Goal: Task Accomplishment & Management: Complete application form

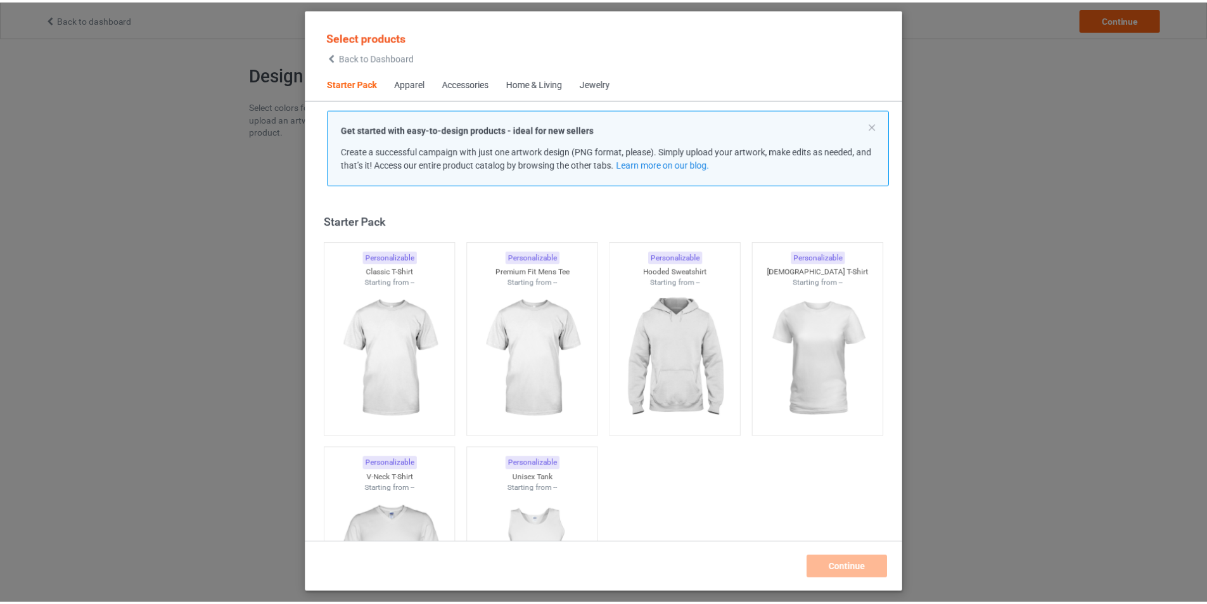
scroll to position [16, 0]
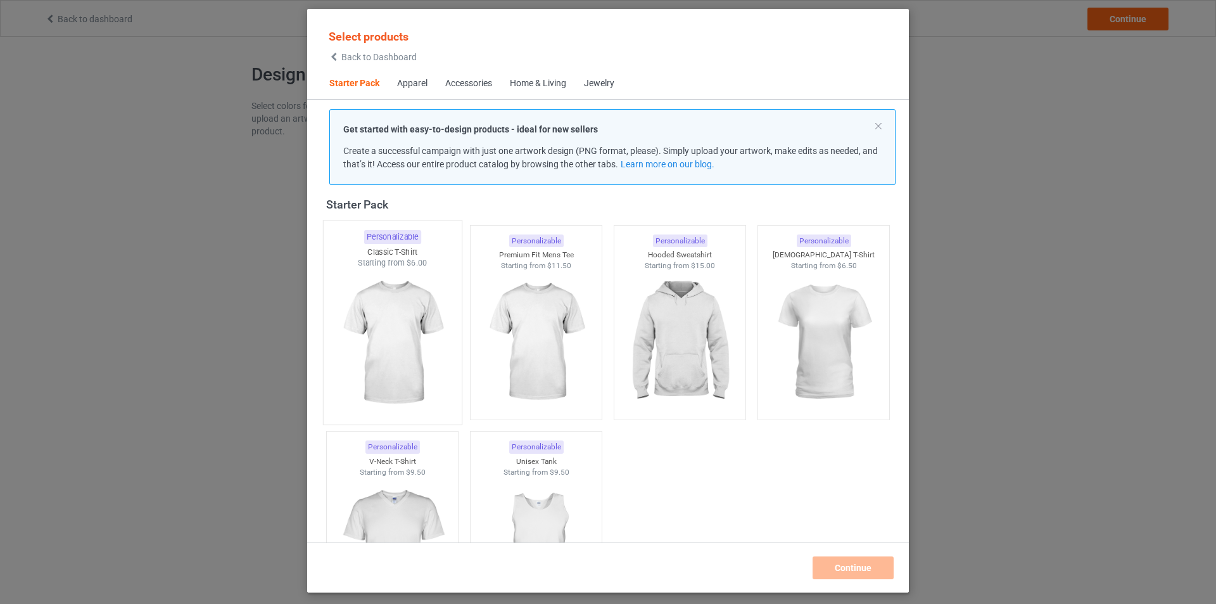
click at [393, 311] on img at bounding box center [392, 343] width 119 height 149
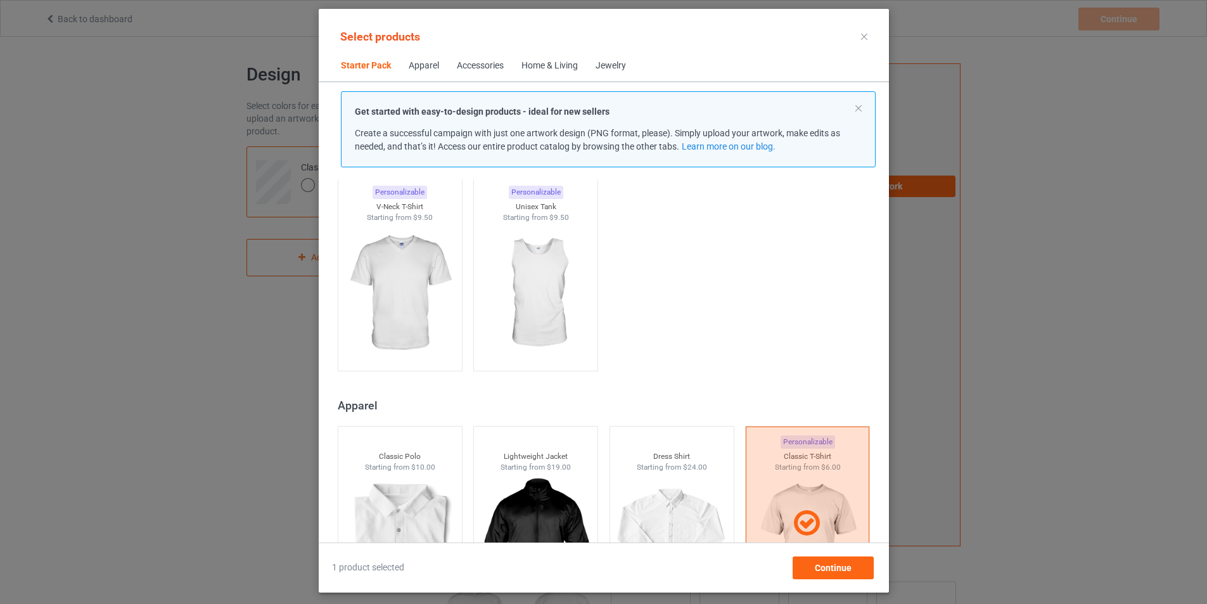
scroll to position [63, 0]
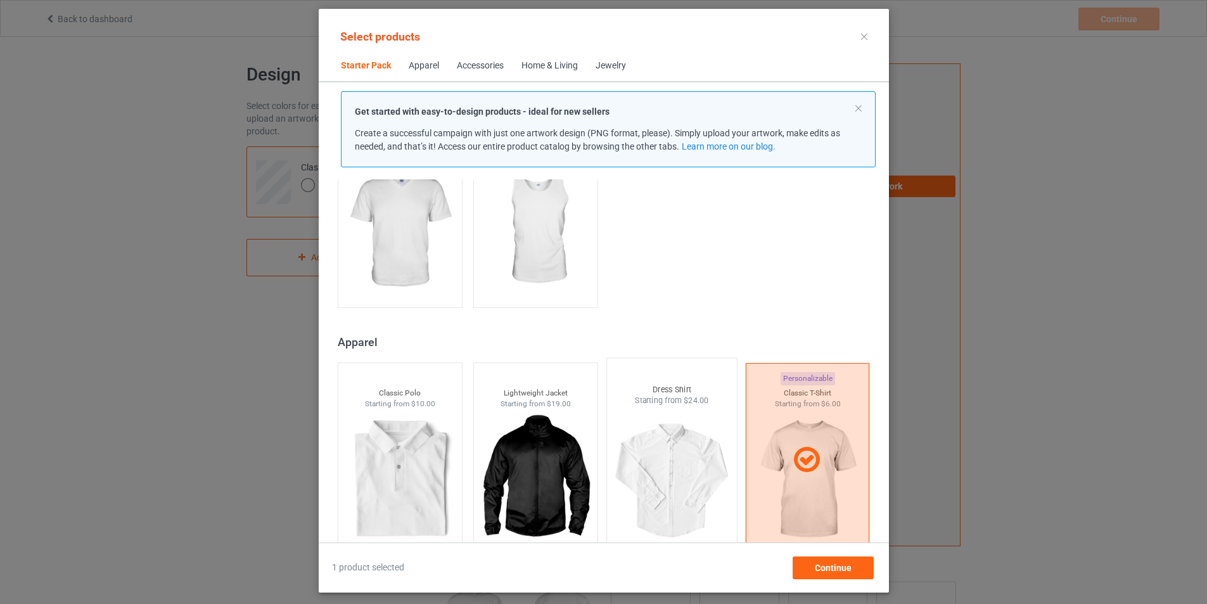
scroll to position [63, 0]
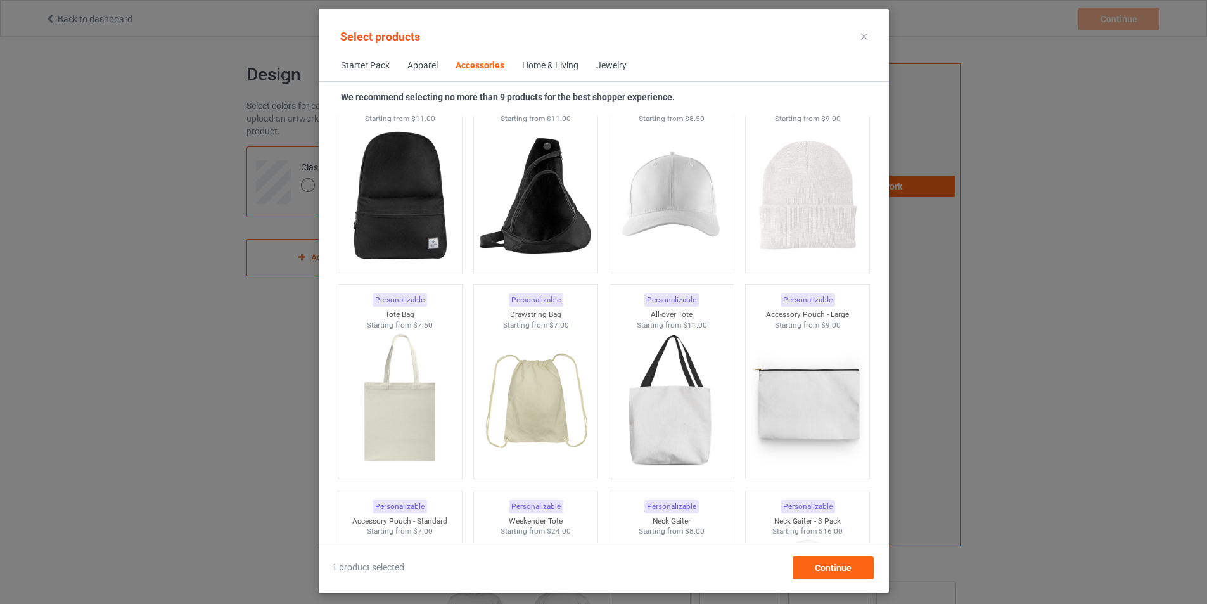
scroll to position [3547, 0]
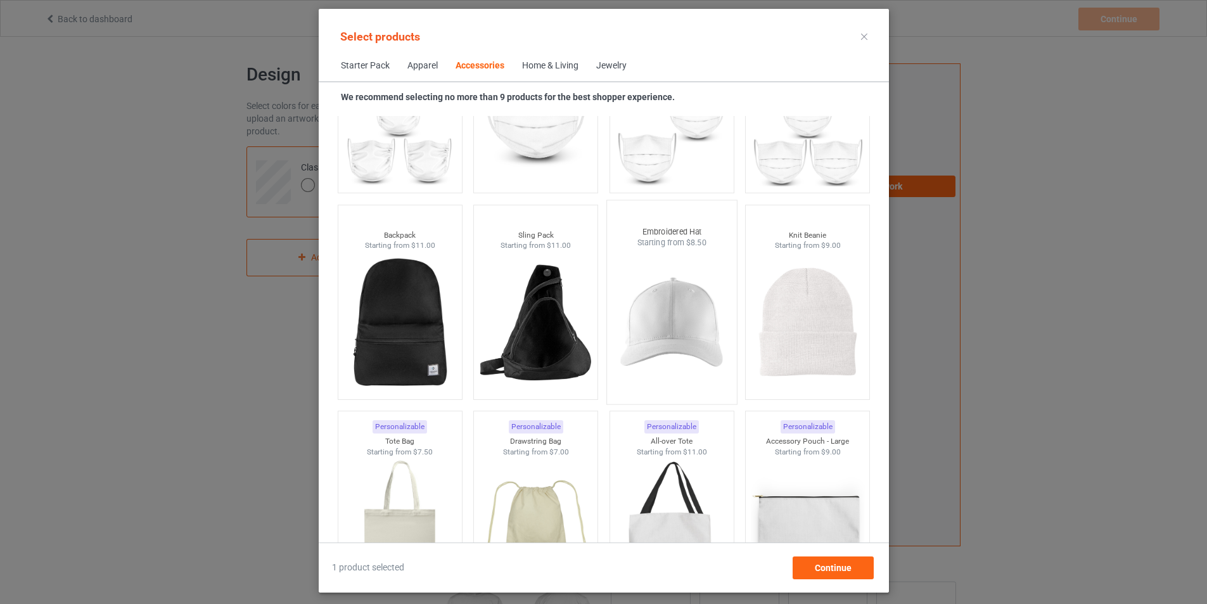
click at [685, 348] on img at bounding box center [671, 322] width 119 height 149
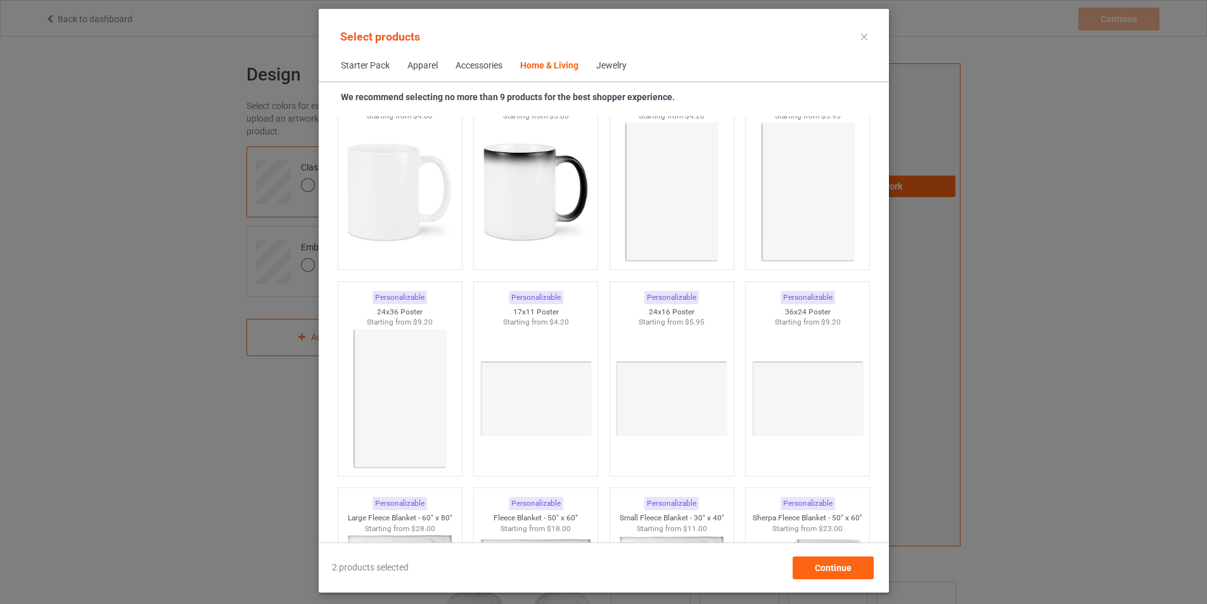
scroll to position [5700, 0]
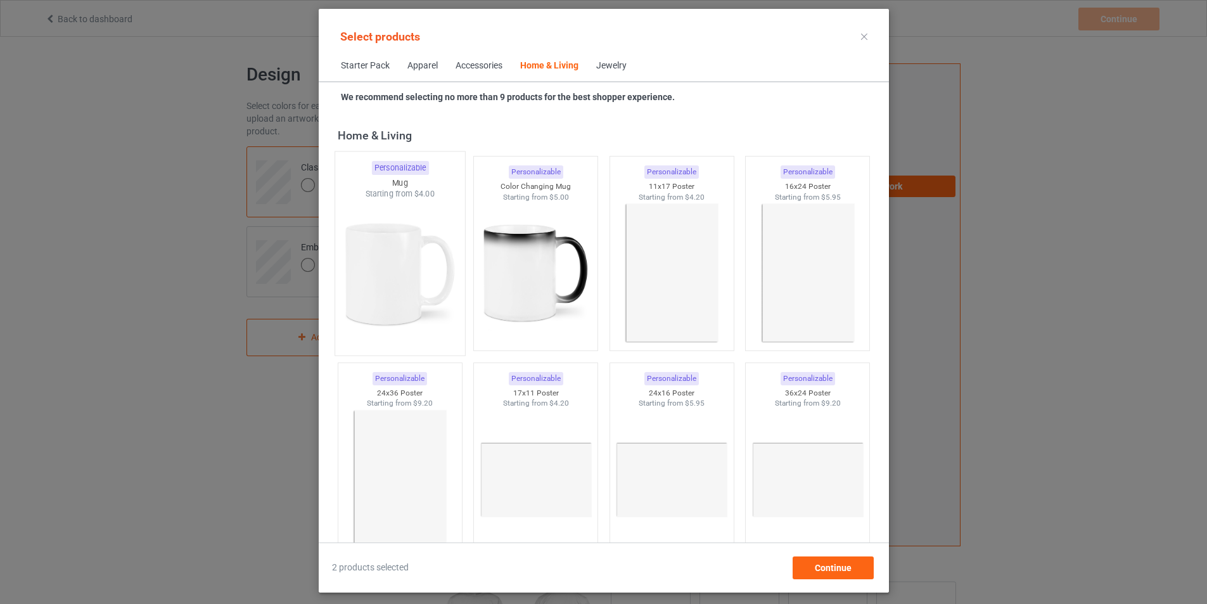
click at [378, 296] on img at bounding box center [399, 274] width 119 height 149
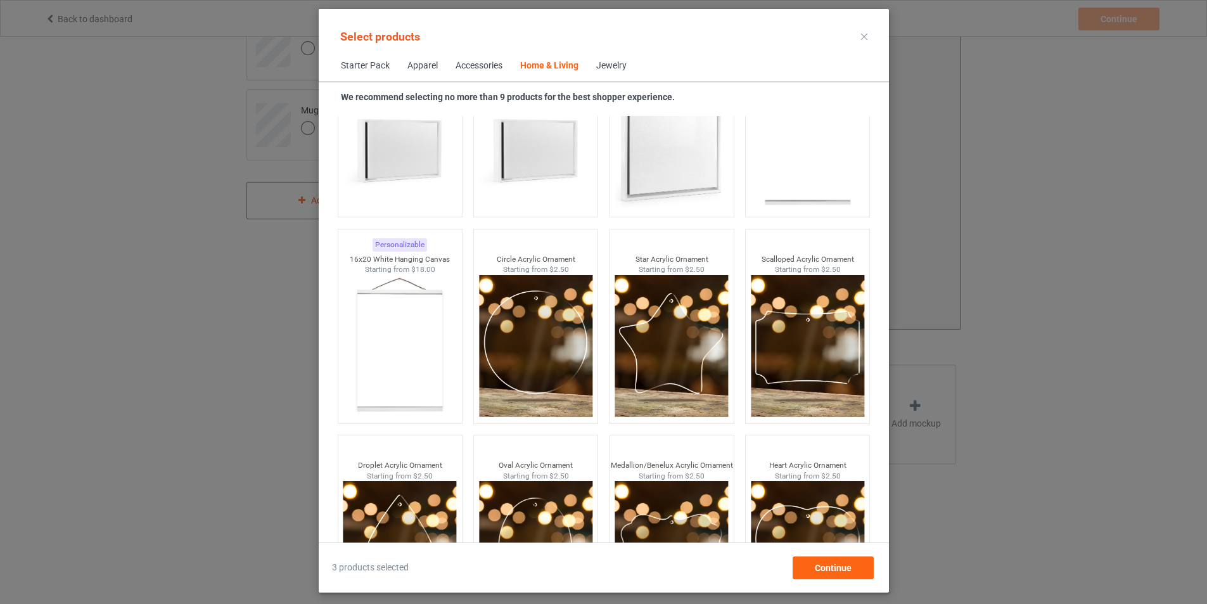
scroll to position [13349, 0]
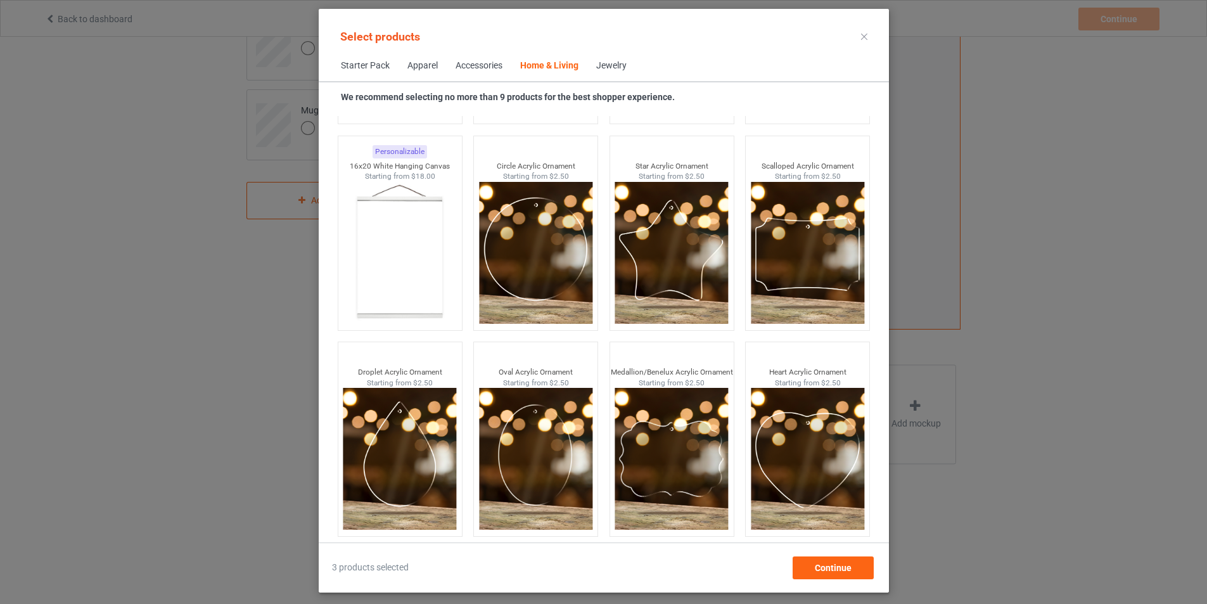
click at [595, 76] on span "Jewelry" at bounding box center [611, 66] width 48 height 30
click at [597, 63] on div "Jewelry" at bounding box center [611, 66] width 30 height 13
click at [596, 63] on div "Jewelry" at bounding box center [611, 66] width 30 height 13
click at [543, 63] on div "Home & Living" at bounding box center [549, 66] width 58 height 13
drag, startPoint x: 606, startPoint y: 64, endPoint x: 564, endPoint y: 64, distance: 41.8
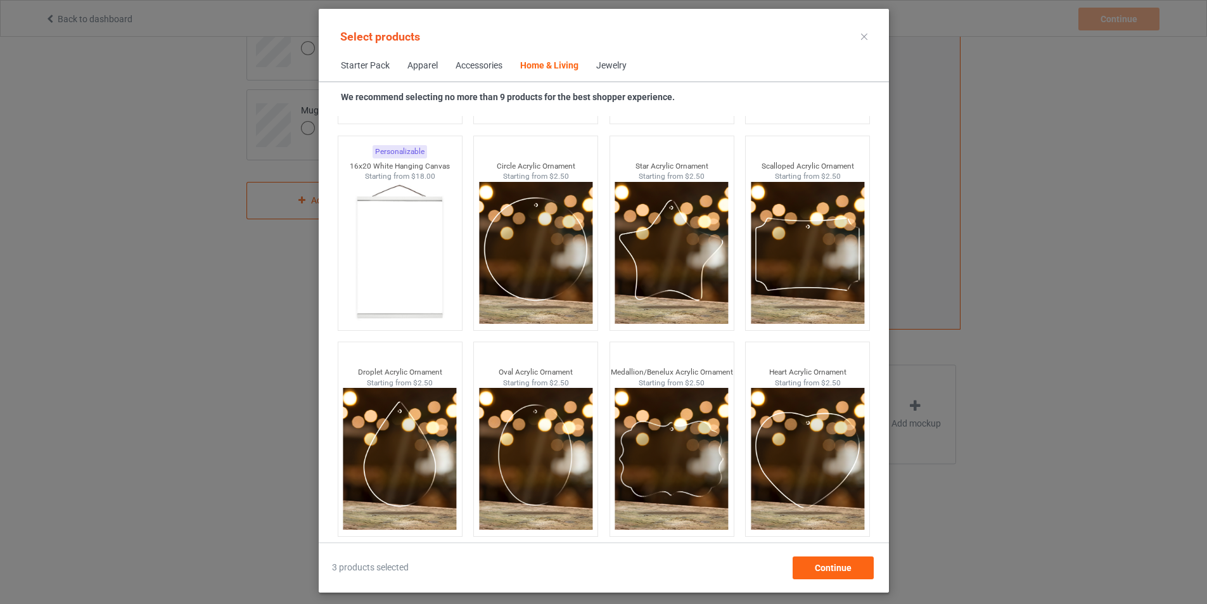
click at [607, 64] on div "Jewelry" at bounding box center [611, 66] width 30 height 13
click at [471, 66] on div "Accessories" at bounding box center [478, 66] width 47 height 13
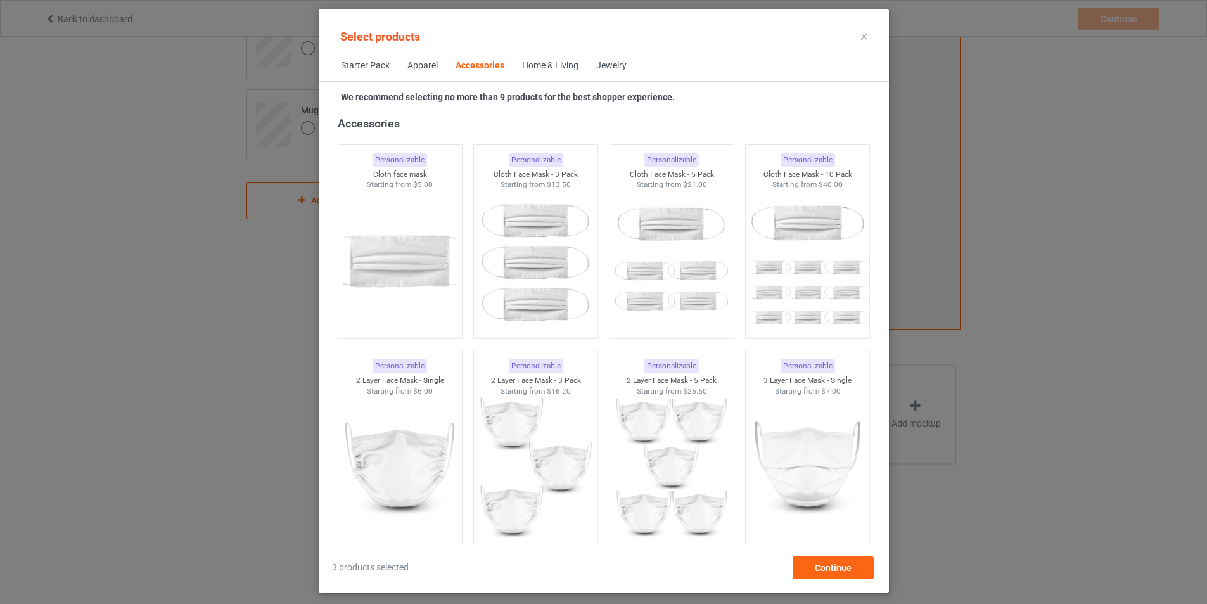
click at [547, 72] on span "Home & Living" at bounding box center [550, 66] width 74 height 30
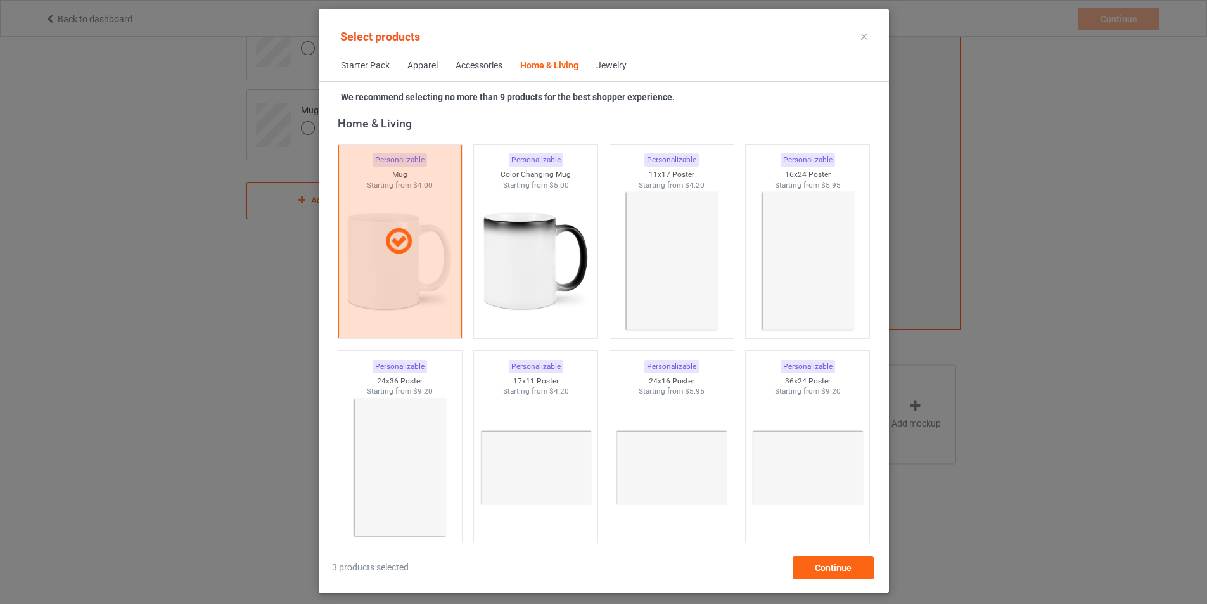
click at [607, 64] on div "Jewelry" at bounding box center [611, 66] width 30 height 13
click at [599, 64] on div "Jewelry" at bounding box center [611, 66] width 30 height 13
click at [596, 60] on div "Jewelry" at bounding box center [611, 66] width 30 height 13
click at [475, 65] on div "Accessories" at bounding box center [478, 66] width 47 height 13
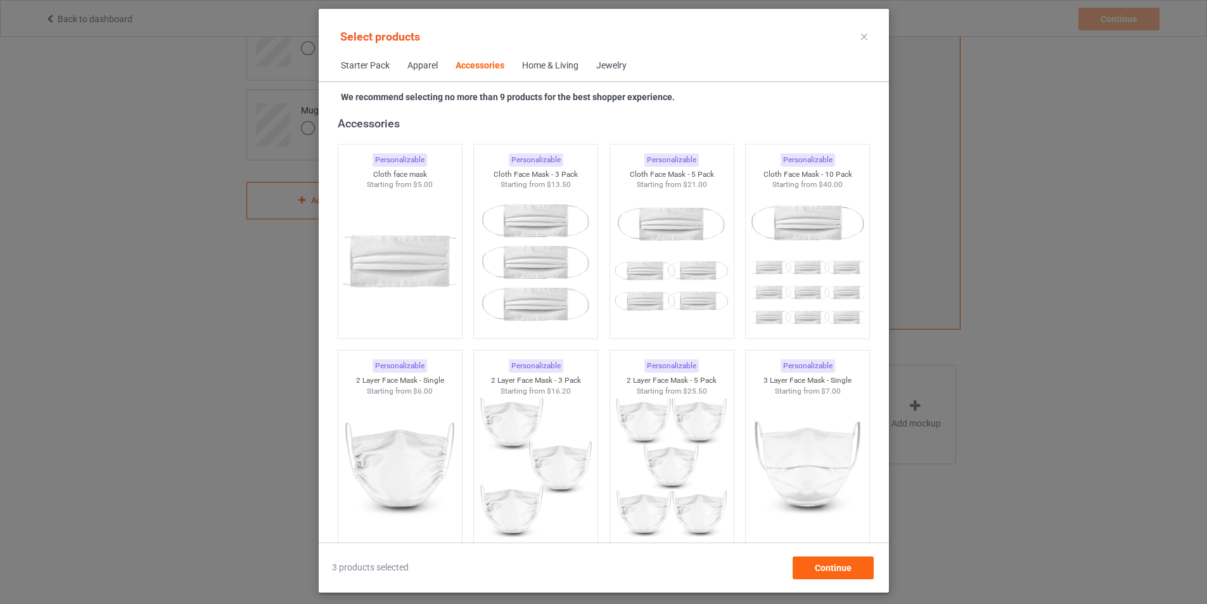
click at [412, 65] on div "Apparel" at bounding box center [422, 66] width 30 height 13
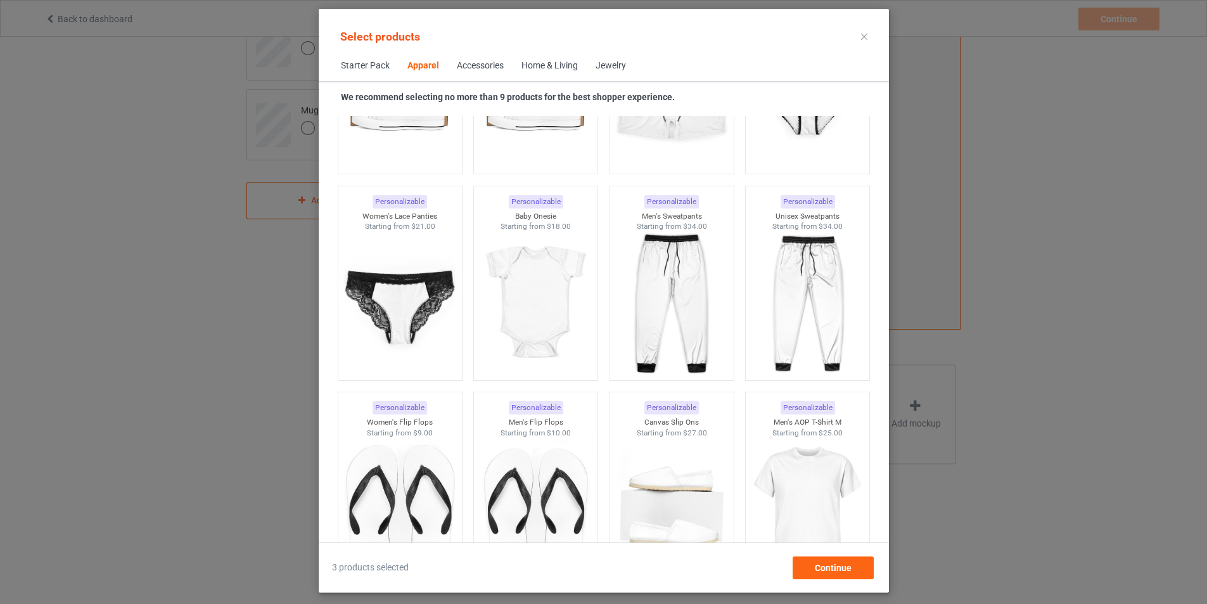
scroll to position [1773, 0]
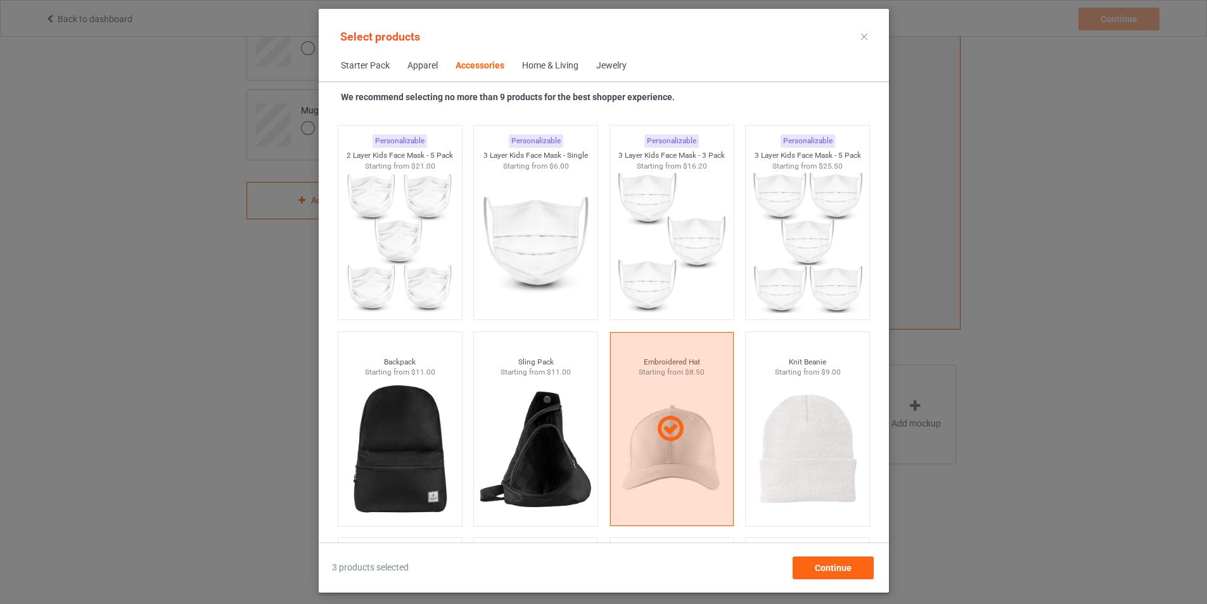
scroll to position [3673, 0]
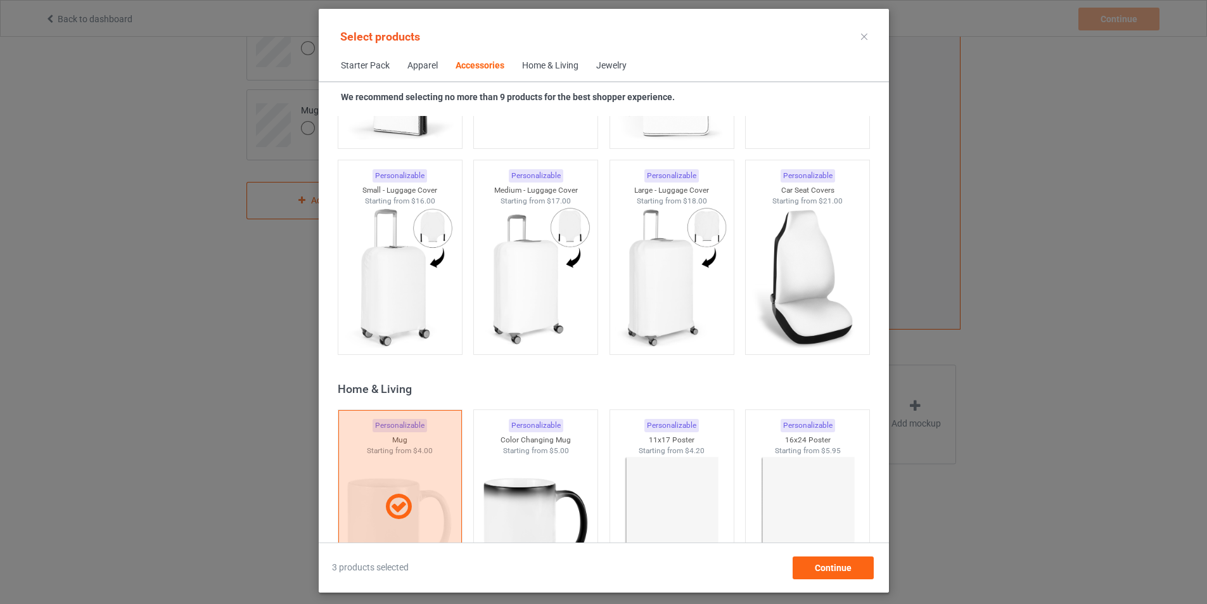
scroll to position [5764, 0]
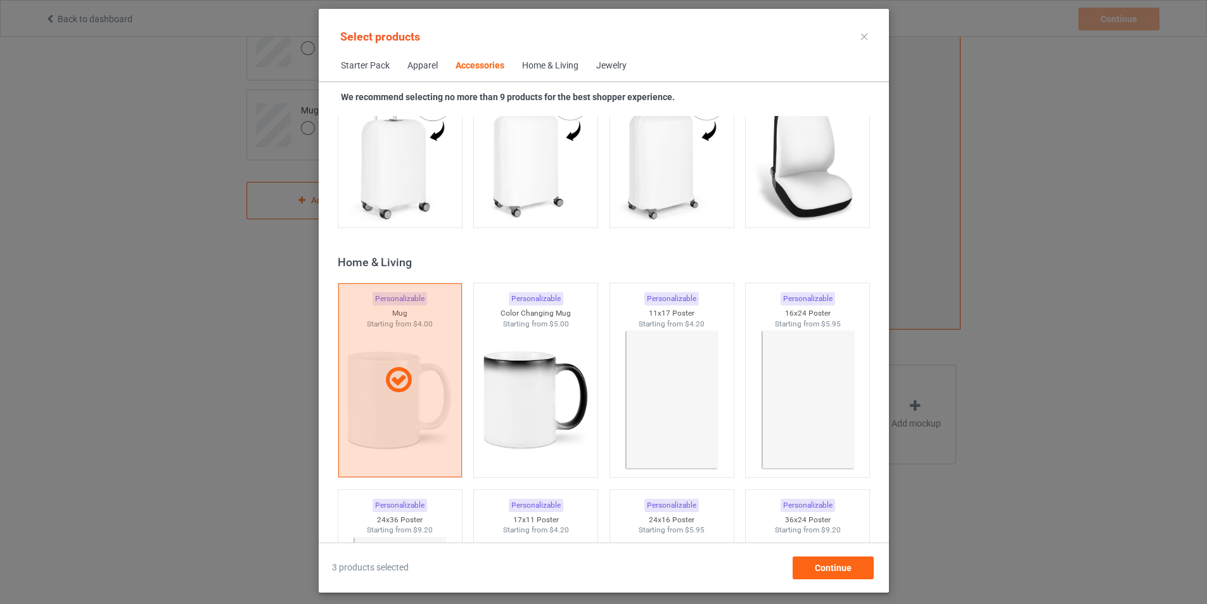
scroll to position [5384, 0]
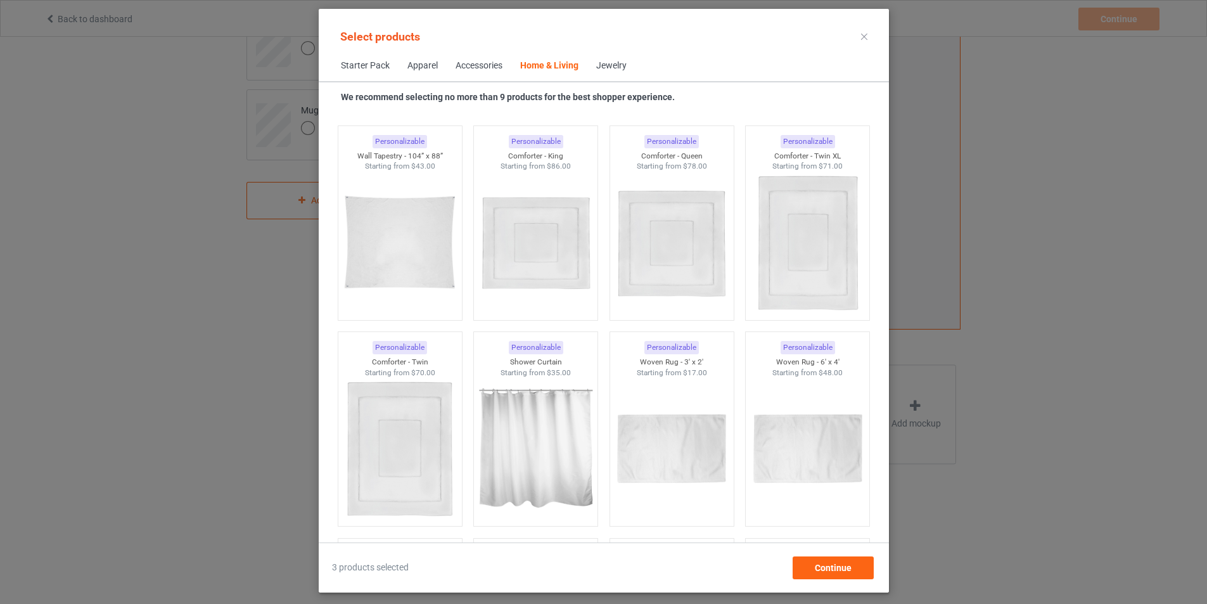
scroll to position [6572, 0]
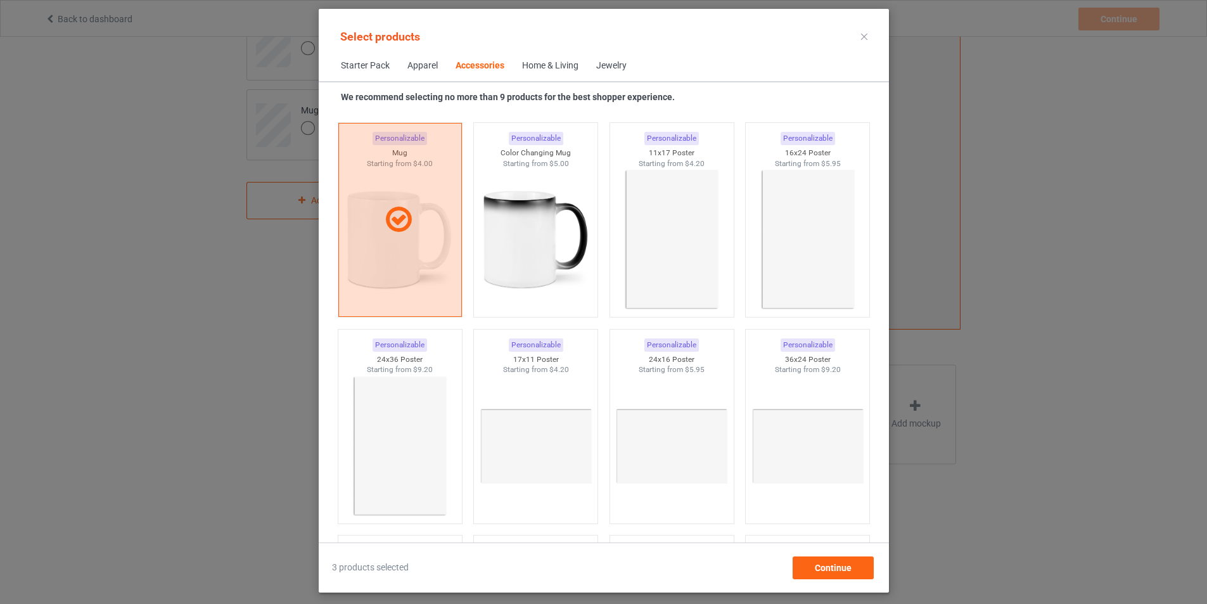
scroll to position [5622, 0]
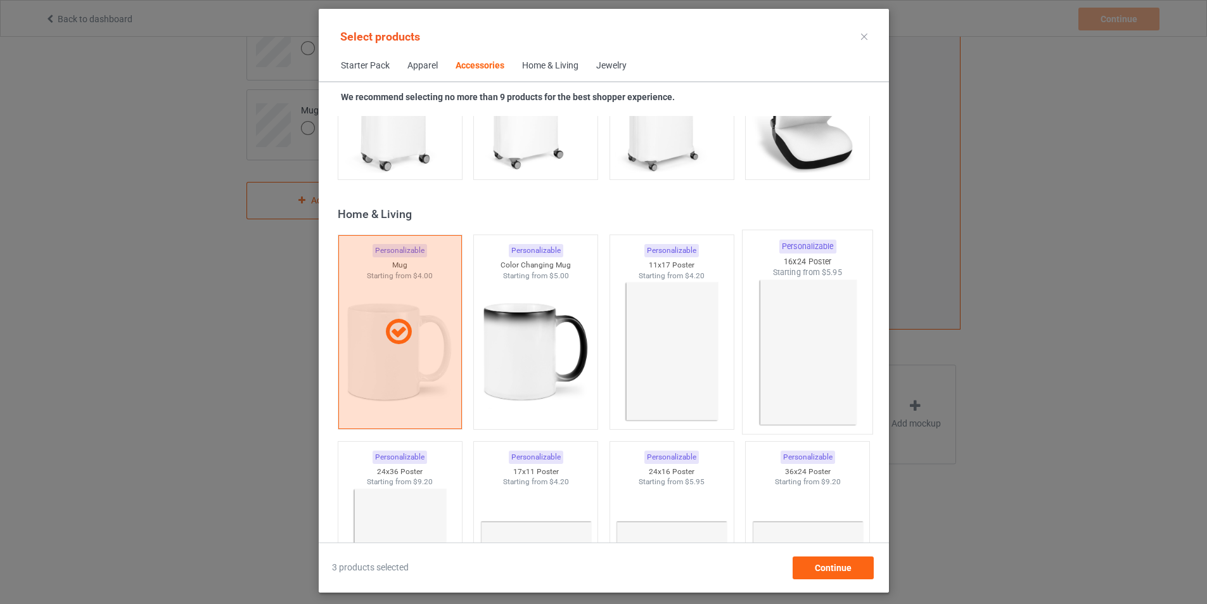
click at [832, 341] on img at bounding box center [806, 352] width 119 height 149
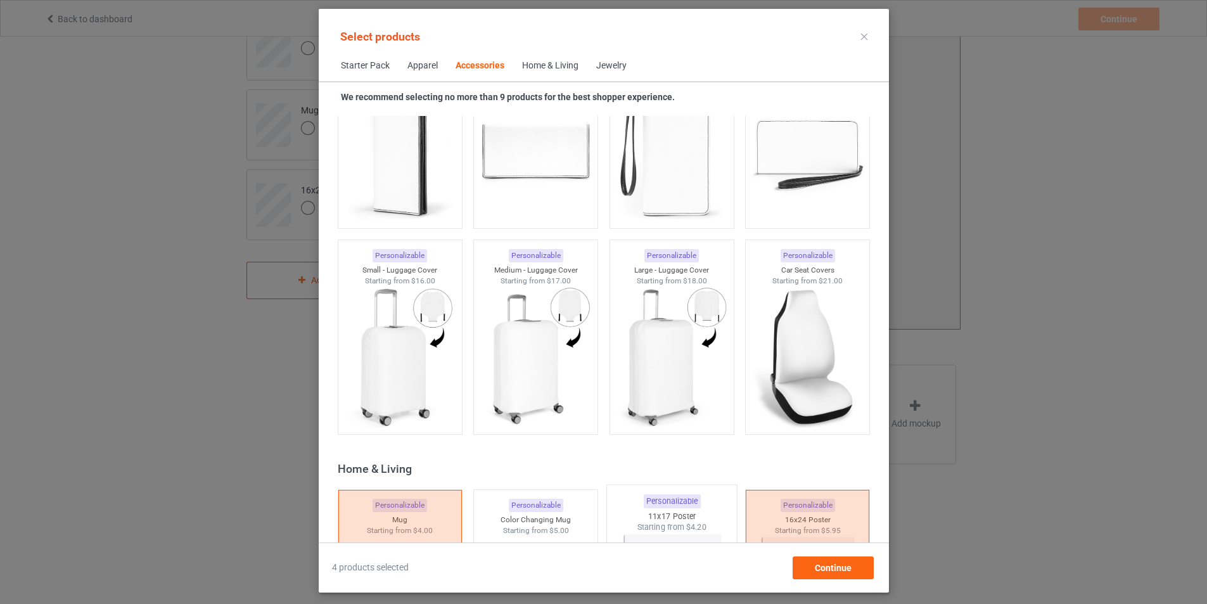
scroll to position [5368, 0]
click at [523, 346] on img at bounding box center [535, 356] width 119 height 149
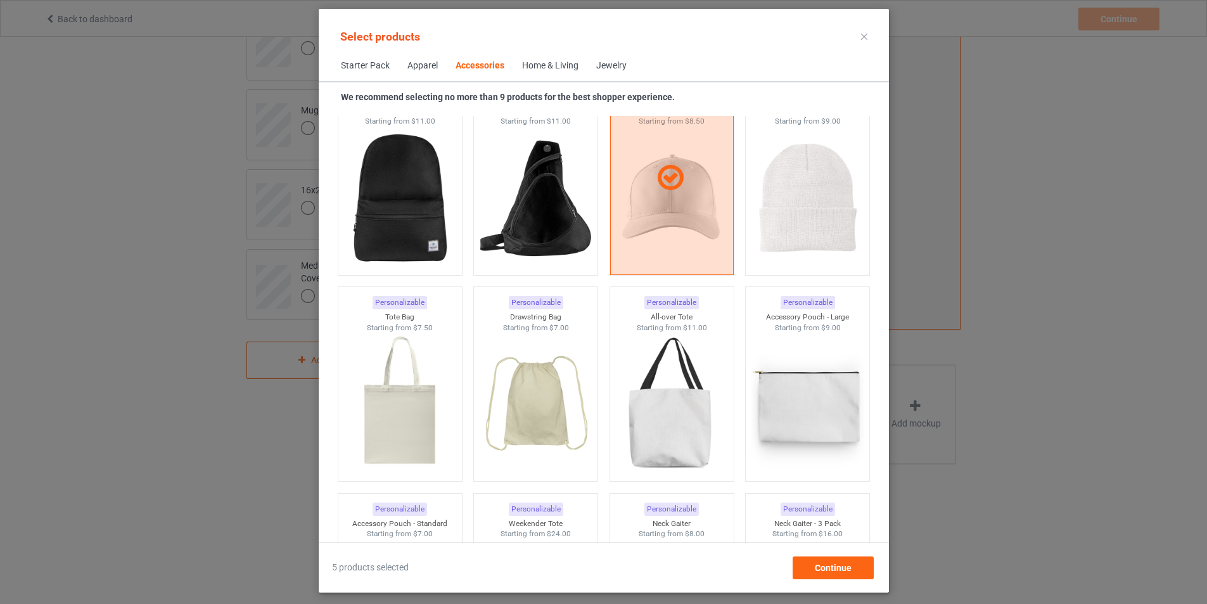
scroll to position [3658, 0]
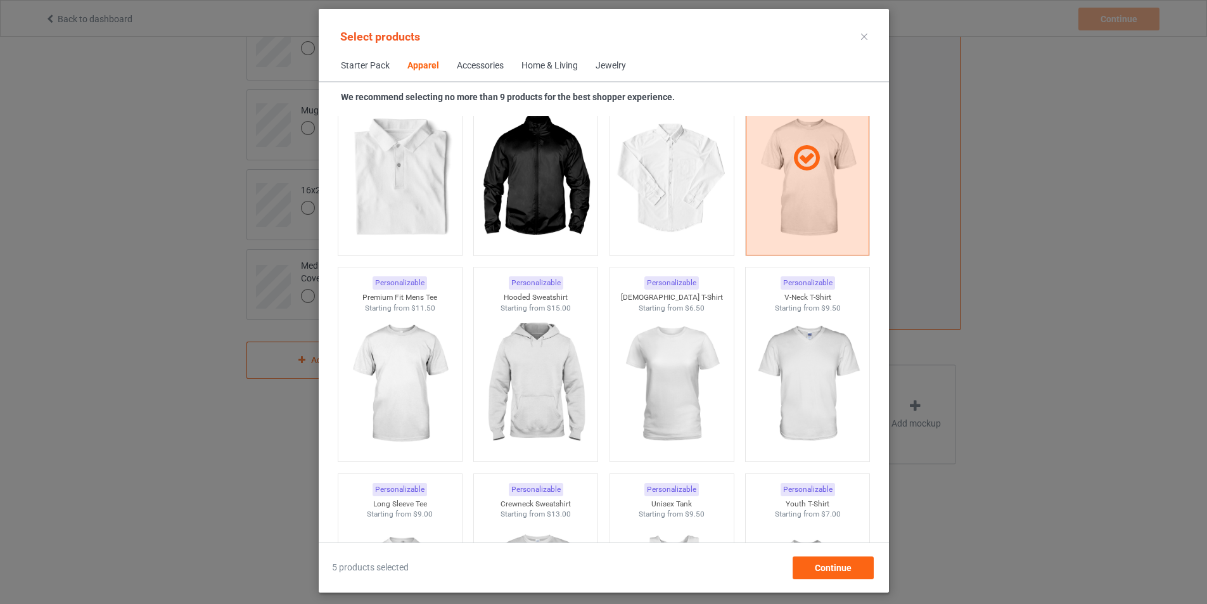
scroll to position [491, 0]
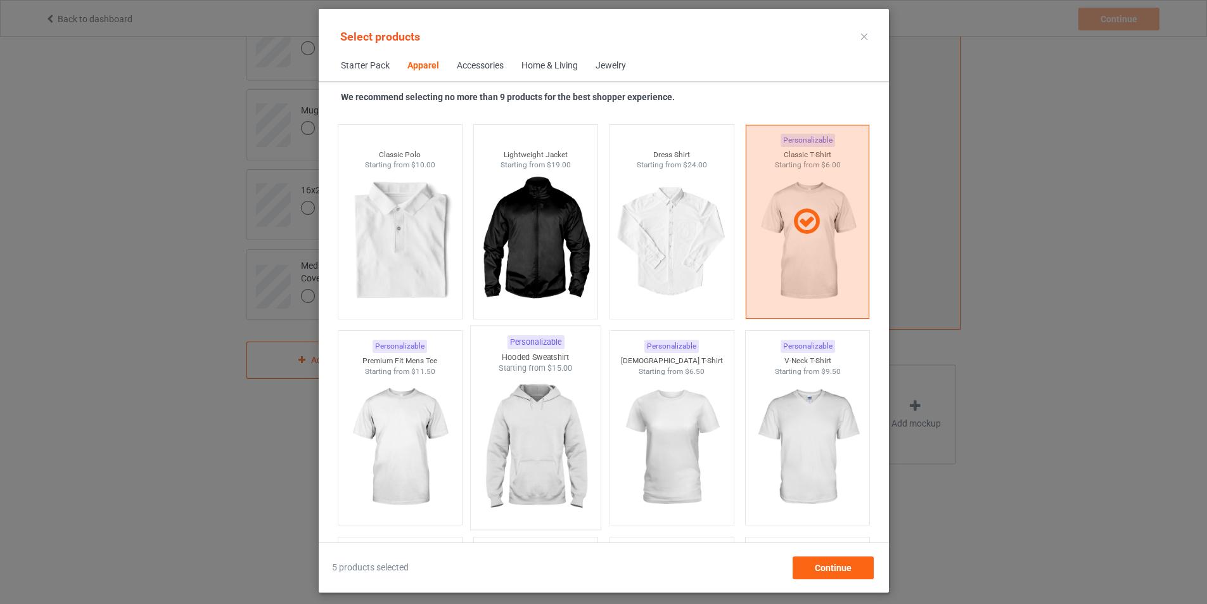
click at [545, 446] on img at bounding box center [535, 448] width 119 height 149
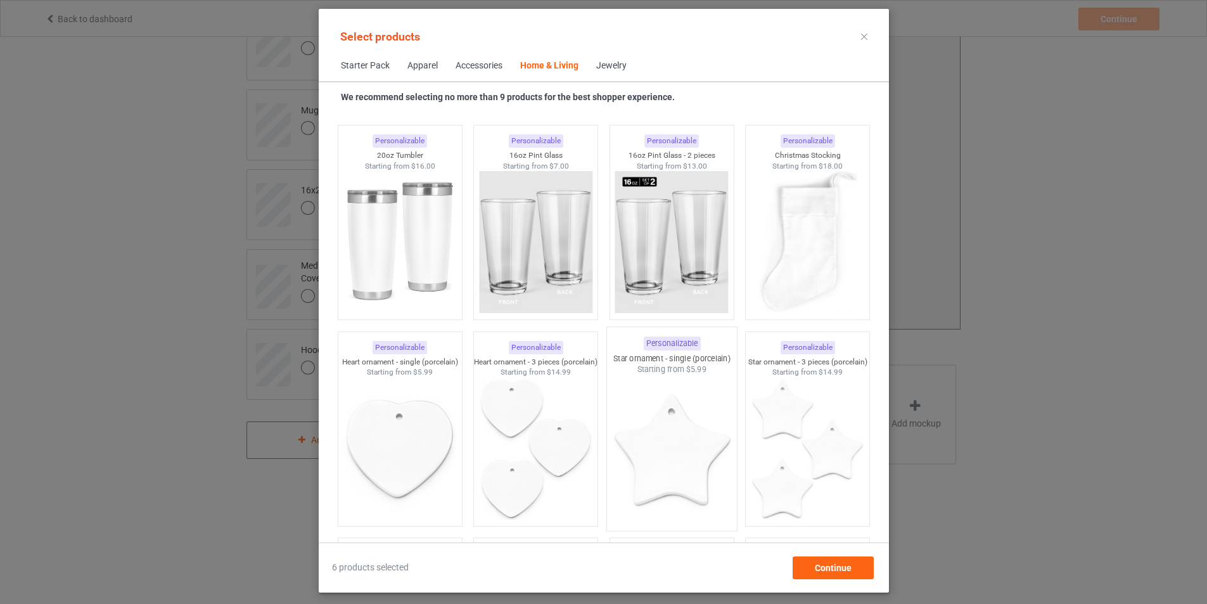
scroll to position [9437, 0]
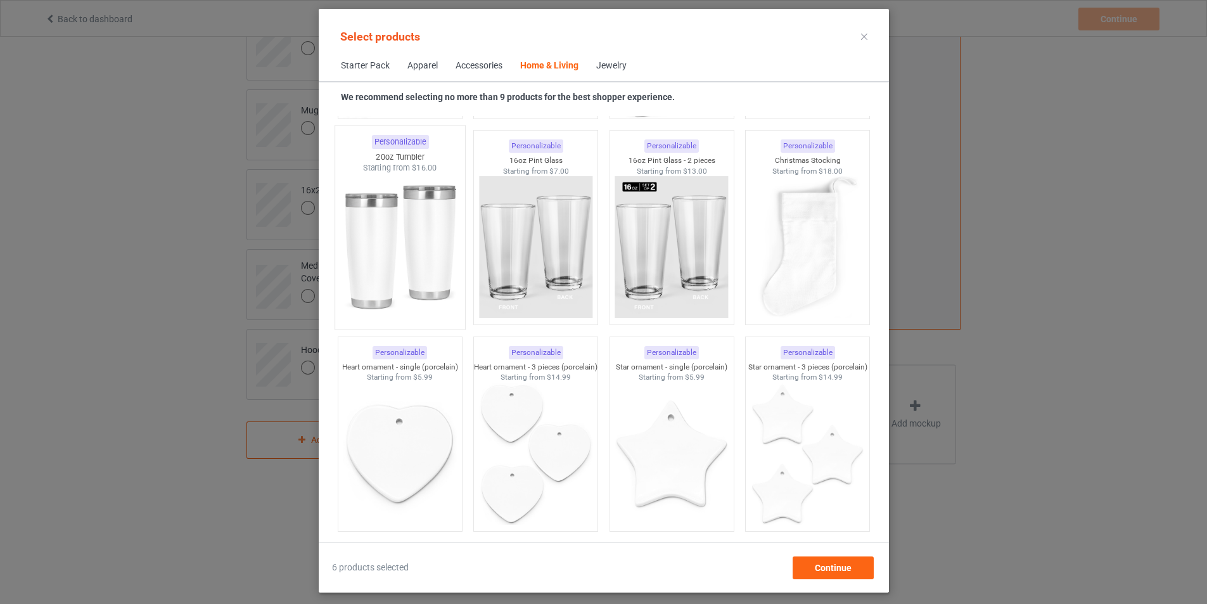
click at [411, 262] on img at bounding box center [399, 248] width 119 height 149
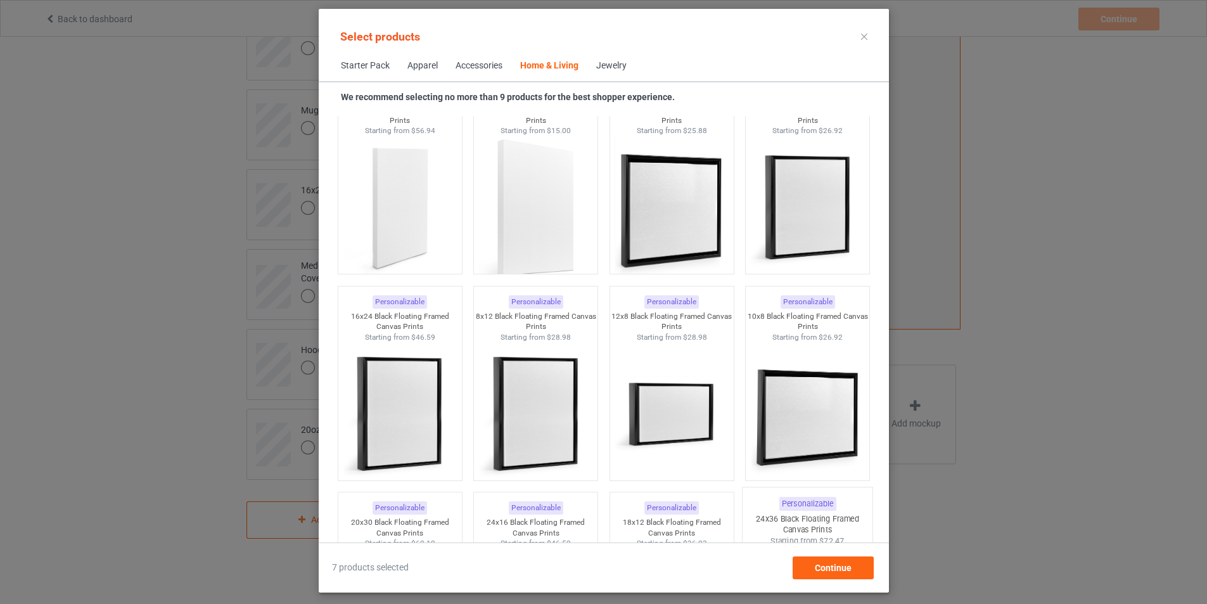
scroll to position [11527, 0]
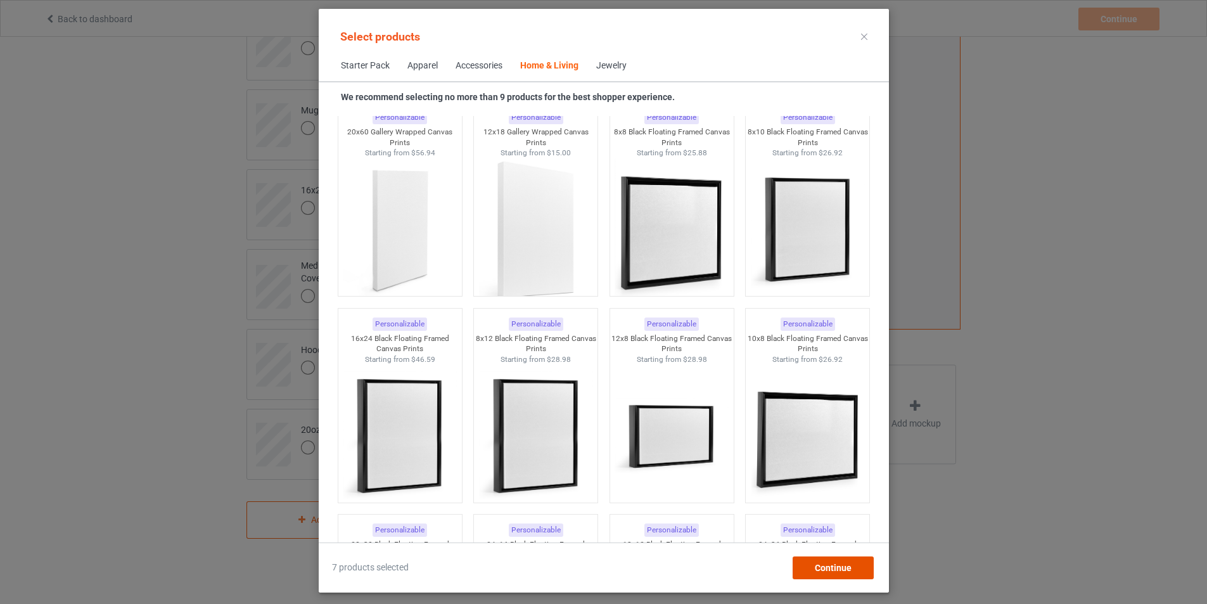
click at [841, 572] on span "Continue" at bounding box center [832, 567] width 37 height 10
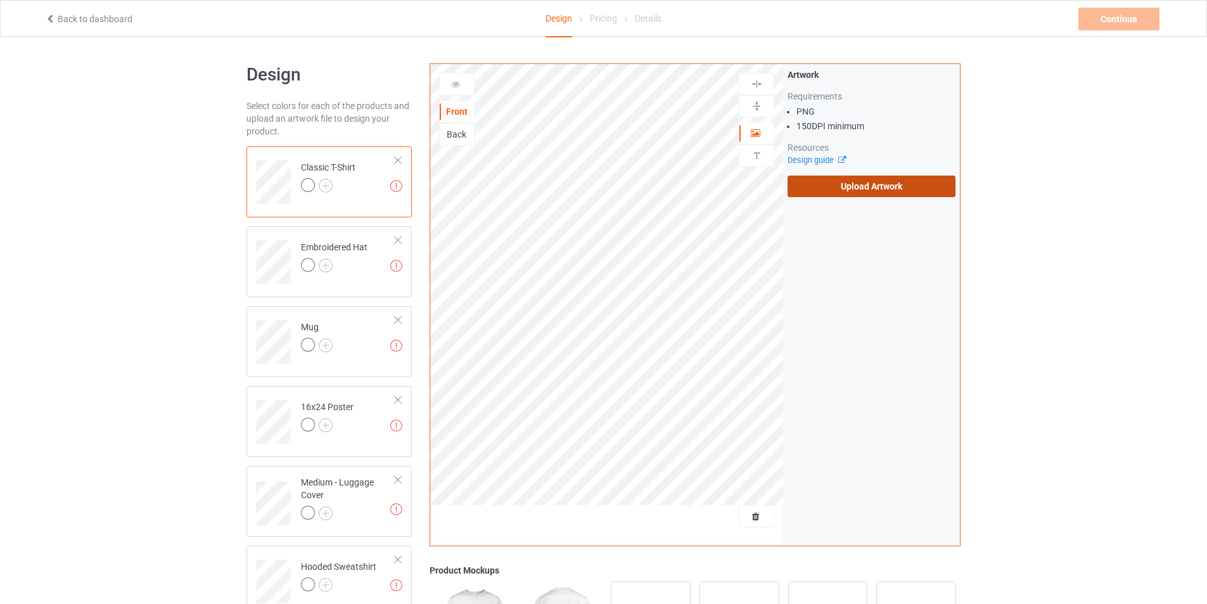
click at [861, 188] on label "Upload Artwork" at bounding box center [871, 186] width 168 height 22
click at [0, 0] on input "Upload Artwork" at bounding box center [0, 0] width 0 height 0
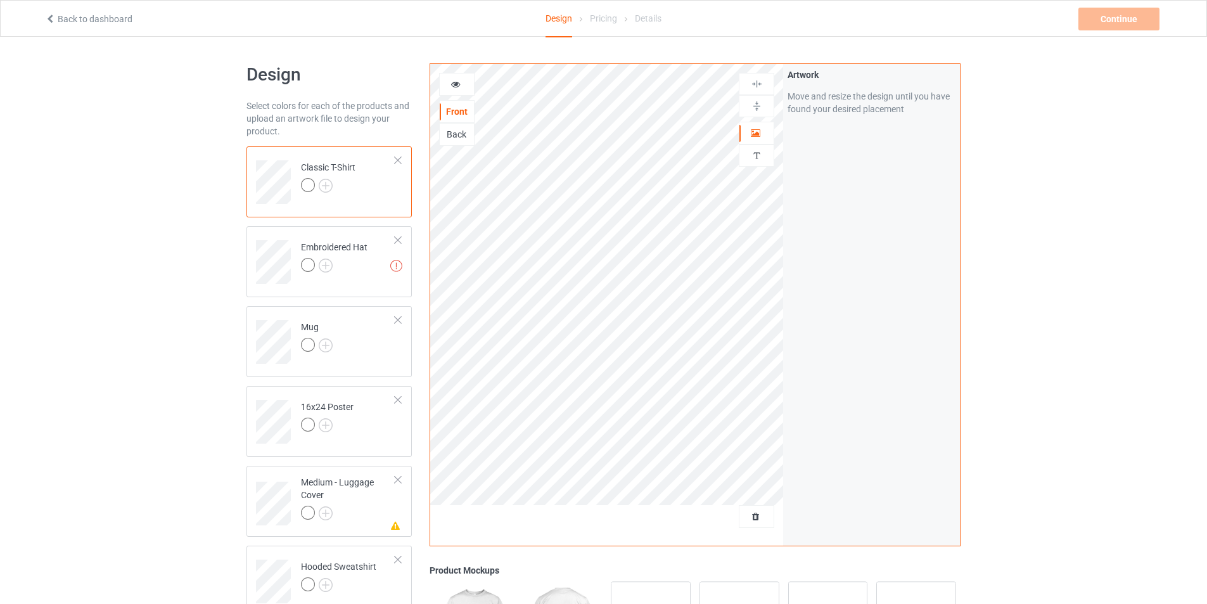
click at [788, 297] on div "Artwork Move and resize the design until you have found your desired placement" at bounding box center [871, 304] width 177 height 481
click at [327, 185] on img at bounding box center [326, 186] width 14 height 14
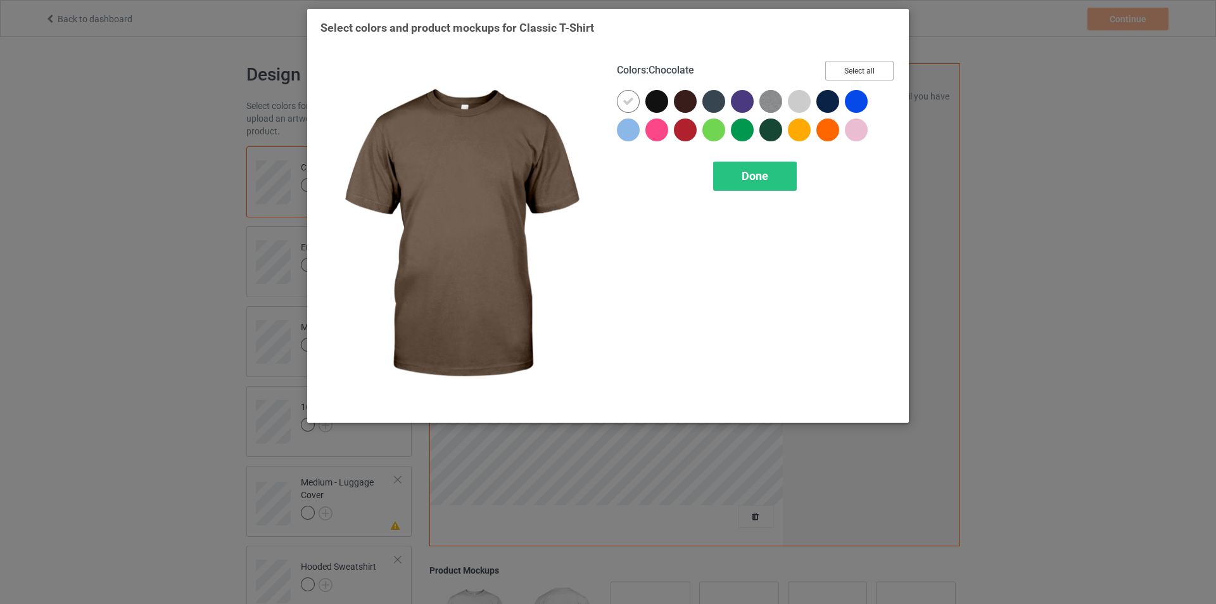
click at [842, 71] on button "Select all" at bounding box center [859, 71] width 68 height 20
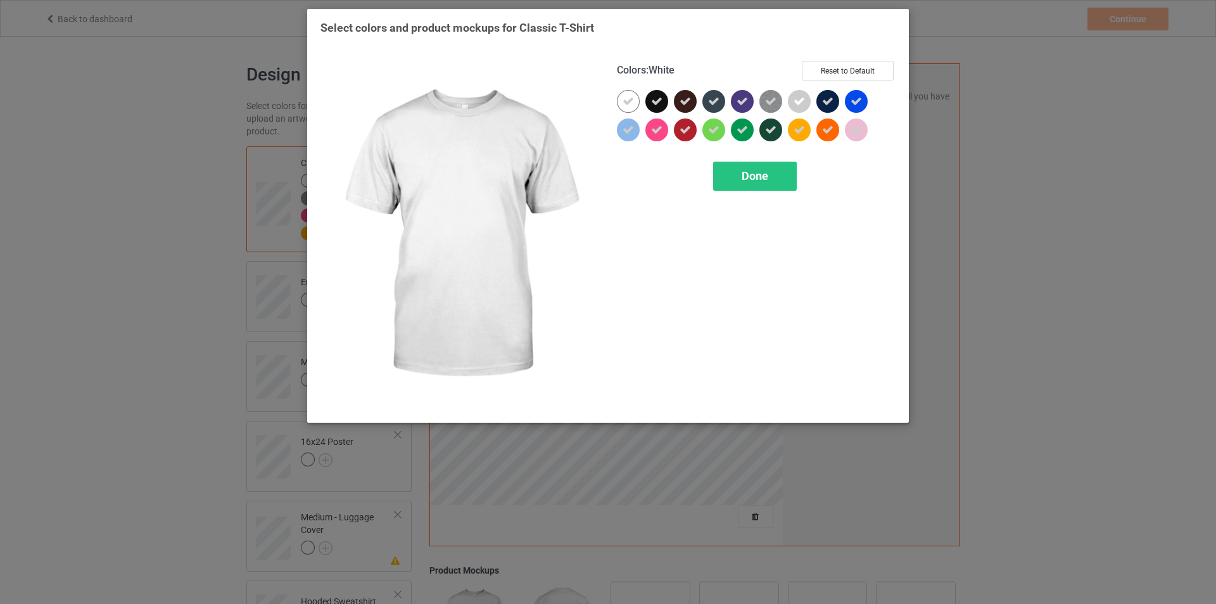
click at [623, 101] on icon at bounding box center [628, 101] width 11 height 11
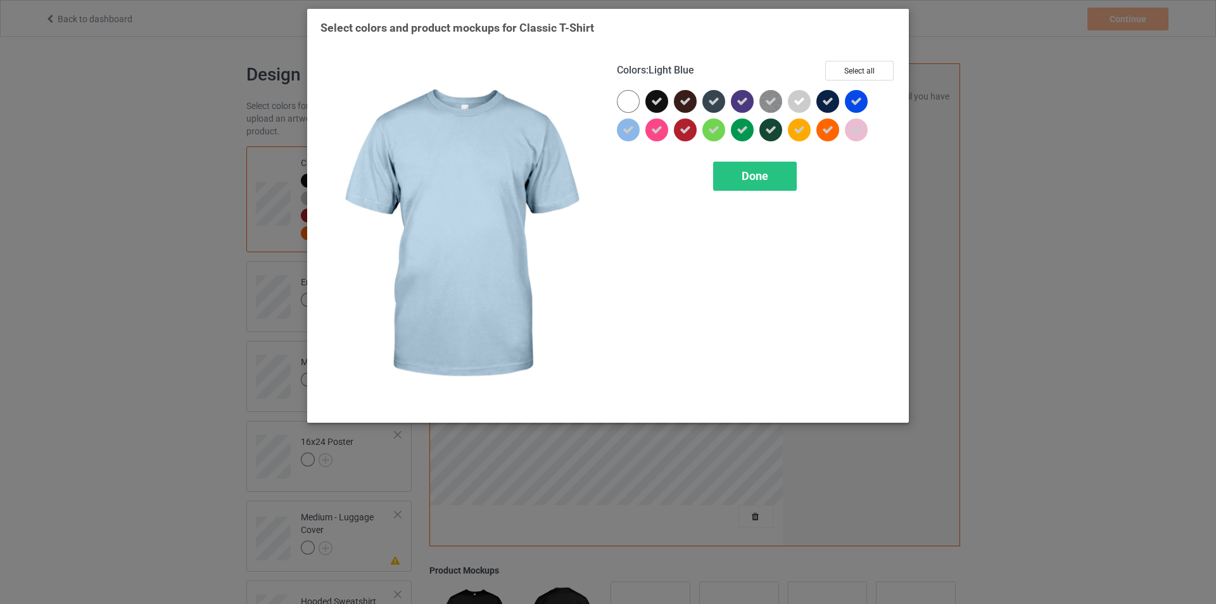
click at [633, 132] on icon at bounding box center [628, 129] width 11 height 11
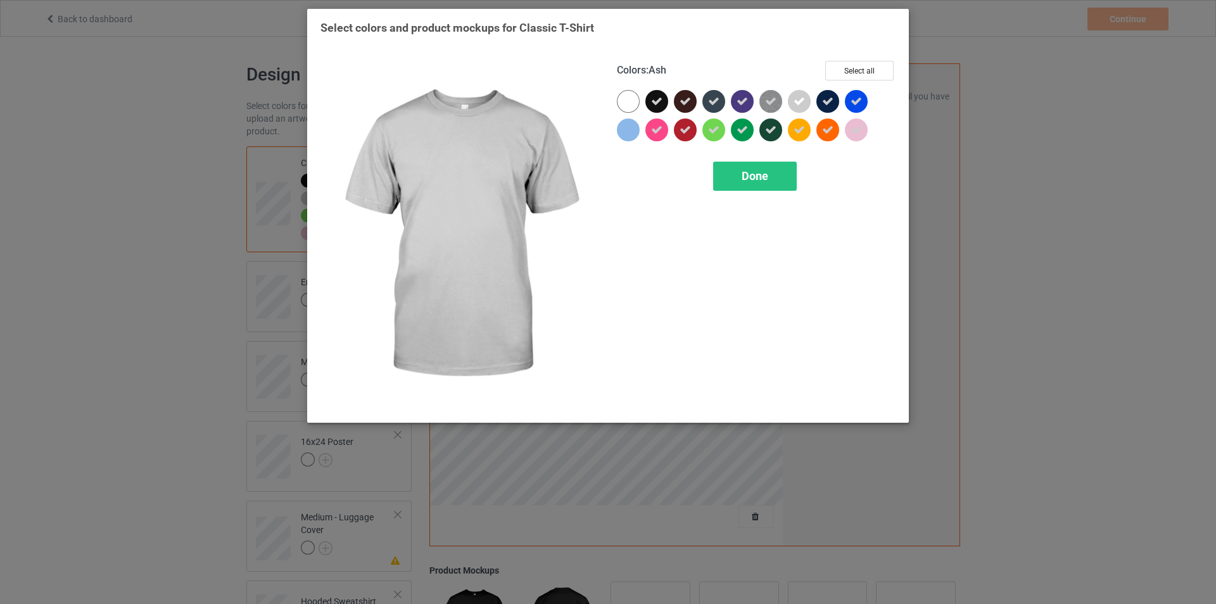
click at [801, 99] on icon at bounding box center [799, 101] width 11 height 11
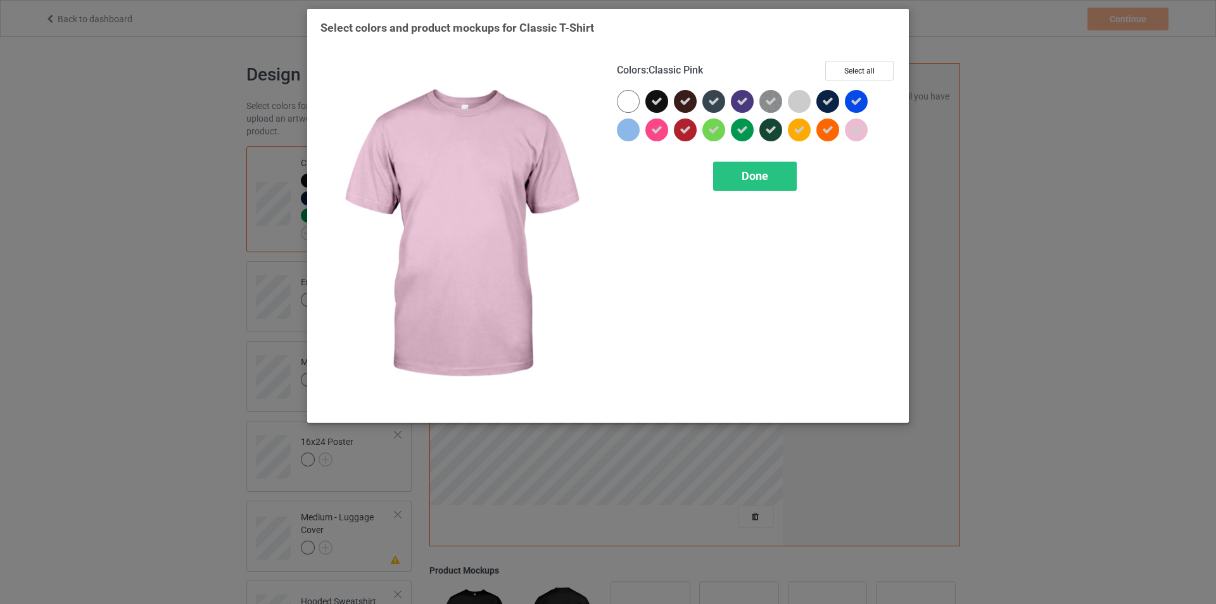
click at [851, 131] on icon at bounding box center [856, 129] width 11 height 11
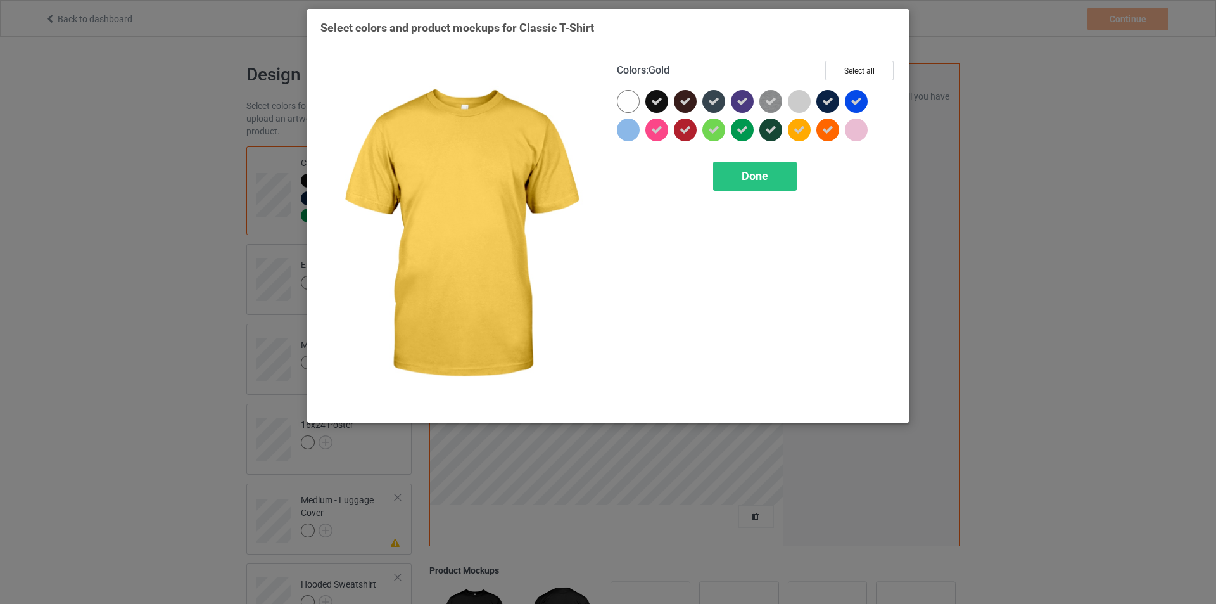
click at [804, 130] on icon at bounding box center [799, 129] width 11 height 11
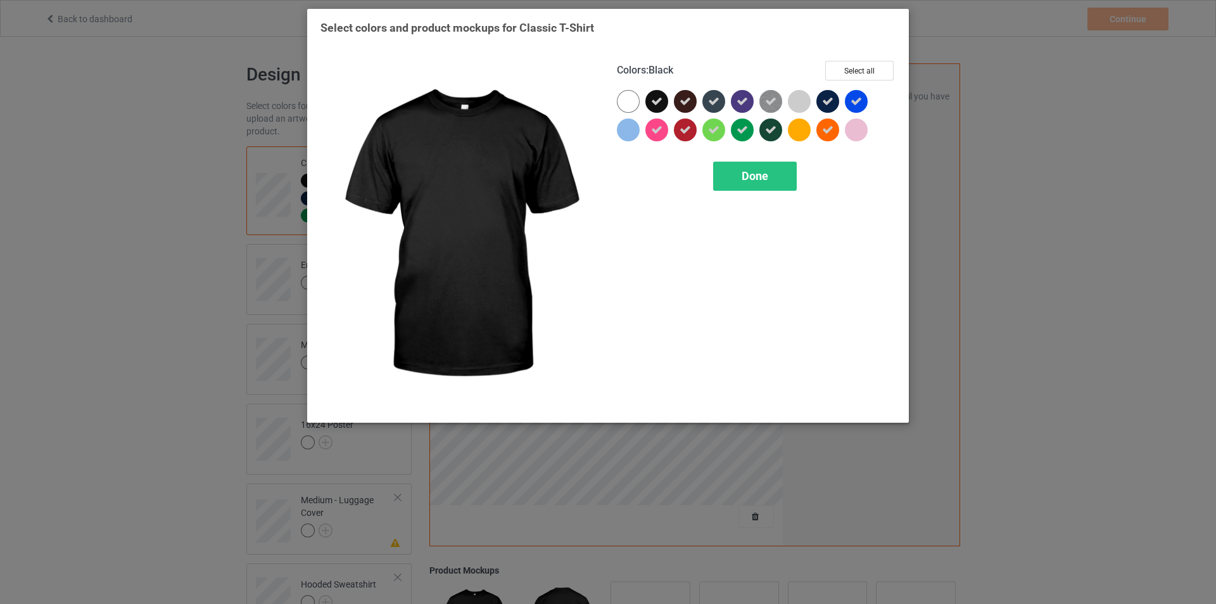
click at [657, 102] on icon at bounding box center [656, 101] width 11 height 11
click at [657, 102] on div at bounding box center [656, 101] width 23 height 23
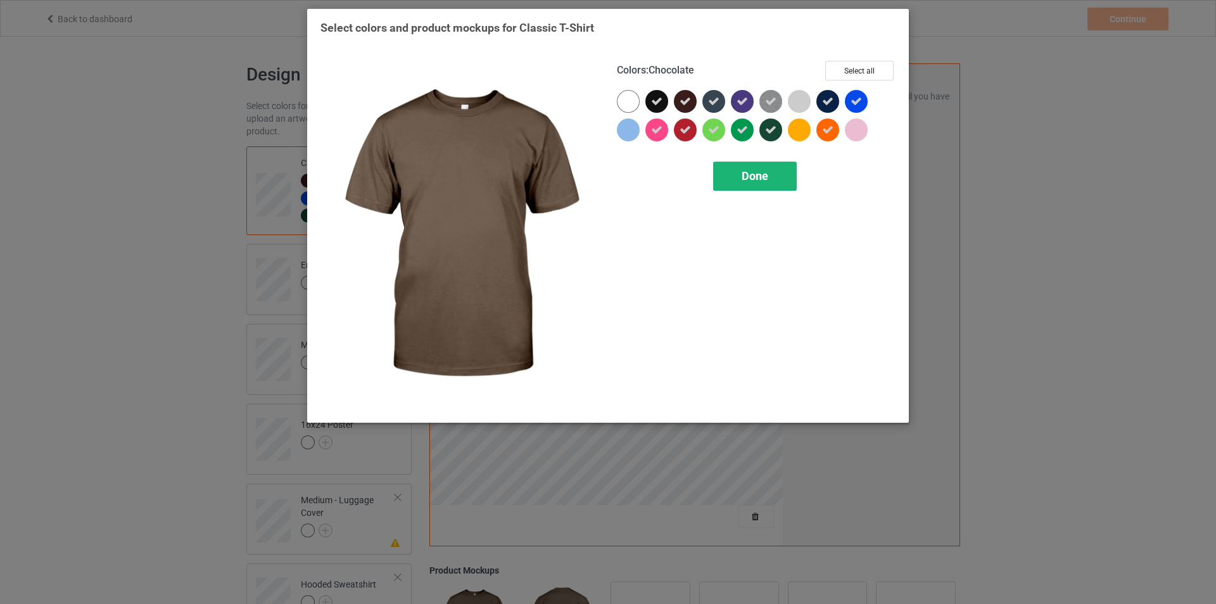
click at [748, 181] on span "Done" at bounding box center [755, 175] width 27 height 13
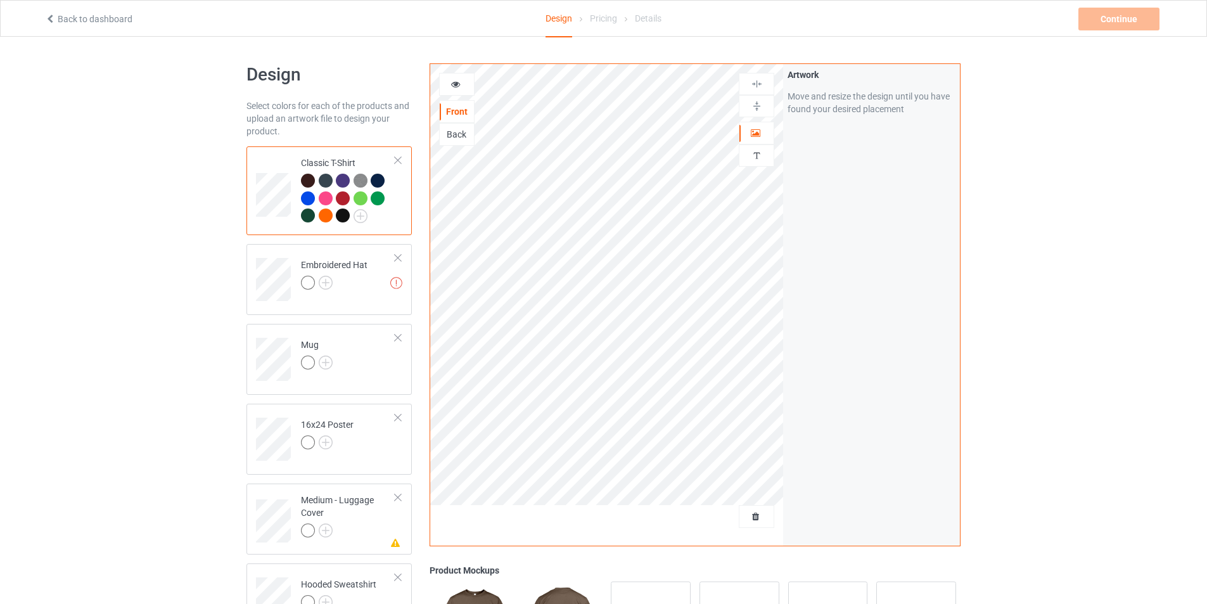
click at [342, 217] on div at bounding box center [343, 215] width 14 height 14
click at [377, 177] on div at bounding box center [378, 181] width 14 height 14
click at [340, 215] on div at bounding box center [343, 215] width 14 height 14
click at [360, 217] on img at bounding box center [360, 216] width 14 height 14
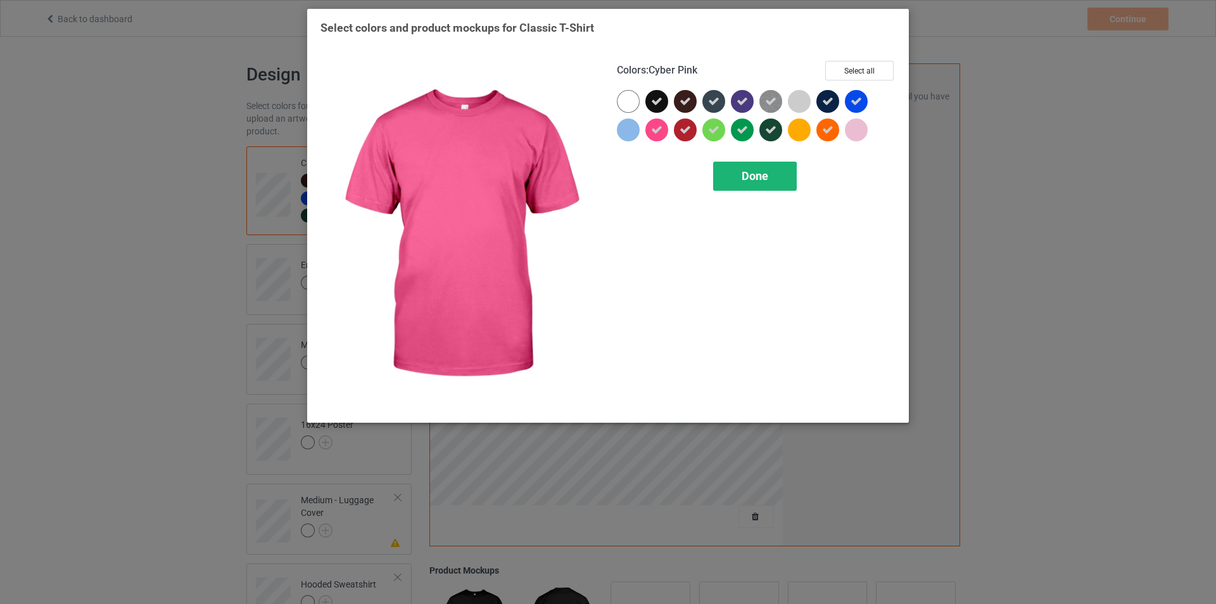
click at [759, 181] on span "Done" at bounding box center [755, 175] width 27 height 13
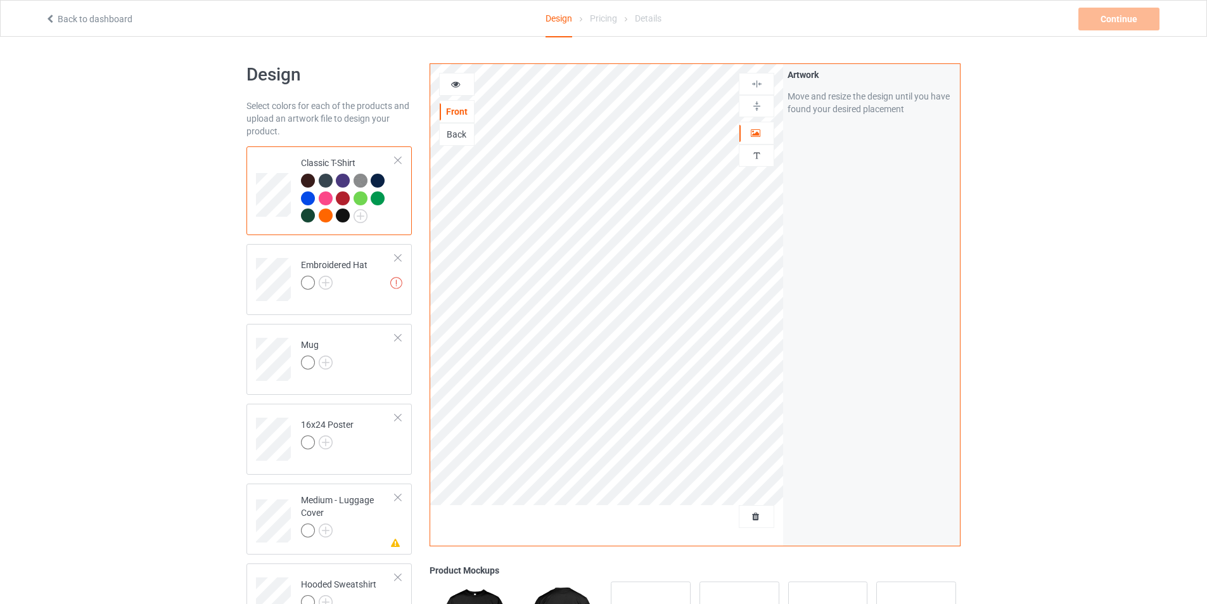
click at [342, 220] on div at bounding box center [343, 215] width 14 height 14
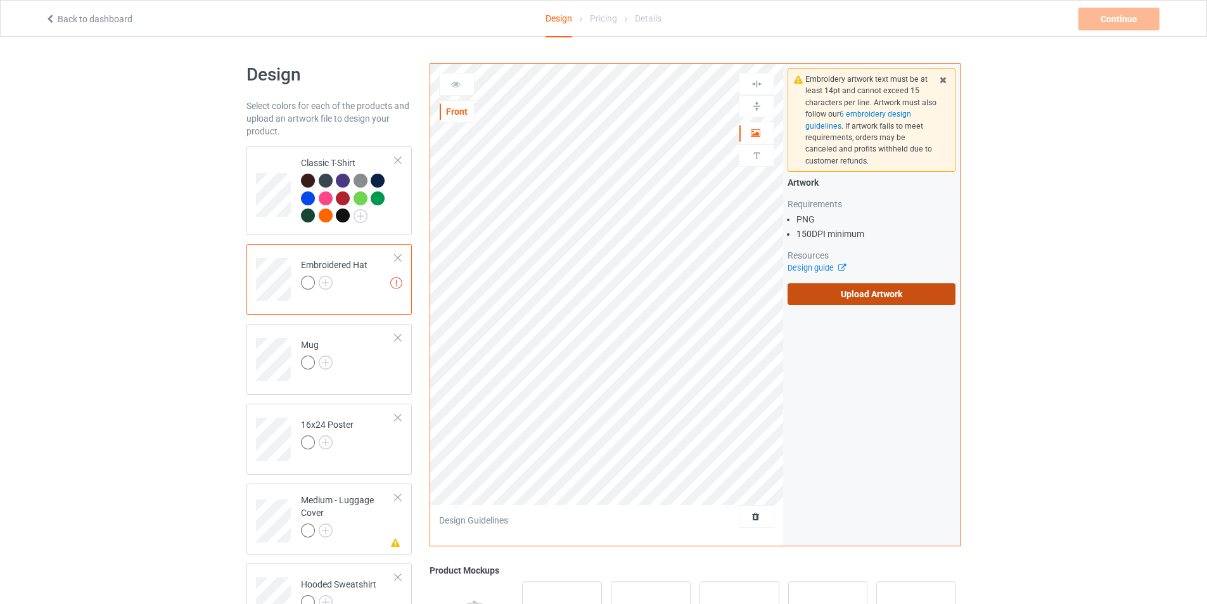
click at [868, 293] on label "Upload Artwork" at bounding box center [871, 294] width 168 height 22
click at [0, 0] on input "Upload Artwork" at bounding box center [0, 0] width 0 height 0
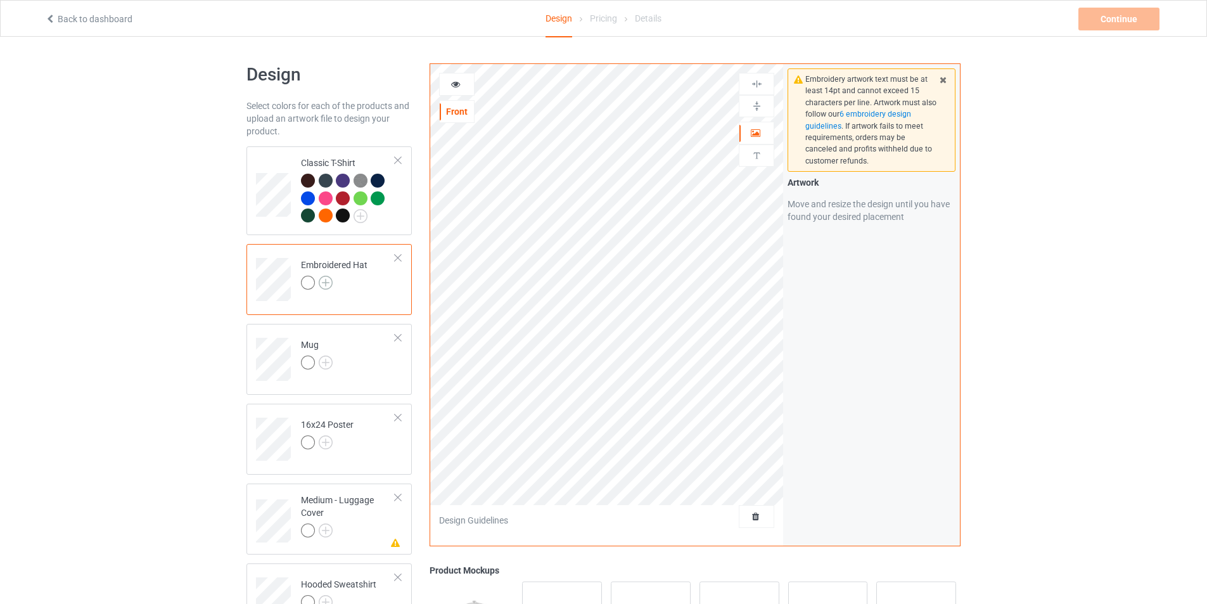
click at [326, 284] on img at bounding box center [326, 283] width 14 height 14
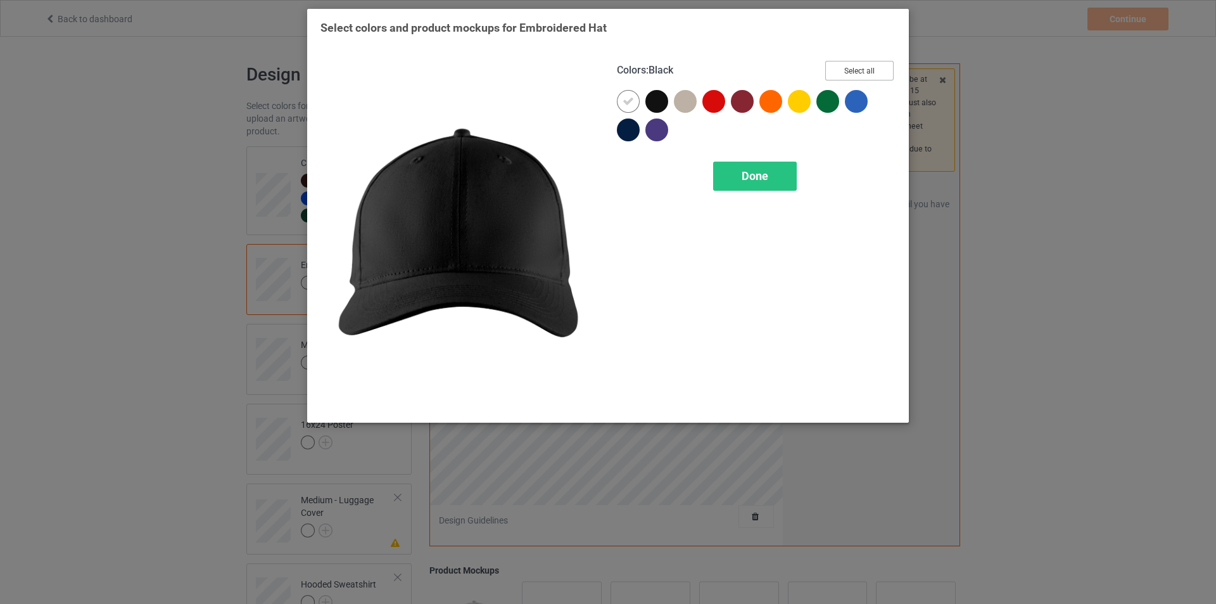
click at [835, 68] on button "Select all" at bounding box center [859, 71] width 68 height 20
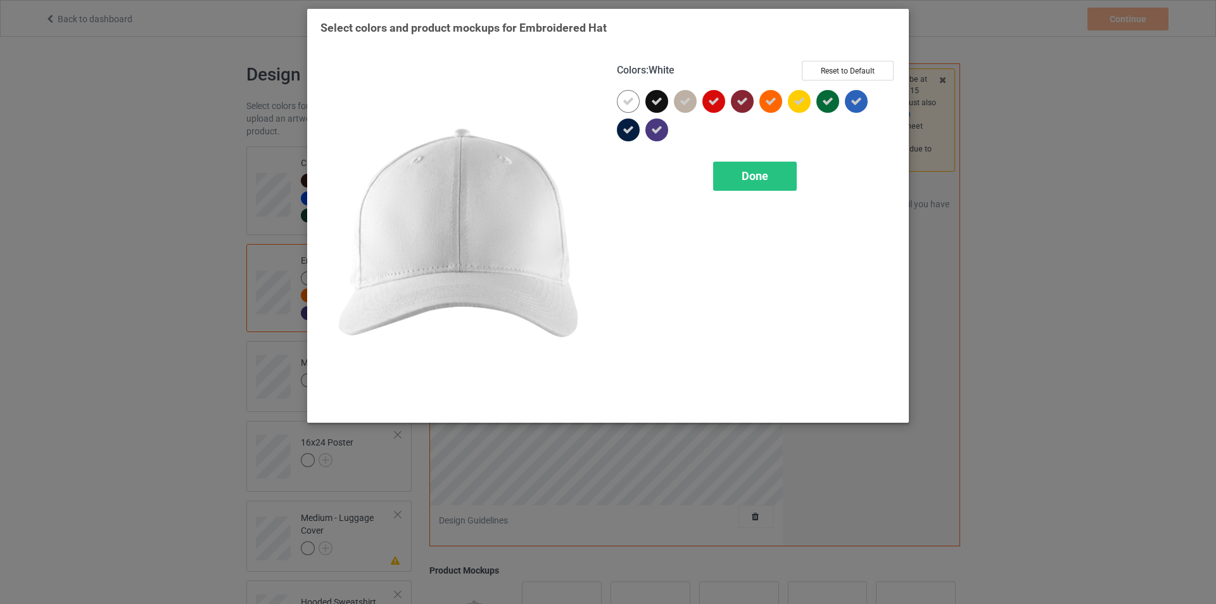
click at [630, 98] on icon at bounding box center [628, 101] width 11 height 11
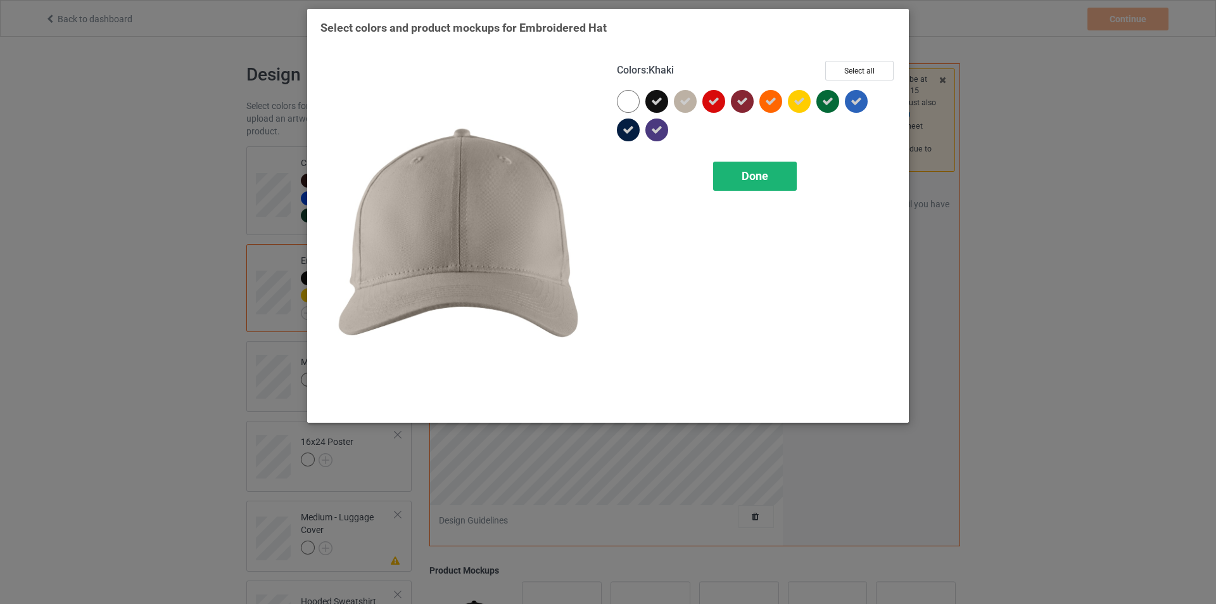
click at [749, 181] on span "Done" at bounding box center [755, 175] width 27 height 13
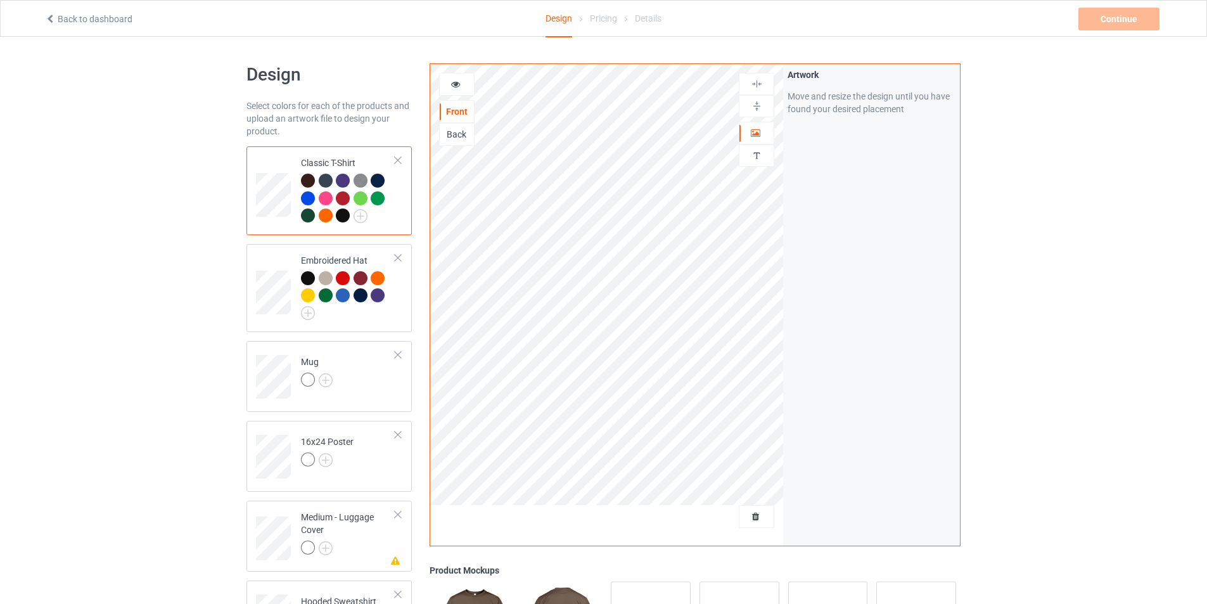
click at [342, 217] on div at bounding box center [343, 215] width 14 height 14
click at [357, 217] on img at bounding box center [360, 216] width 14 height 14
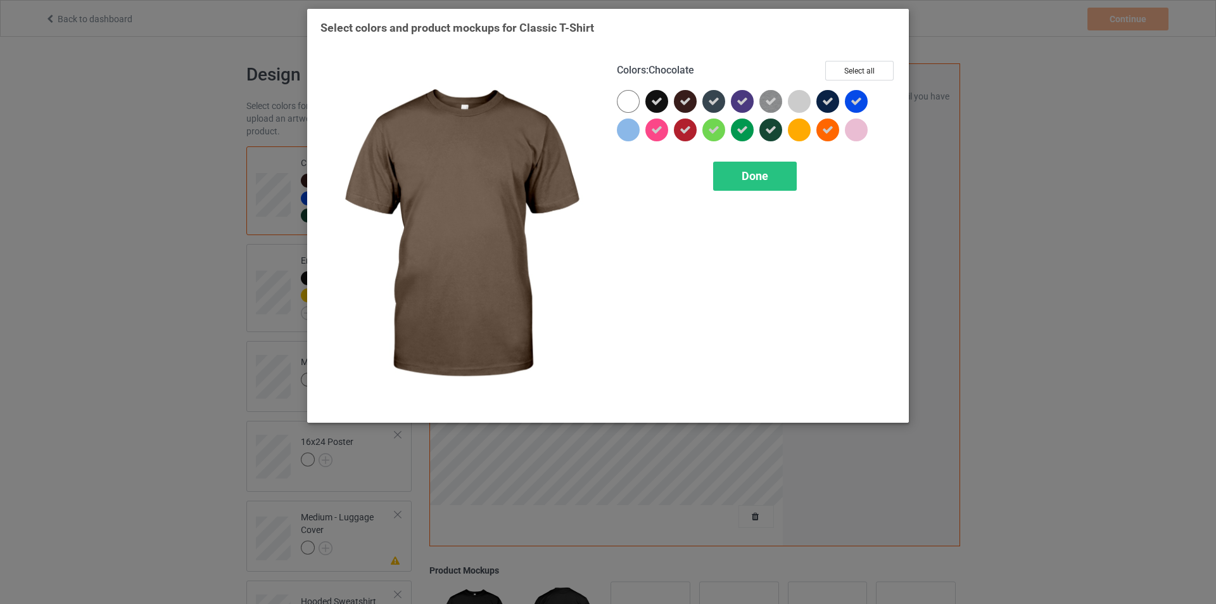
click at [685, 100] on icon at bounding box center [685, 101] width 11 height 11
click at [685, 100] on div at bounding box center [685, 101] width 23 height 23
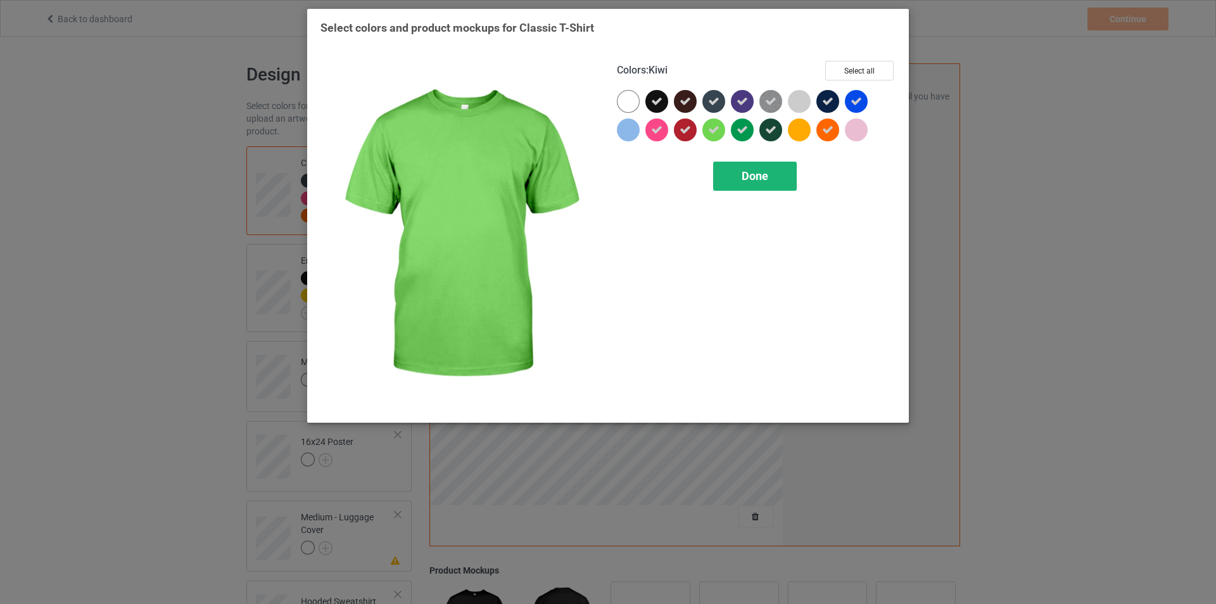
click at [742, 175] on span "Done" at bounding box center [755, 175] width 27 height 13
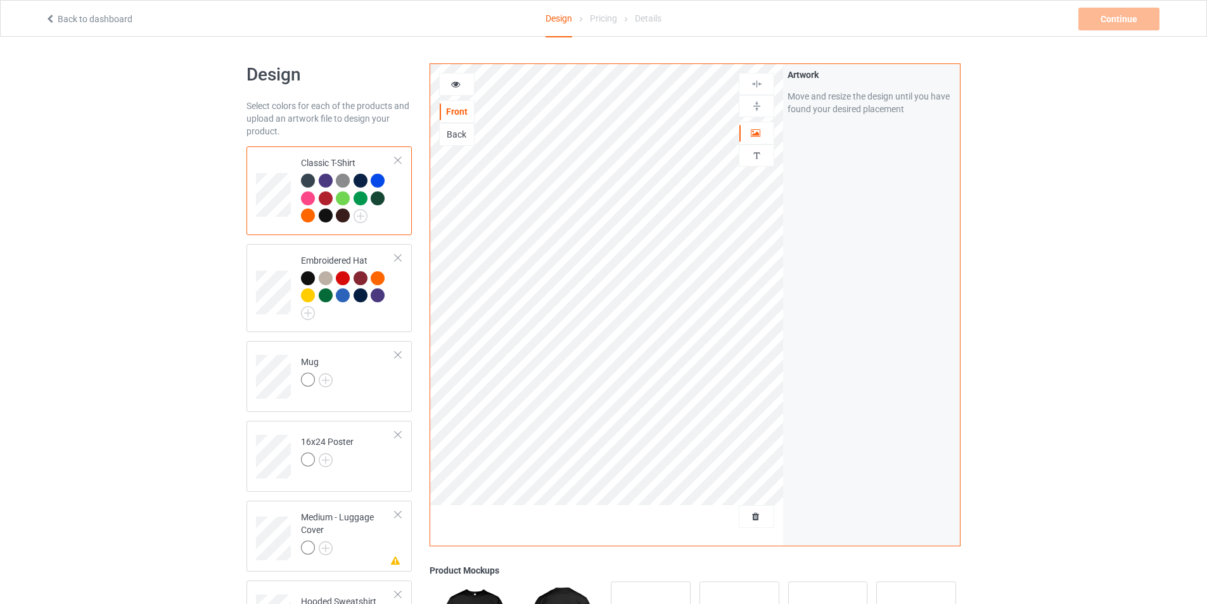
click at [326, 219] on div at bounding box center [326, 215] width 14 height 14
click at [359, 213] on img at bounding box center [360, 216] width 14 height 14
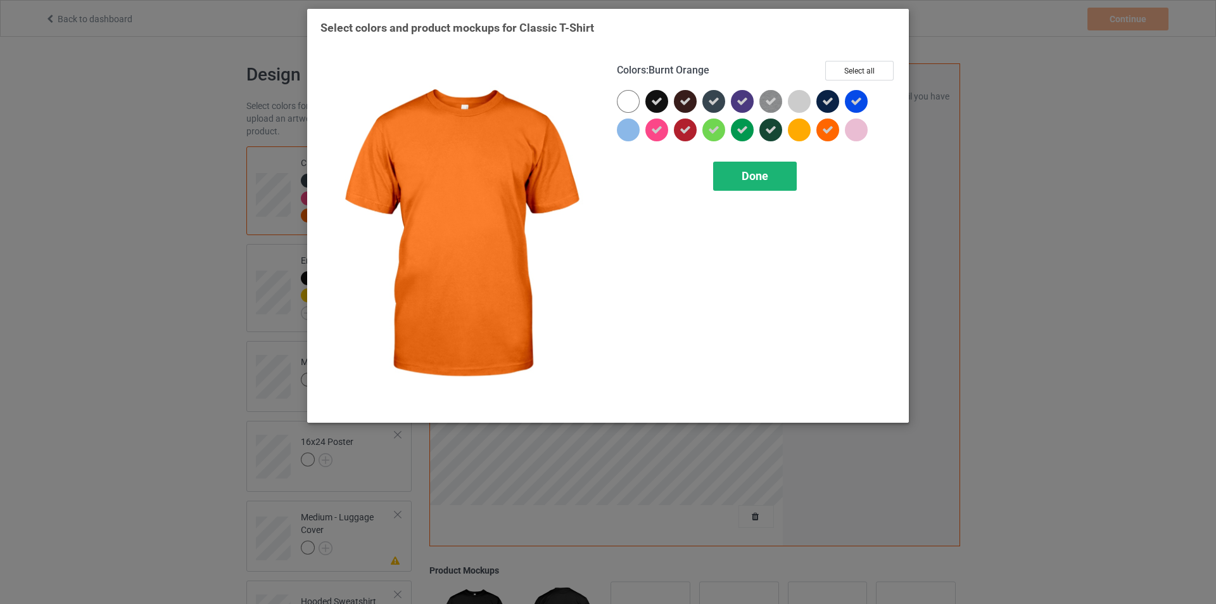
click at [757, 186] on div "Done" at bounding box center [755, 176] width 84 height 29
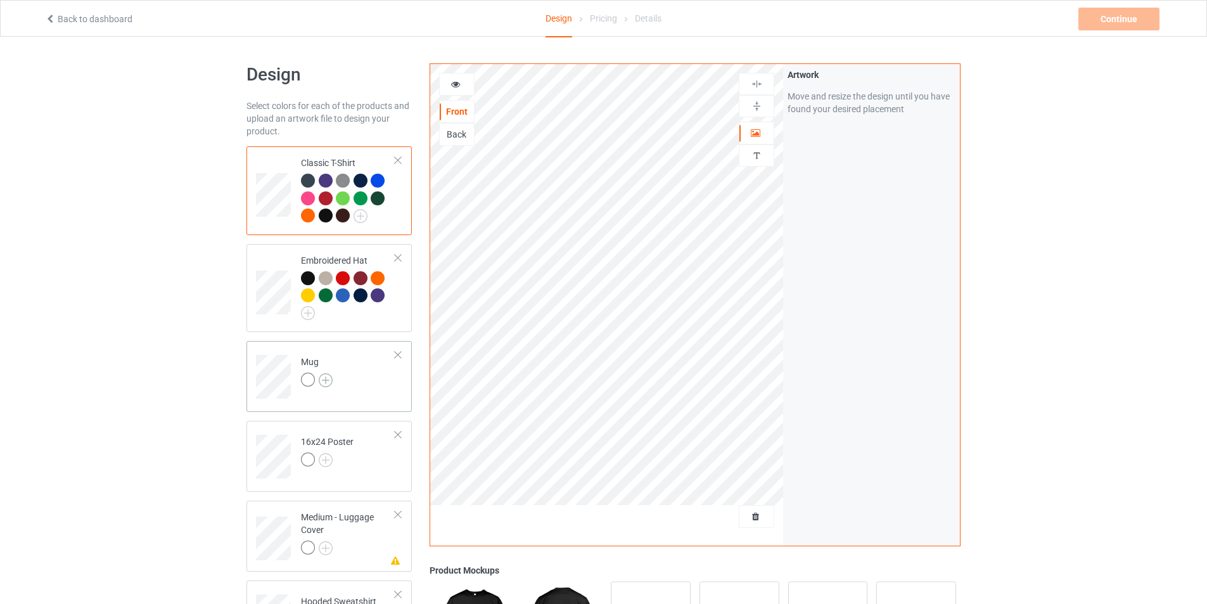
click at [322, 383] on img at bounding box center [326, 380] width 14 height 14
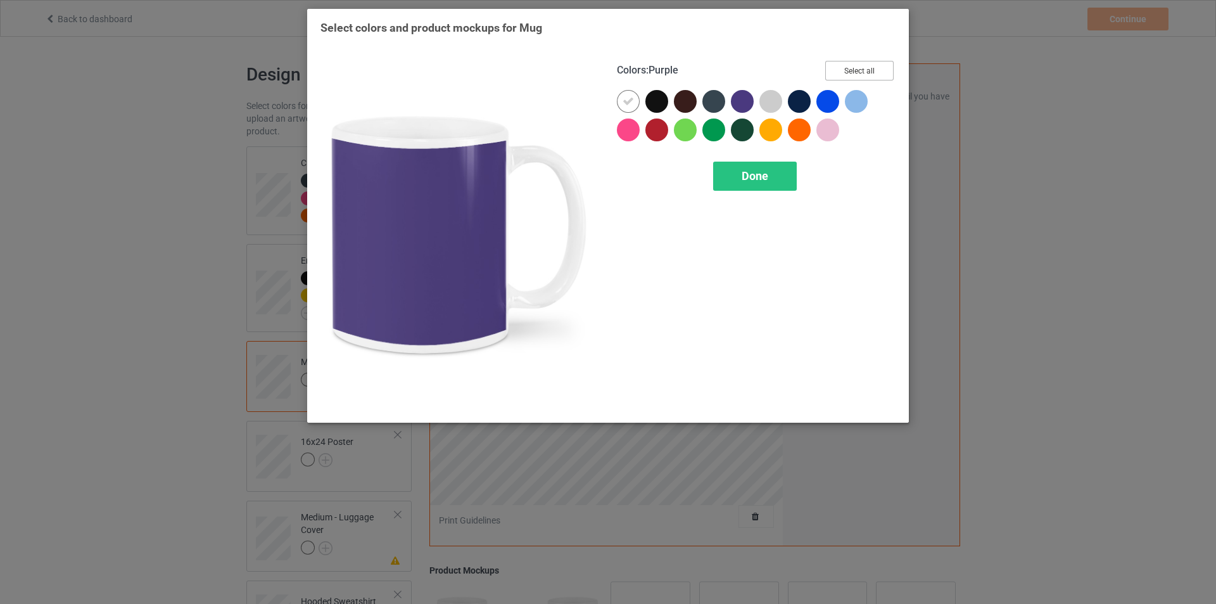
click at [849, 70] on button "Select all" at bounding box center [859, 71] width 68 height 20
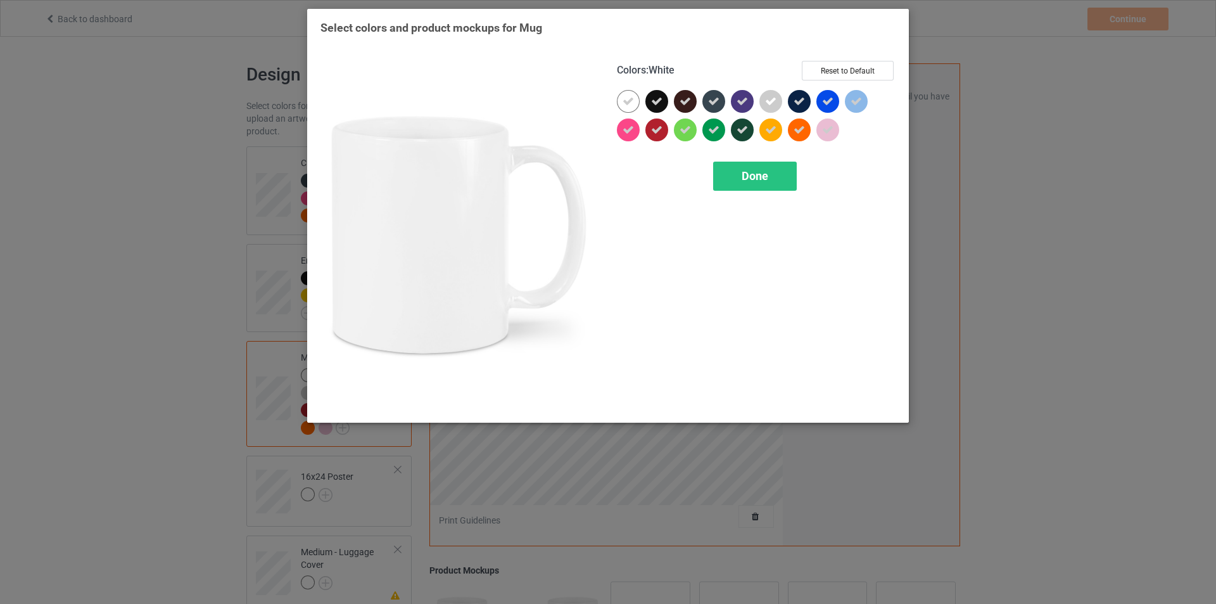
click at [626, 98] on icon at bounding box center [628, 101] width 11 height 11
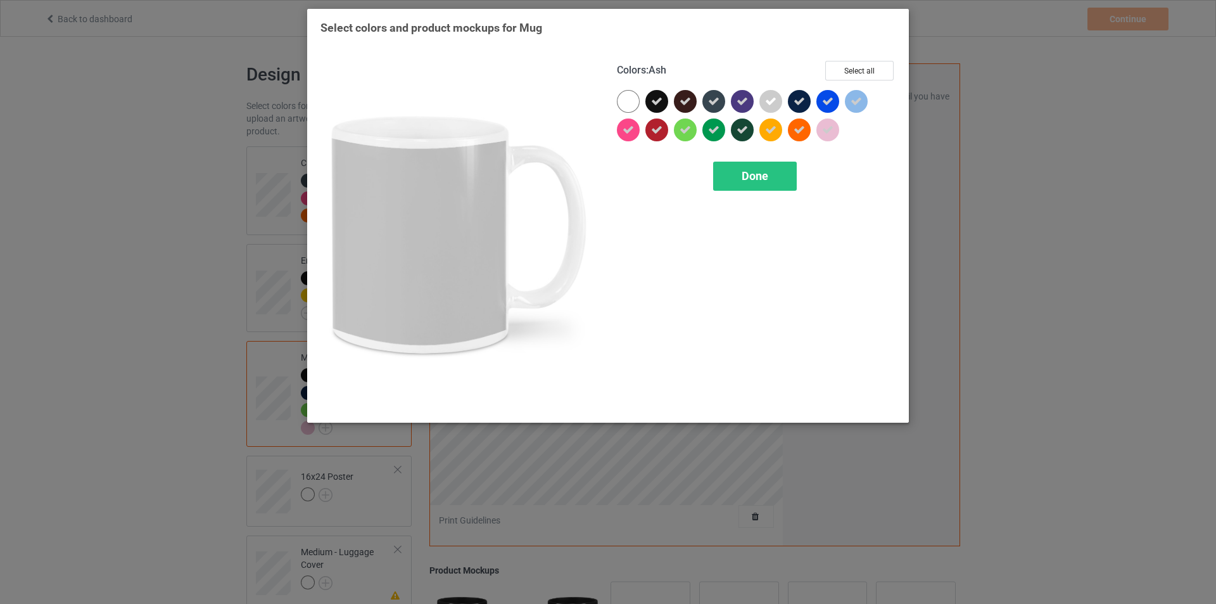
click at [770, 105] on icon at bounding box center [770, 101] width 11 height 11
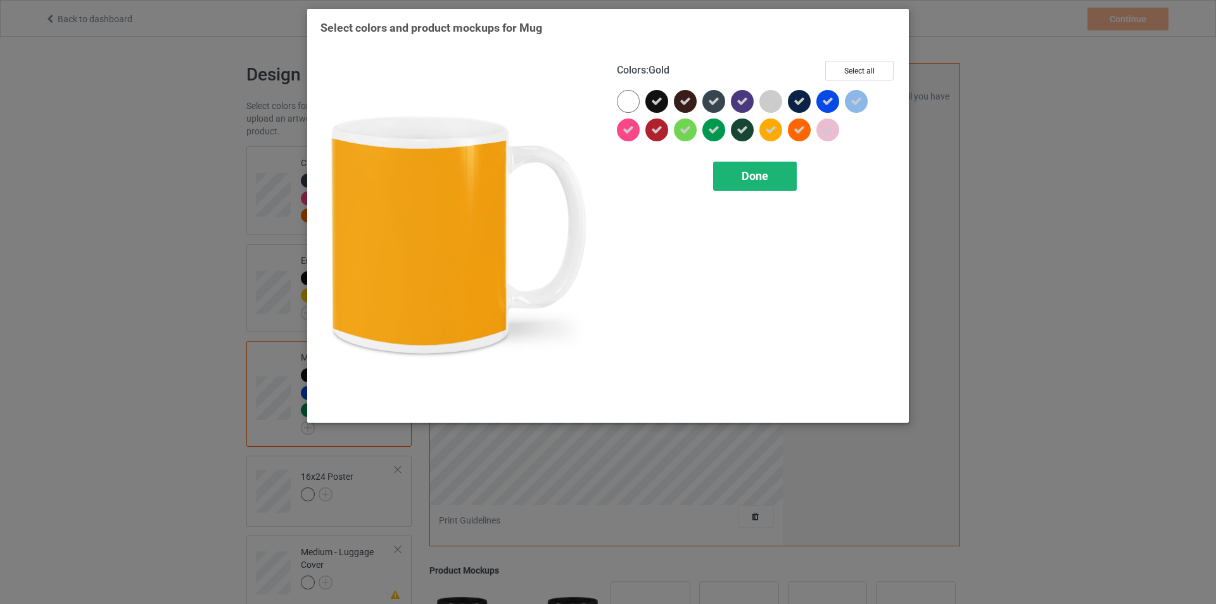
click at [760, 167] on div "Done" at bounding box center [755, 176] width 84 height 29
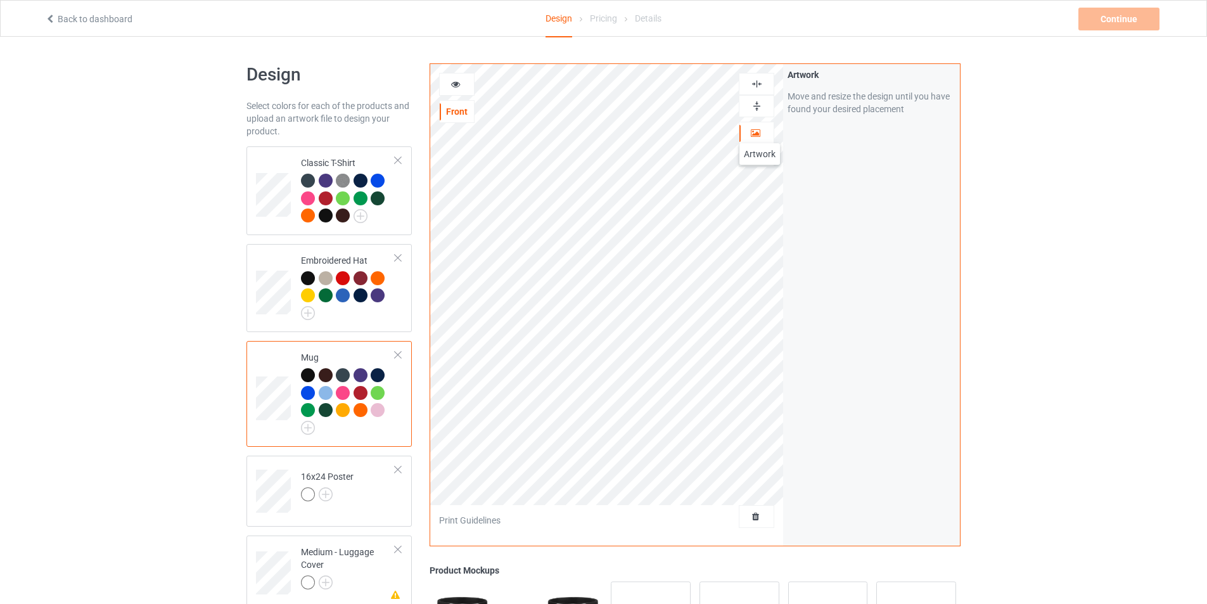
click at [759, 130] on icon at bounding box center [755, 131] width 11 height 9
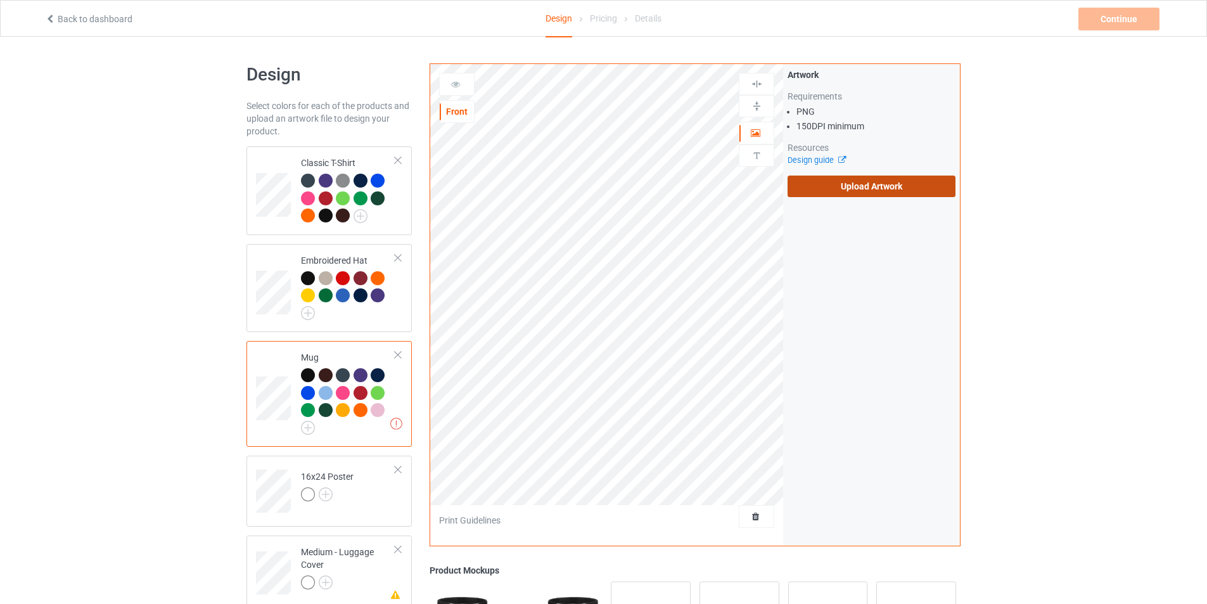
click at [860, 185] on label "Upload Artwork" at bounding box center [871, 186] width 168 height 22
click at [0, 0] on input "Upload Artwork" at bounding box center [0, 0] width 0 height 0
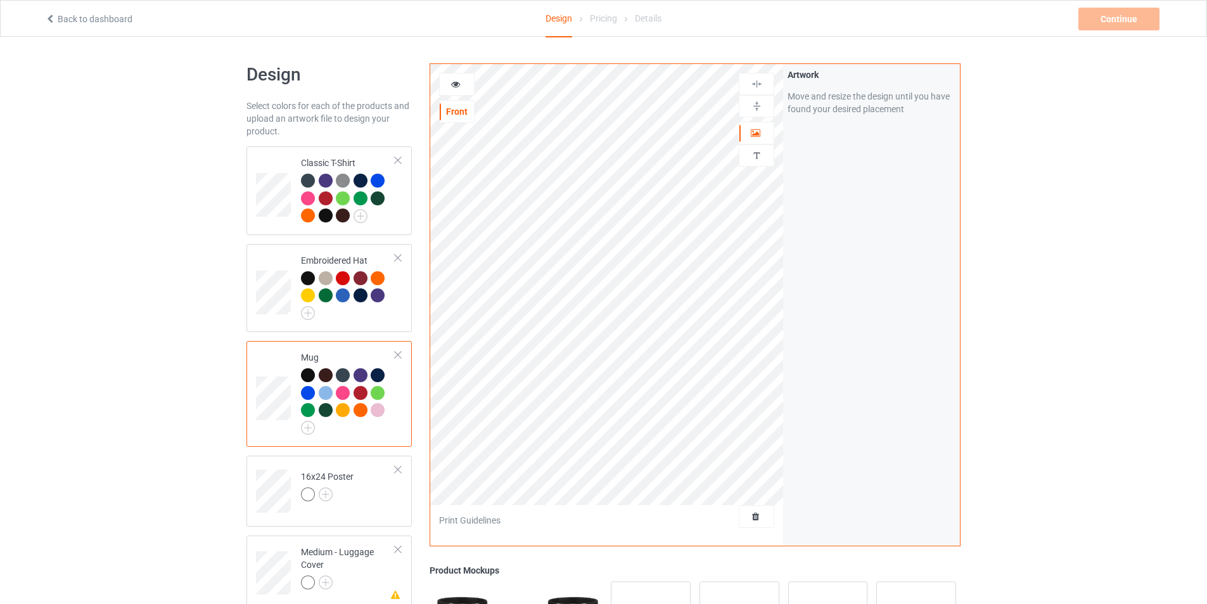
click at [306, 374] on div at bounding box center [308, 375] width 14 height 14
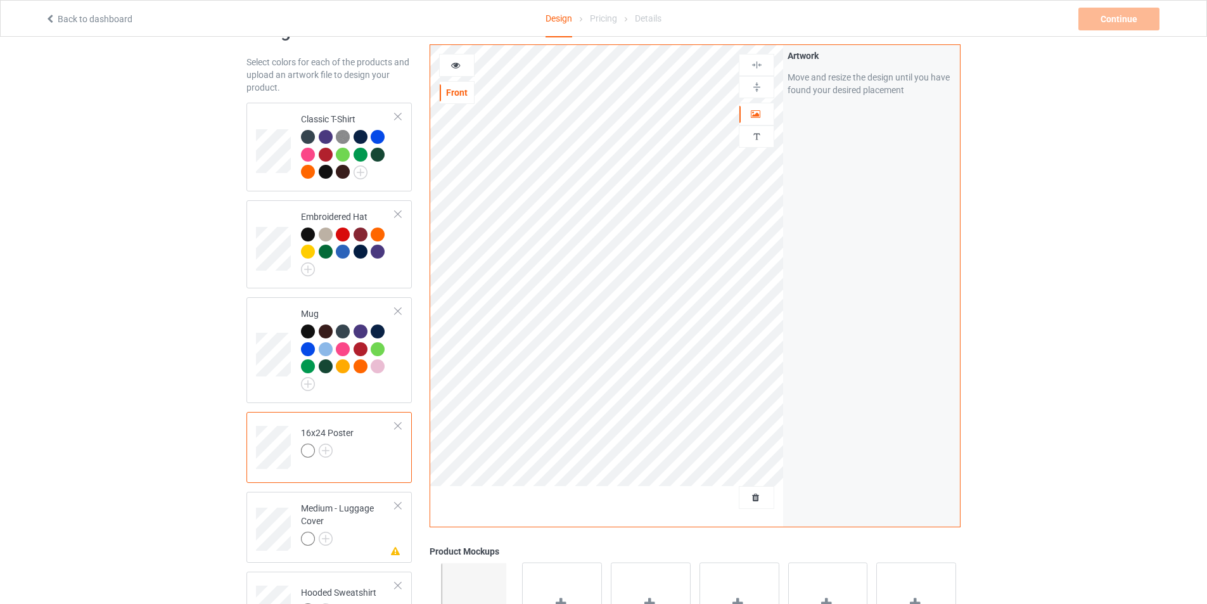
scroll to position [63, 0]
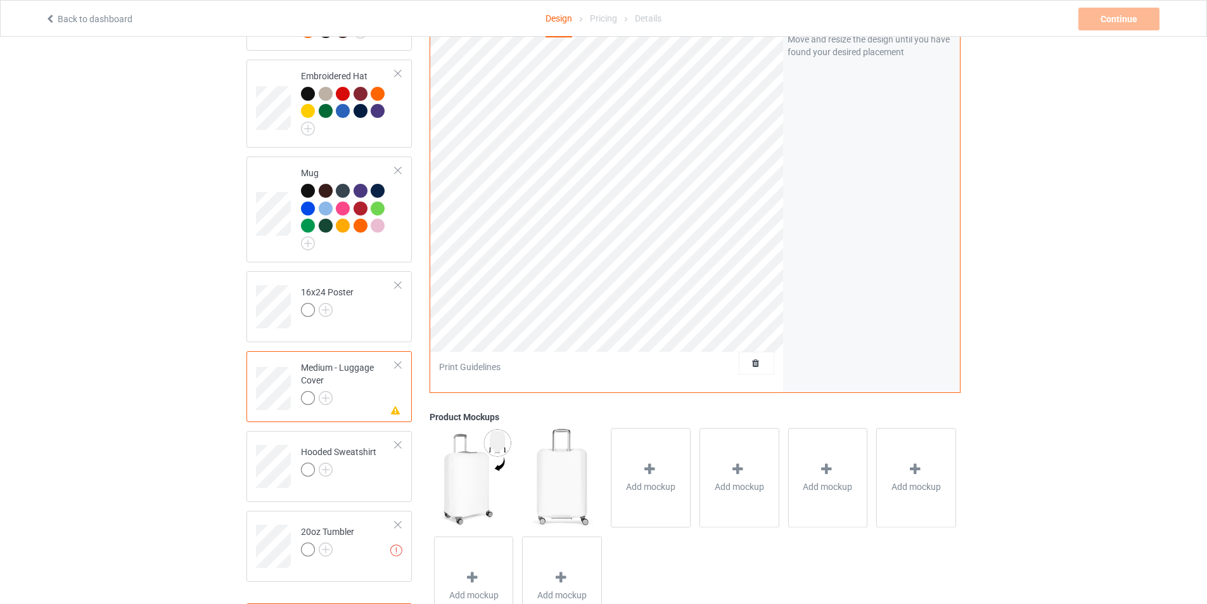
scroll to position [190, 0]
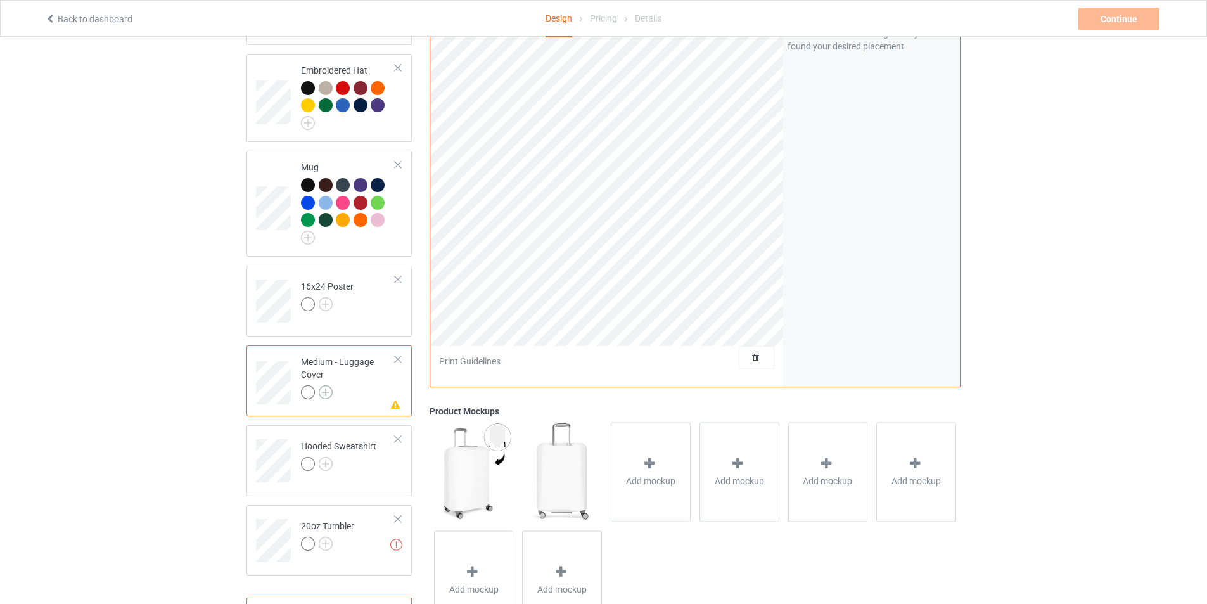
click at [324, 395] on img at bounding box center [326, 392] width 14 height 14
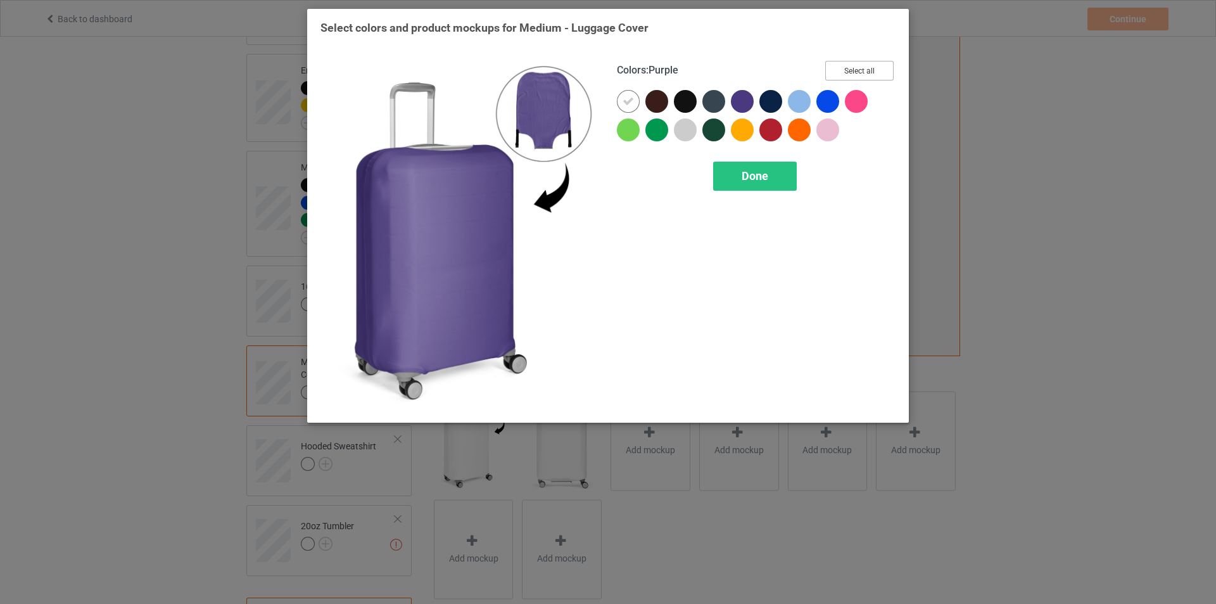
click at [853, 73] on button "Select all" at bounding box center [859, 71] width 68 height 20
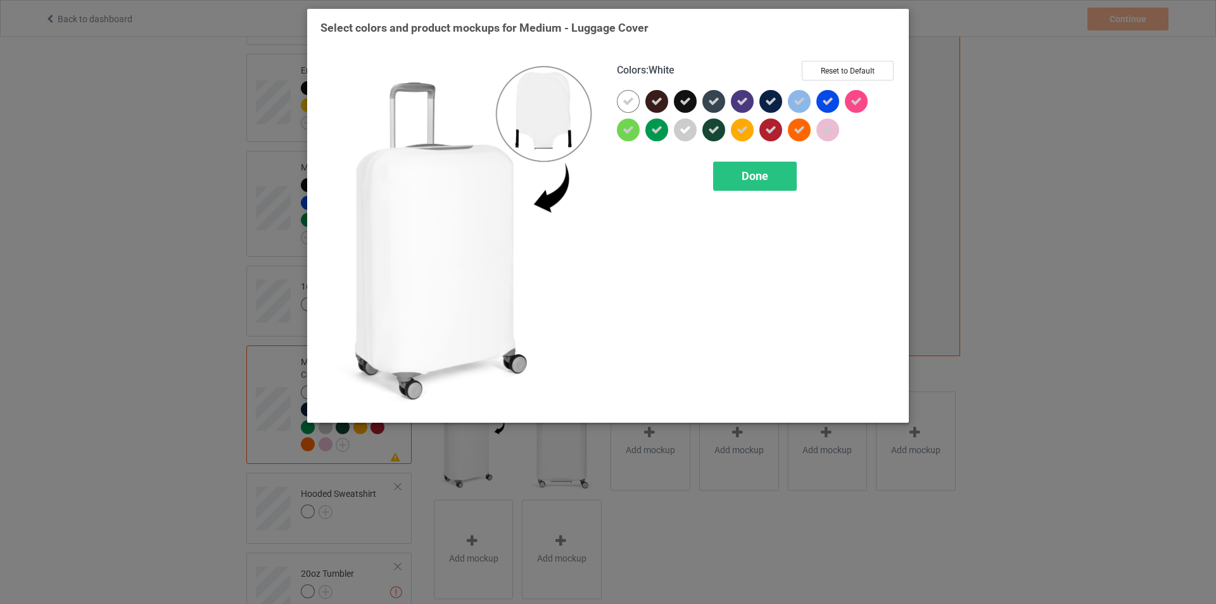
click at [622, 101] on div at bounding box center [628, 101] width 23 height 23
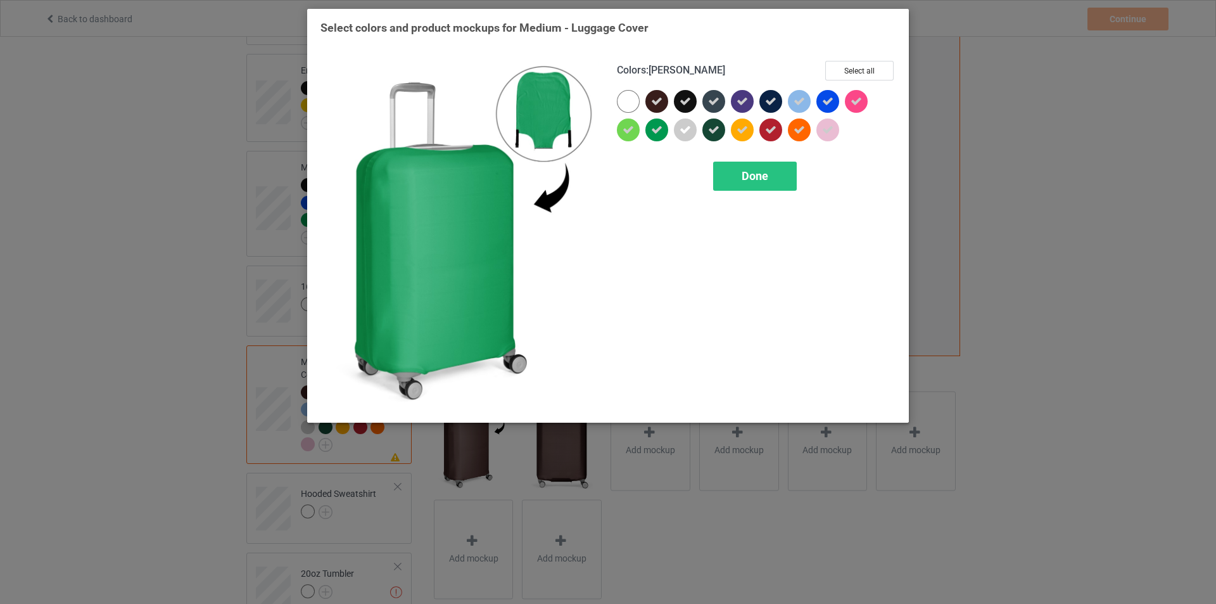
click at [657, 130] on icon at bounding box center [656, 129] width 11 height 11
click at [657, 130] on div at bounding box center [656, 129] width 23 height 23
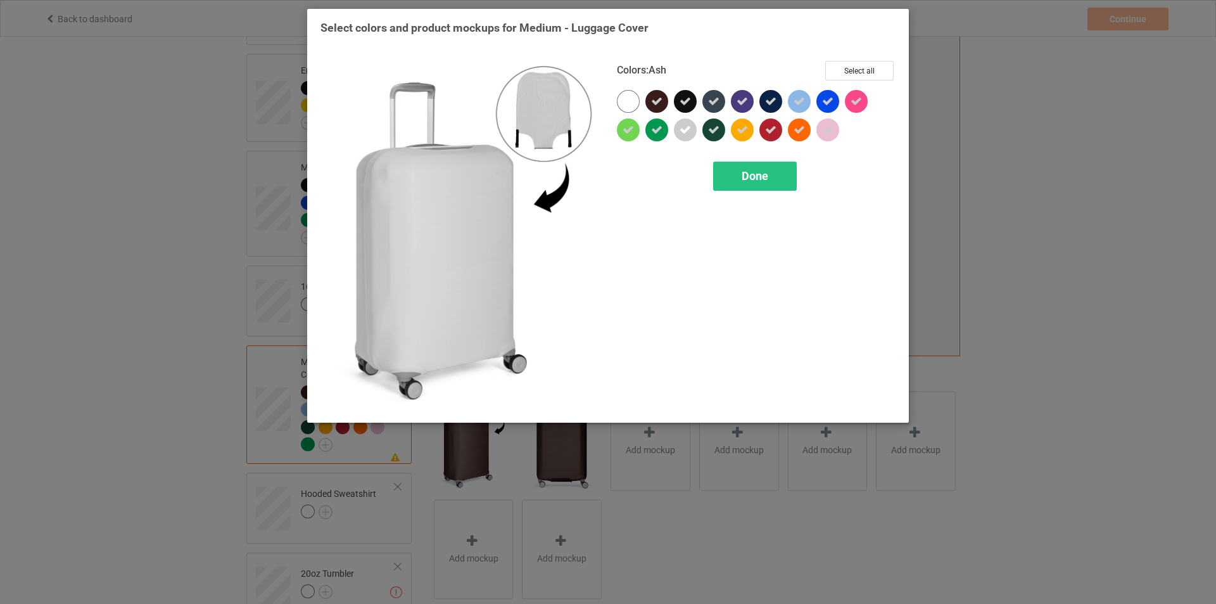
click at [677, 131] on div at bounding box center [685, 129] width 23 height 23
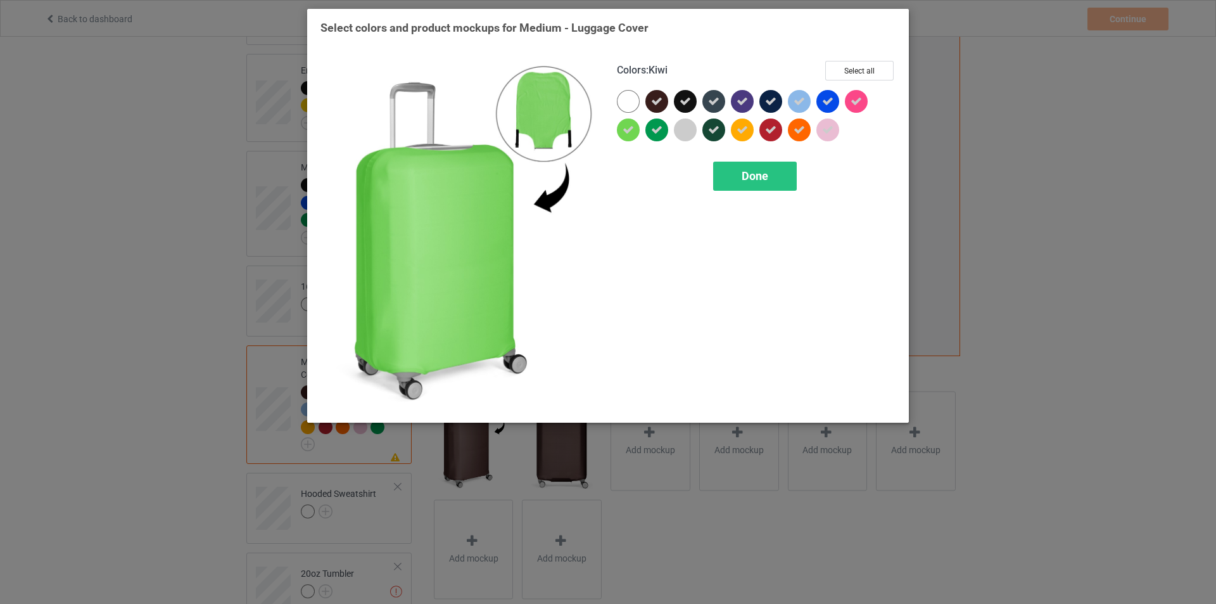
click at [637, 131] on div at bounding box center [628, 129] width 23 height 23
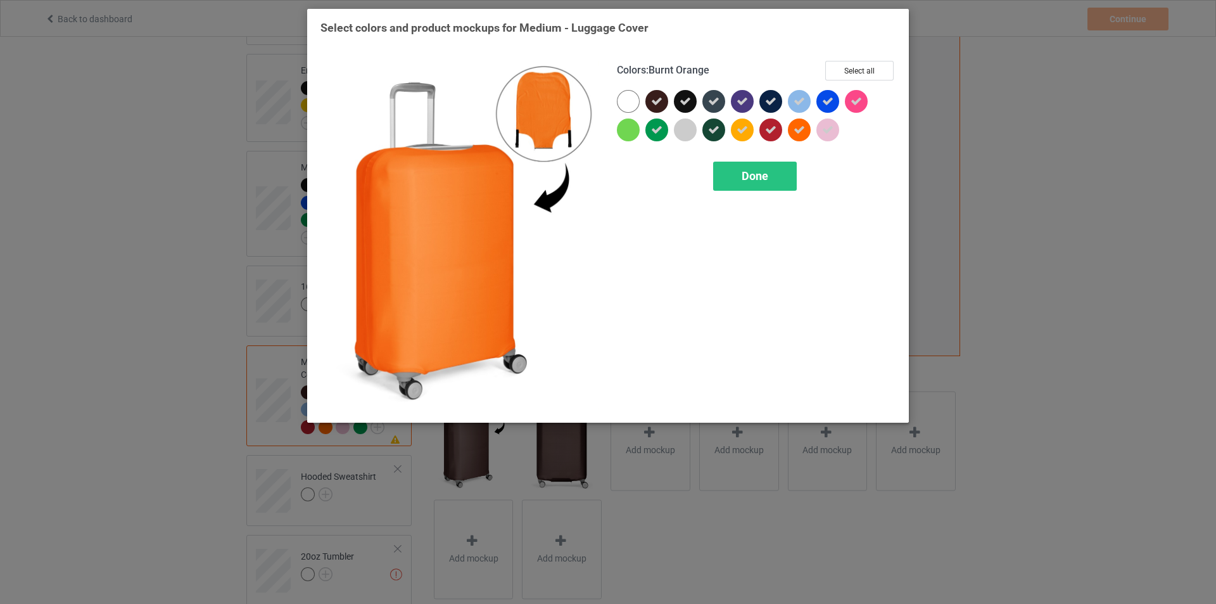
click at [822, 129] on icon at bounding box center [827, 129] width 11 height 11
click at [751, 179] on span "Done" at bounding box center [755, 175] width 27 height 13
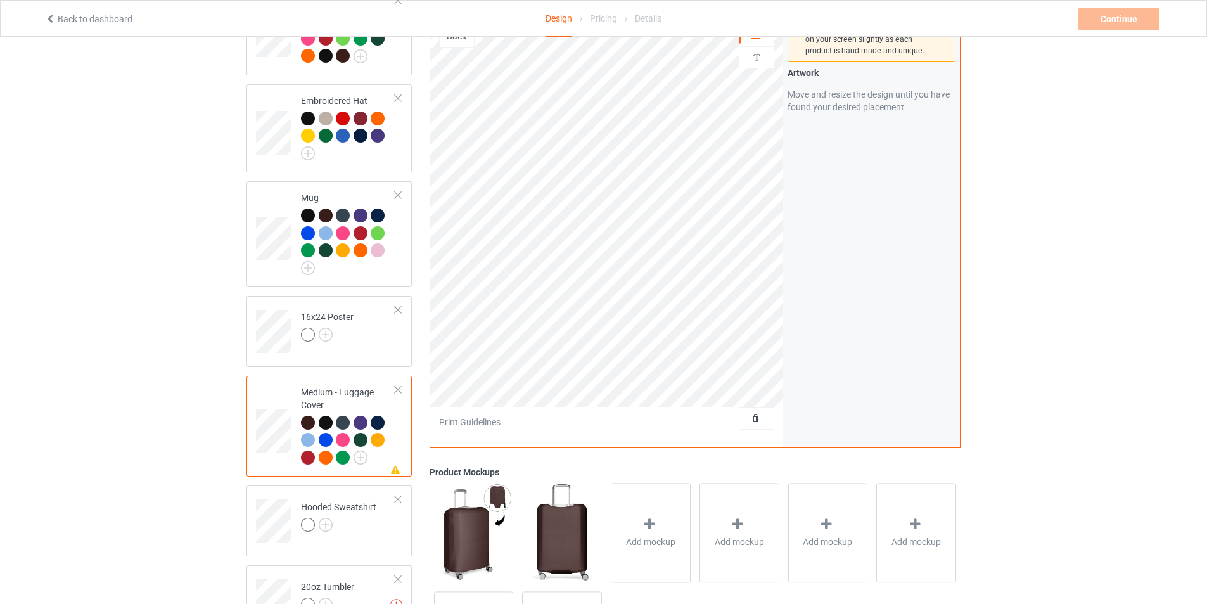
scroll to position [27, 0]
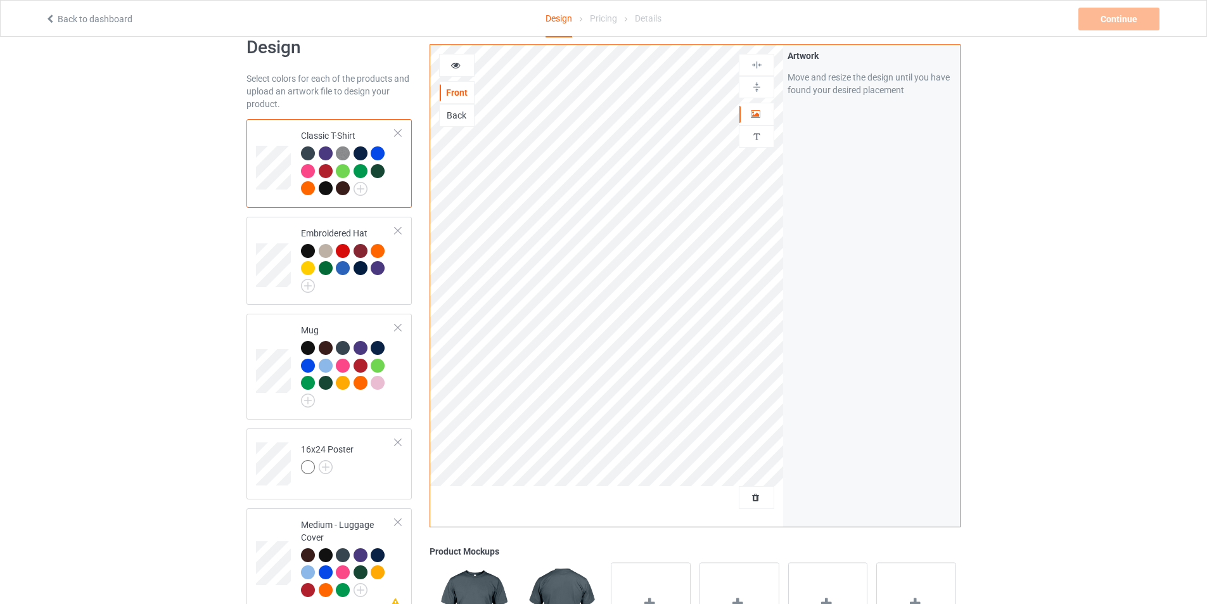
click at [324, 190] on div at bounding box center [326, 188] width 14 height 14
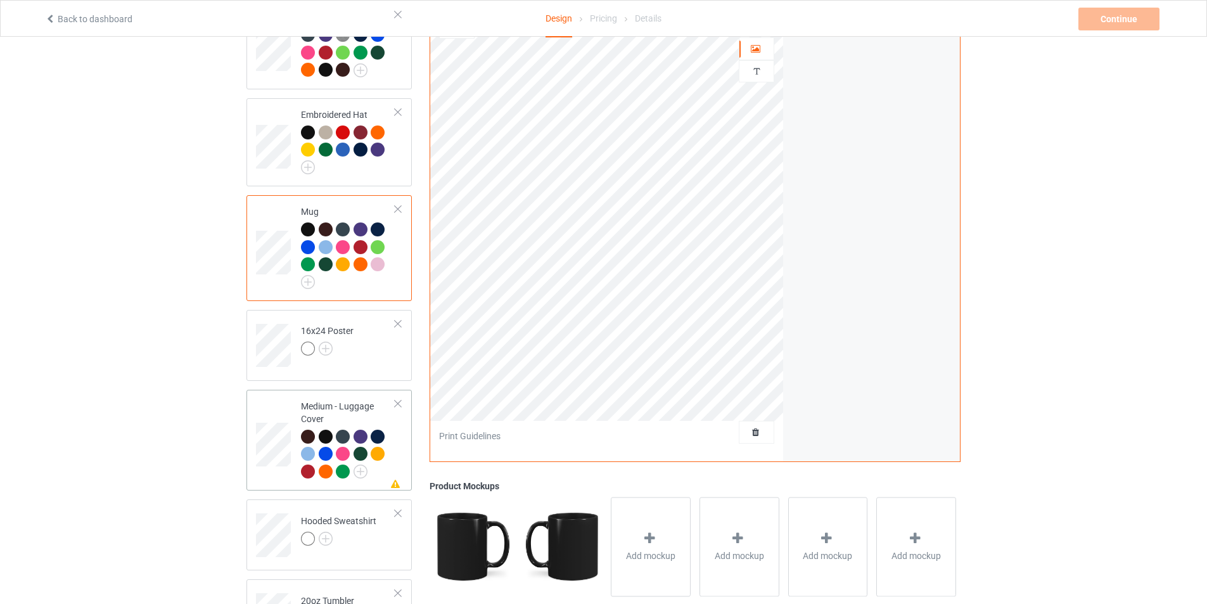
scroll to position [217, 0]
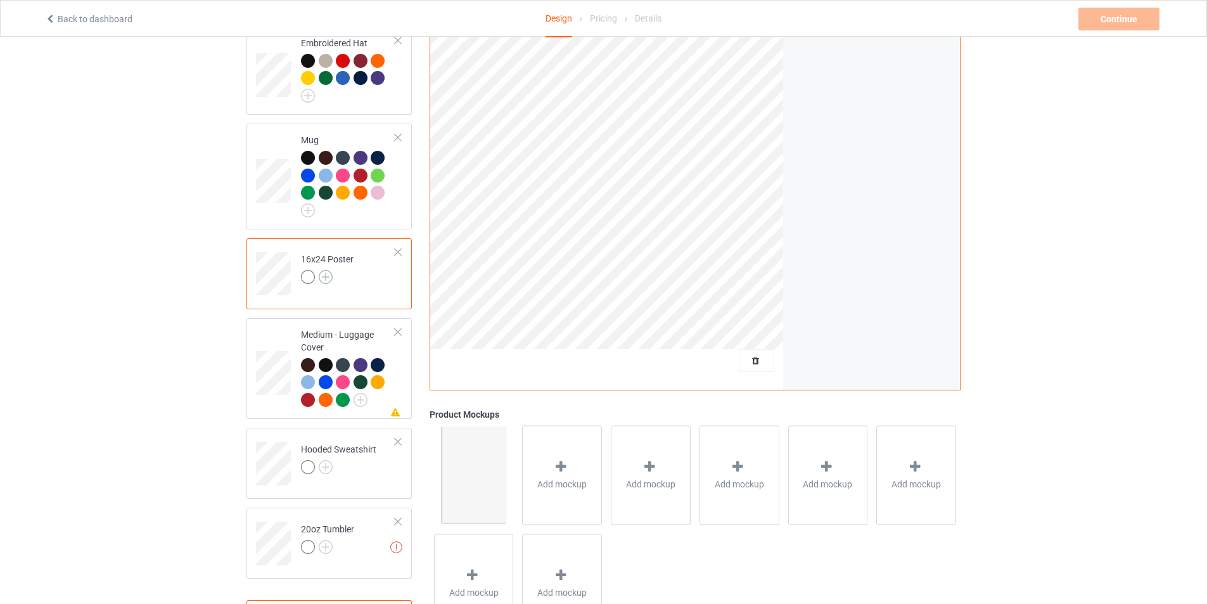
click at [324, 280] on img at bounding box center [326, 277] width 14 height 14
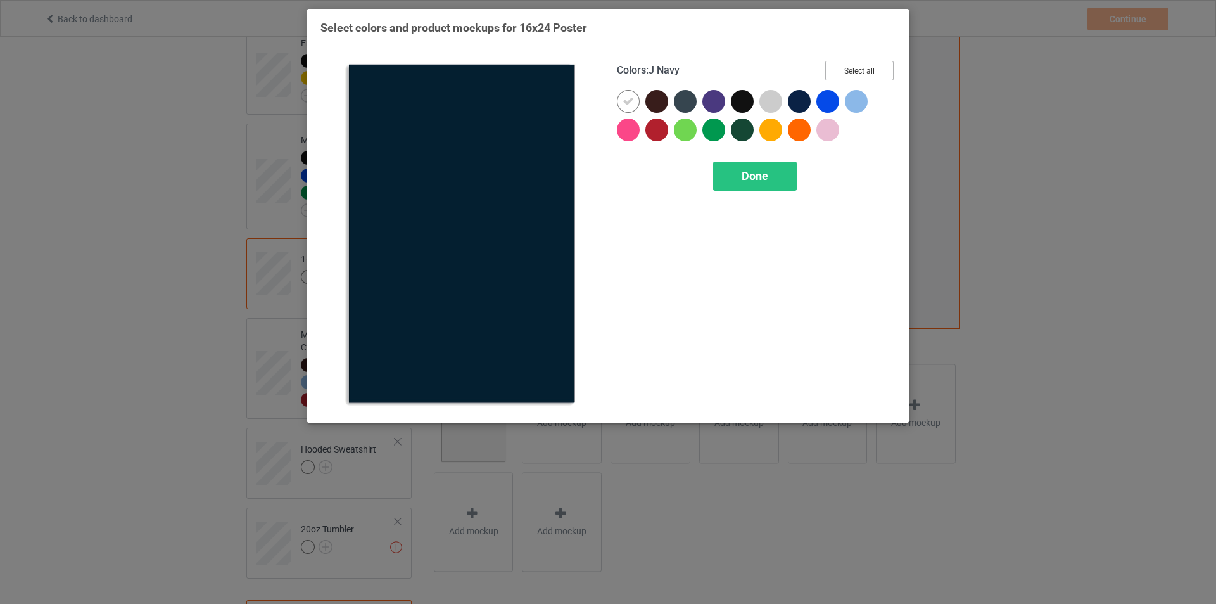
click at [856, 73] on button "Select all" at bounding box center [859, 71] width 68 height 20
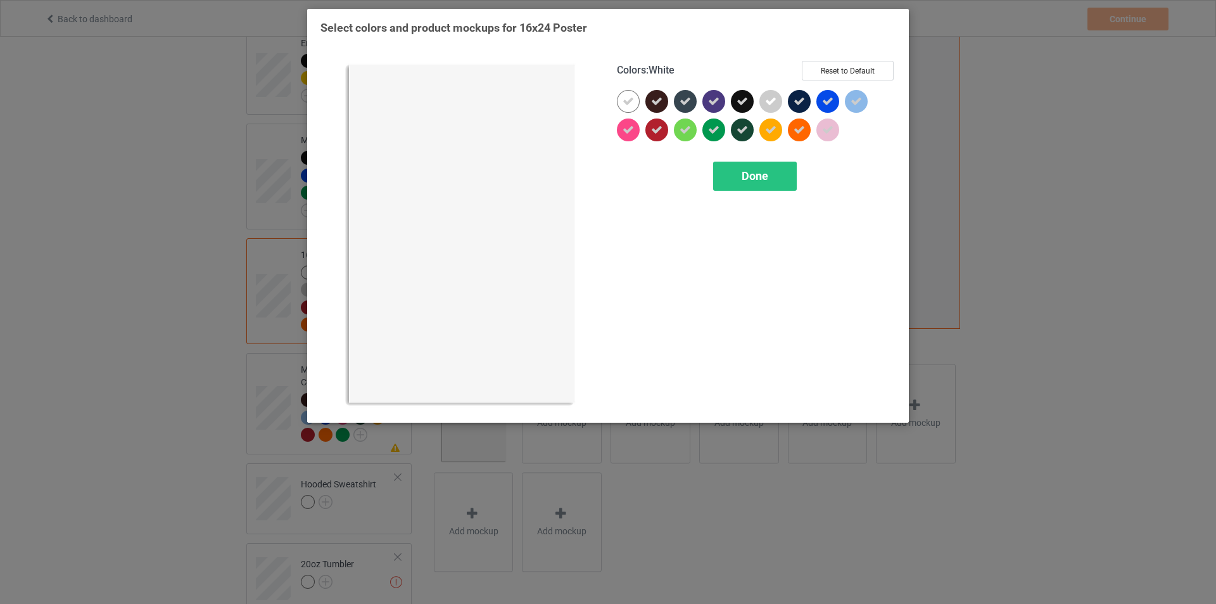
click at [623, 103] on icon at bounding box center [628, 101] width 11 height 11
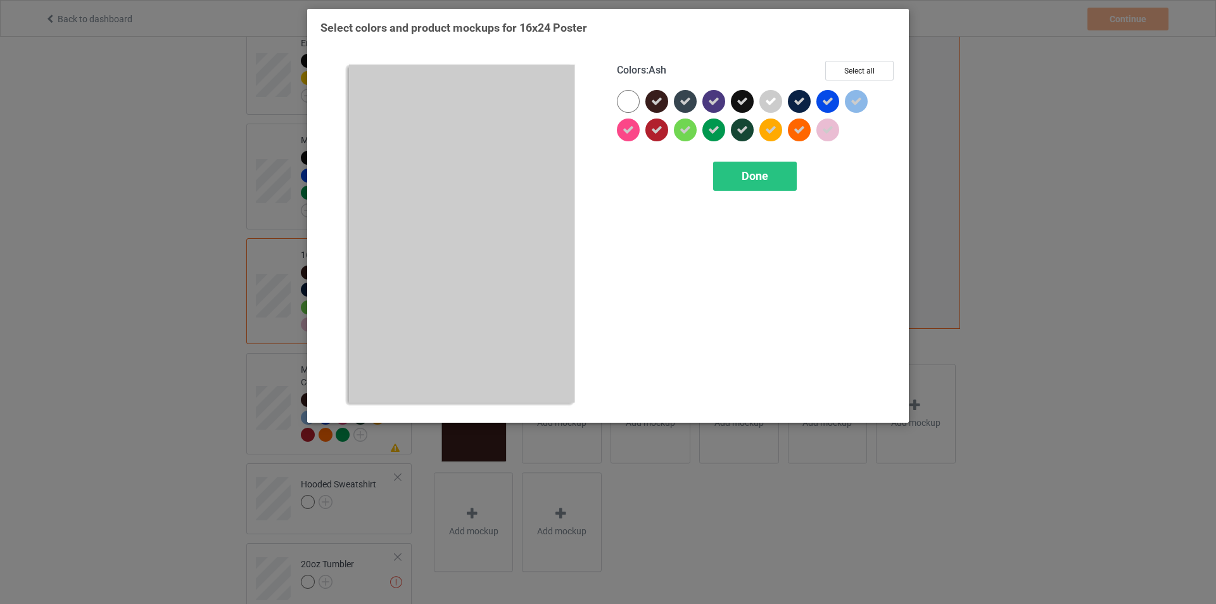
click at [769, 96] on icon at bounding box center [770, 101] width 11 height 11
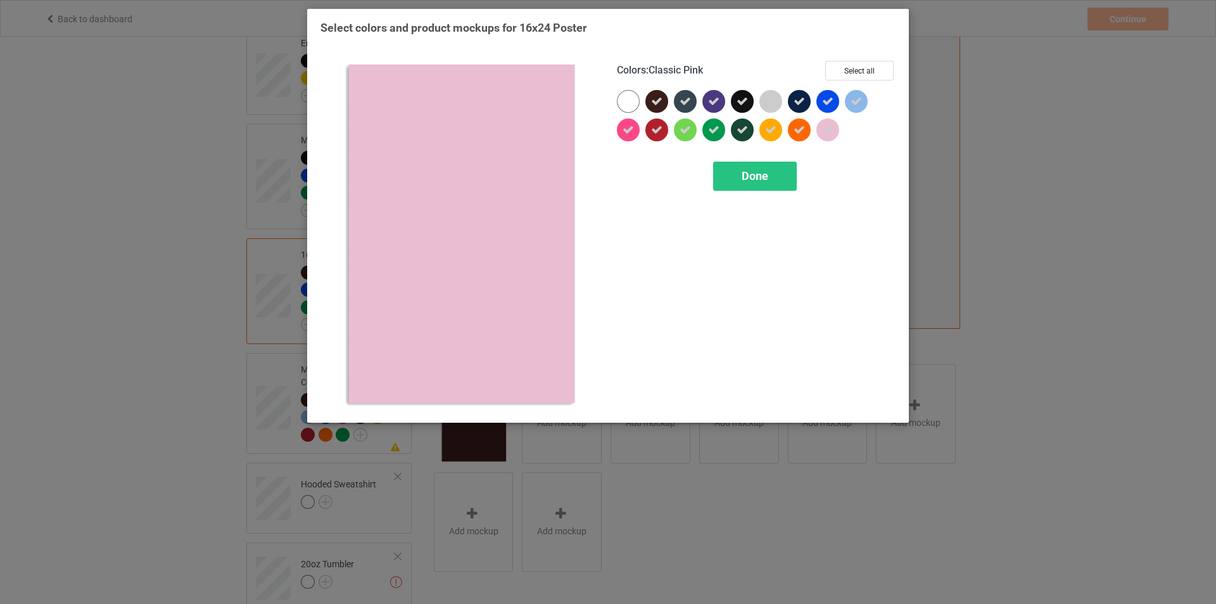
click at [827, 131] on icon at bounding box center [827, 129] width 11 height 11
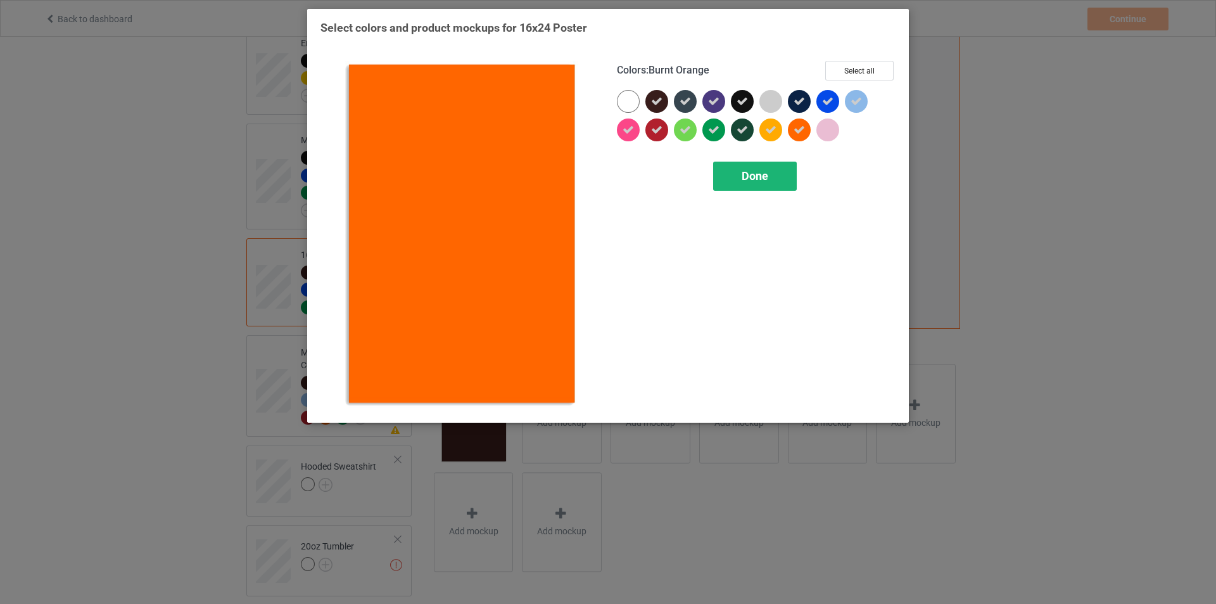
click at [742, 186] on div "Done" at bounding box center [755, 176] width 84 height 29
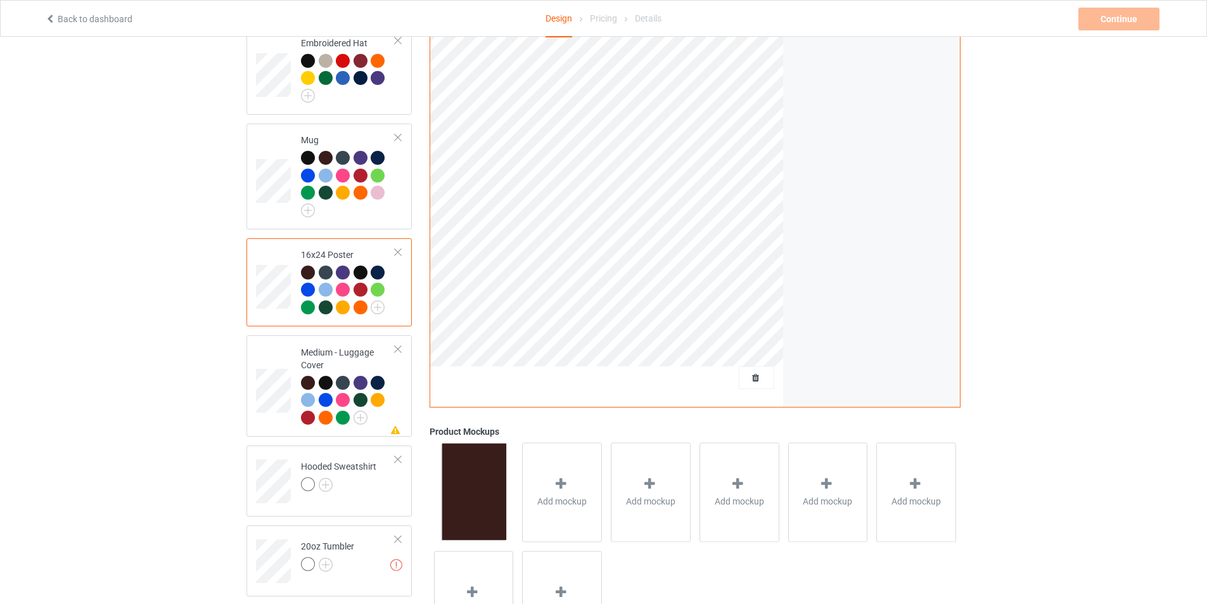
click at [358, 276] on div at bounding box center [360, 272] width 14 height 14
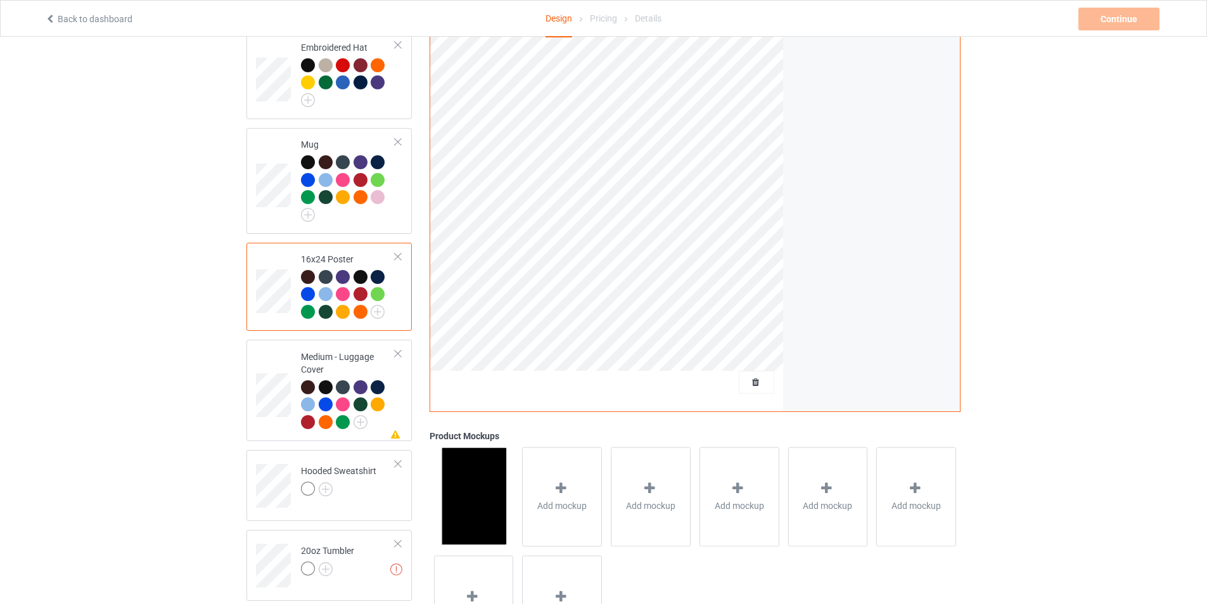
scroll to position [217, 0]
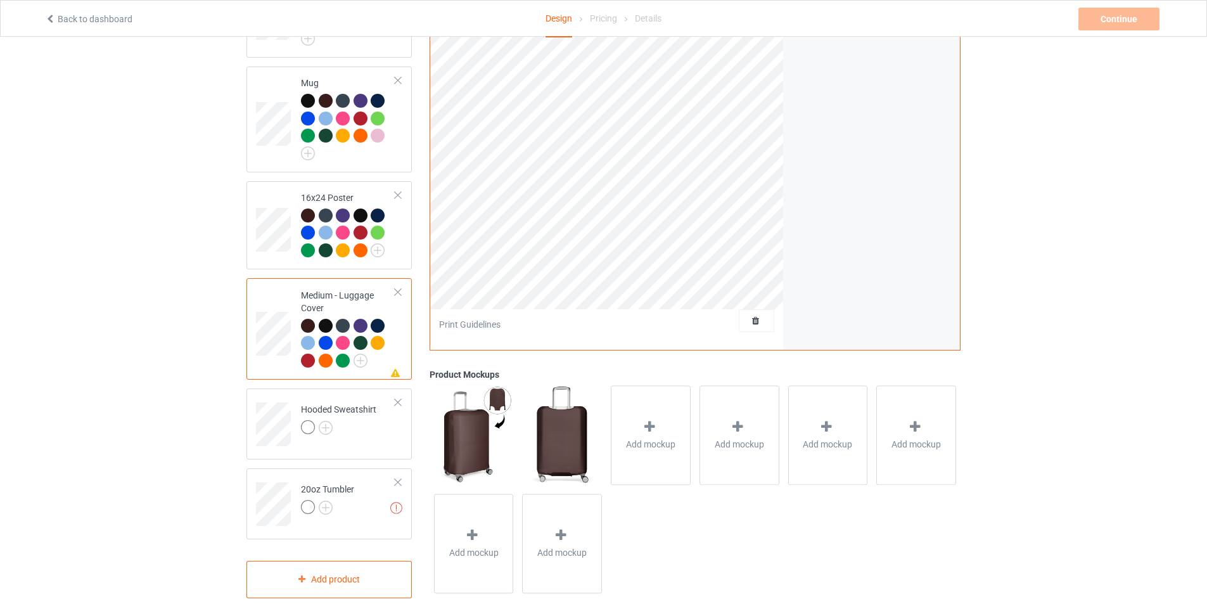
scroll to position [281, 0]
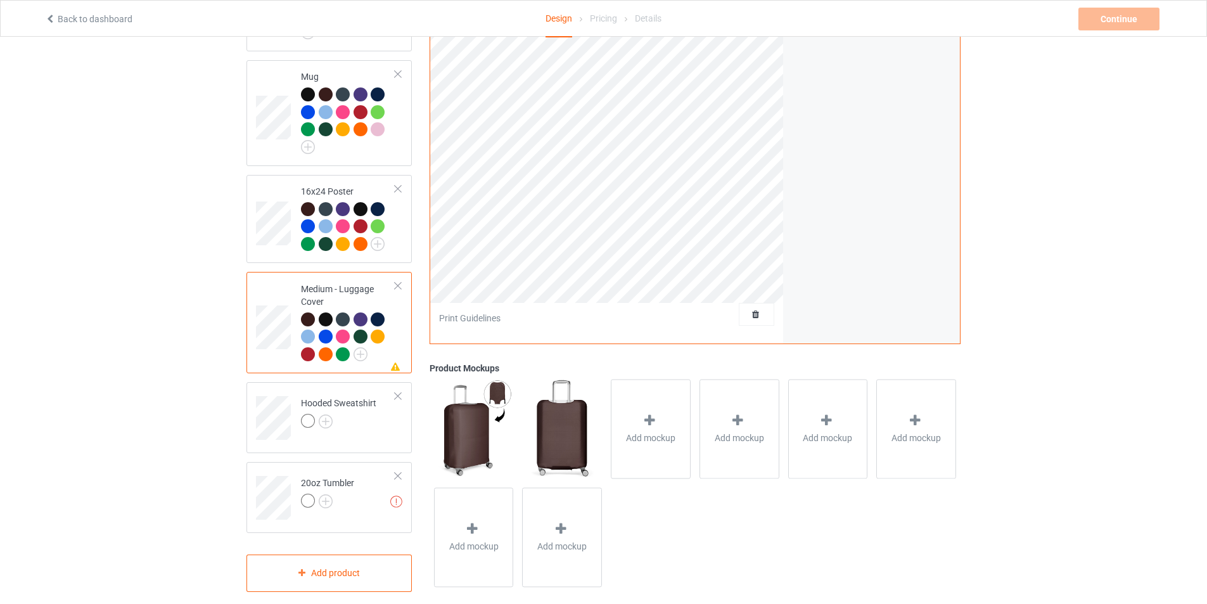
click at [398, 288] on div at bounding box center [397, 285] width 9 height 9
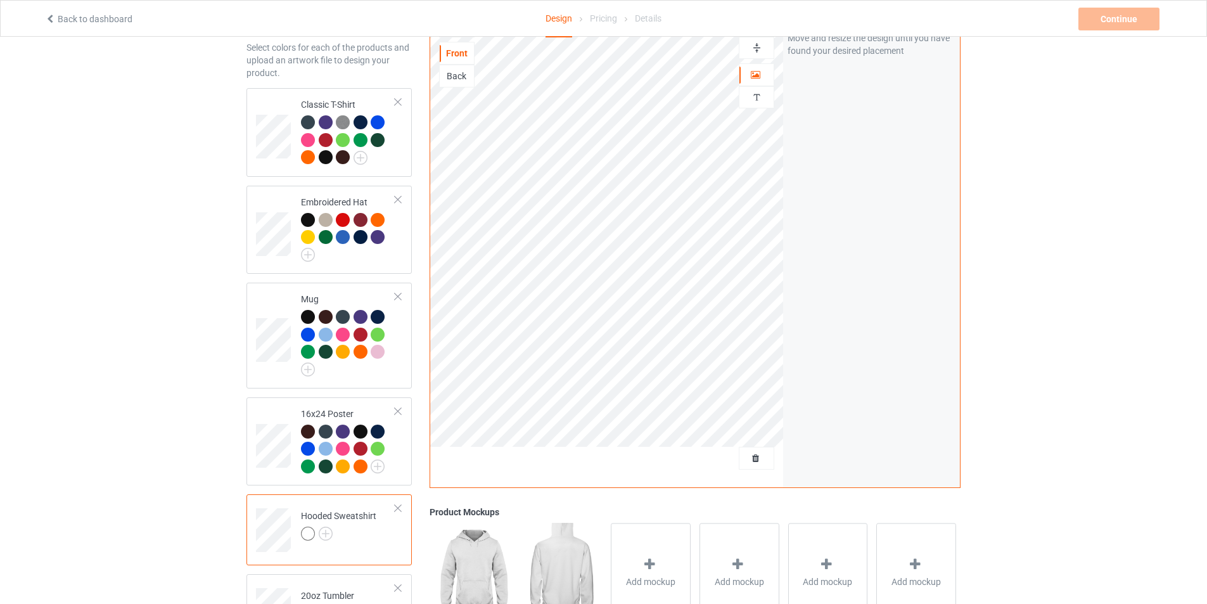
scroll to position [127, 0]
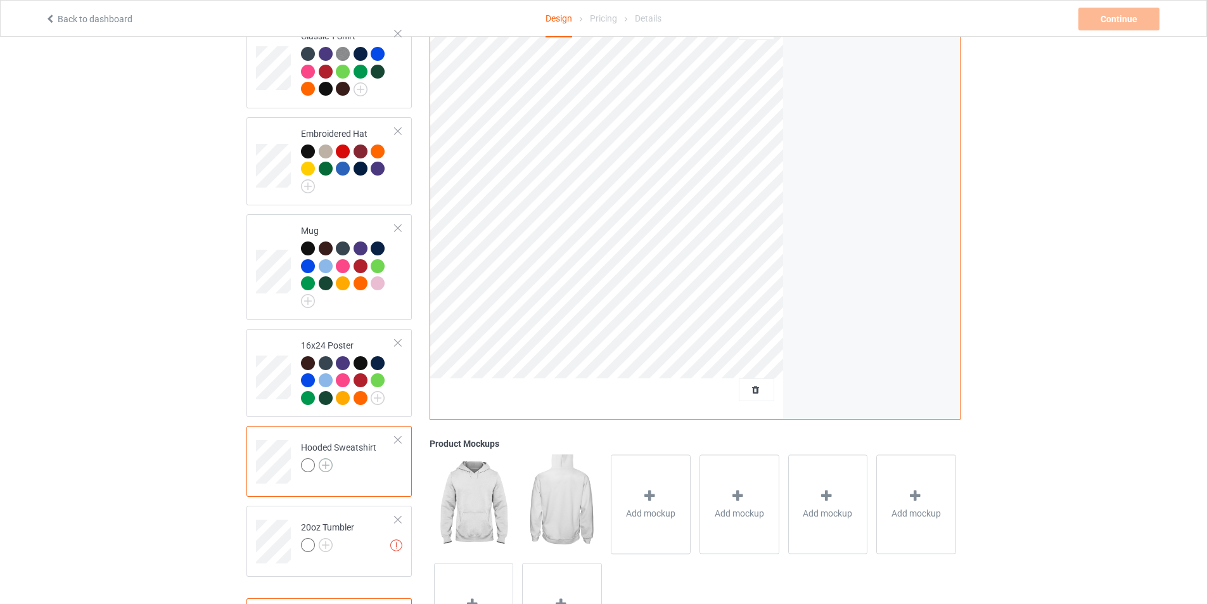
click at [325, 469] on img at bounding box center [326, 465] width 14 height 14
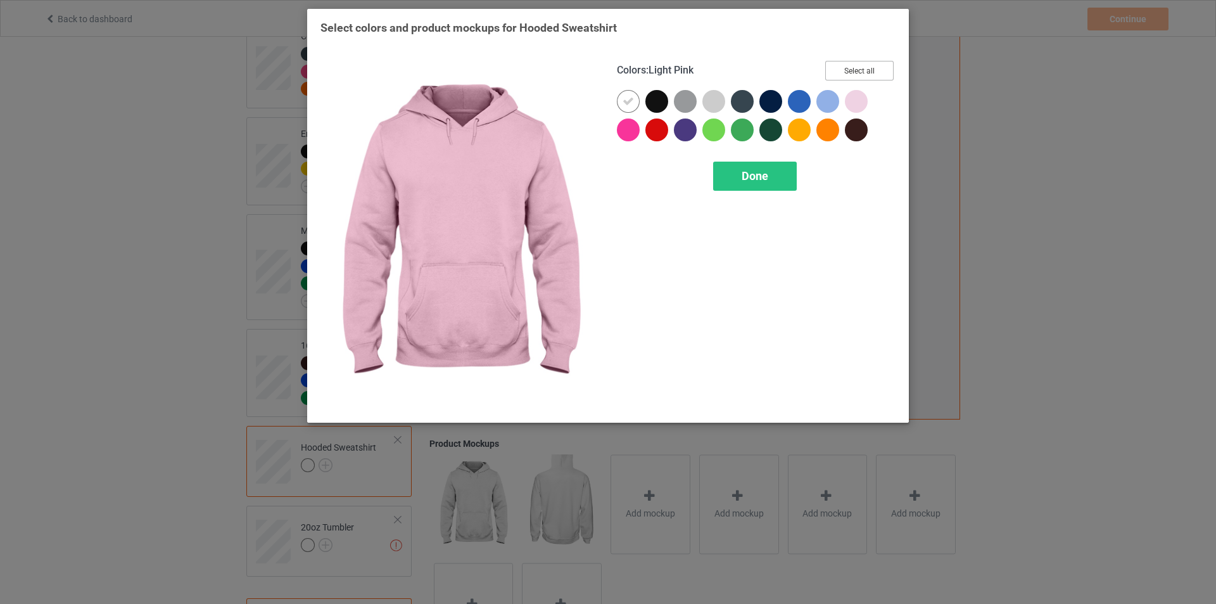
click at [855, 68] on button "Select all" at bounding box center [859, 71] width 68 height 20
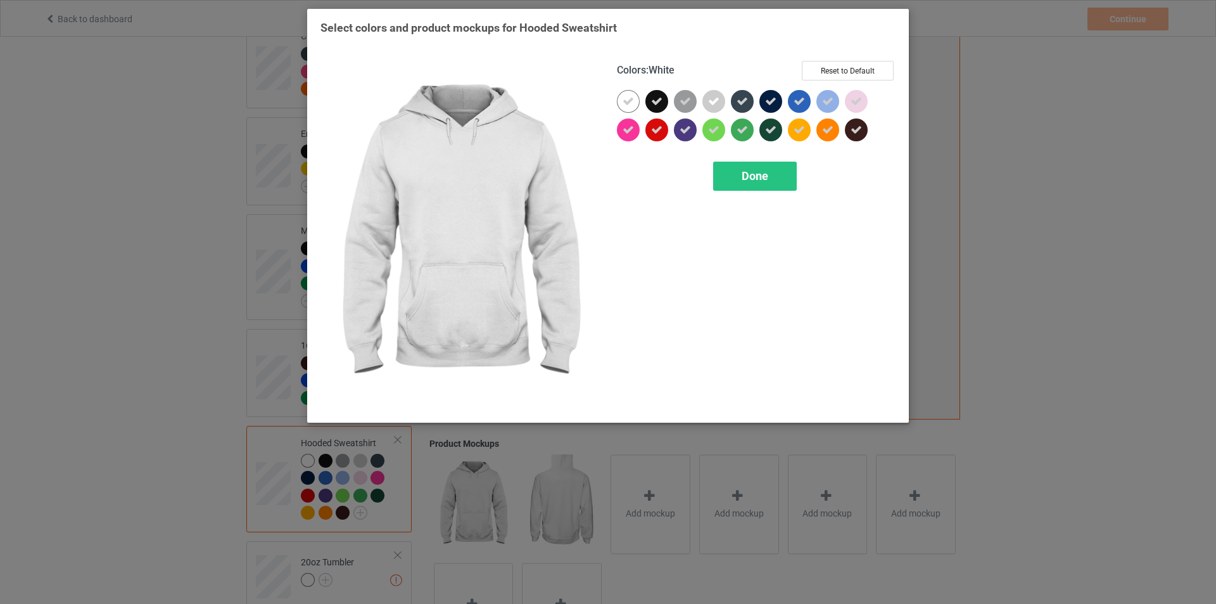
click at [631, 102] on icon at bounding box center [628, 101] width 11 height 11
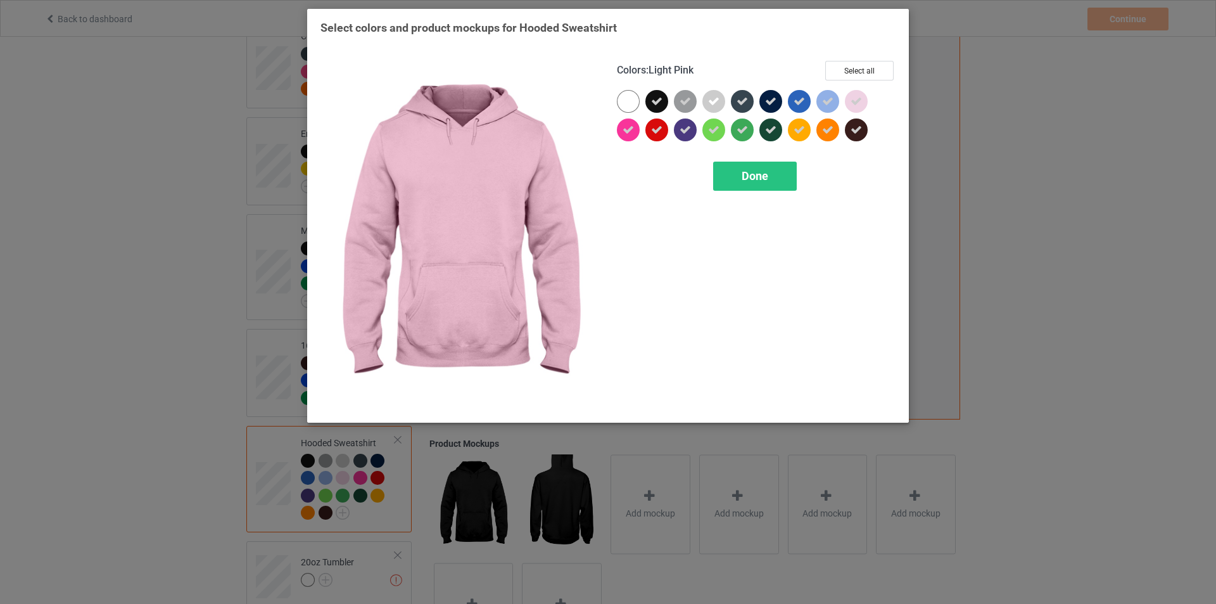
click at [858, 99] on icon at bounding box center [856, 101] width 11 height 11
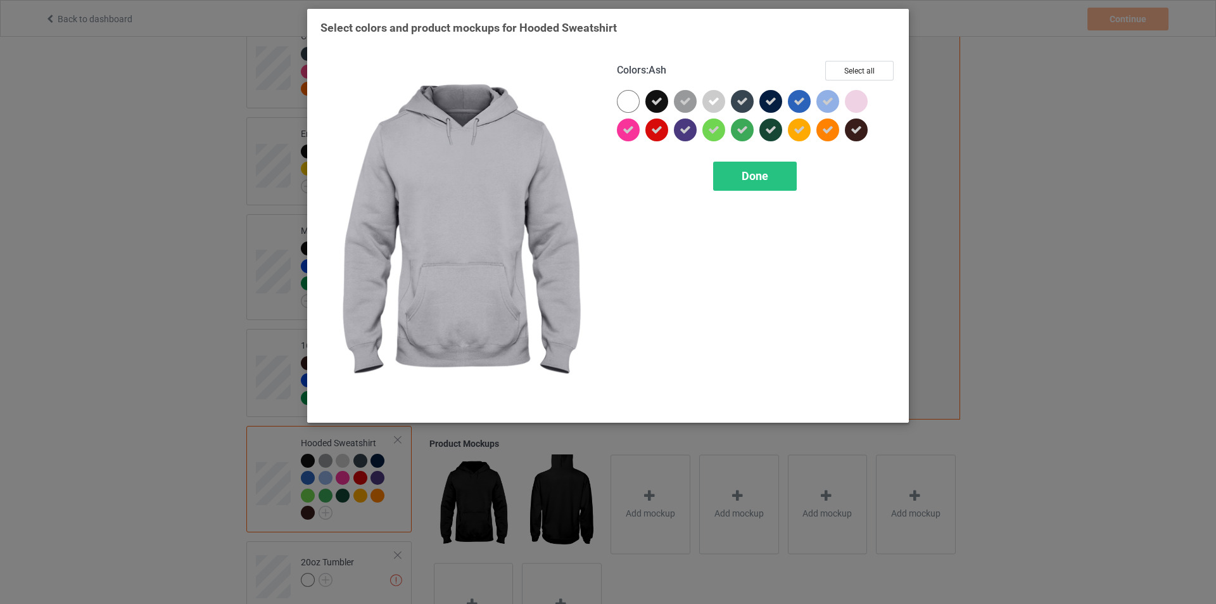
click at [710, 99] on icon at bounding box center [713, 101] width 11 height 11
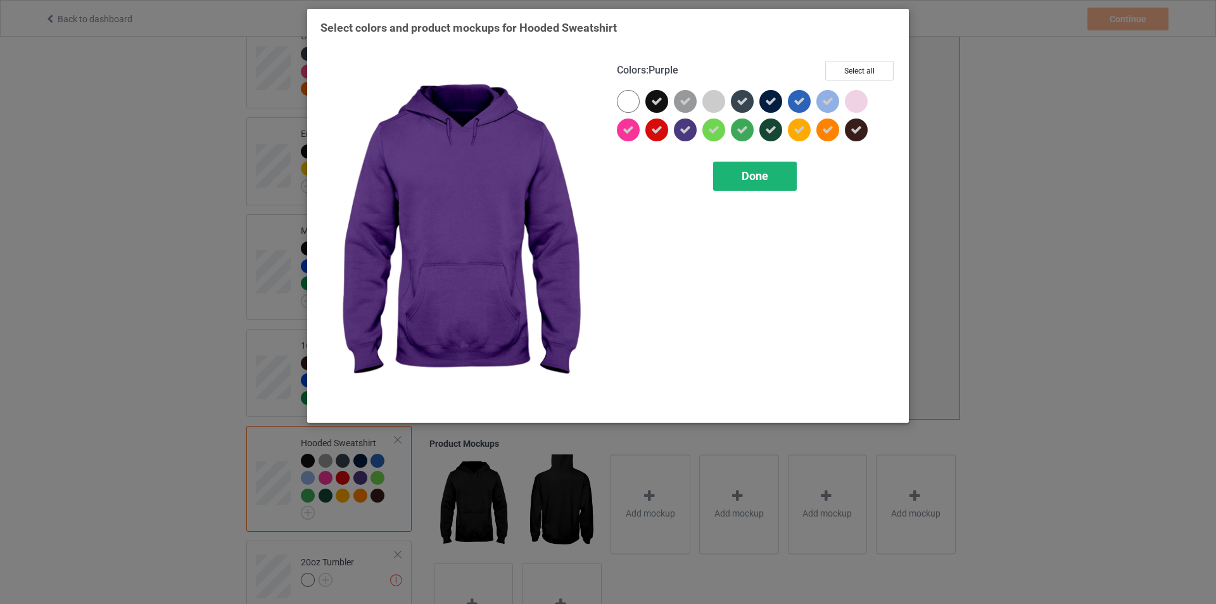
click at [738, 172] on div "Done" at bounding box center [755, 176] width 84 height 29
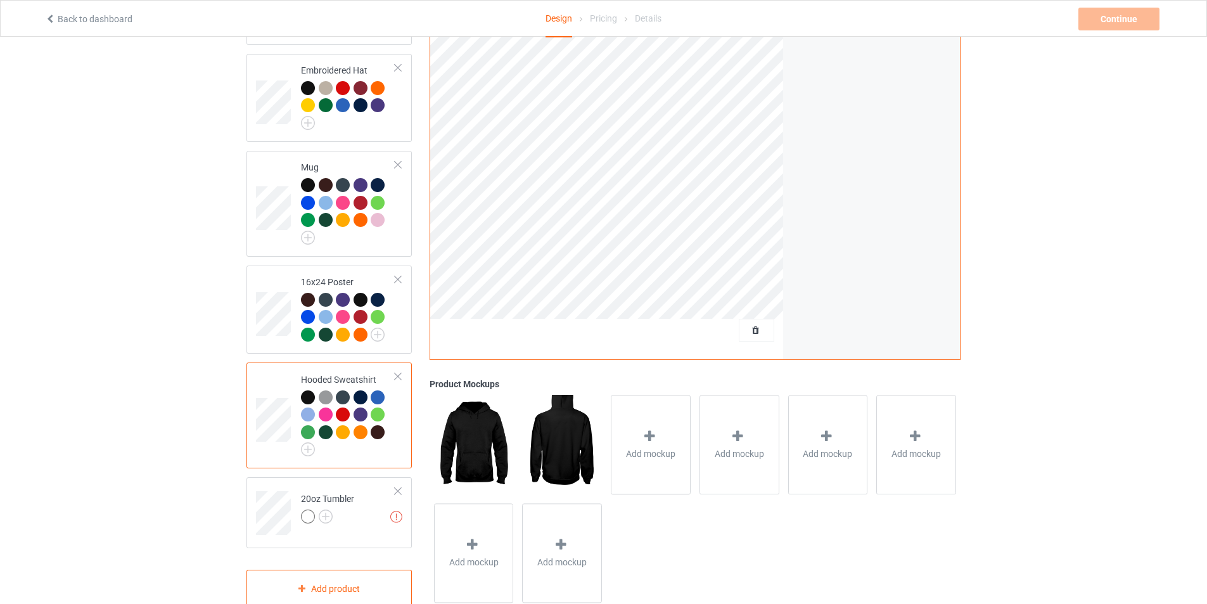
scroll to position [224, 0]
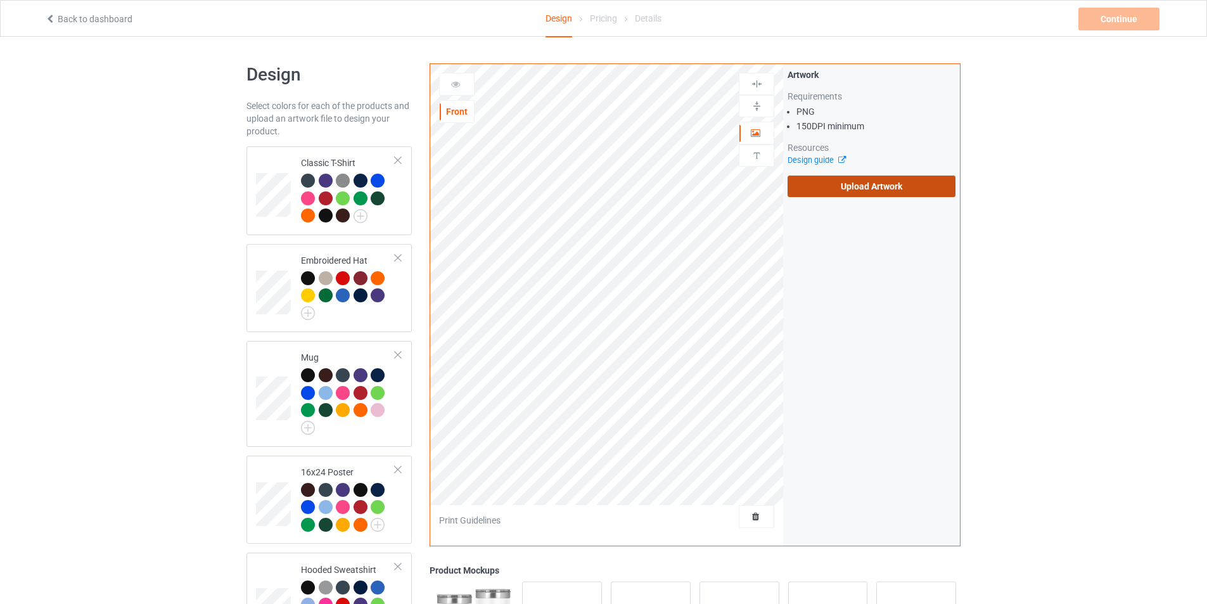
click at [846, 192] on label "Upload Artwork" at bounding box center [871, 186] width 168 height 22
click at [0, 0] on input "Upload Artwork" at bounding box center [0, 0] width 0 height 0
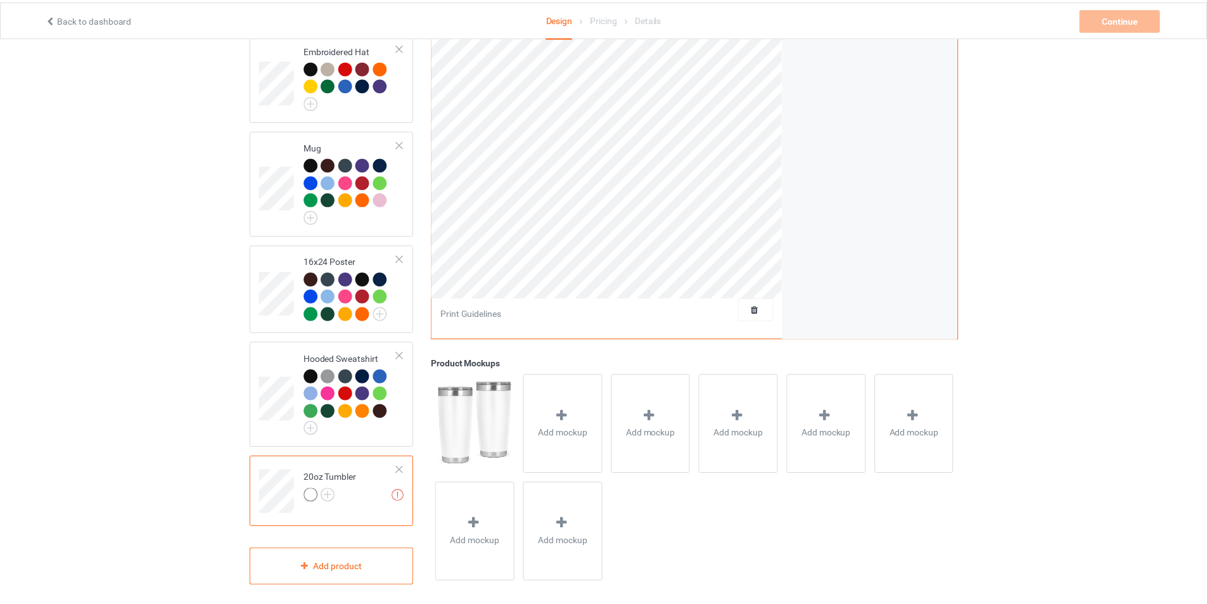
scroll to position [224, 0]
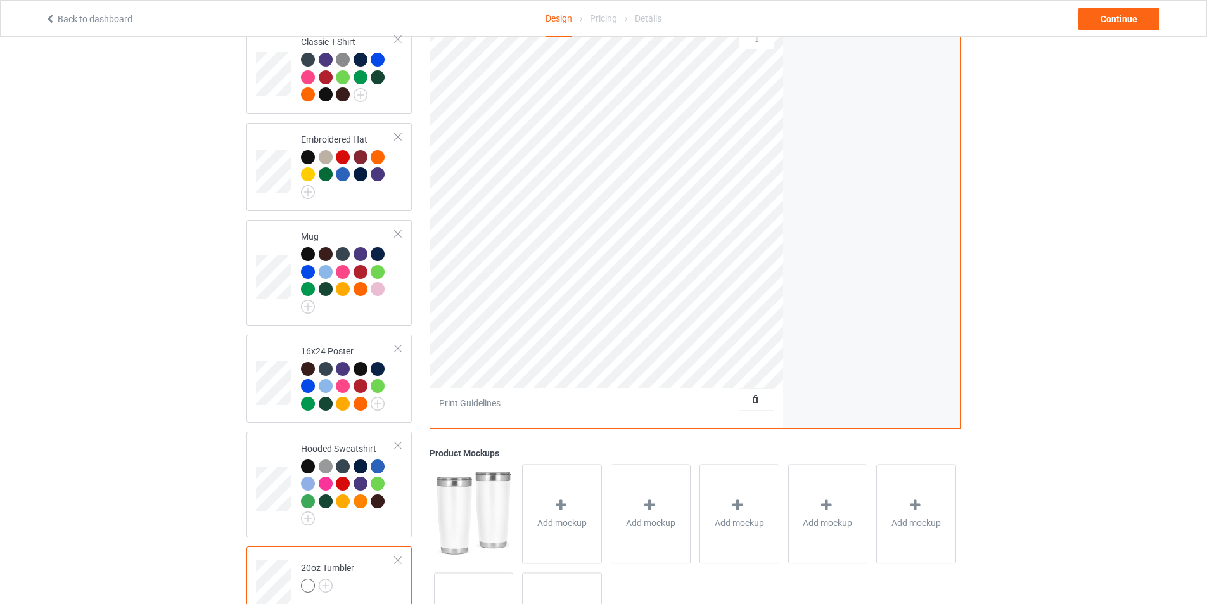
scroll to position [224, 0]
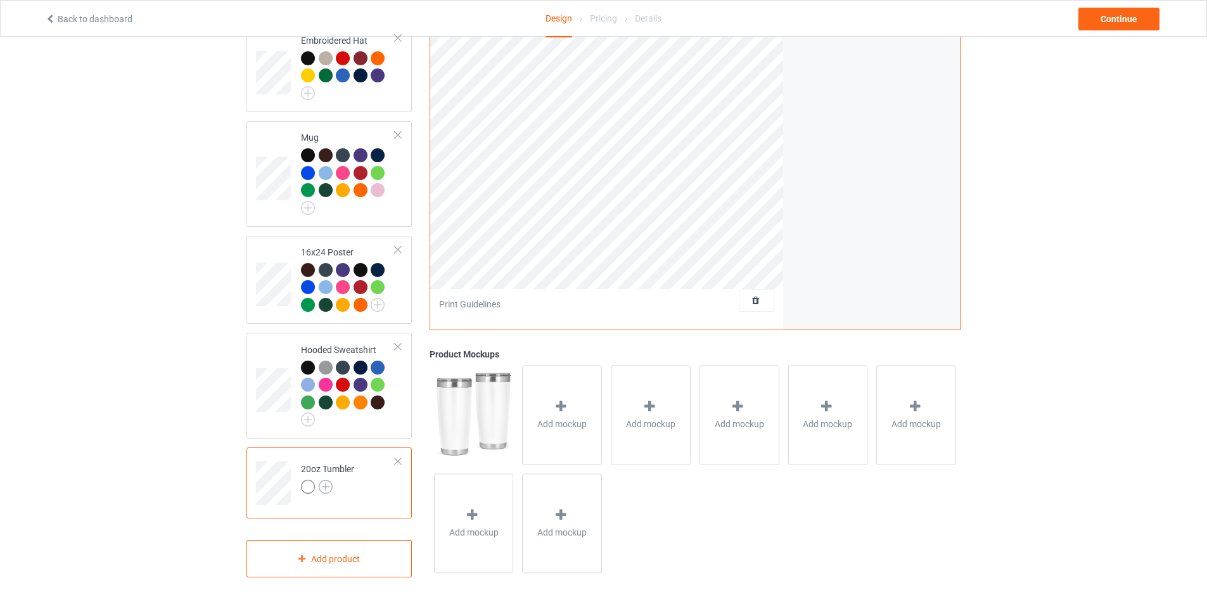
click at [322, 489] on img at bounding box center [326, 486] width 14 height 14
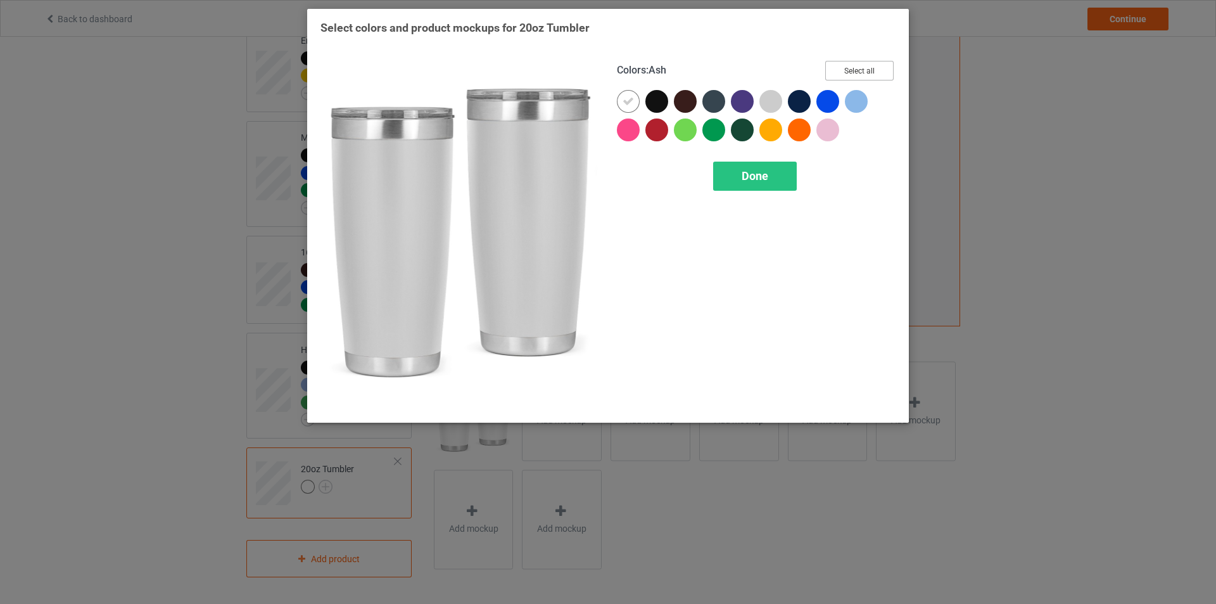
click at [844, 78] on button "Select all" at bounding box center [859, 71] width 68 height 20
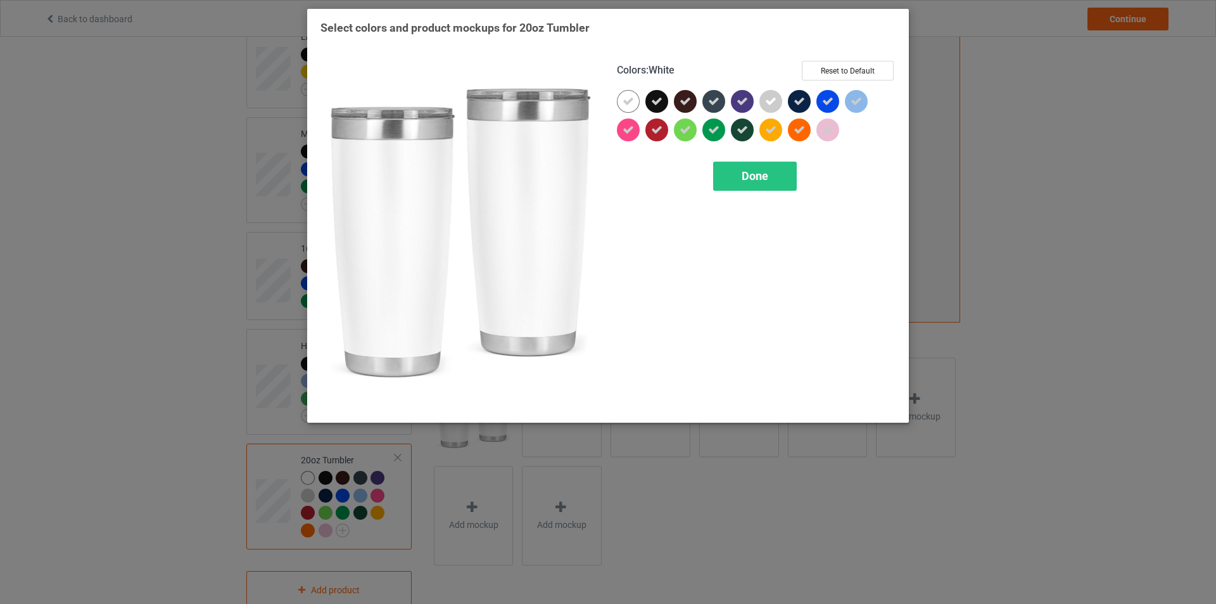
click at [631, 97] on icon at bounding box center [628, 101] width 11 height 11
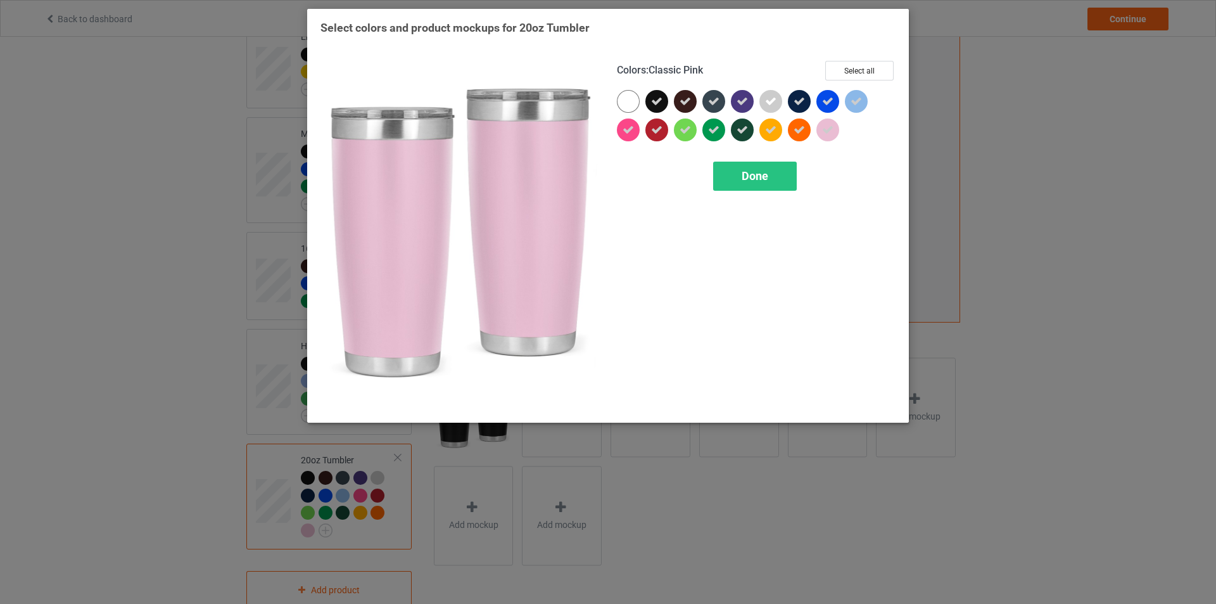
click at [833, 129] on div at bounding box center [827, 129] width 23 height 23
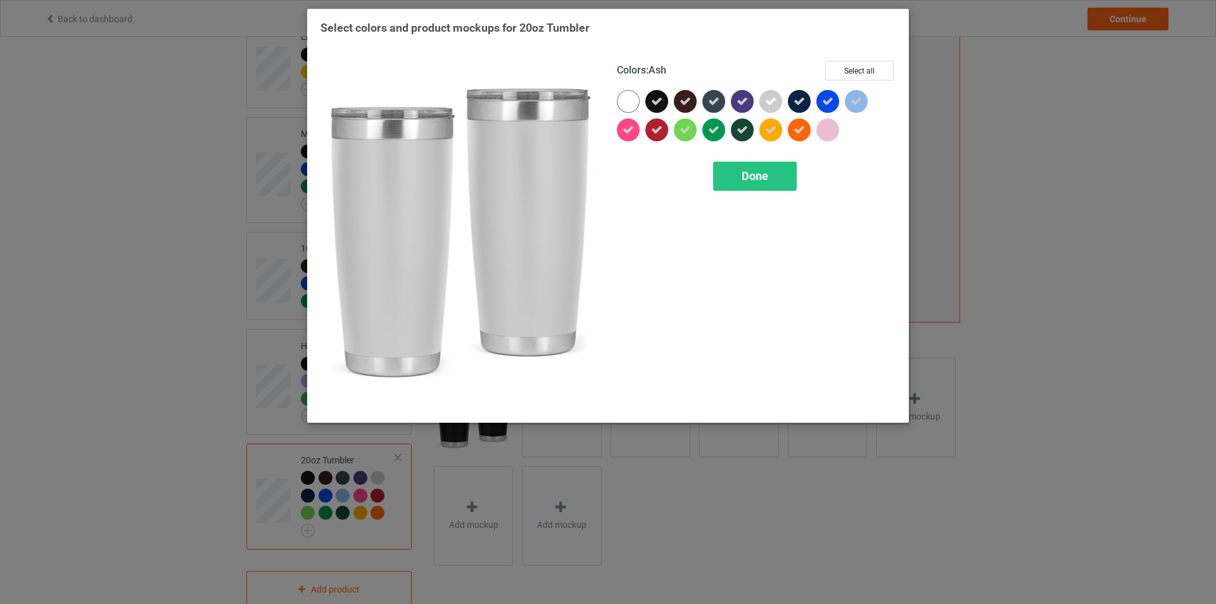
click at [773, 102] on icon at bounding box center [770, 101] width 11 height 11
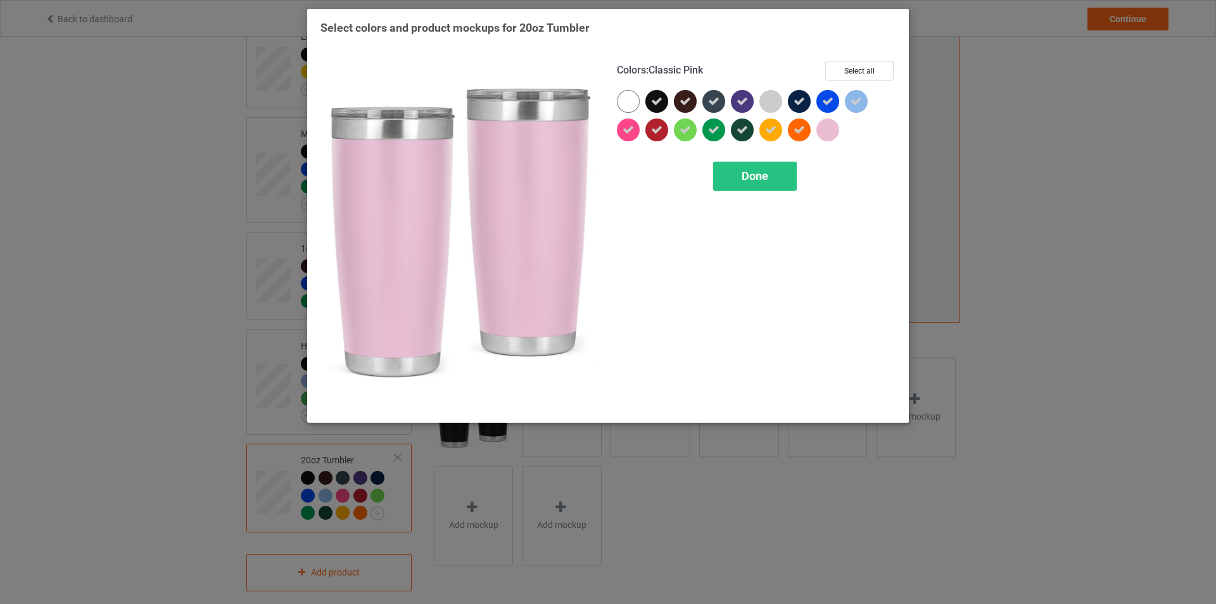
click at [825, 134] on div at bounding box center [827, 129] width 23 height 23
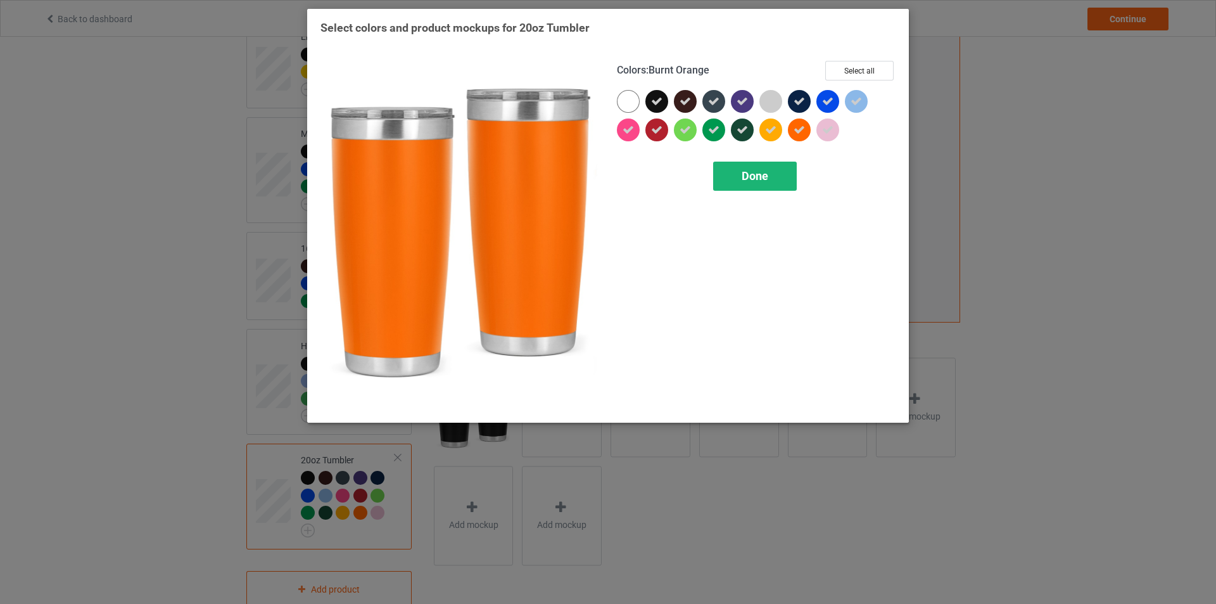
click at [758, 170] on span "Done" at bounding box center [755, 175] width 27 height 13
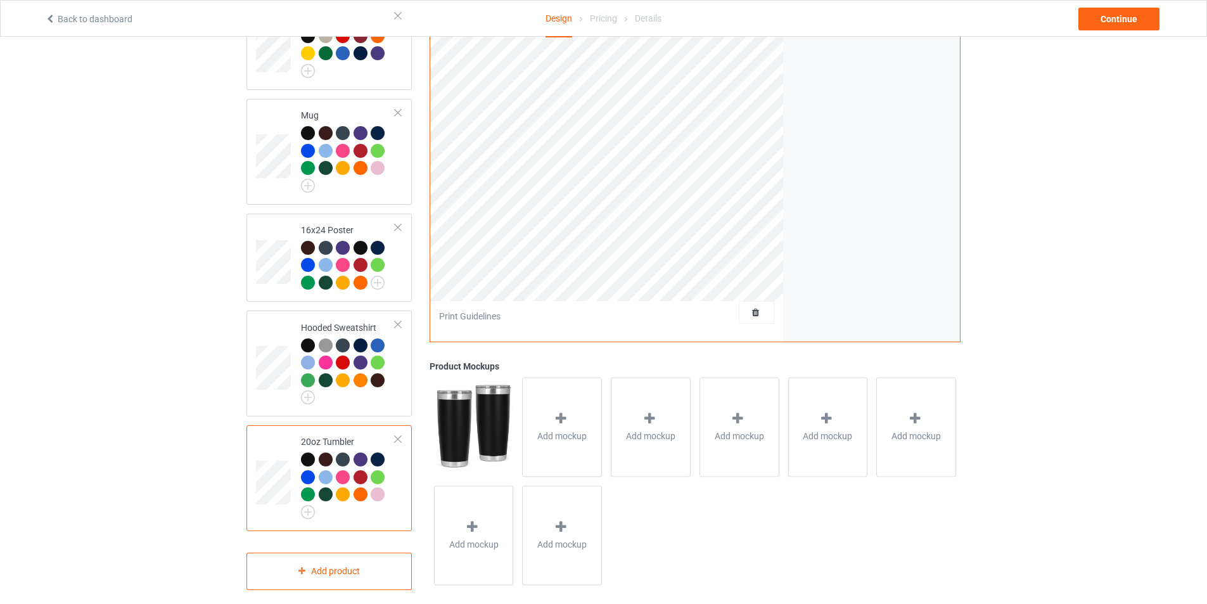
scroll to position [259, 0]
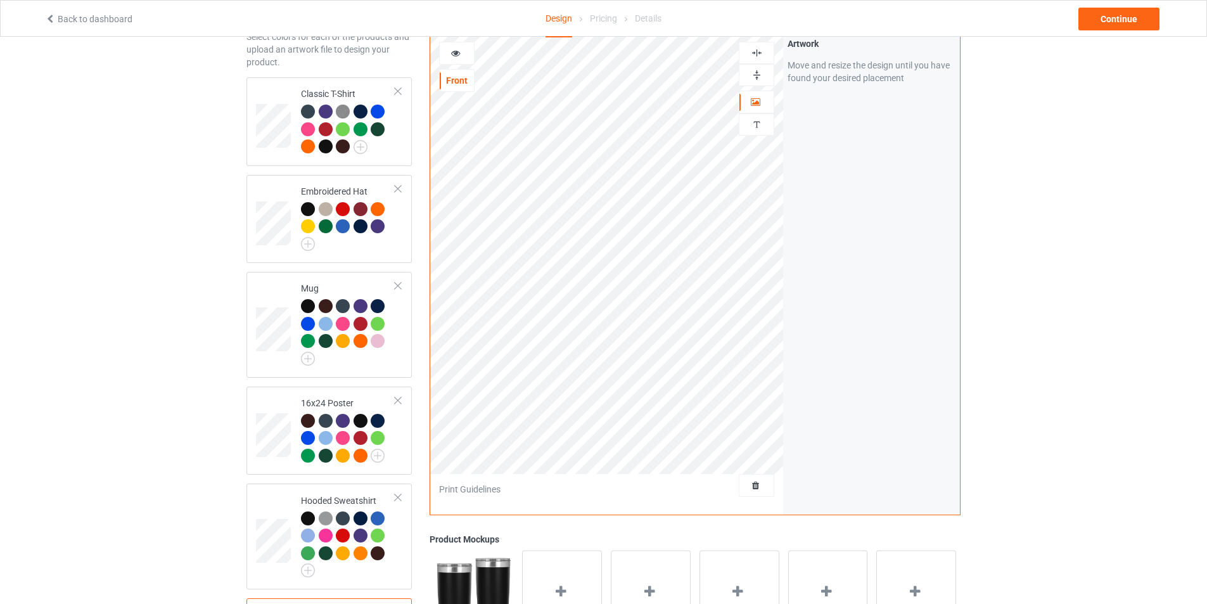
scroll to position [259, 0]
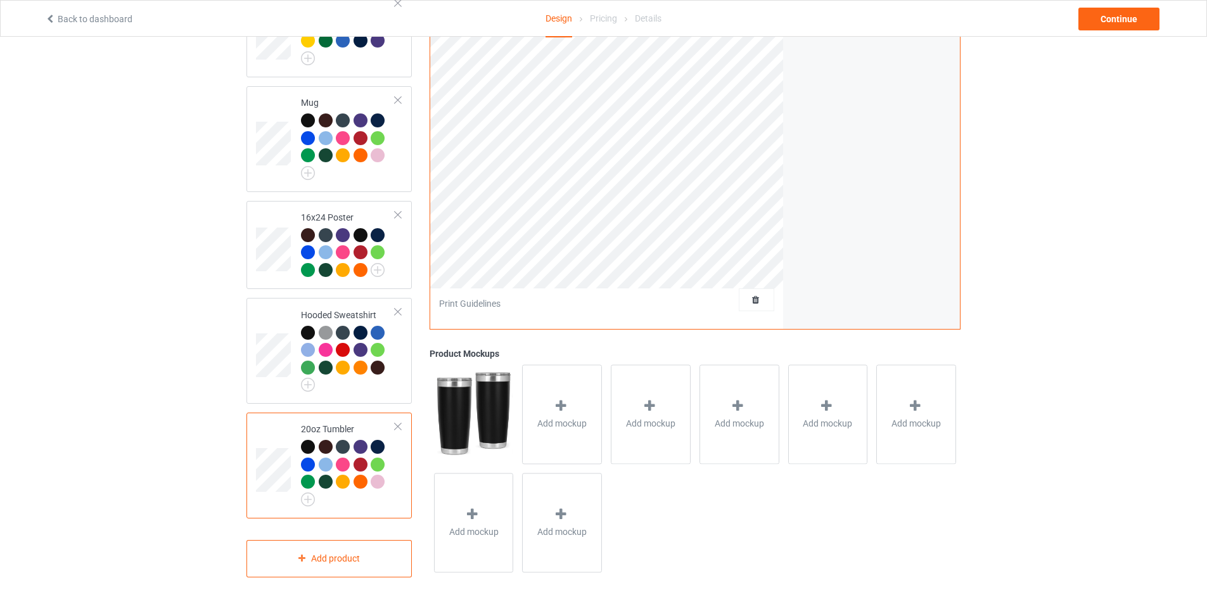
click at [495, 413] on img at bounding box center [473, 414] width 79 height 99
click at [312, 447] on div at bounding box center [308, 447] width 14 height 14
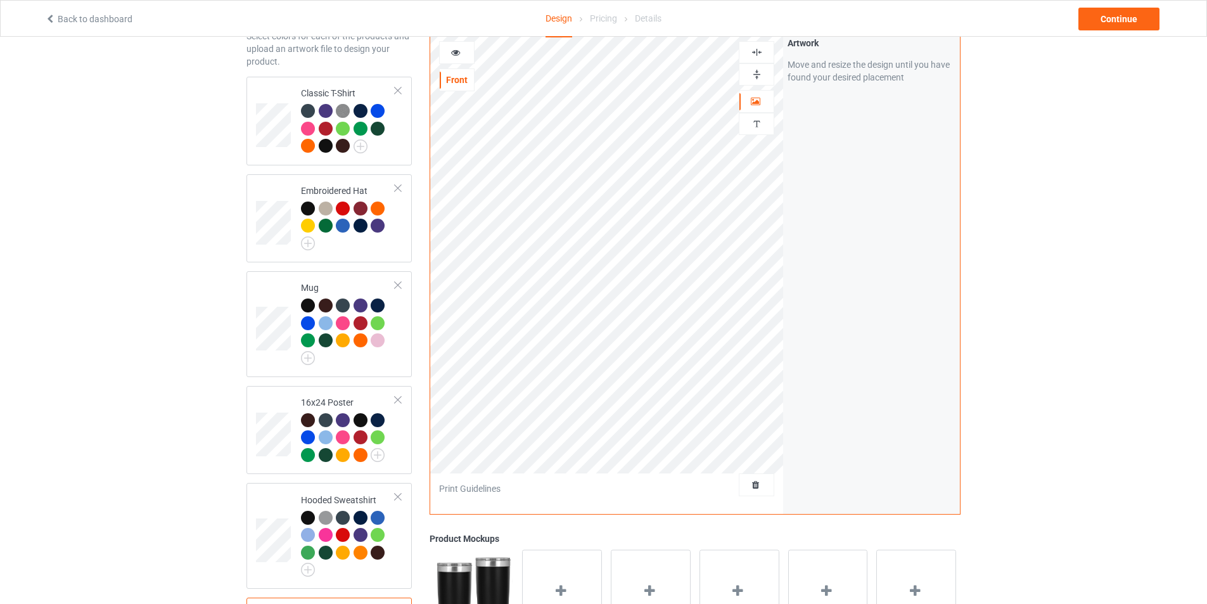
scroll to position [69, 0]
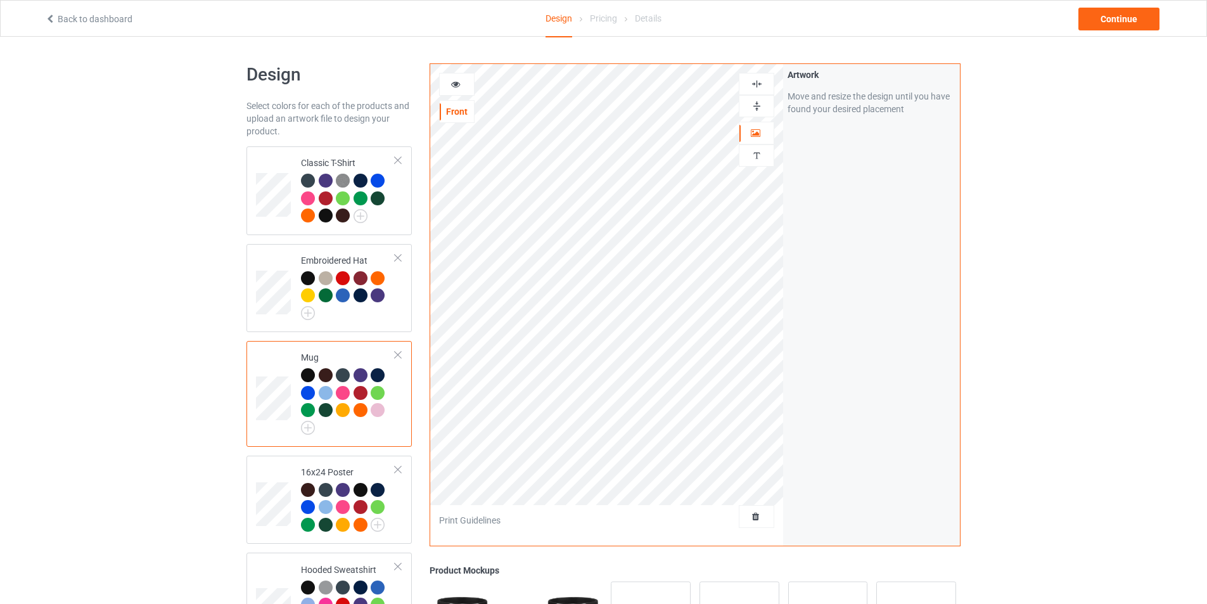
click at [464, 84] on div at bounding box center [457, 84] width 34 height 13
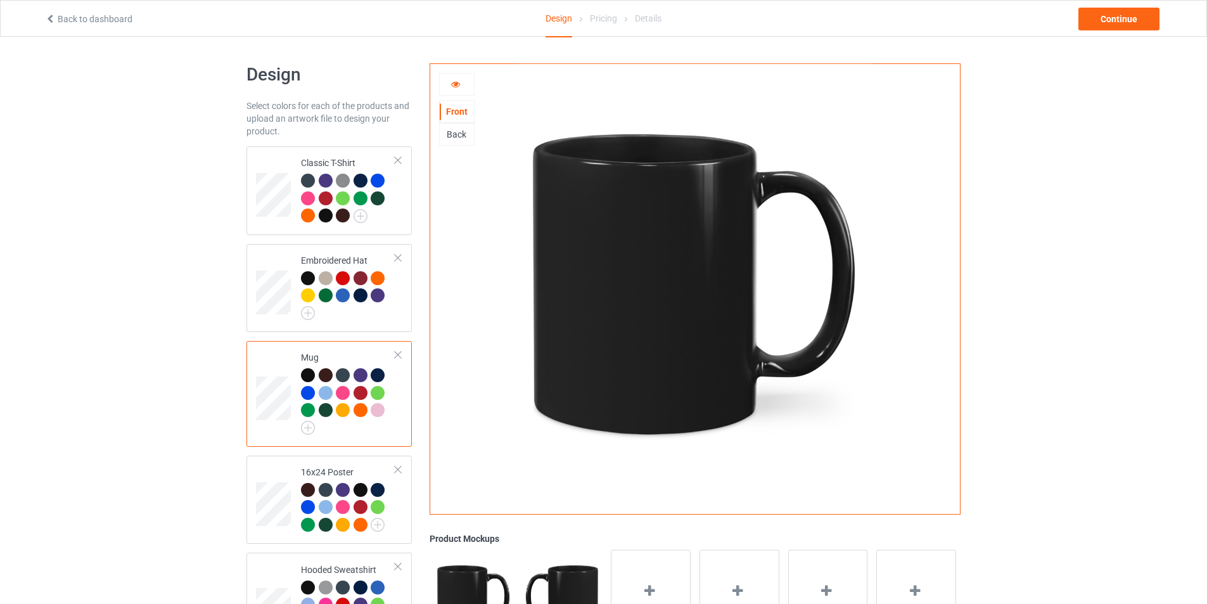
click at [463, 130] on div "Back" at bounding box center [457, 134] width 34 height 13
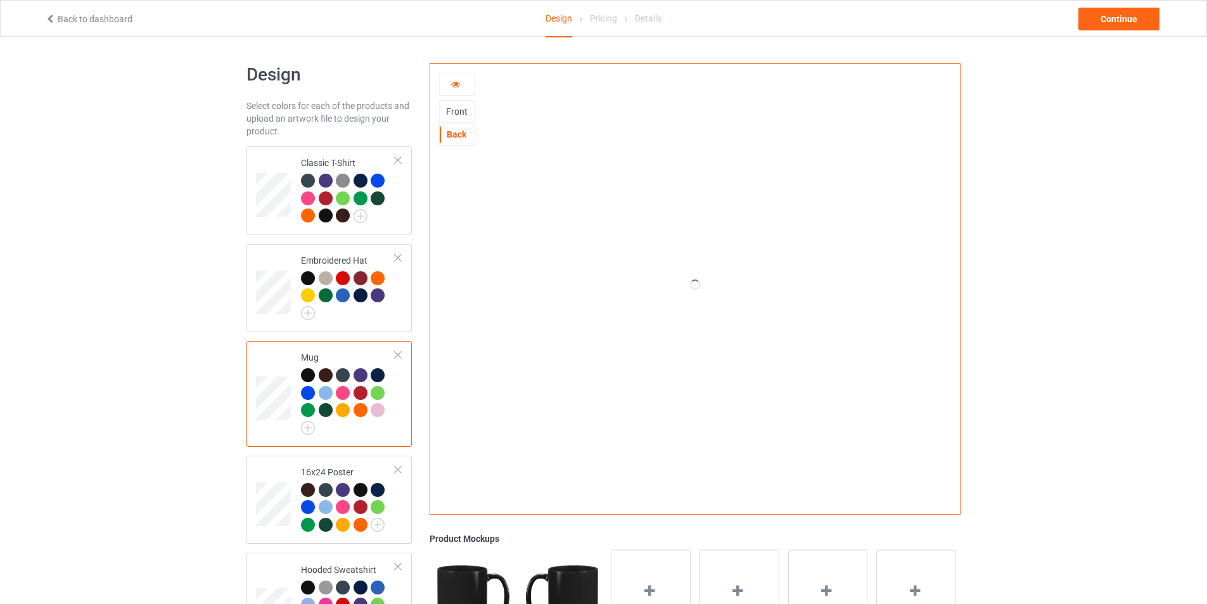
click at [463, 87] on div at bounding box center [457, 84] width 34 height 13
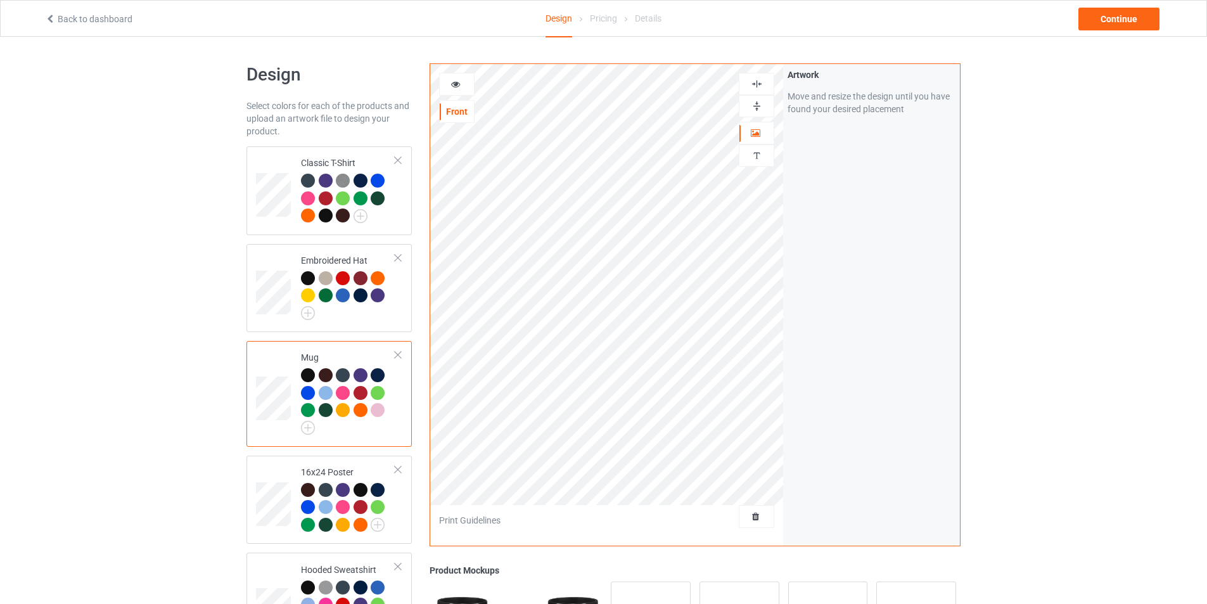
click at [463, 87] on div at bounding box center [457, 84] width 34 height 13
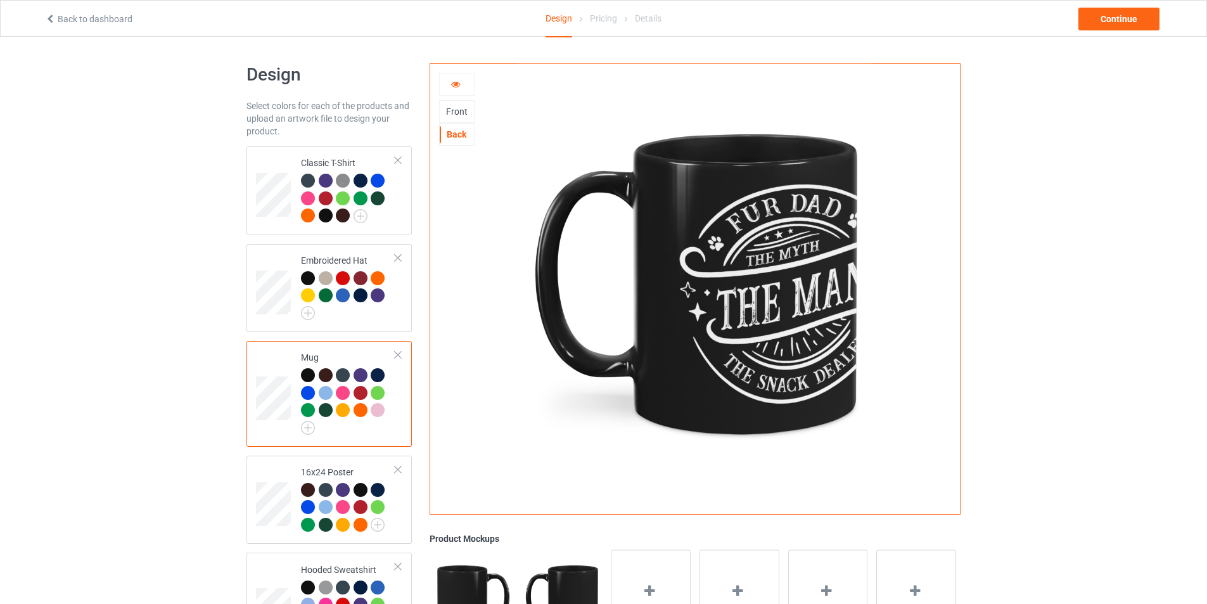
click at [719, 319] on img at bounding box center [694, 284] width 353 height 441
click at [454, 113] on div "Front" at bounding box center [457, 111] width 34 height 13
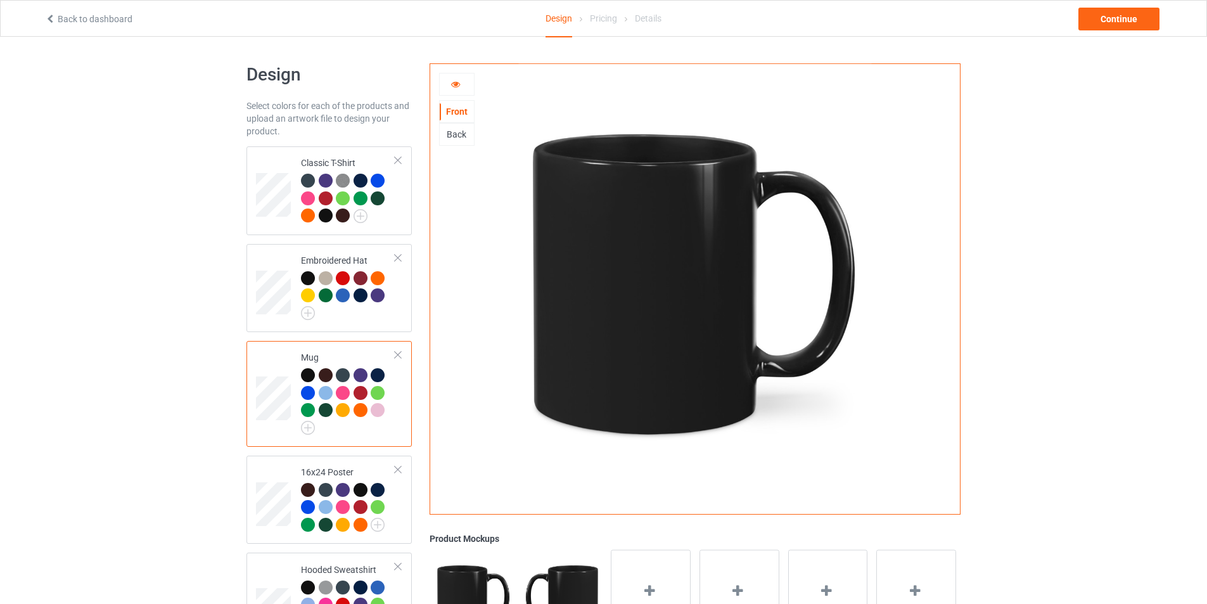
click at [452, 131] on div "Back" at bounding box center [457, 134] width 34 height 13
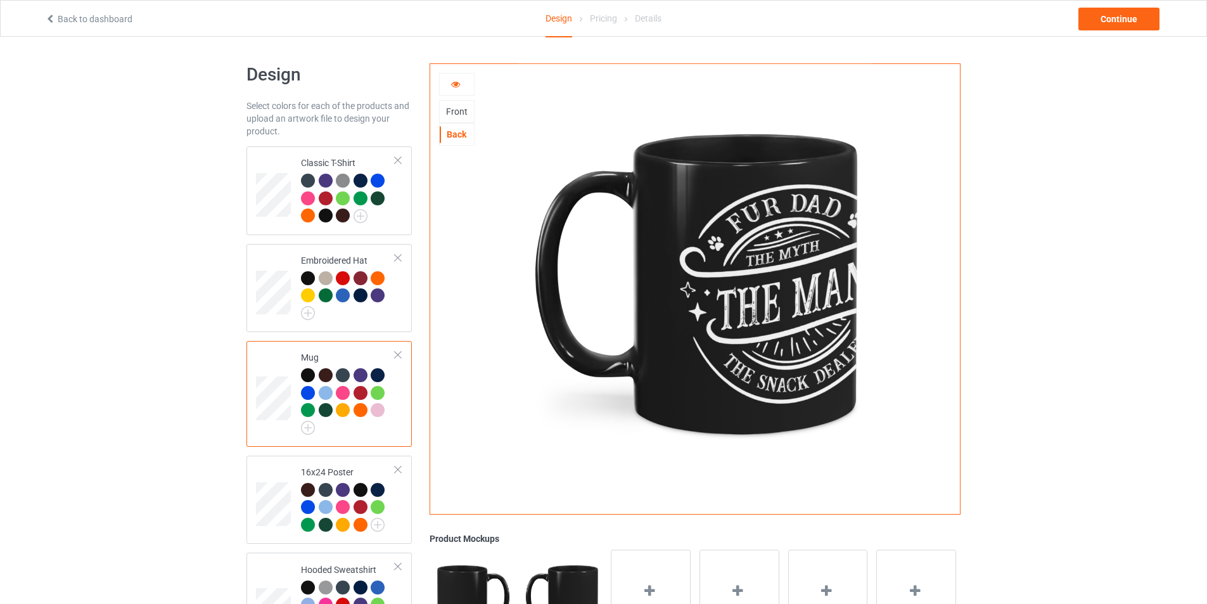
click at [457, 115] on div "Front" at bounding box center [457, 111] width 34 height 13
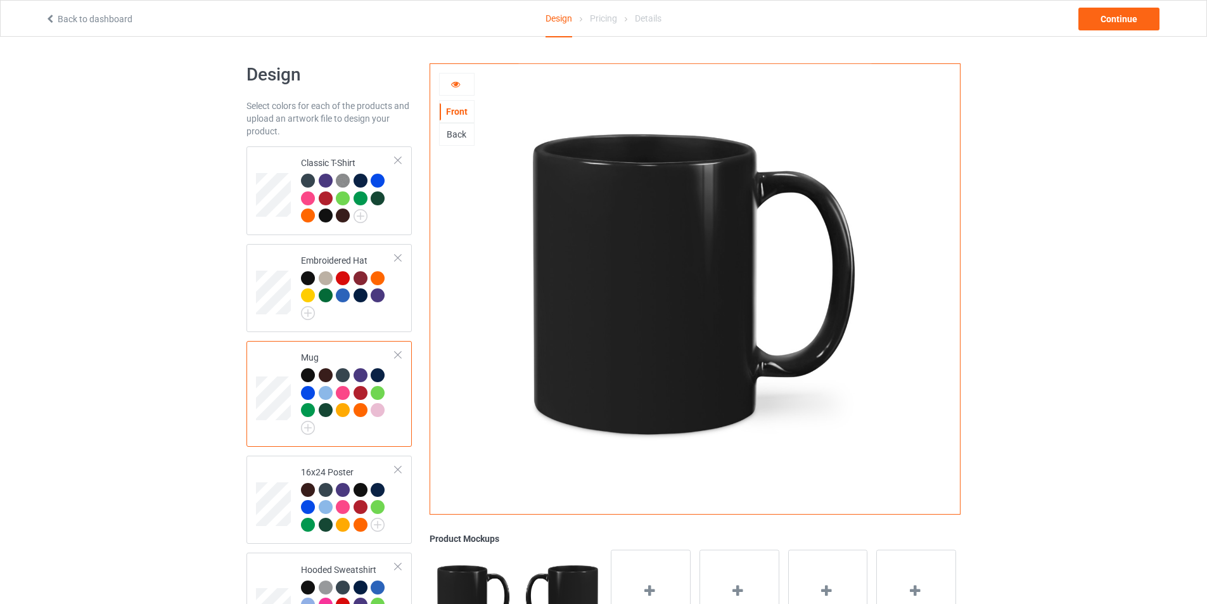
click at [459, 91] on div at bounding box center [457, 84] width 34 height 13
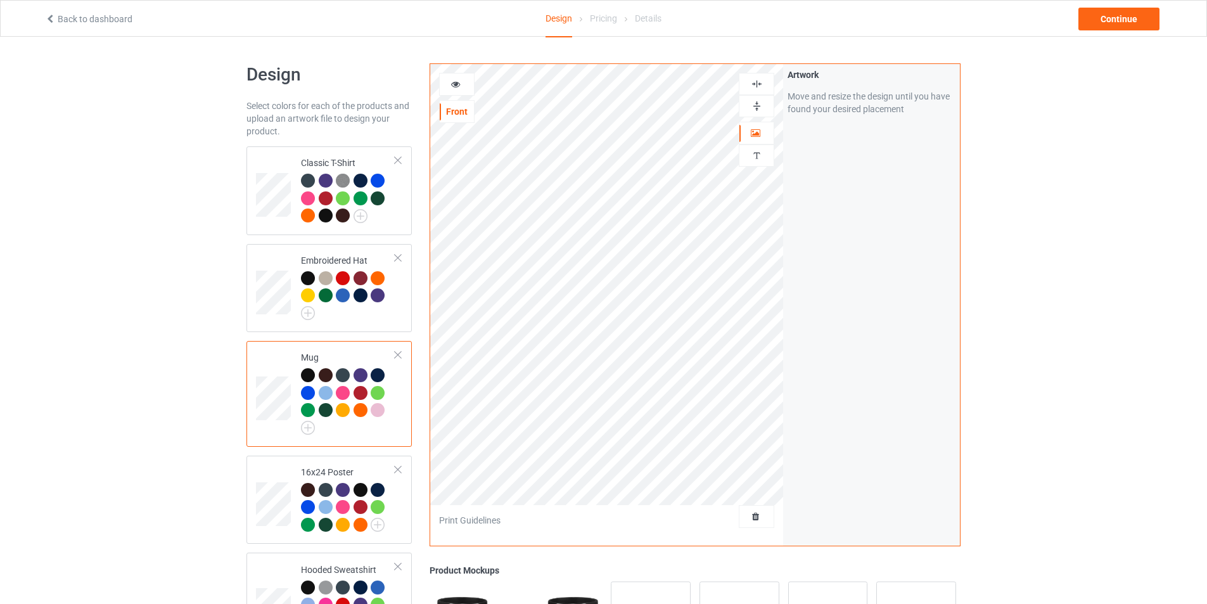
click at [458, 90] on div at bounding box center [457, 84] width 34 height 13
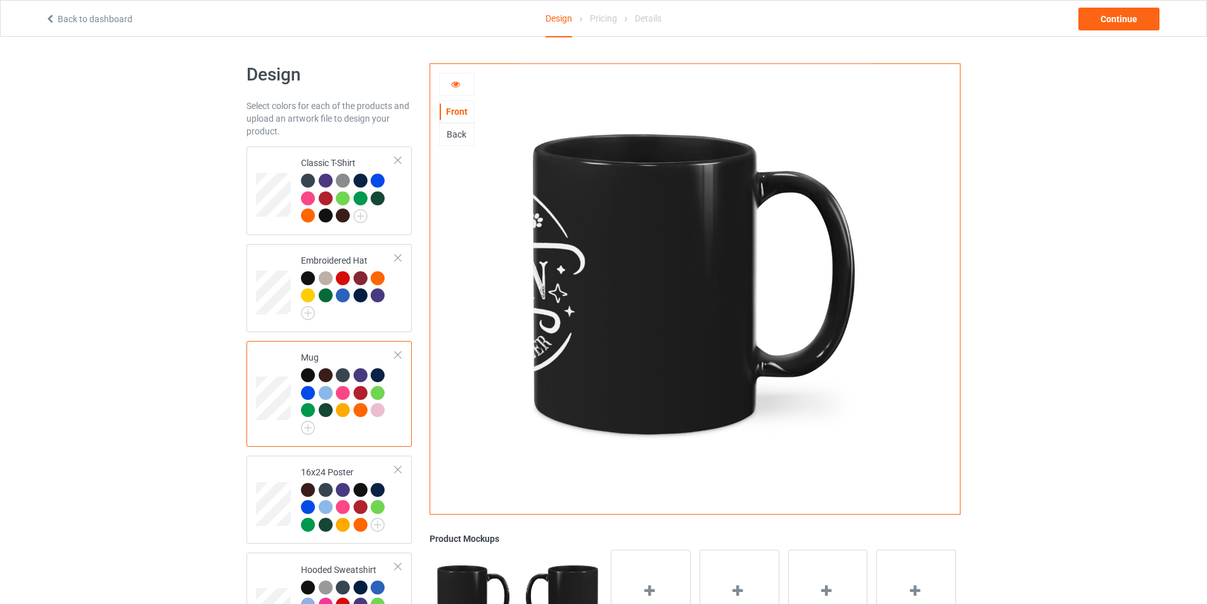
click at [459, 137] on div "Back" at bounding box center [457, 134] width 34 height 13
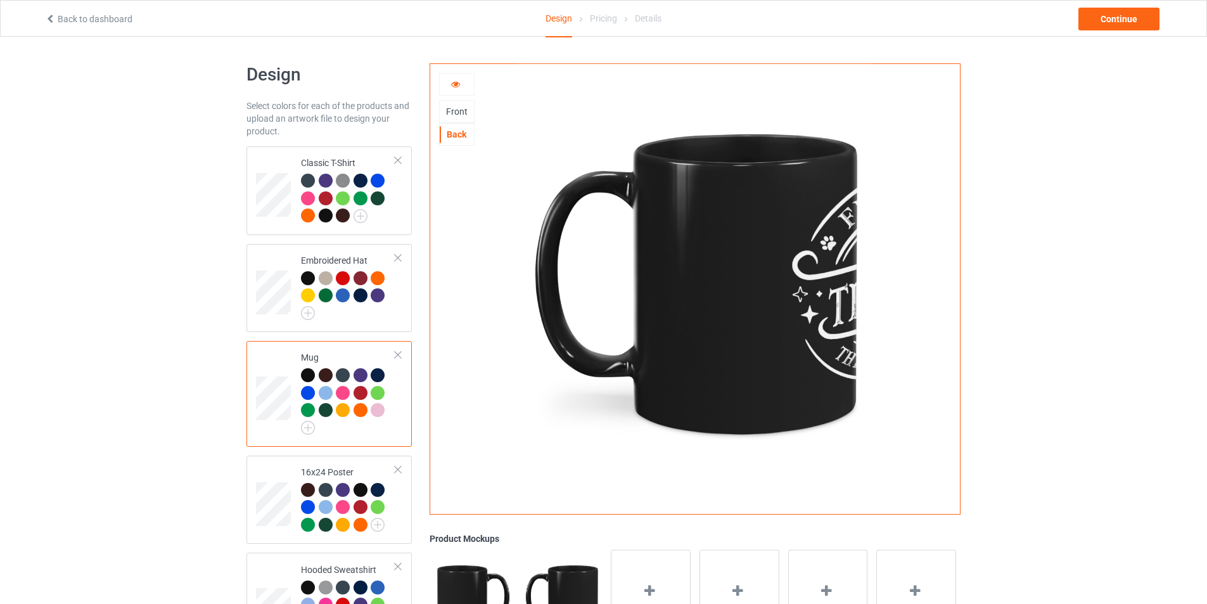
click at [458, 117] on div "Front" at bounding box center [457, 111] width 34 height 13
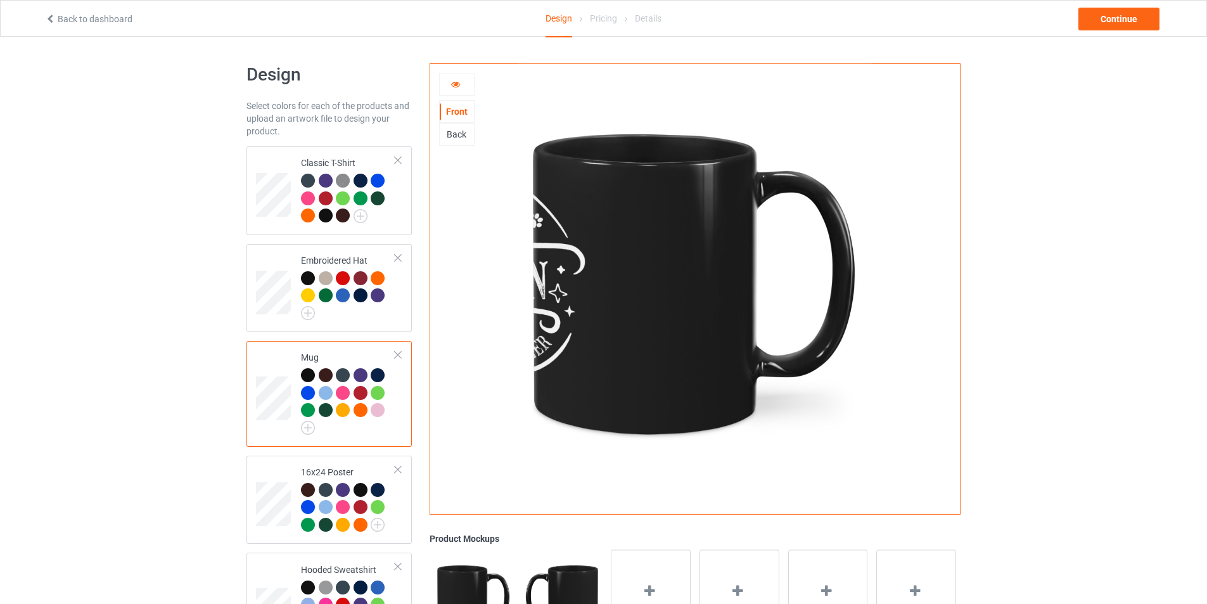
click at [459, 91] on div at bounding box center [457, 84] width 34 height 13
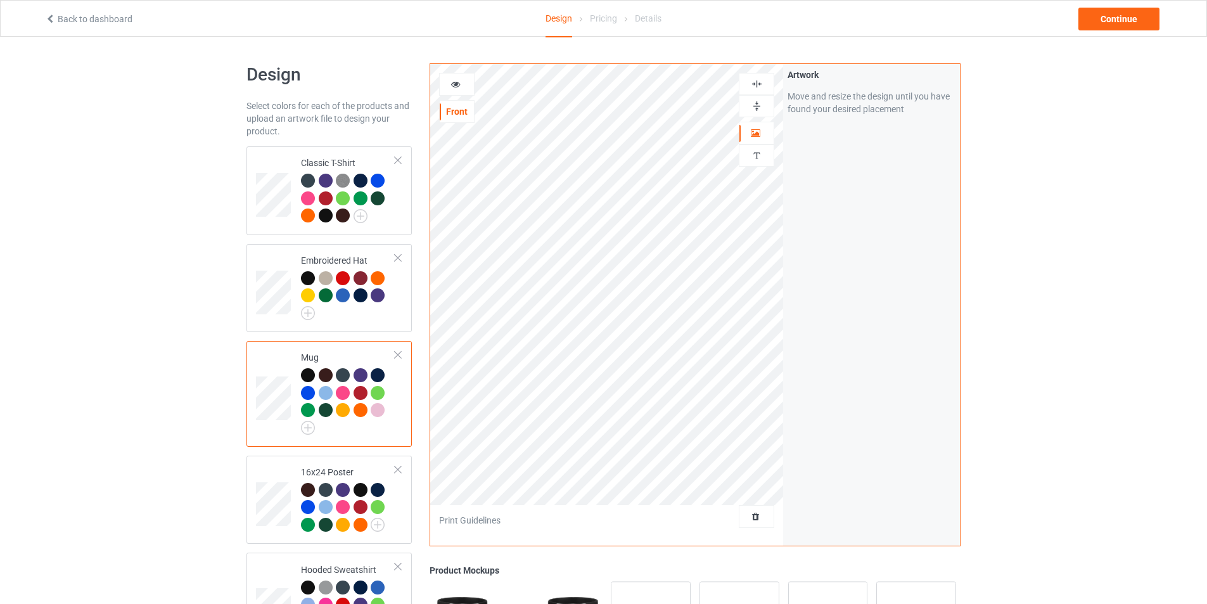
click at [456, 89] on div at bounding box center [457, 84] width 34 height 13
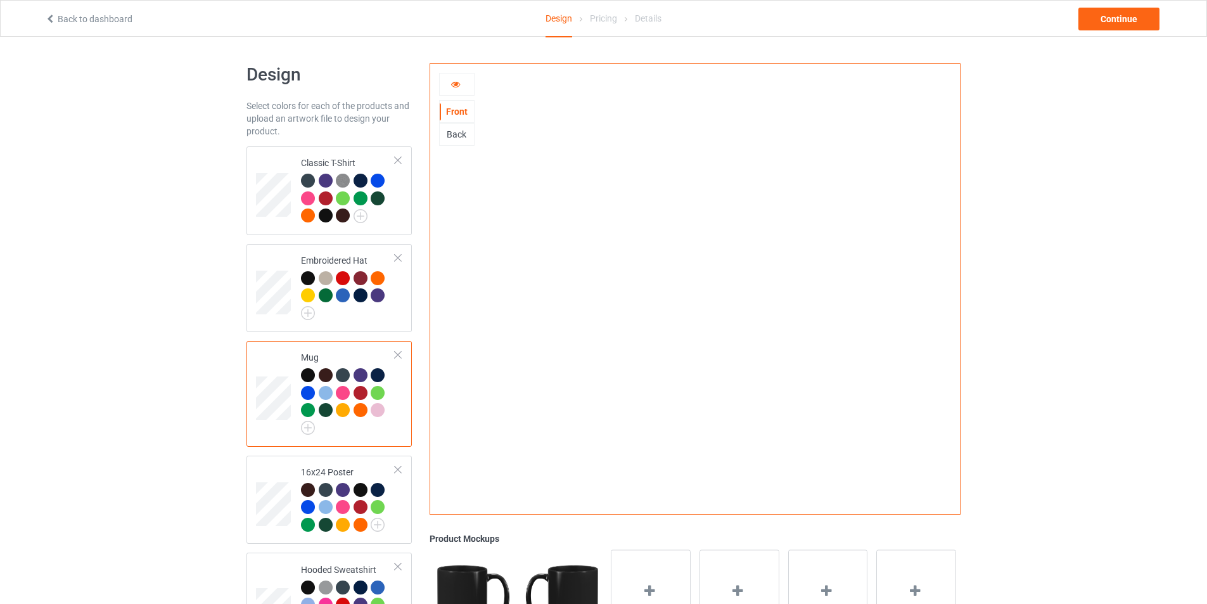
click at [456, 89] on div at bounding box center [457, 84] width 34 height 13
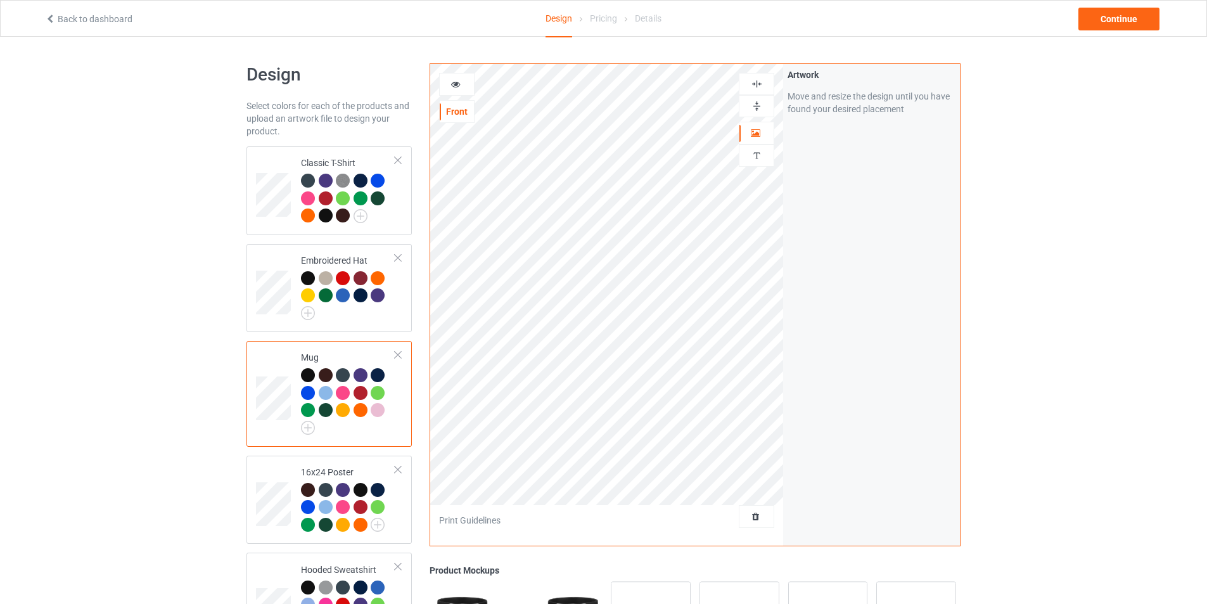
click at [450, 92] on div at bounding box center [456, 84] width 35 height 23
click at [454, 86] on icon at bounding box center [455, 82] width 11 height 9
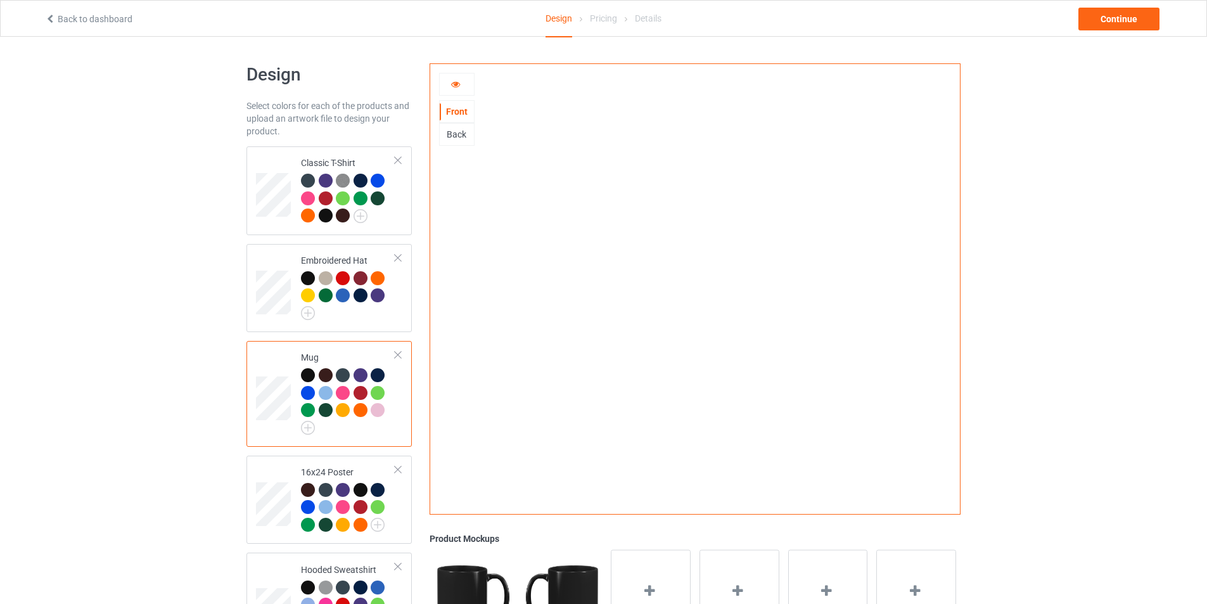
click at [461, 84] on div at bounding box center [457, 84] width 34 height 13
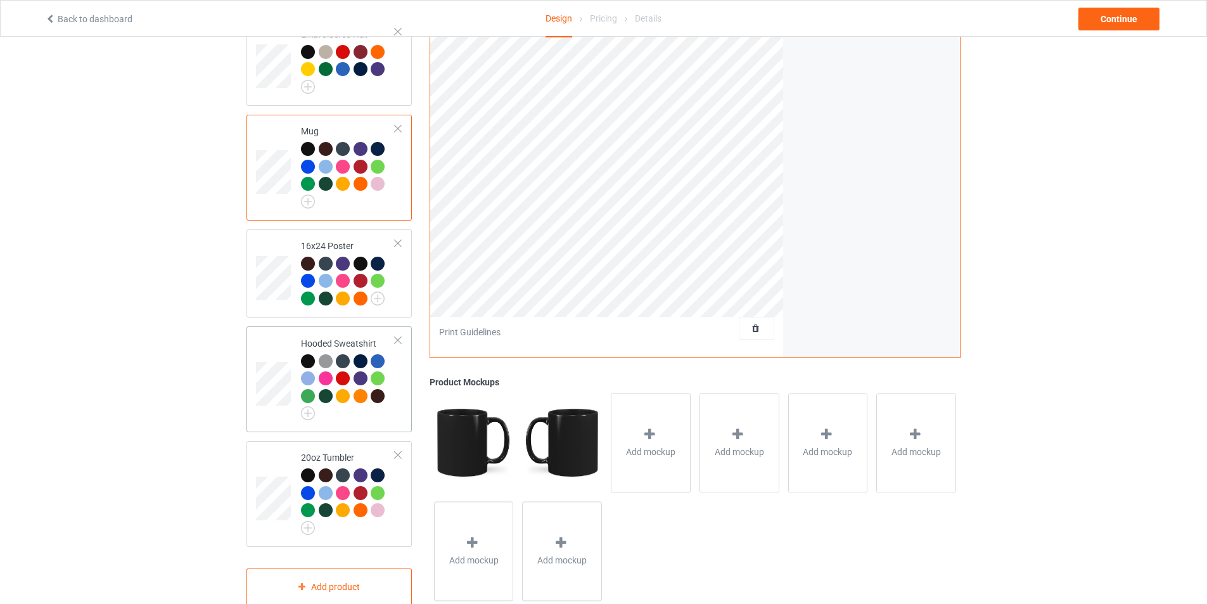
scroll to position [259, 0]
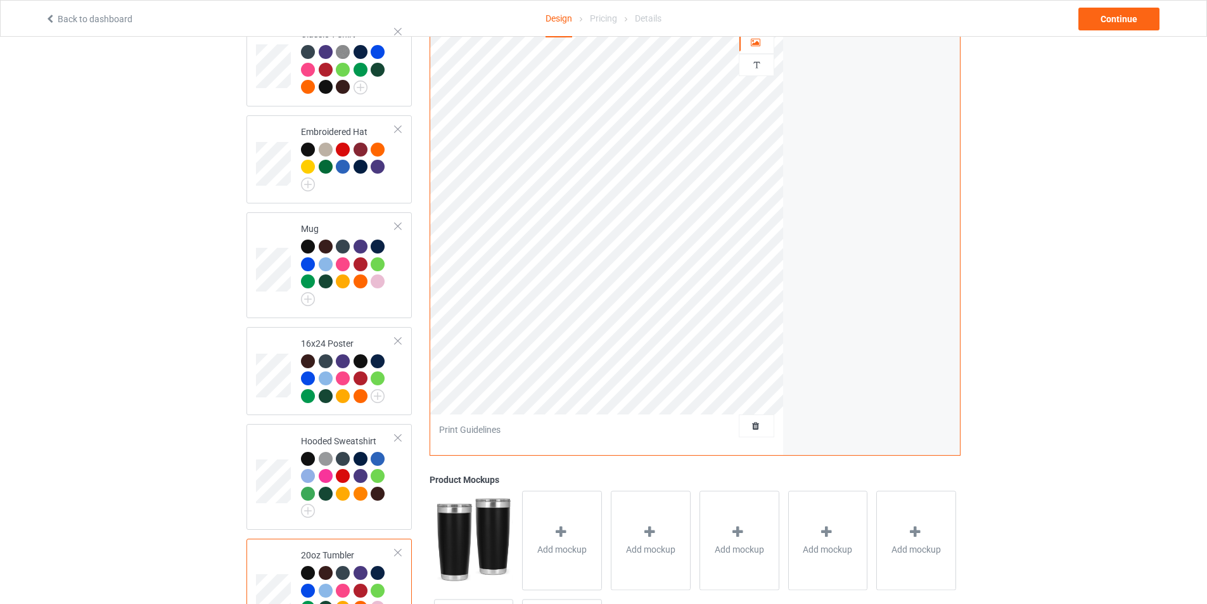
scroll to position [6, 0]
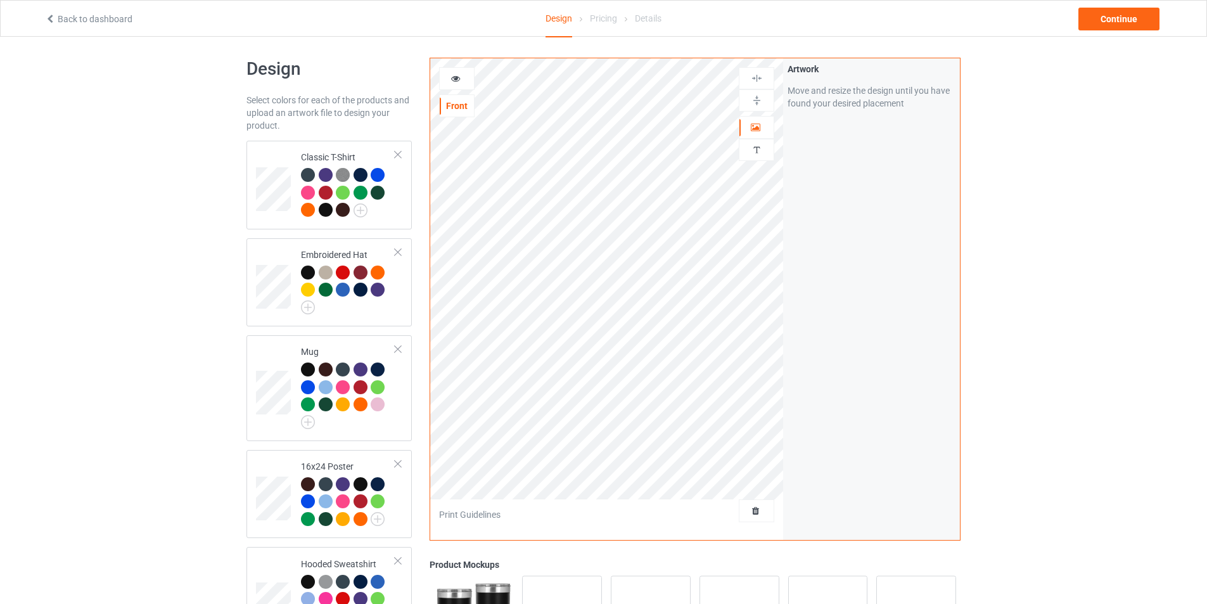
click at [452, 77] on icon at bounding box center [455, 76] width 11 height 9
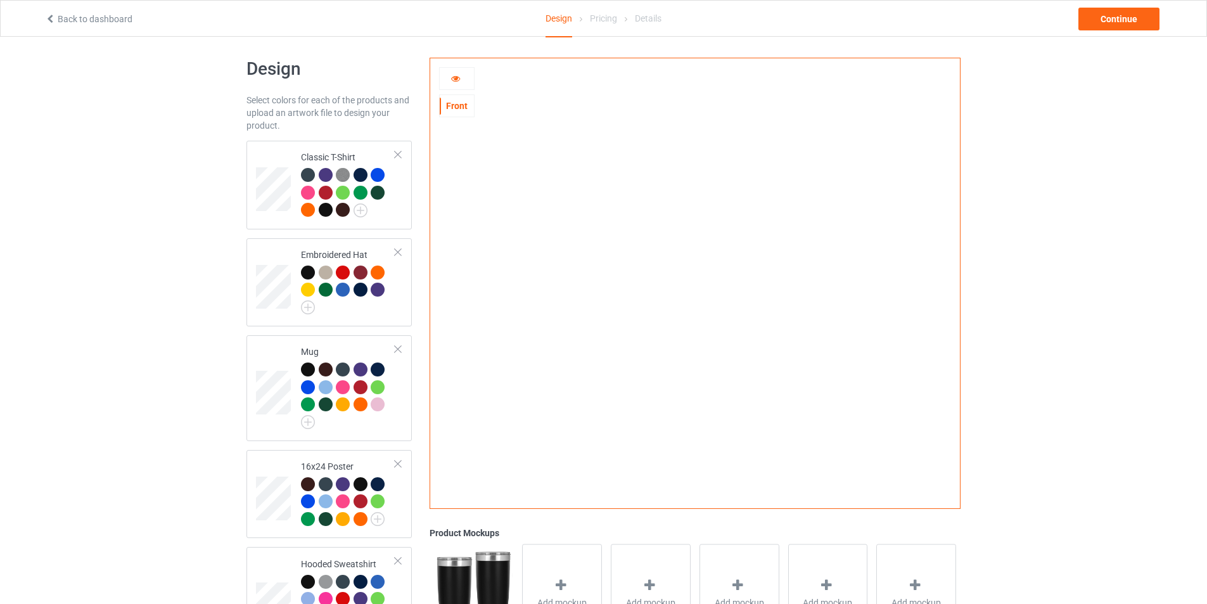
click at [461, 80] on div at bounding box center [457, 78] width 34 height 13
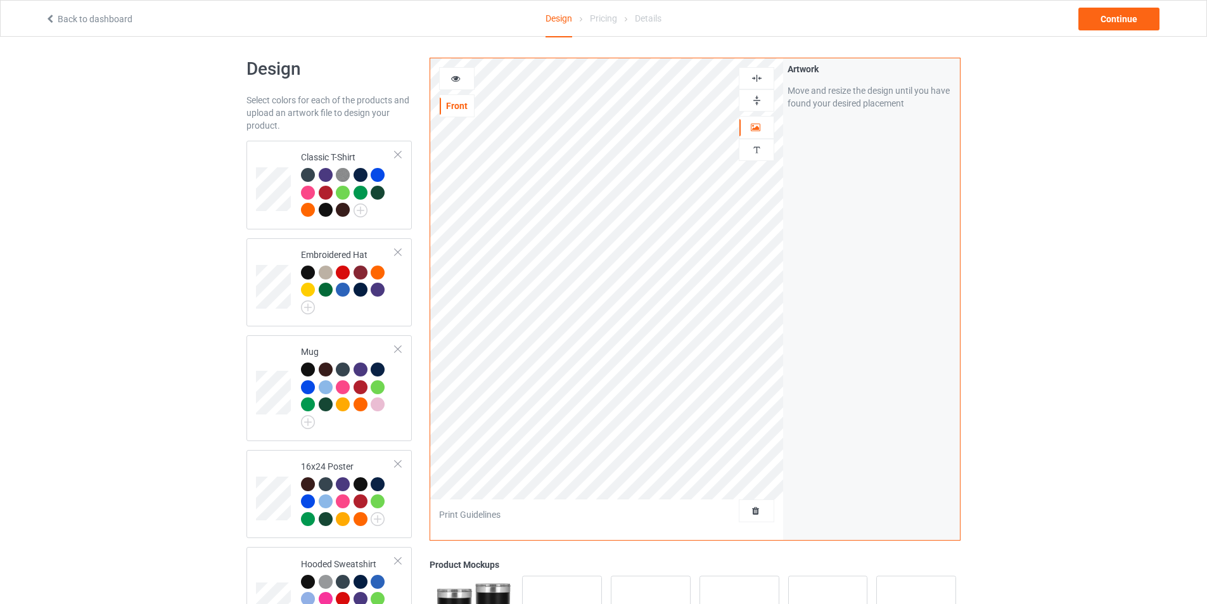
click at [455, 81] on icon at bounding box center [455, 76] width 11 height 9
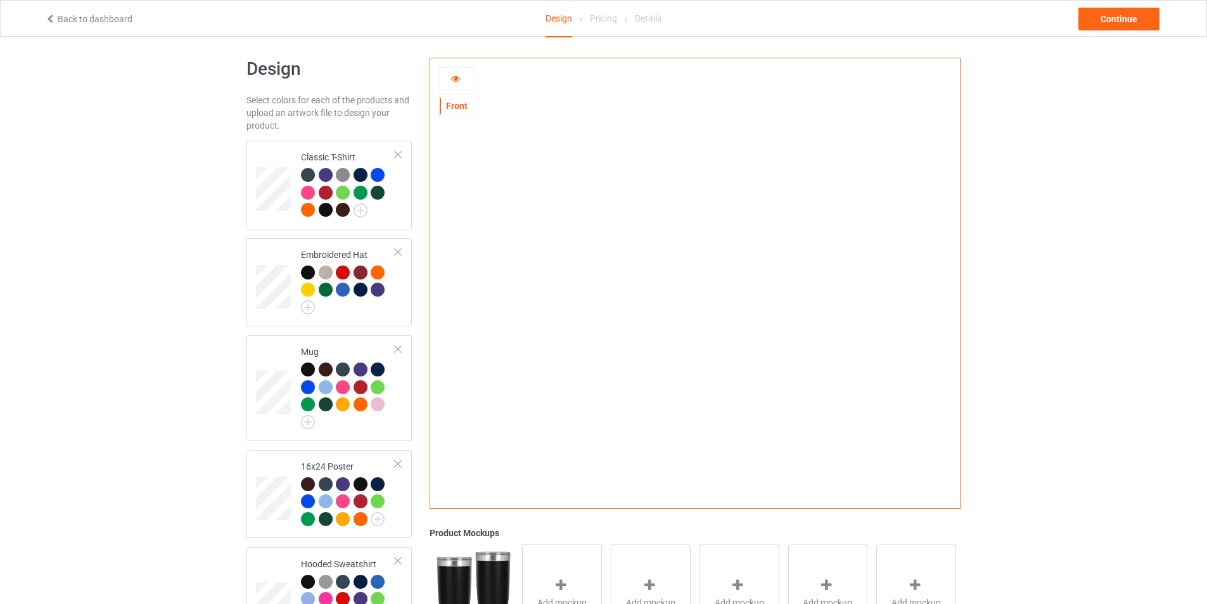
click at [453, 77] on icon at bounding box center [455, 76] width 11 height 9
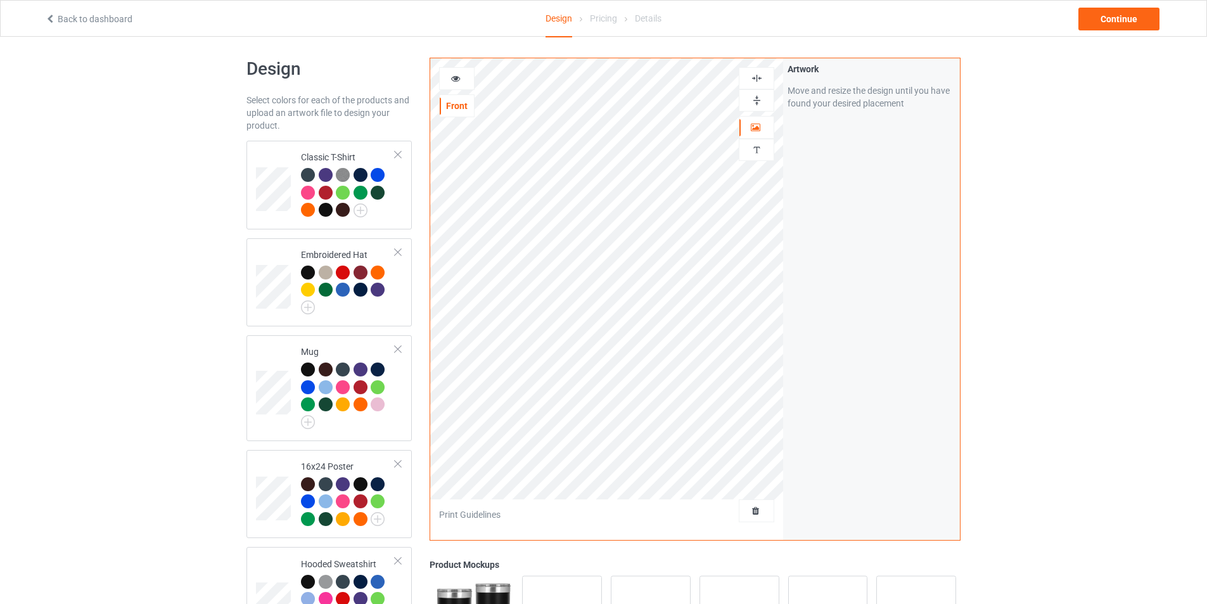
click at [454, 69] on div at bounding box center [456, 78] width 35 height 23
click at [457, 77] on icon at bounding box center [455, 76] width 11 height 9
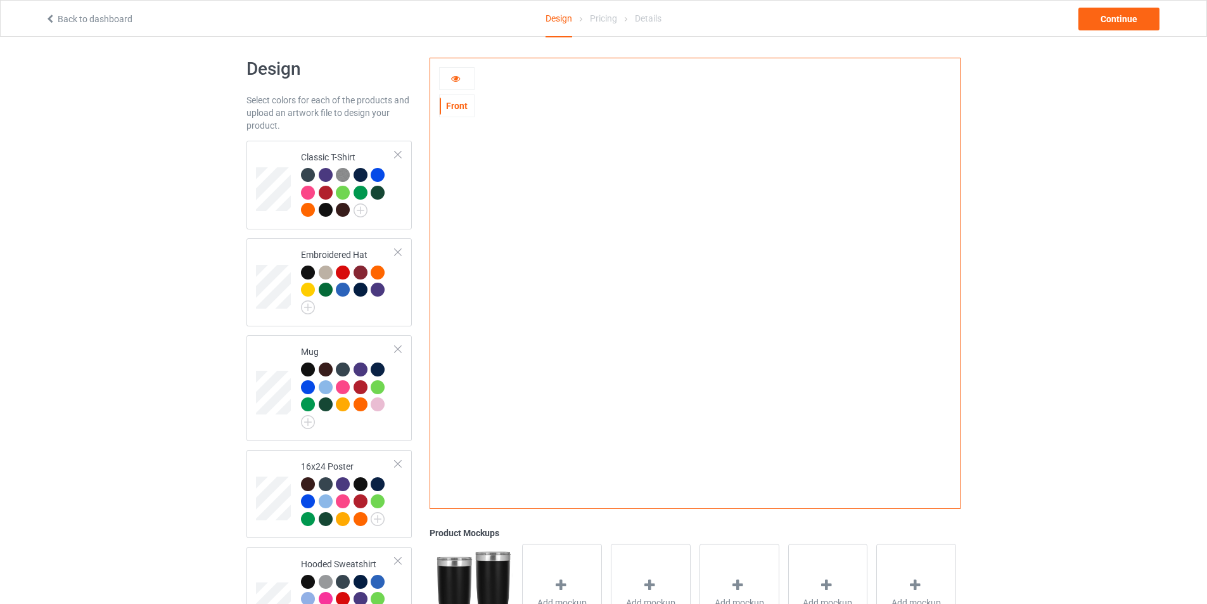
click at [457, 77] on icon at bounding box center [455, 76] width 11 height 9
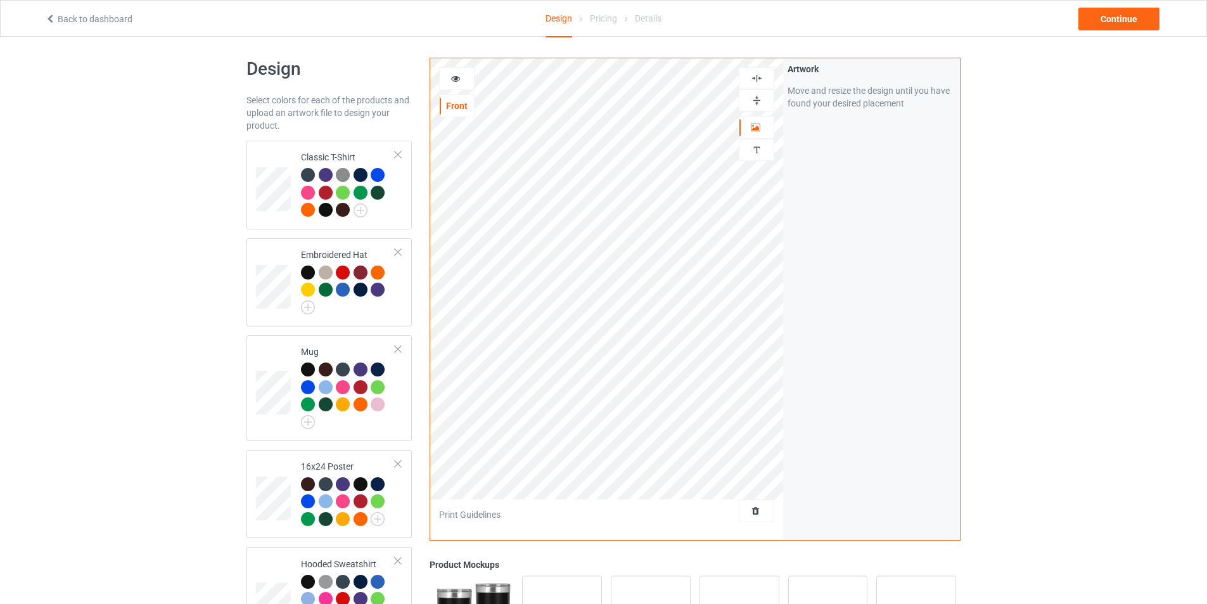
click at [461, 81] on div at bounding box center [457, 78] width 34 height 13
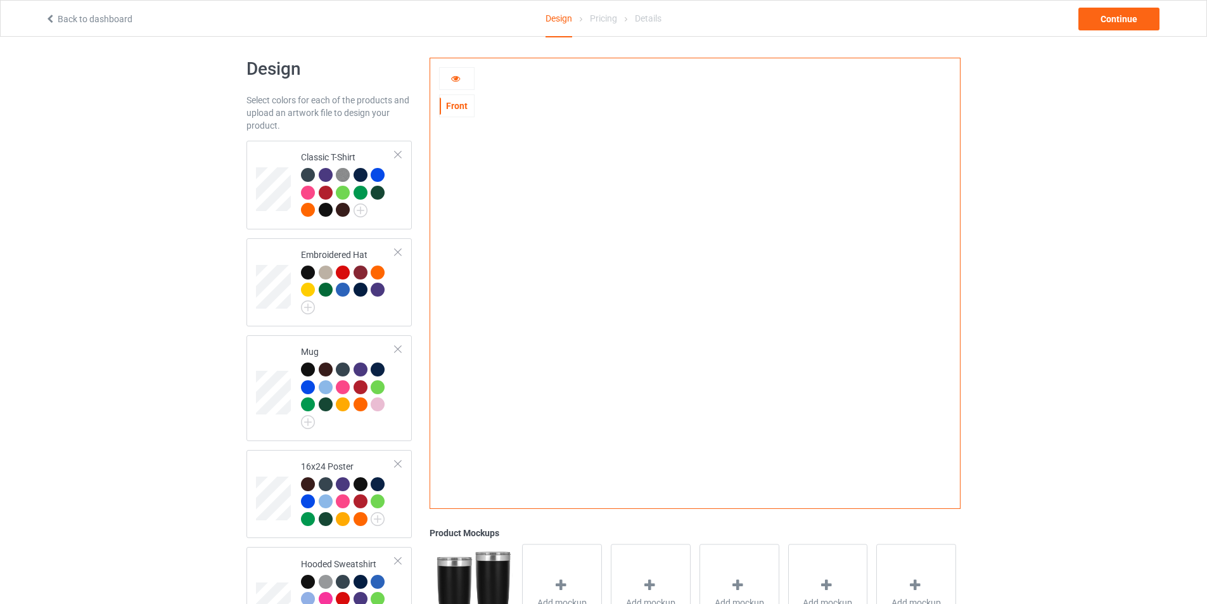
click at [695, 279] on img at bounding box center [695, 279] width 0 height 0
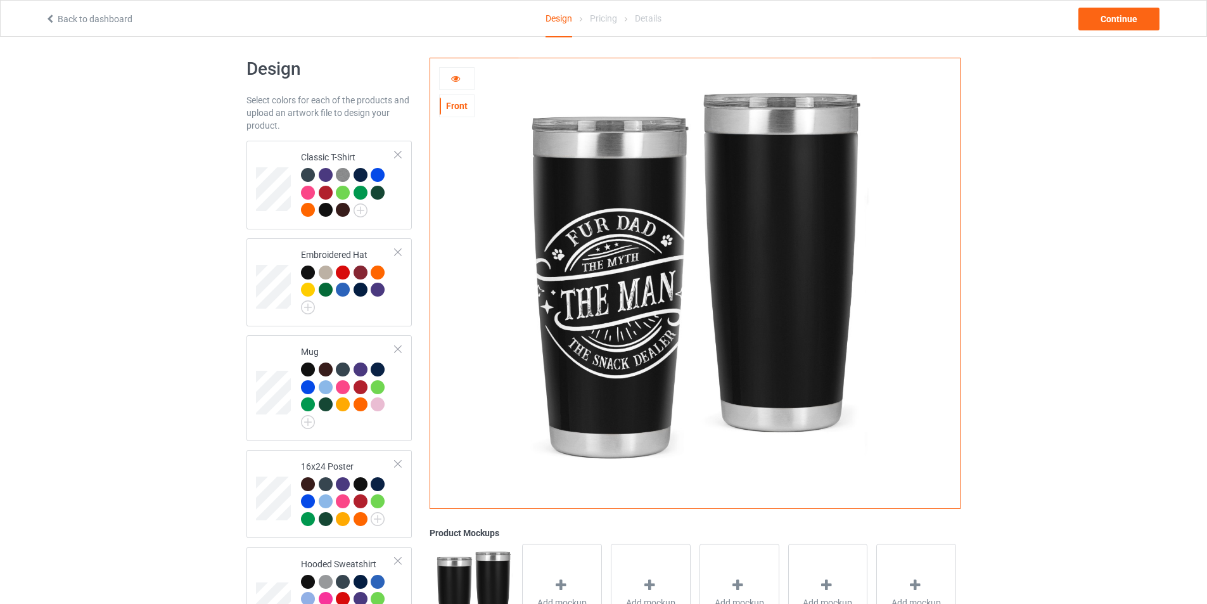
click at [453, 81] on icon at bounding box center [455, 76] width 11 height 9
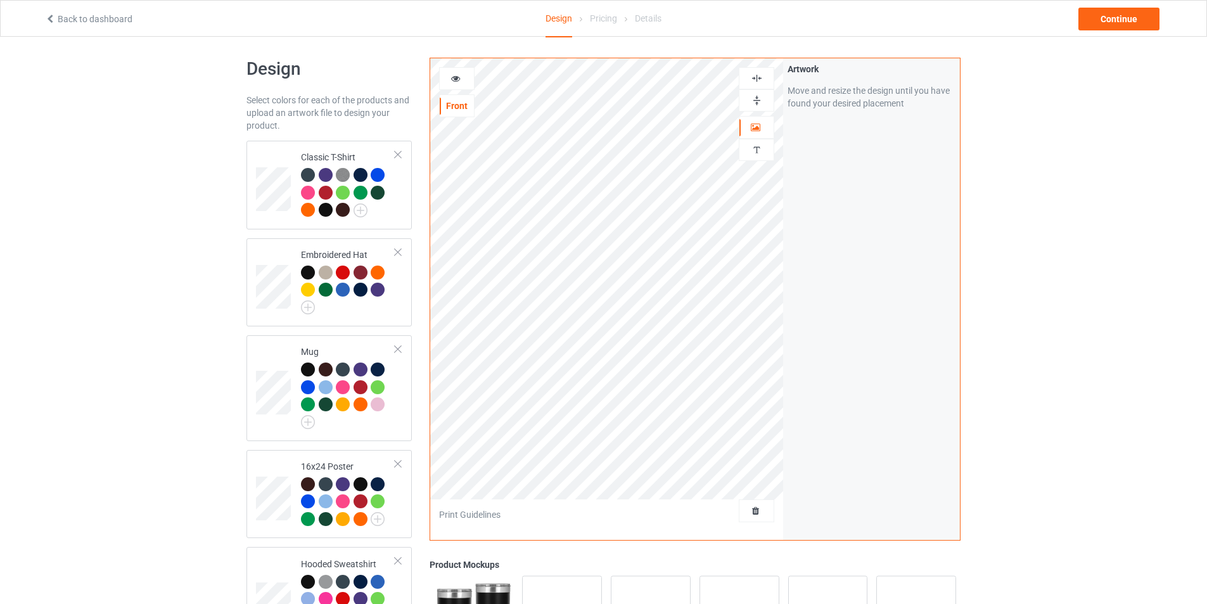
click at [453, 81] on icon at bounding box center [455, 76] width 11 height 9
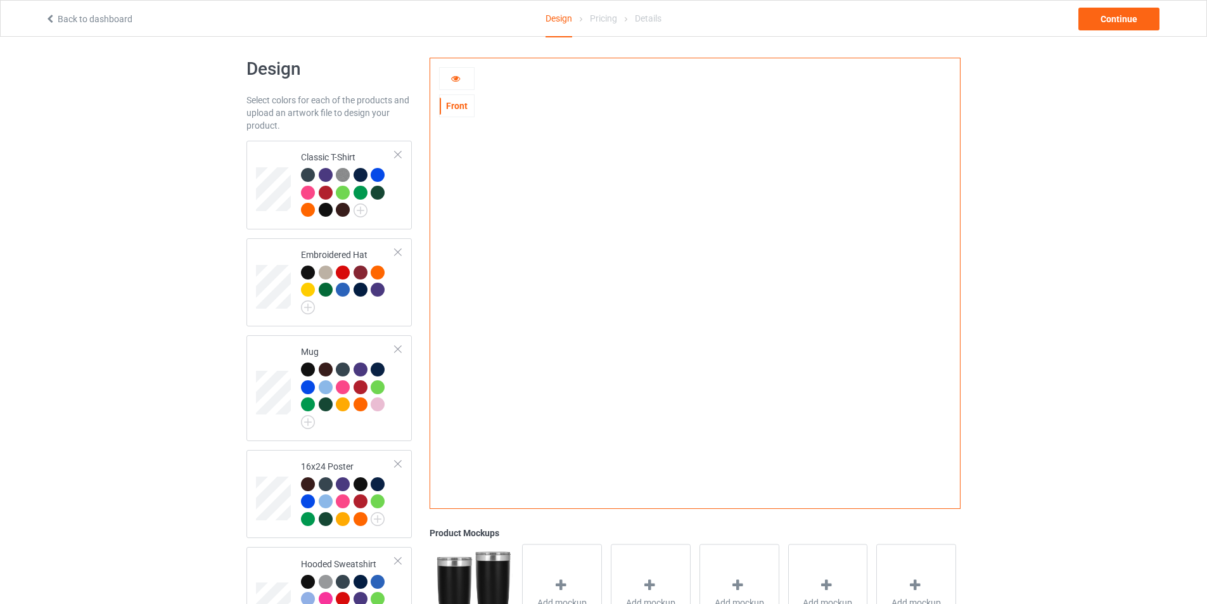
click at [454, 81] on icon at bounding box center [455, 76] width 11 height 9
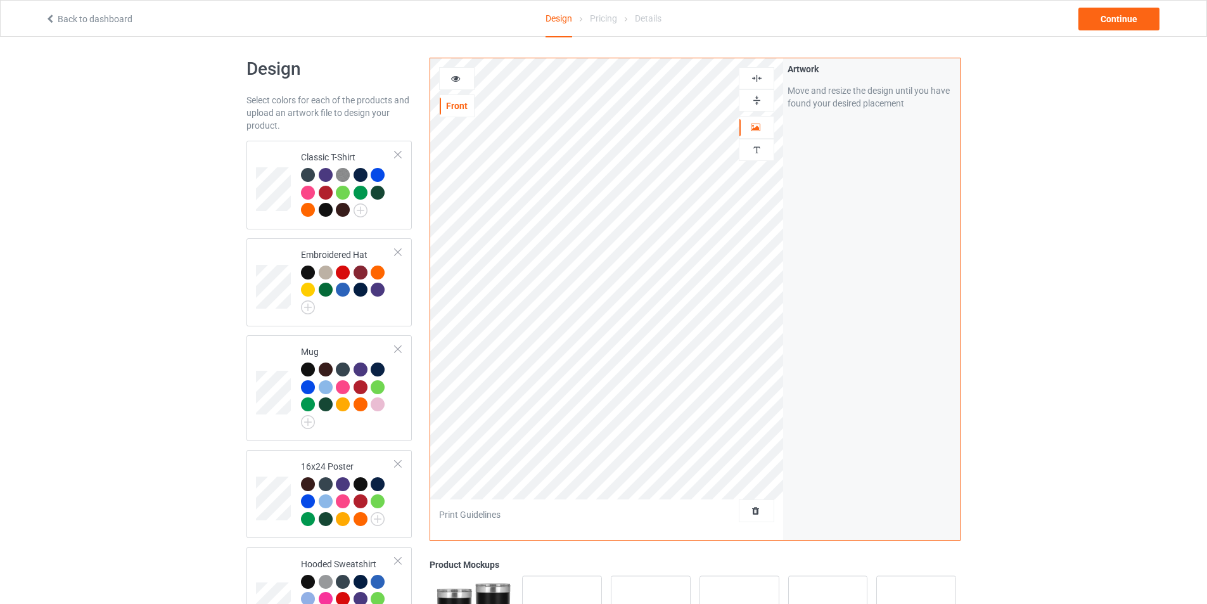
click at [461, 84] on div at bounding box center [457, 78] width 34 height 13
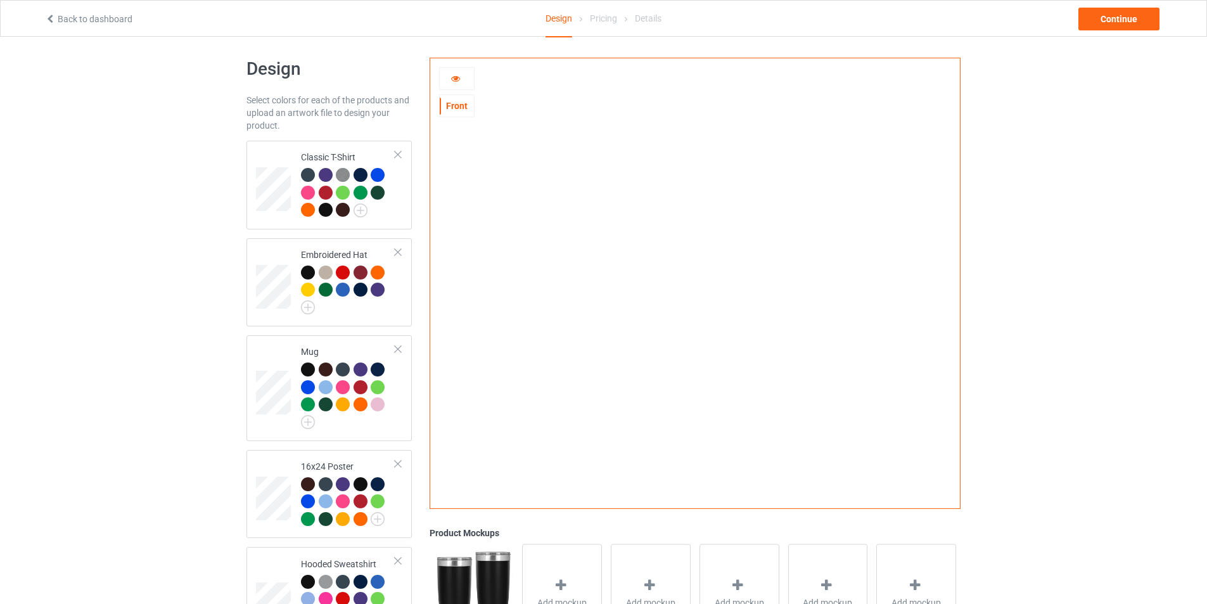
click at [461, 84] on div at bounding box center [457, 78] width 34 height 13
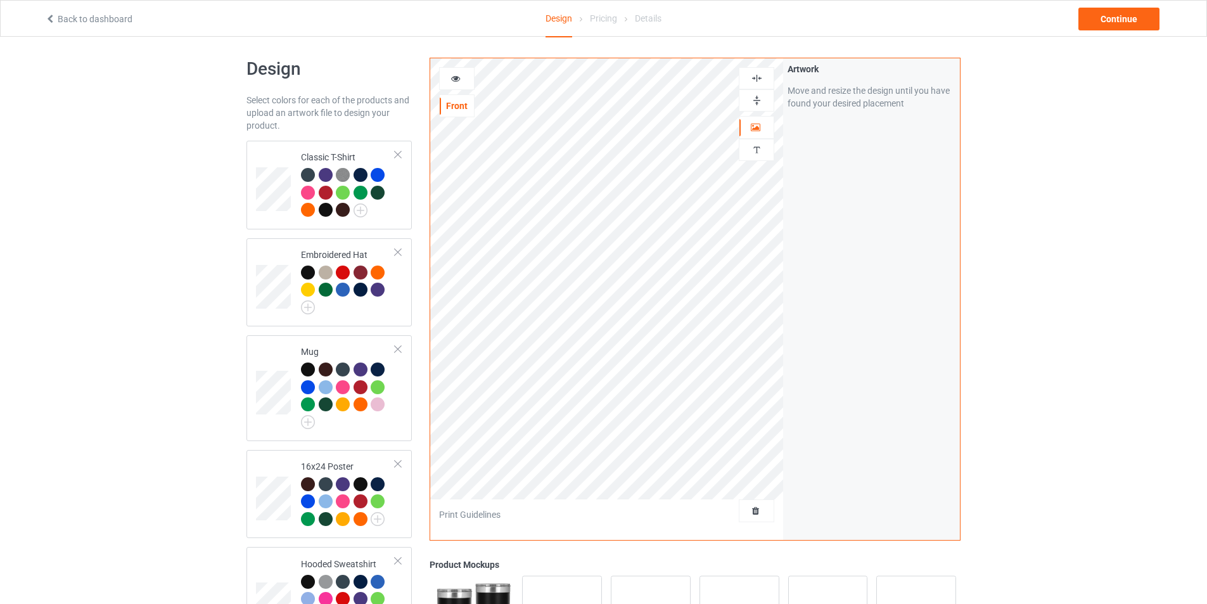
click at [452, 80] on icon at bounding box center [455, 76] width 11 height 9
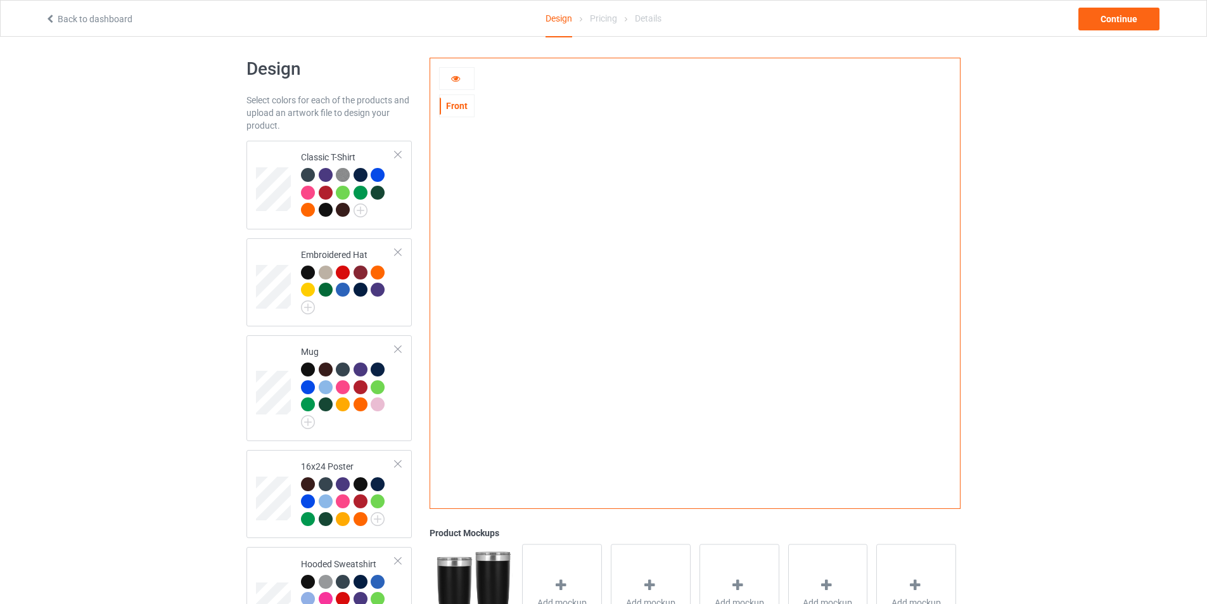
click at [452, 80] on icon at bounding box center [455, 76] width 11 height 9
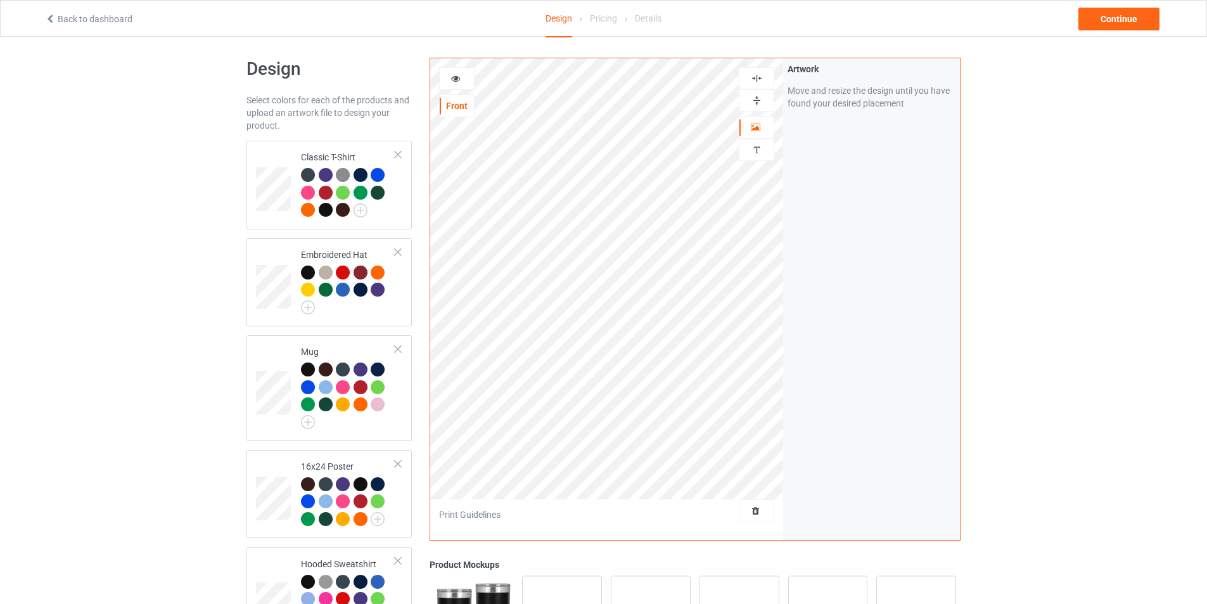
click at [462, 85] on div at bounding box center [457, 78] width 34 height 13
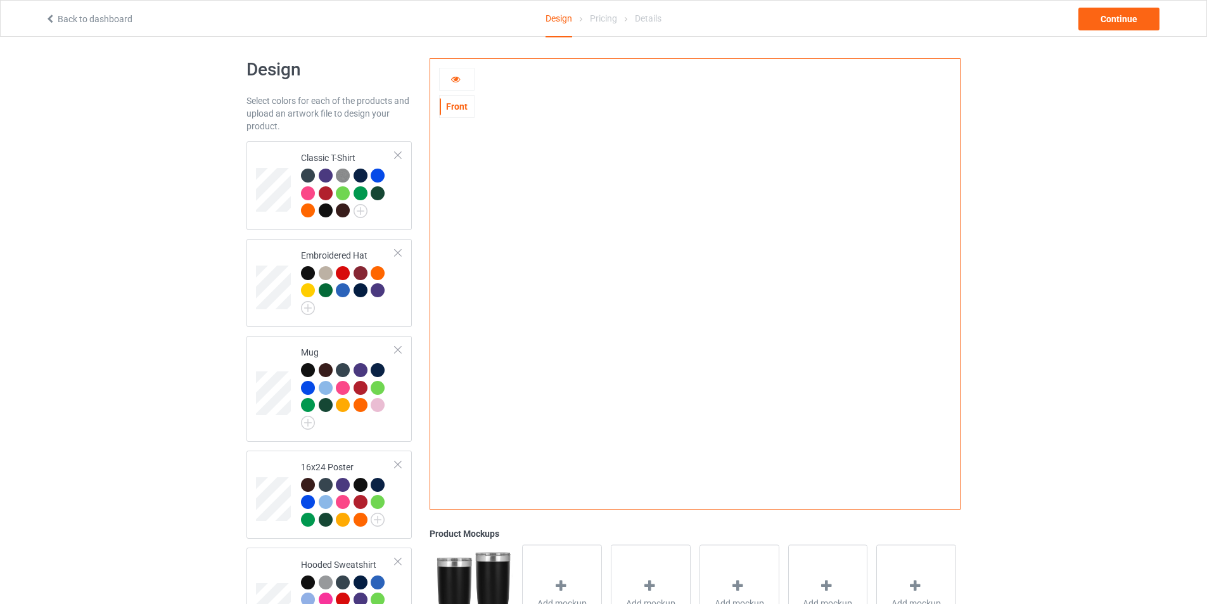
scroll to position [0, 0]
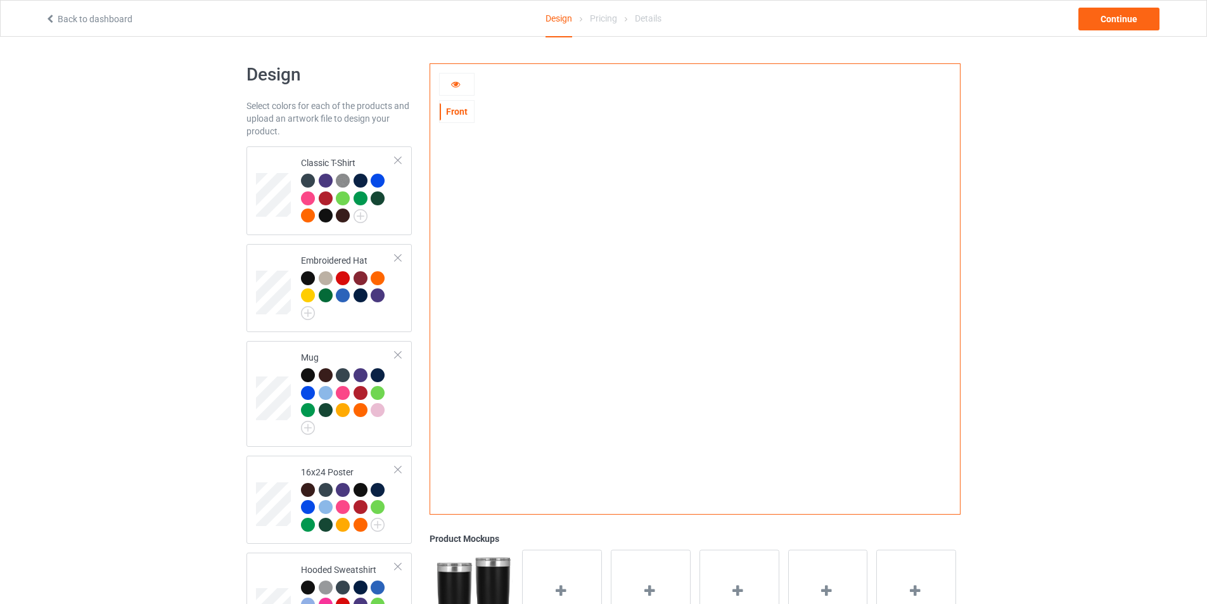
click at [452, 89] on div at bounding box center [457, 84] width 34 height 13
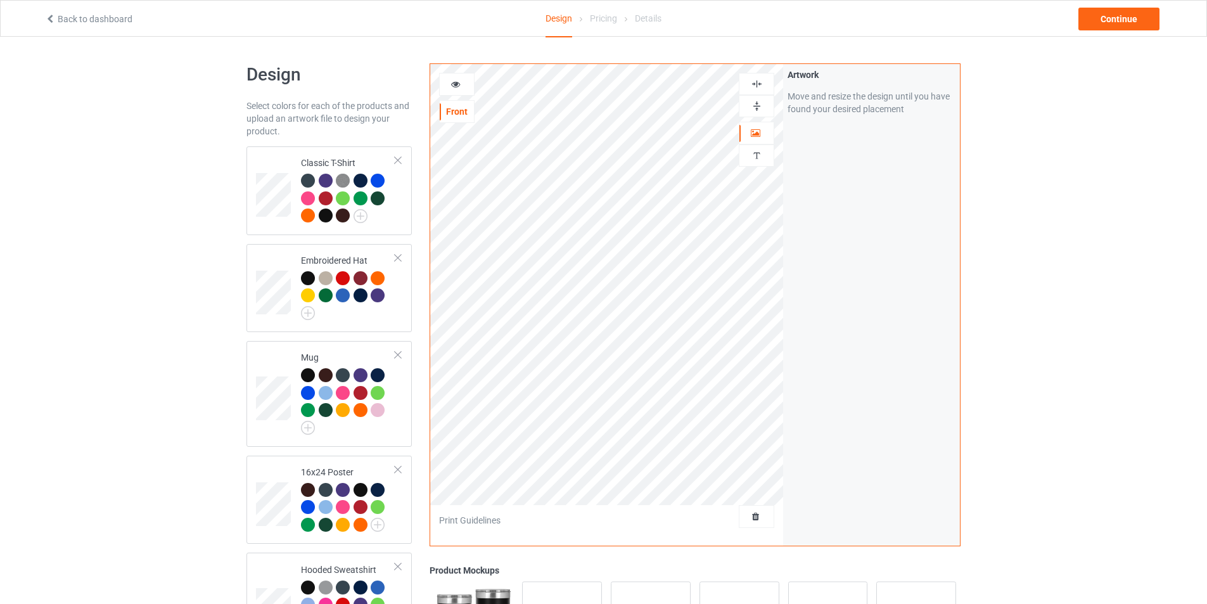
click at [459, 87] on icon at bounding box center [455, 82] width 11 height 9
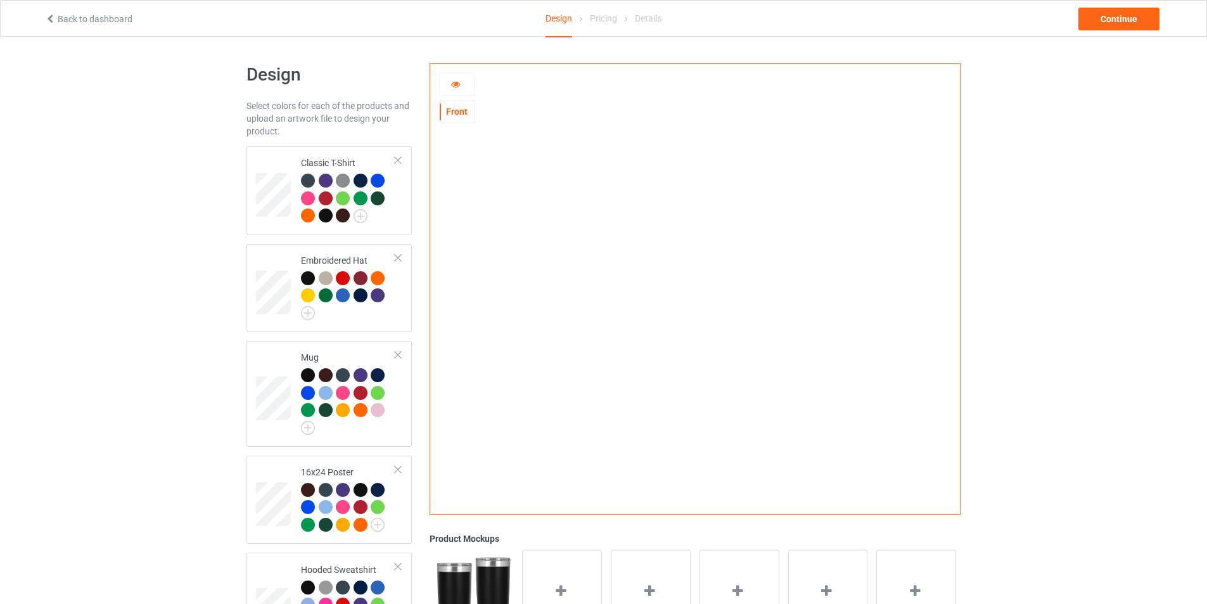
click at [459, 87] on icon at bounding box center [455, 82] width 11 height 9
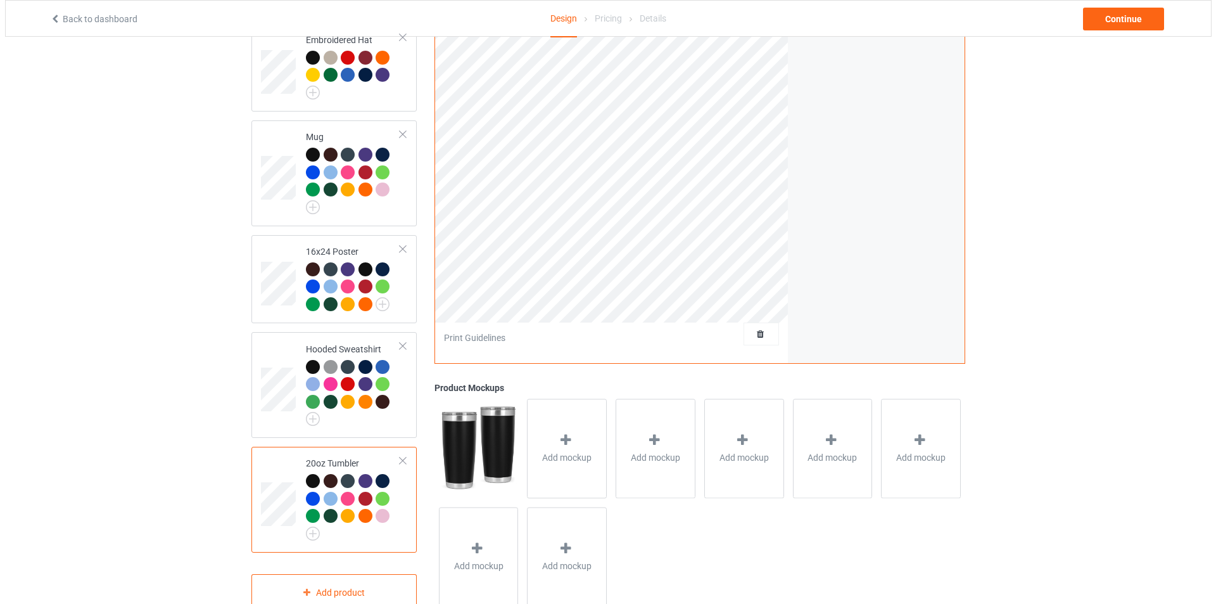
scroll to position [259, 0]
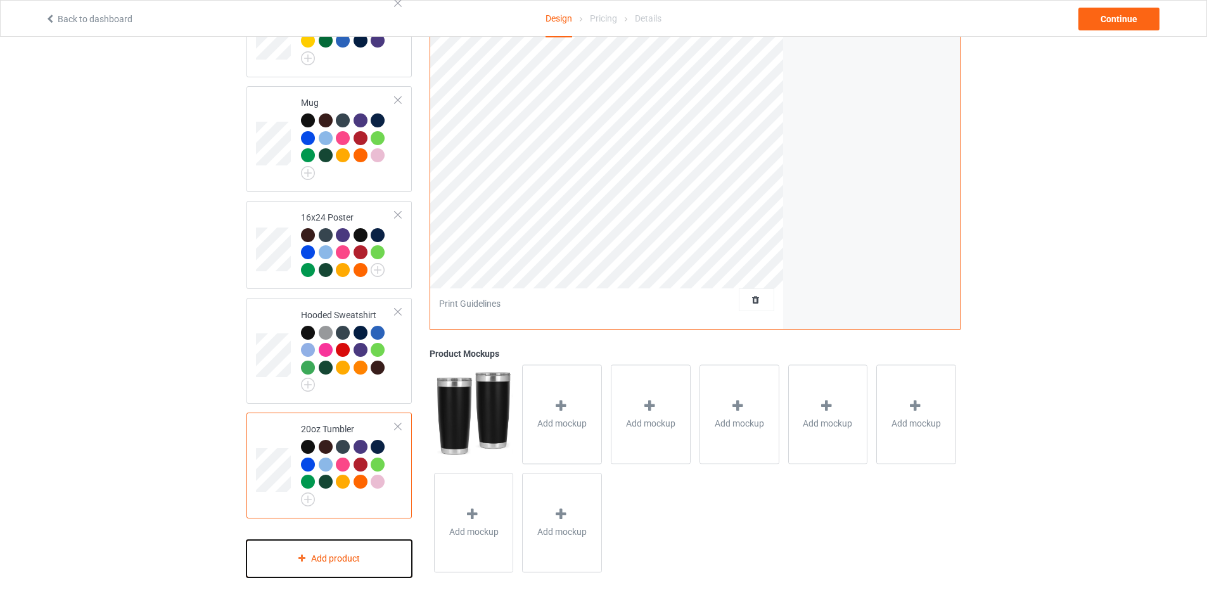
click at [364, 557] on div "Add product" at bounding box center [328, 558] width 165 height 37
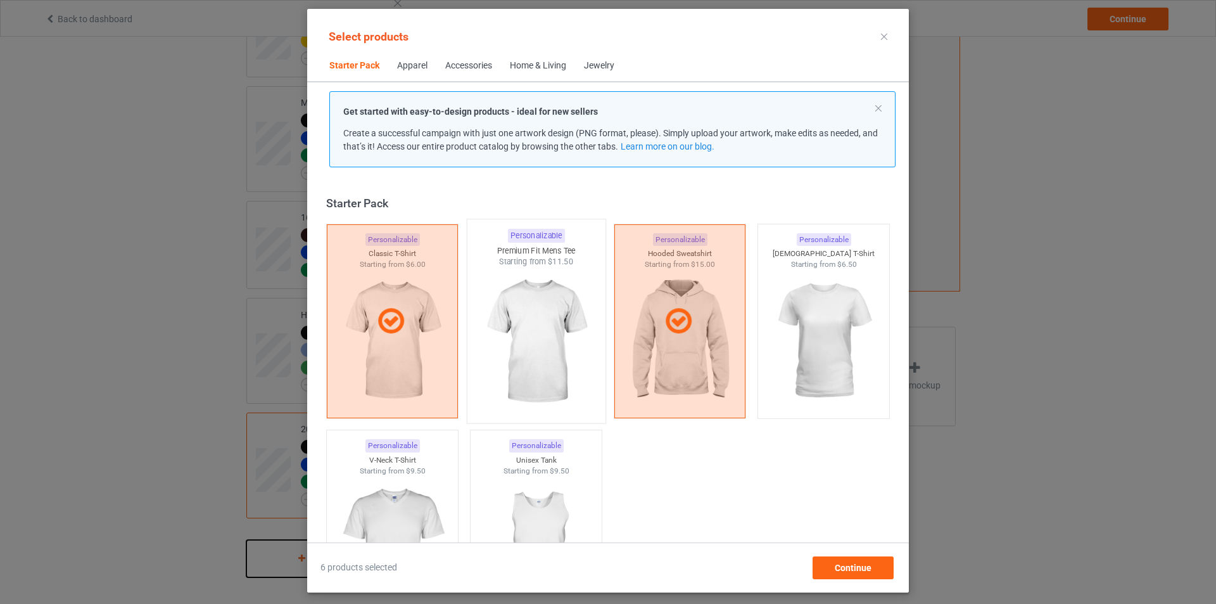
scroll to position [16, 0]
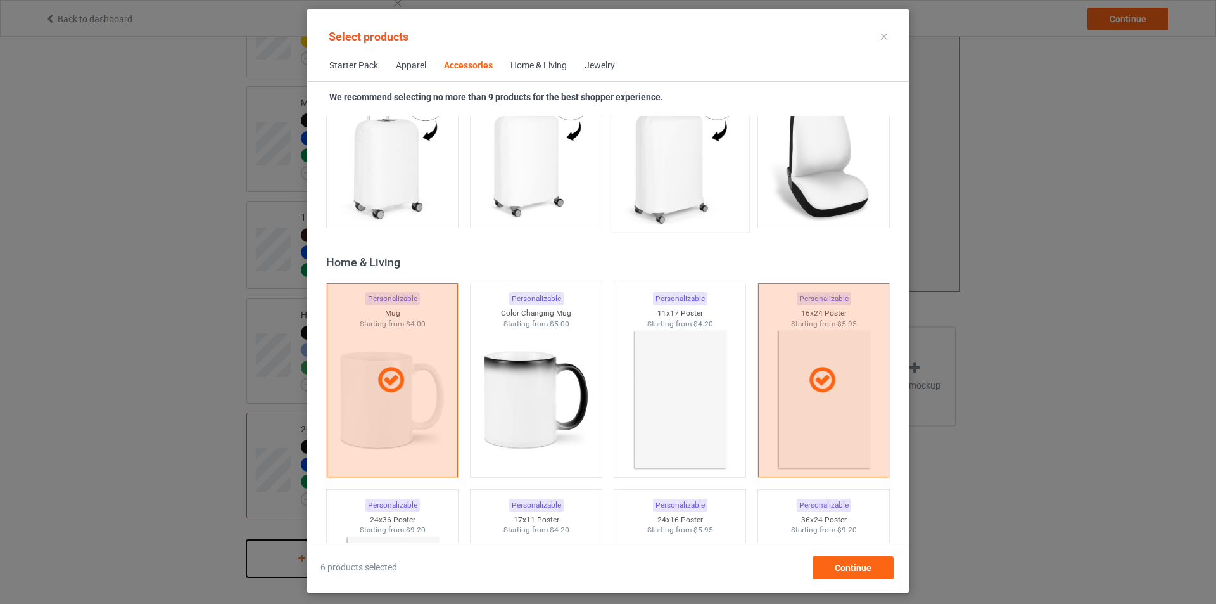
scroll to position [5463, 0]
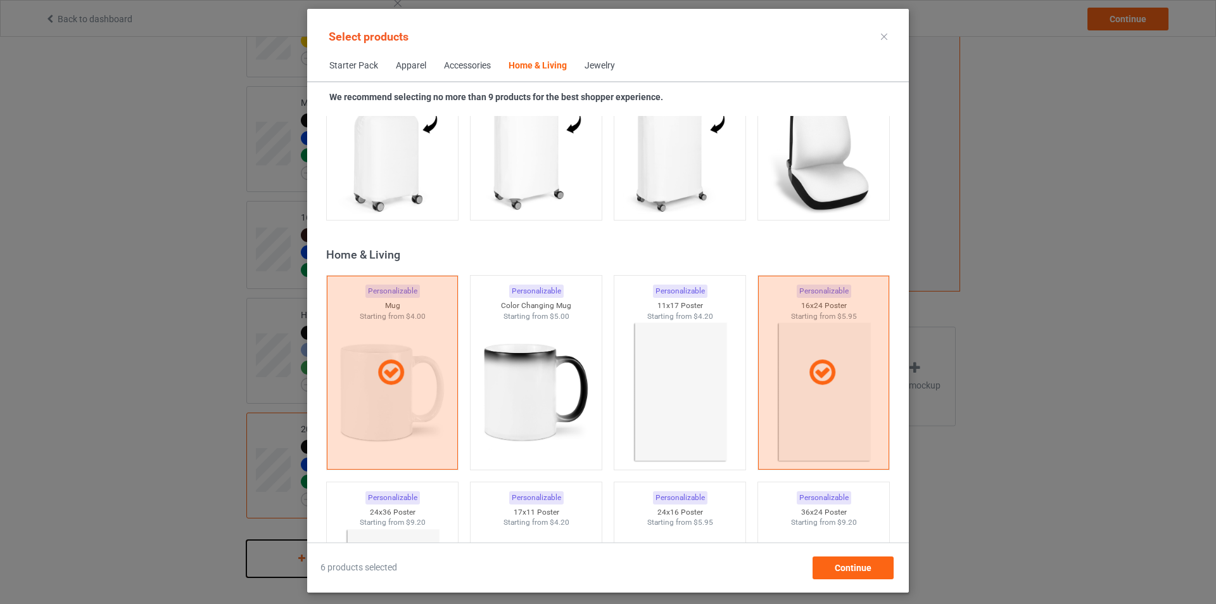
scroll to position [5463, 0]
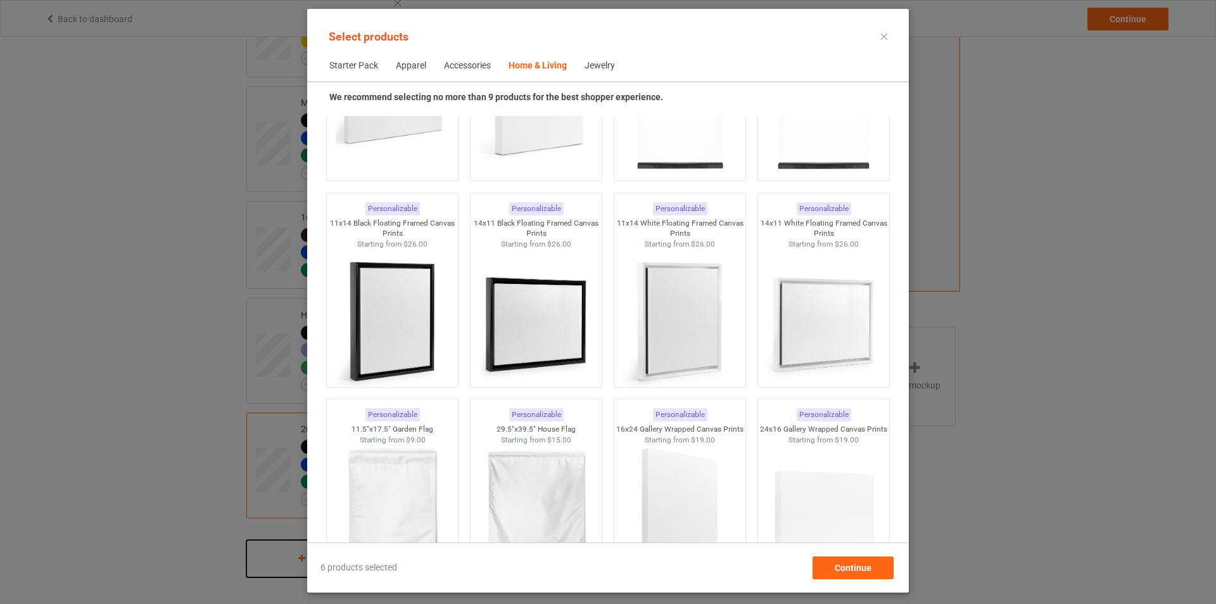
scroll to position [8757, 0]
click at [552, 339] on img at bounding box center [535, 320] width 119 height 149
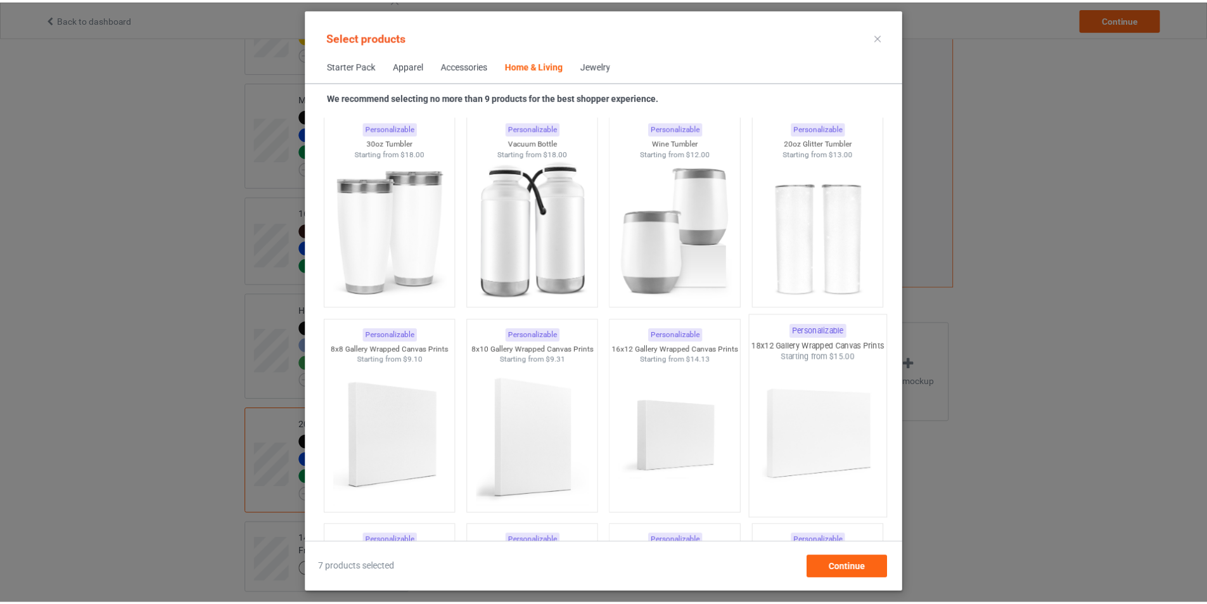
scroll to position [10784, 0]
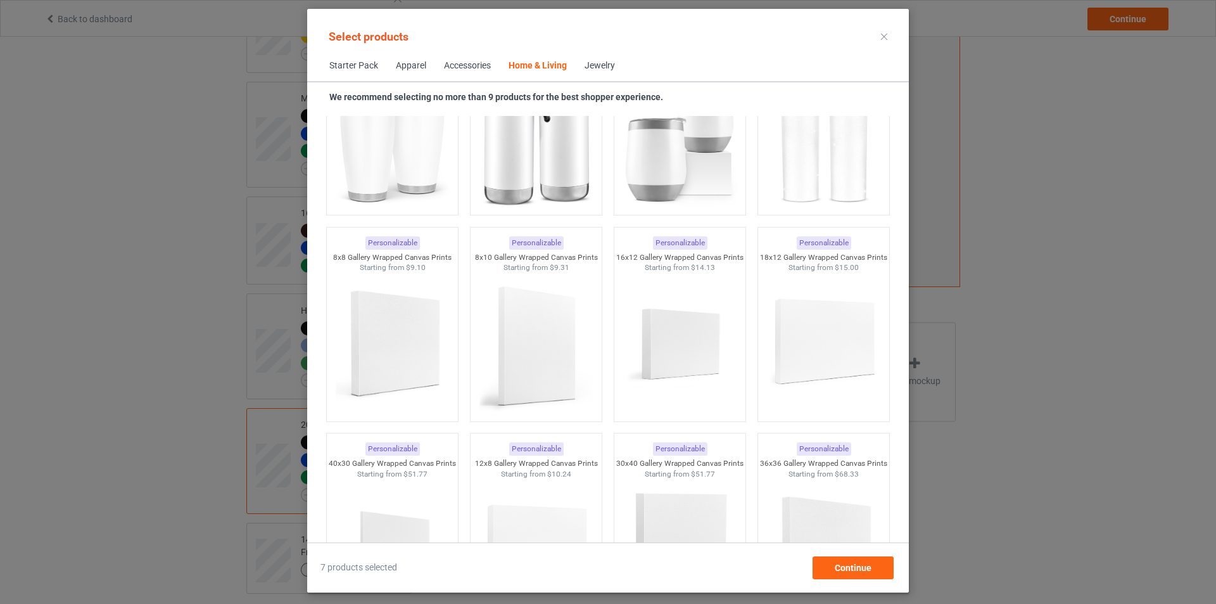
click at [839, 579] on div "Select products Starter Pack Apparel Accessories Home & Living Jewelry We recom…" at bounding box center [608, 300] width 602 height 583
click at [852, 565] on span "Continue" at bounding box center [853, 567] width 37 height 10
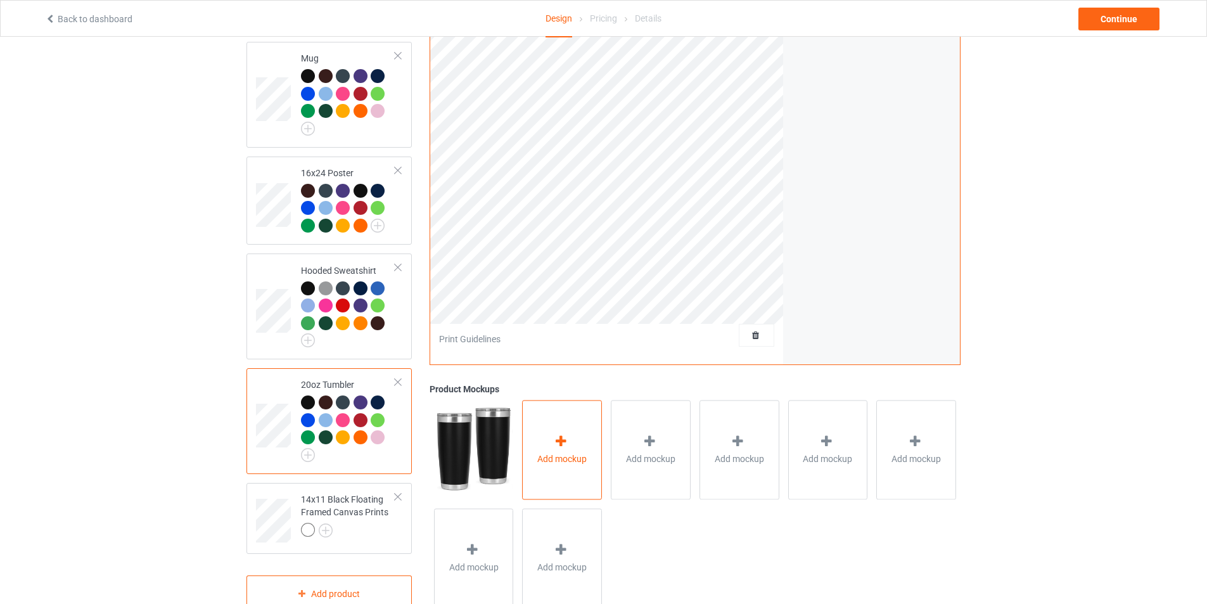
scroll to position [339, 0]
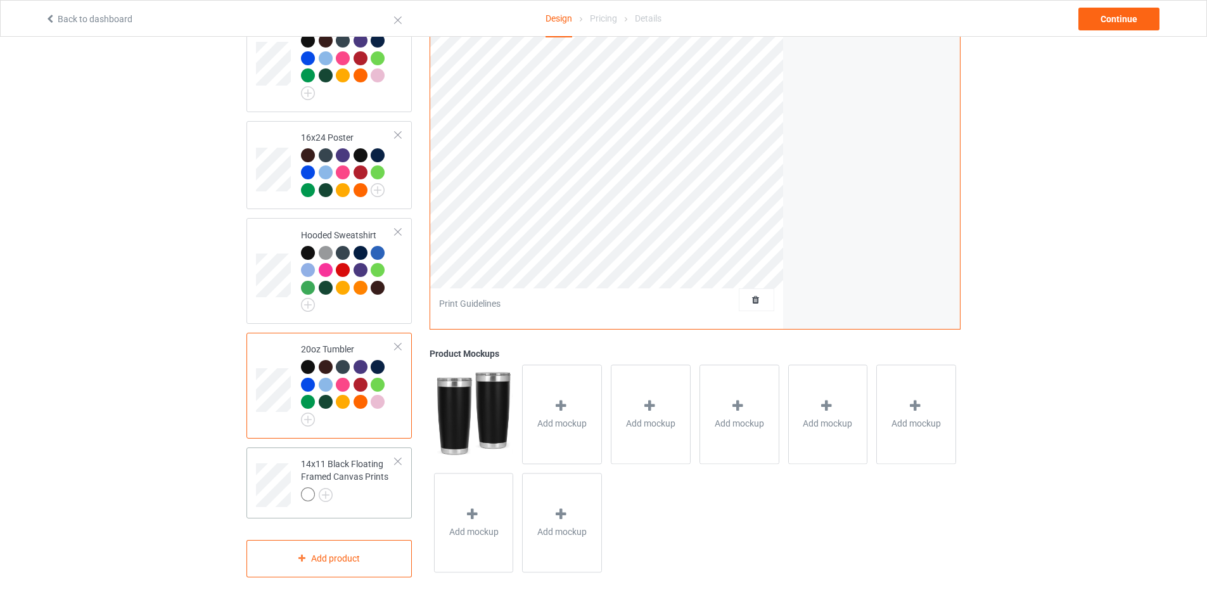
click at [352, 472] on div "14x11 Black Floating Framed Canvas Prints" at bounding box center [348, 478] width 94 height 43
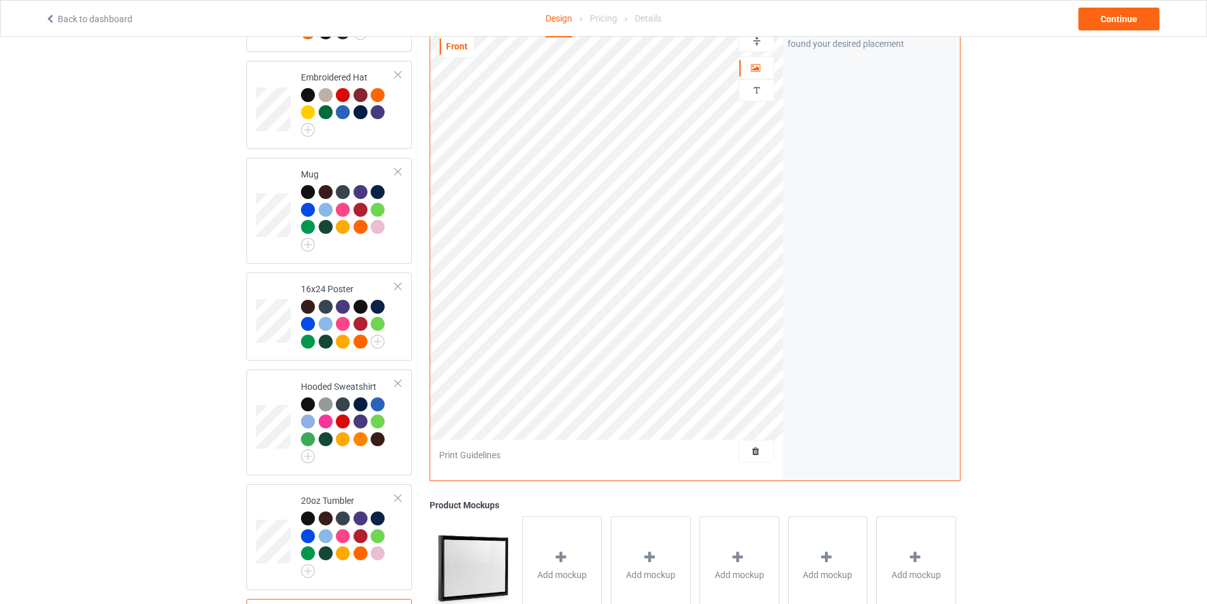
scroll to position [339, 0]
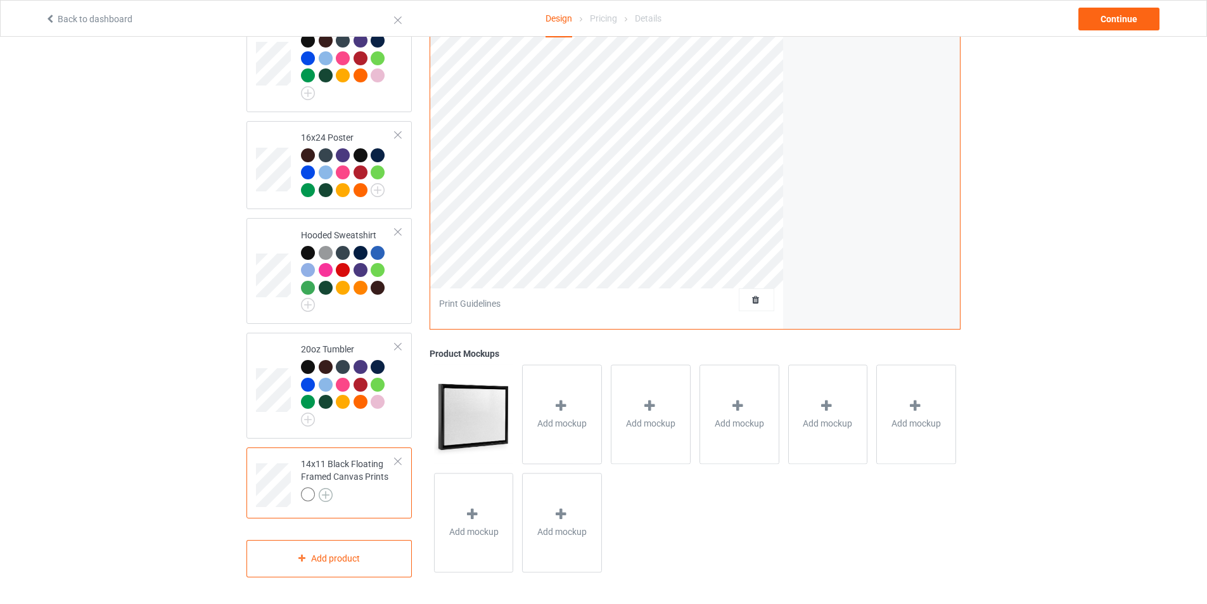
click at [326, 497] on img at bounding box center [326, 495] width 14 height 14
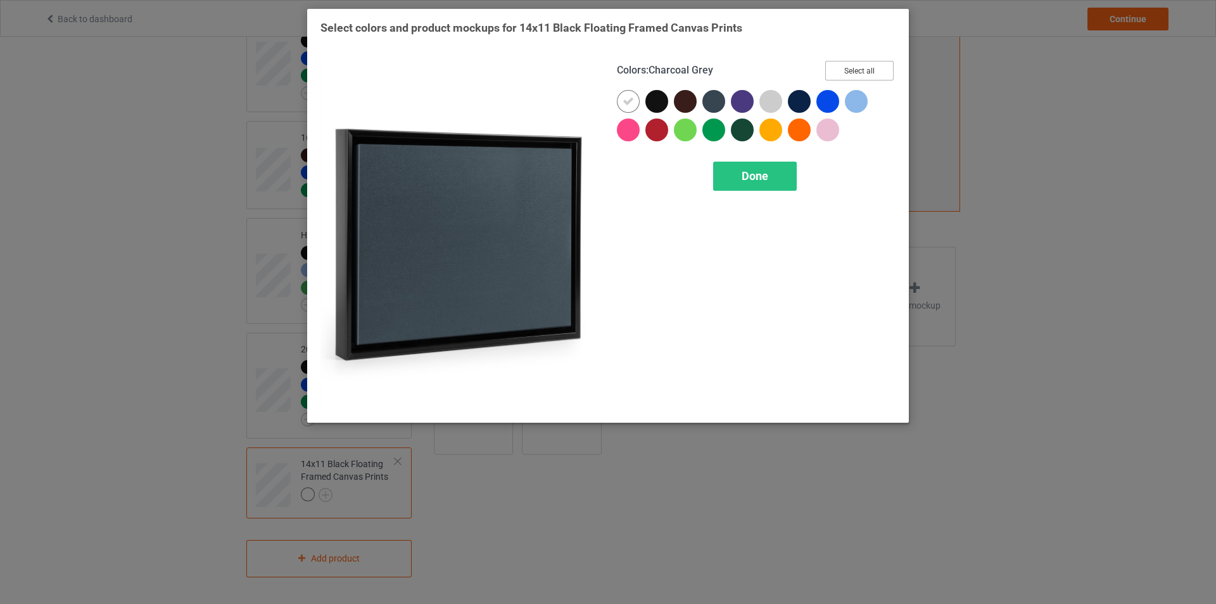
drag, startPoint x: 852, startPoint y: 73, endPoint x: 811, endPoint y: 72, distance: 41.8
click at [853, 72] on button "Select all" at bounding box center [859, 71] width 68 height 20
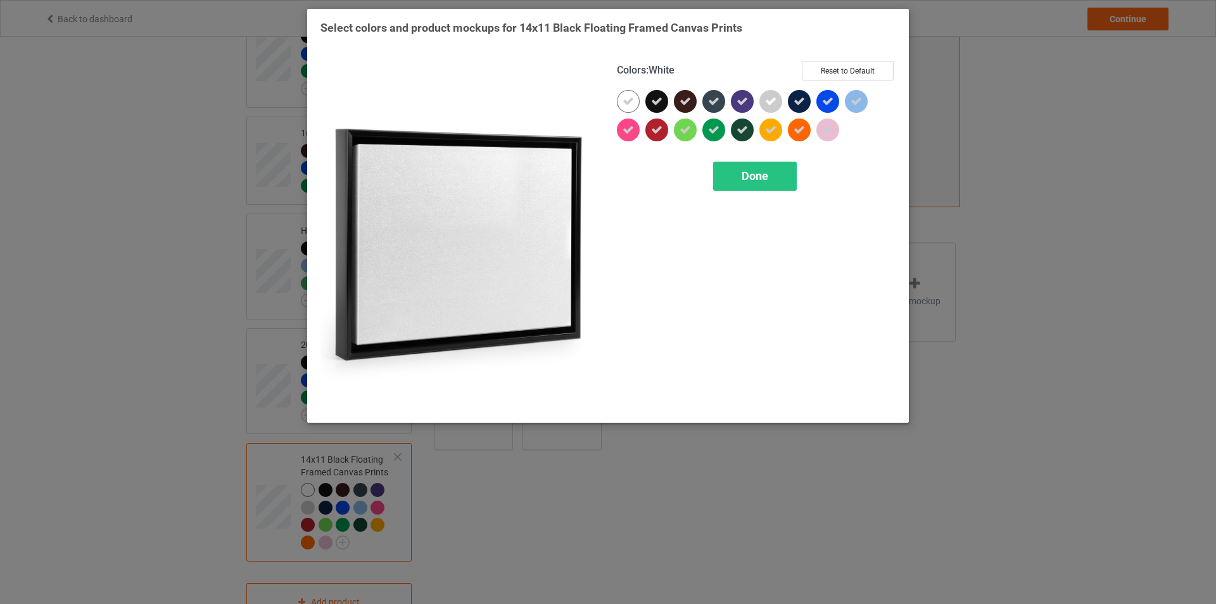
click at [623, 99] on icon at bounding box center [628, 101] width 11 height 11
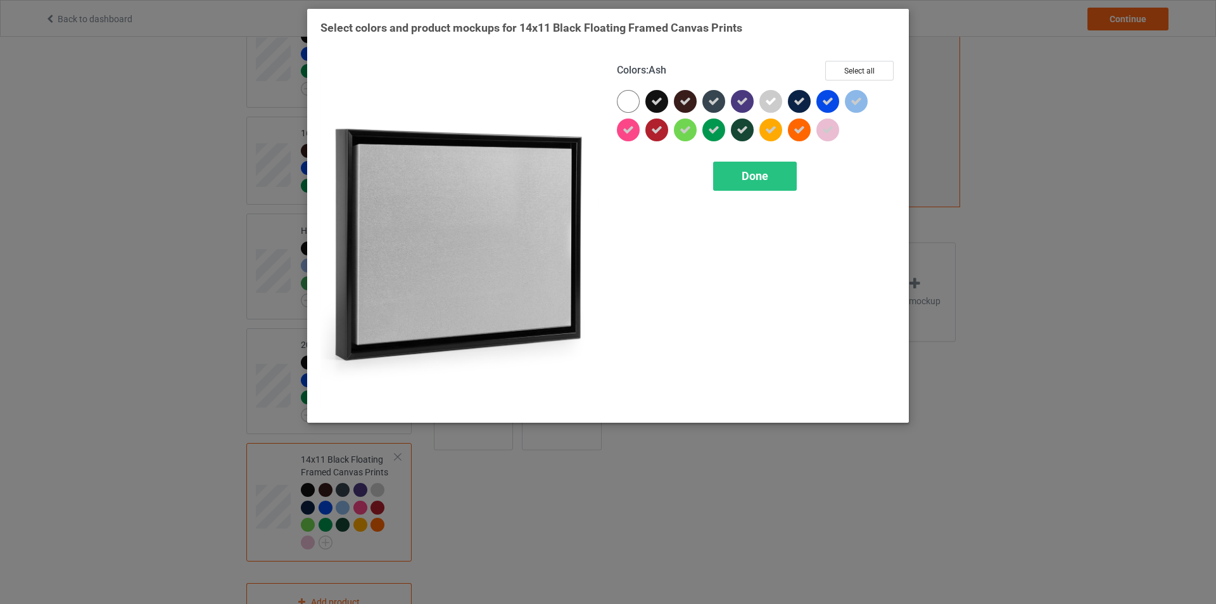
click at [770, 103] on icon at bounding box center [770, 101] width 11 height 11
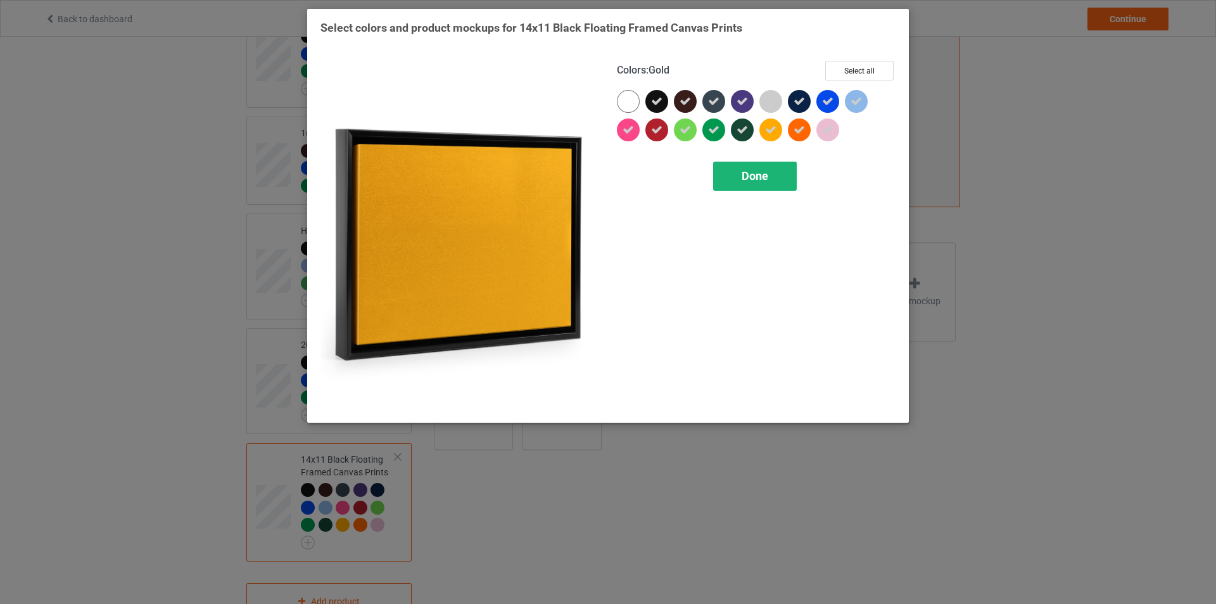
click at [753, 178] on span "Done" at bounding box center [755, 175] width 27 height 13
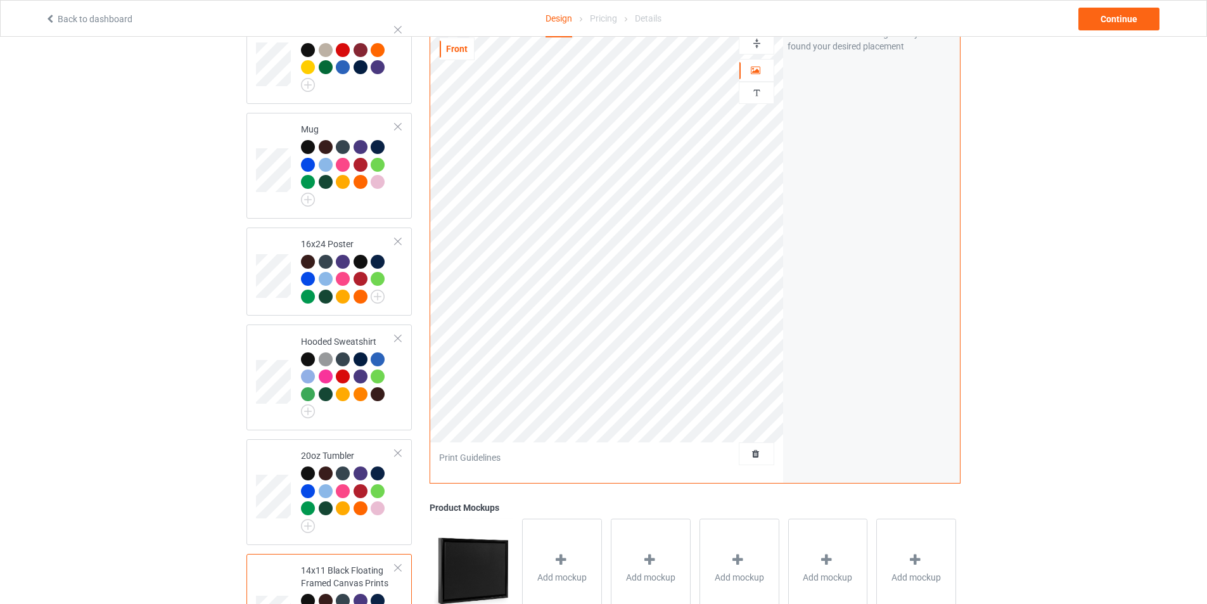
scroll to position [134, 0]
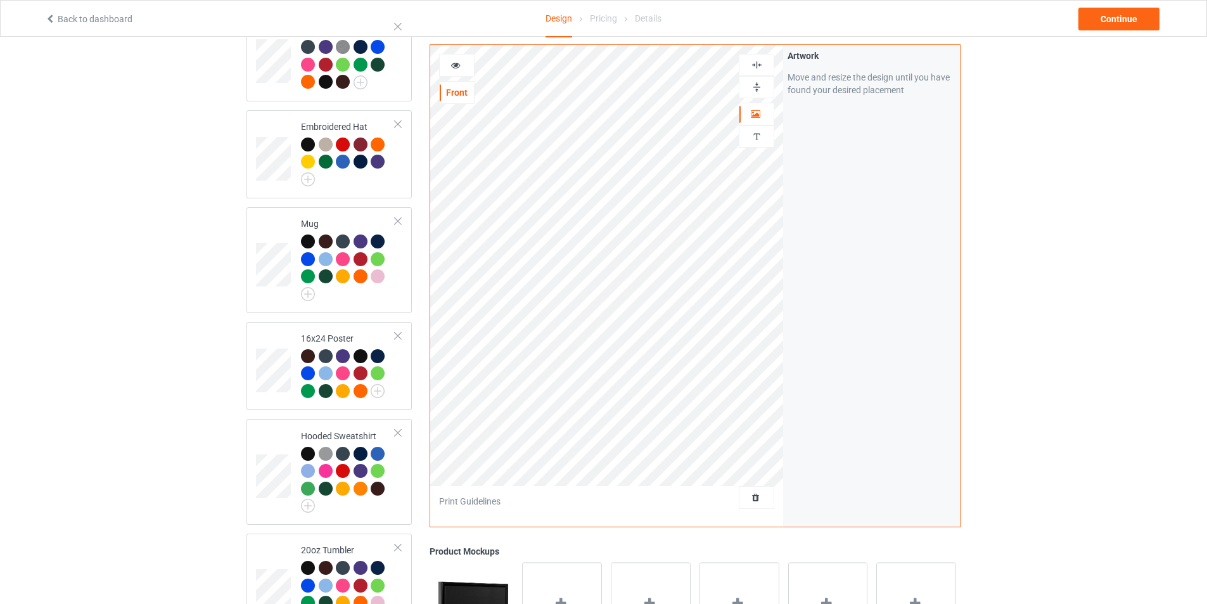
click at [457, 66] on icon at bounding box center [455, 63] width 11 height 9
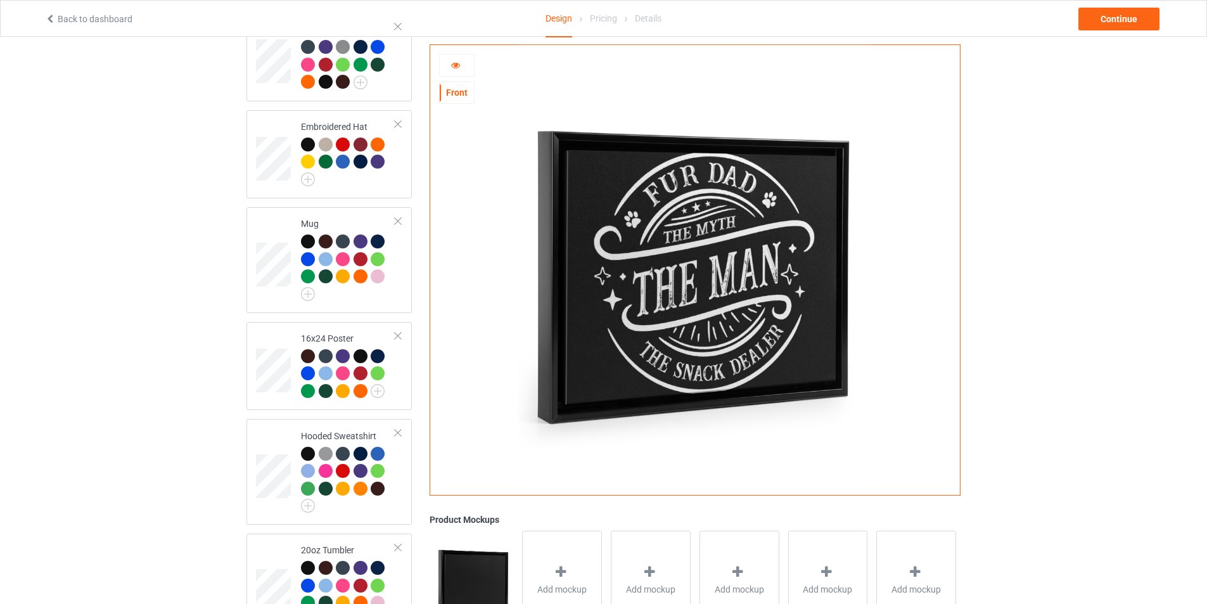
click at [457, 74] on div at bounding box center [456, 65] width 35 height 23
click at [456, 68] on icon at bounding box center [455, 63] width 11 height 9
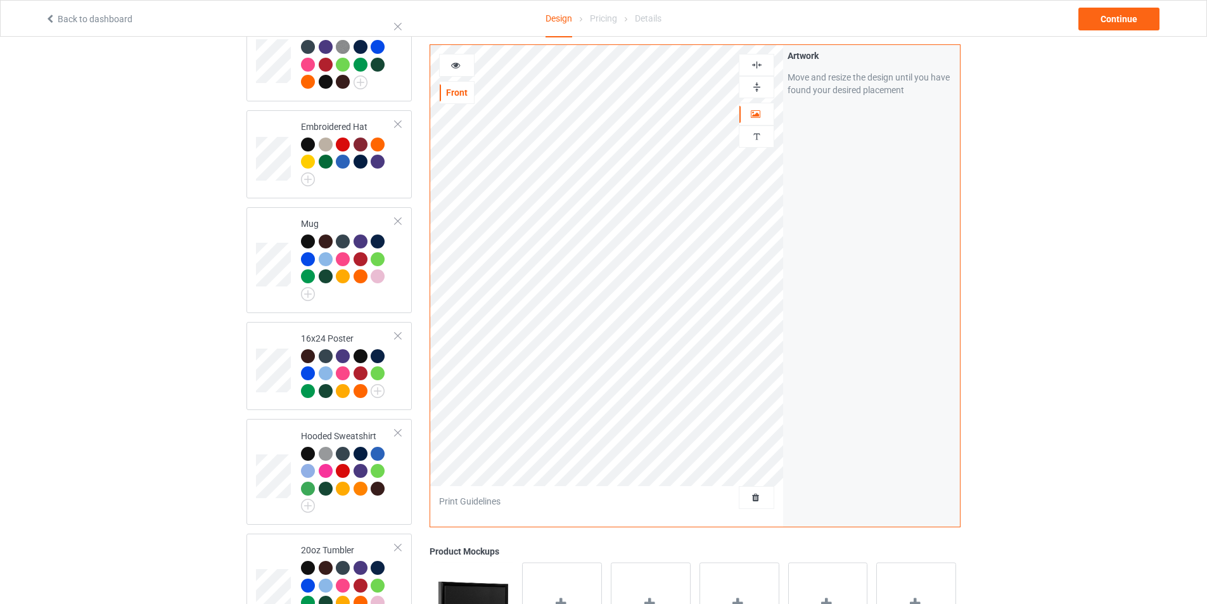
click at [462, 72] on div at bounding box center [457, 65] width 34 height 13
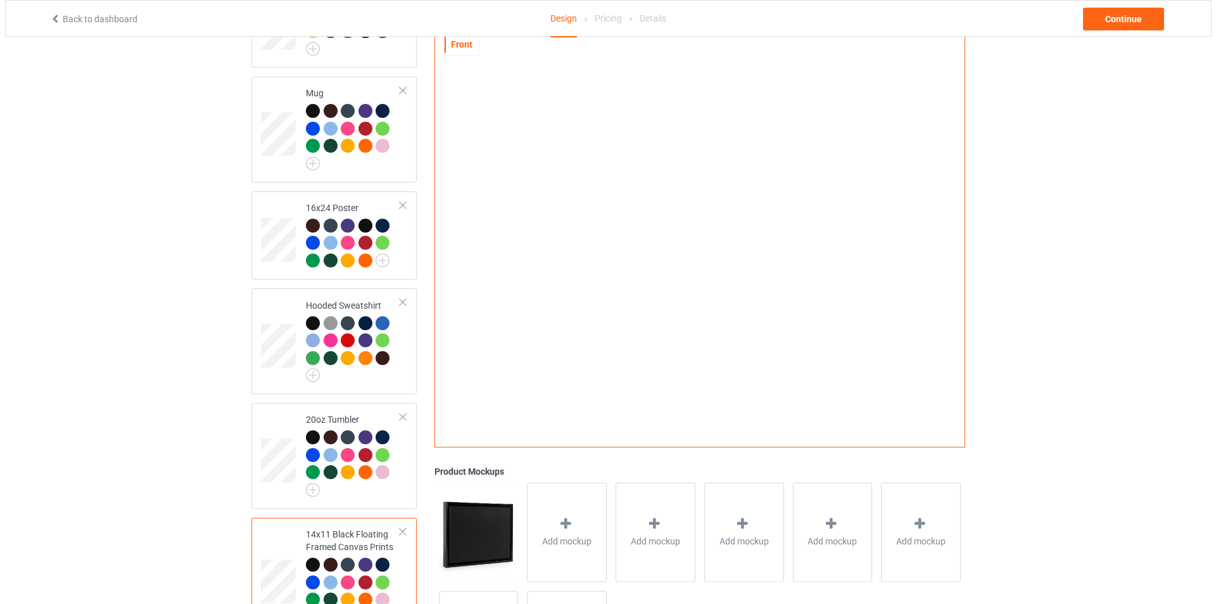
scroll to position [387, 0]
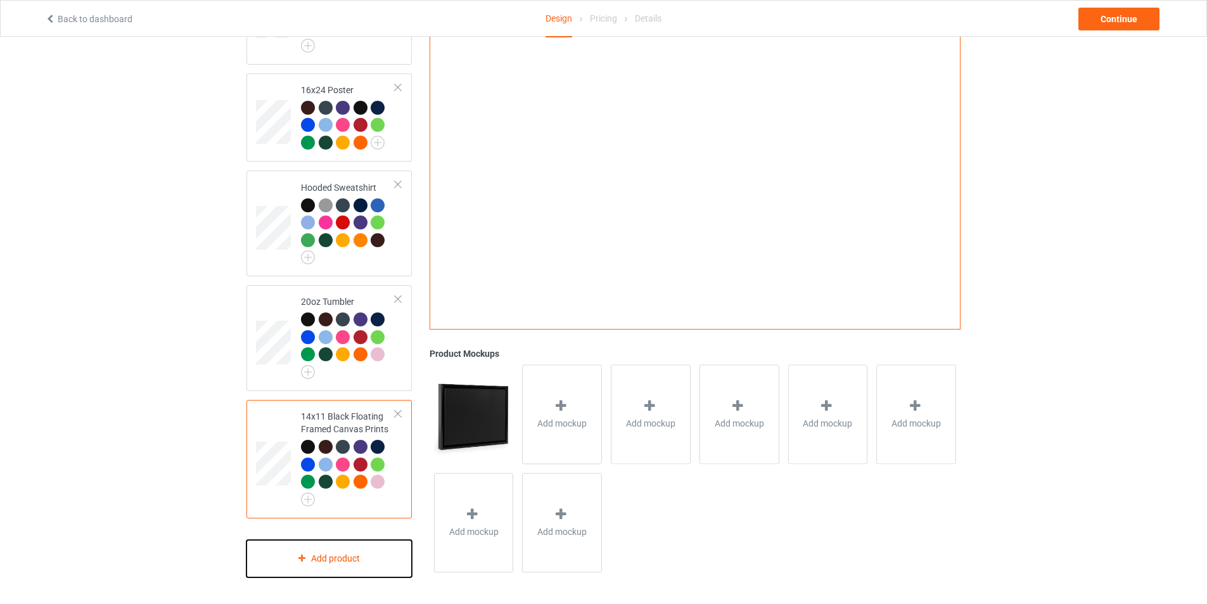
click at [338, 555] on div "Add product" at bounding box center [328, 558] width 165 height 37
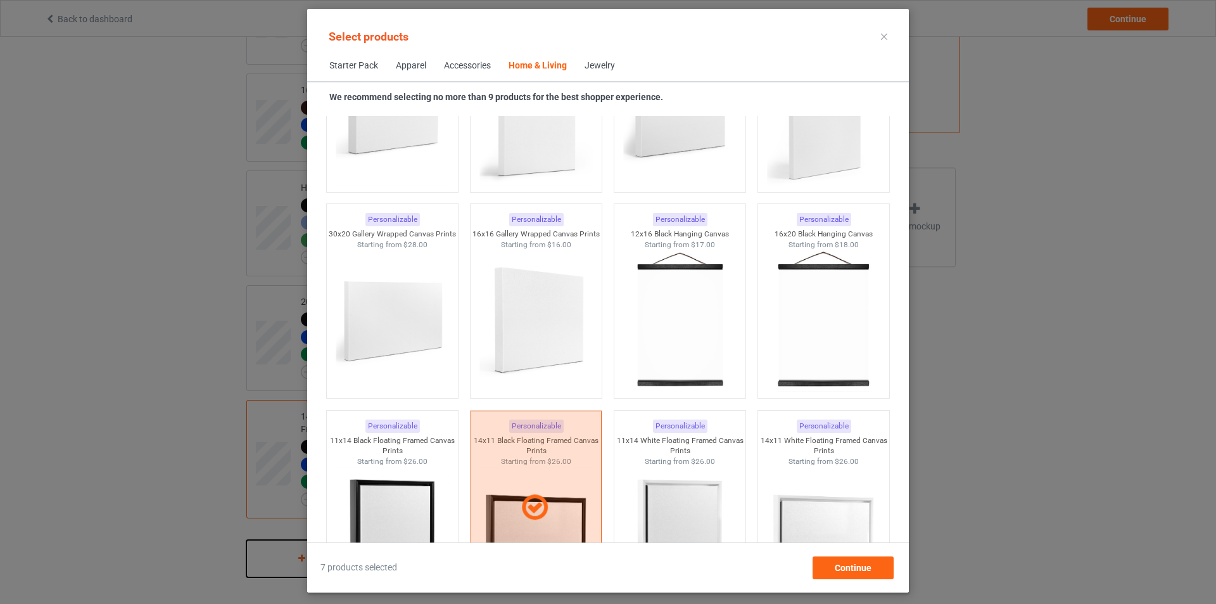
scroll to position [8693, 0]
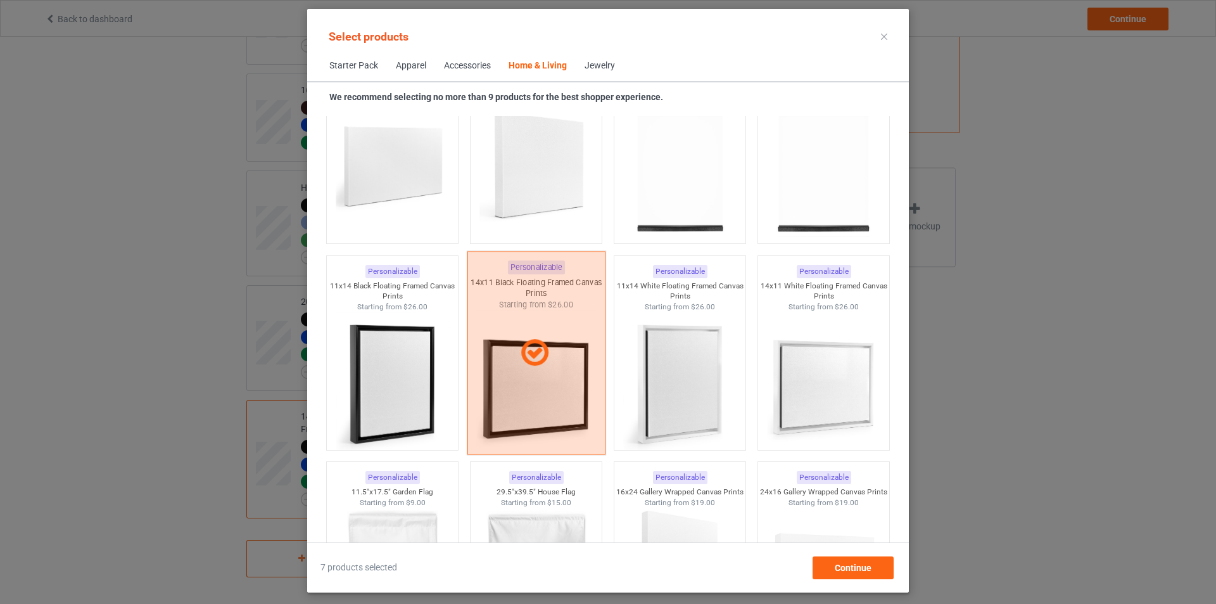
click at [543, 370] on div at bounding box center [536, 352] width 138 height 203
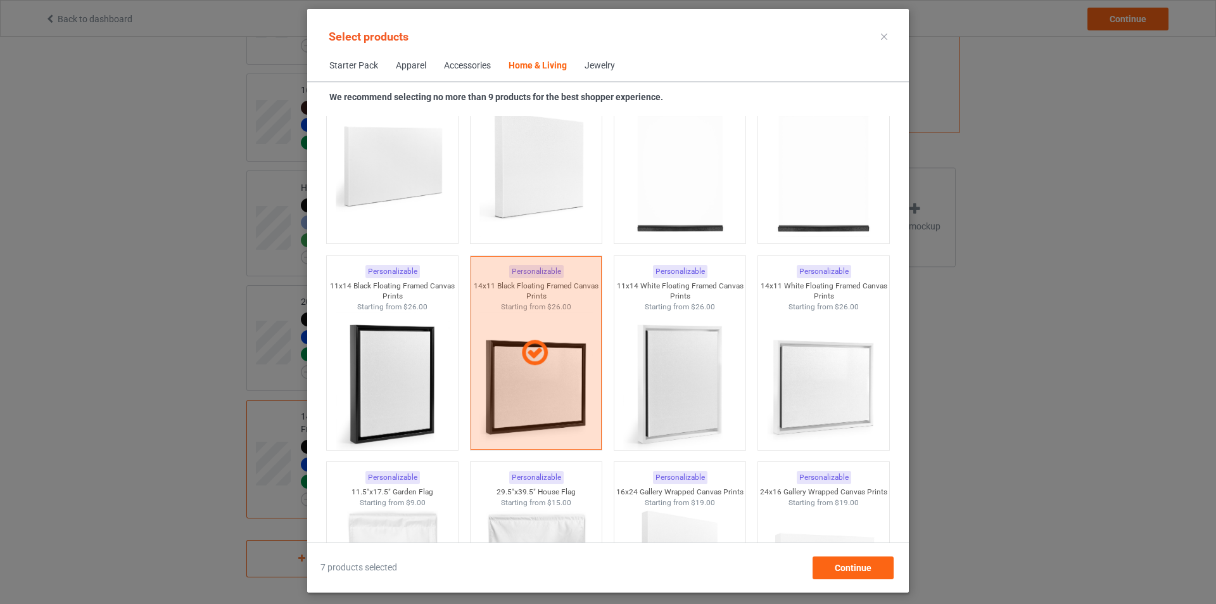
scroll to position [259, 0]
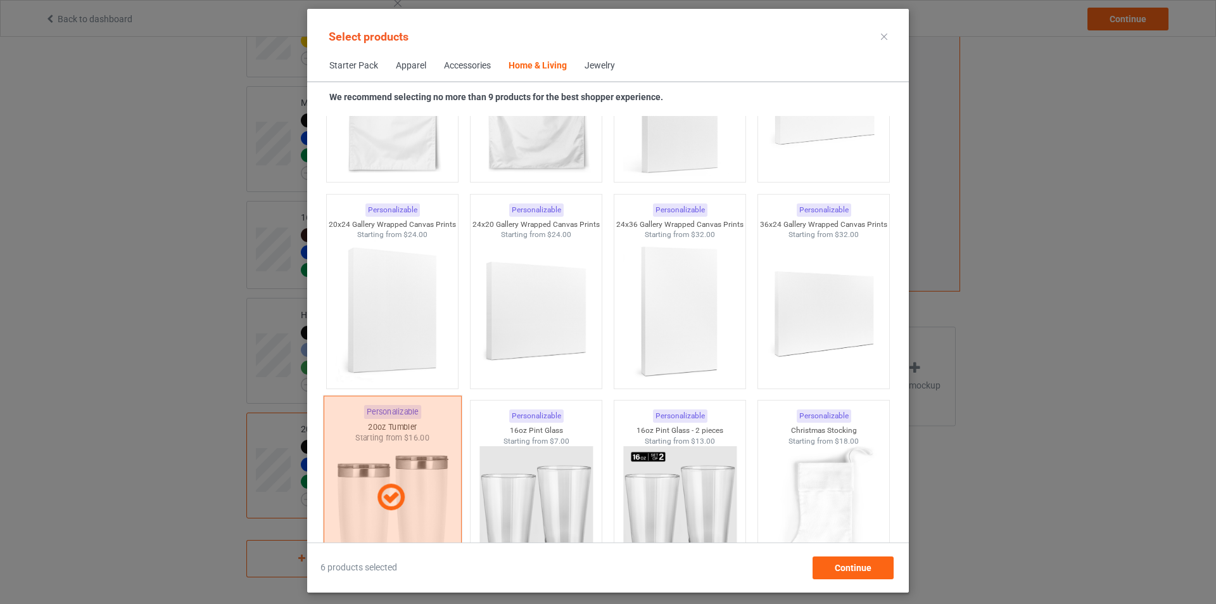
scroll to position [9105, 0]
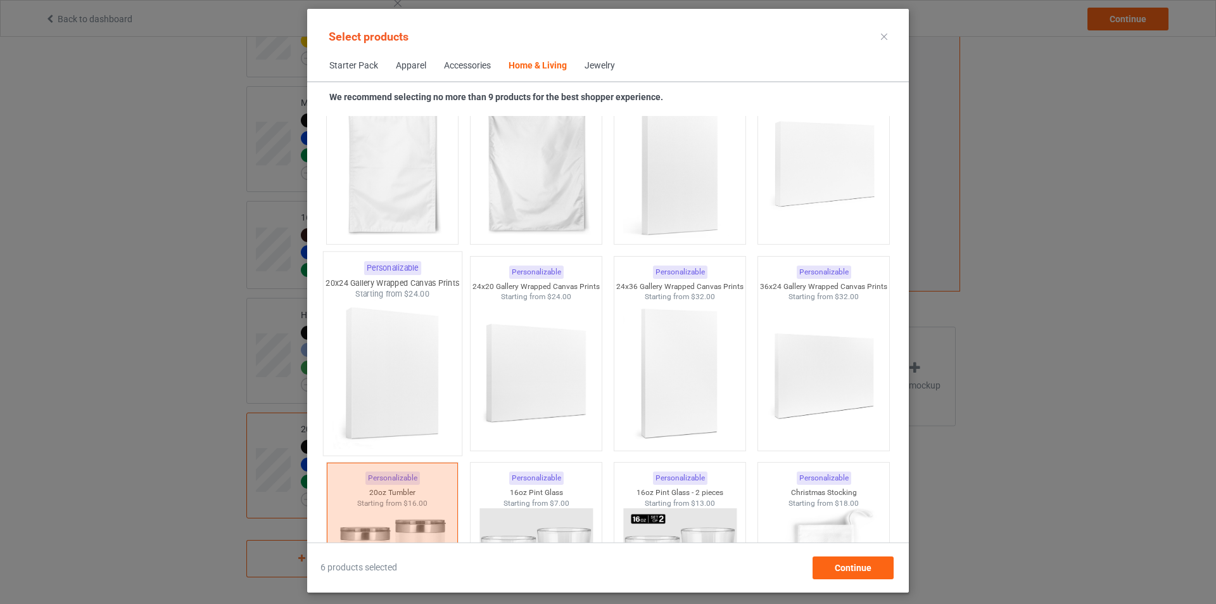
click at [410, 374] on img at bounding box center [392, 374] width 119 height 149
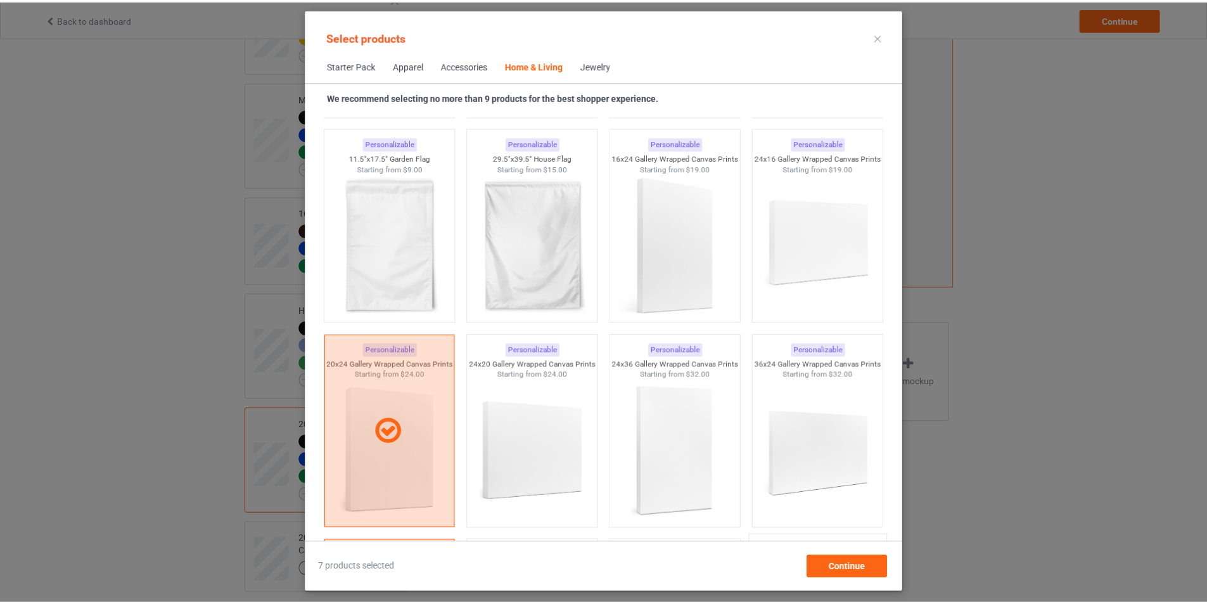
scroll to position [9042, 0]
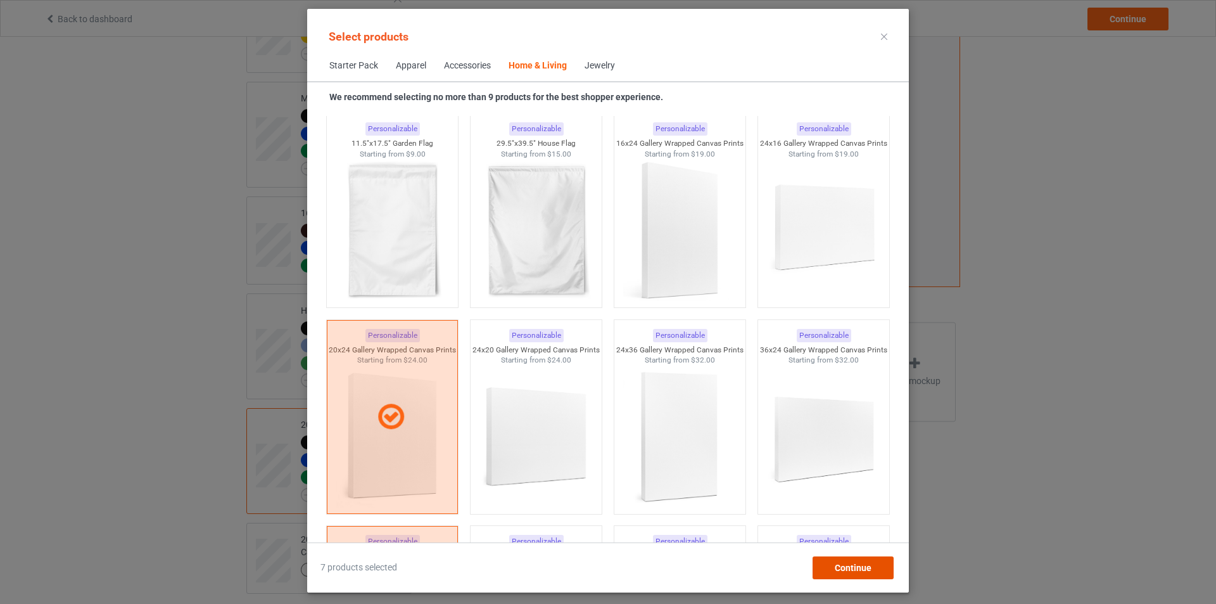
click at [841, 567] on span "Continue" at bounding box center [853, 567] width 37 height 10
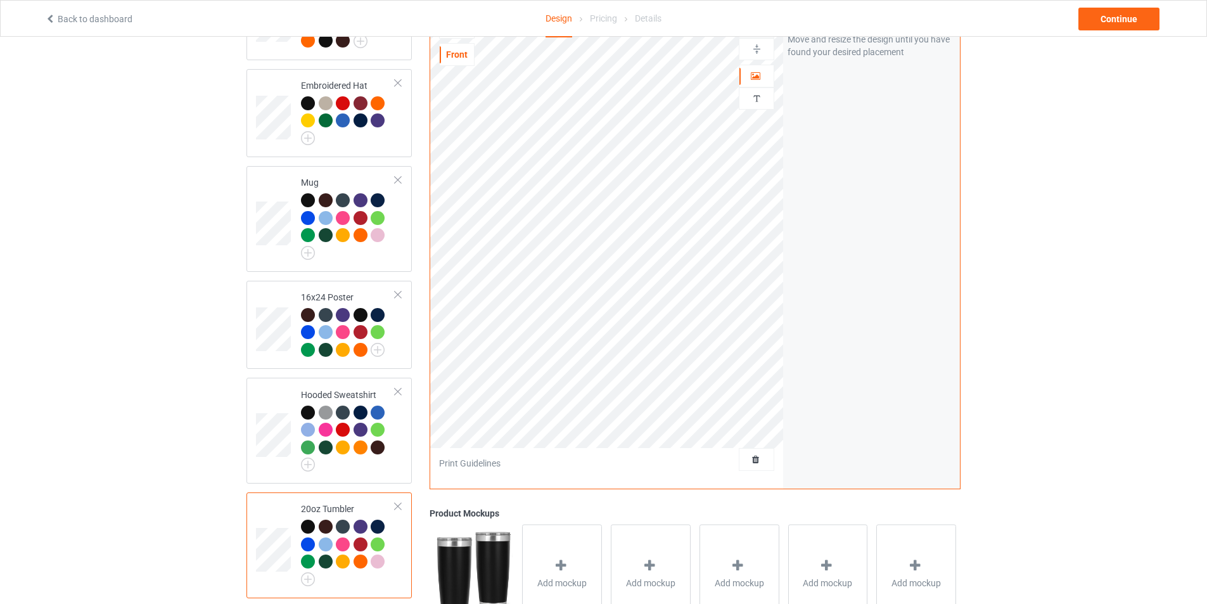
scroll to position [276, 0]
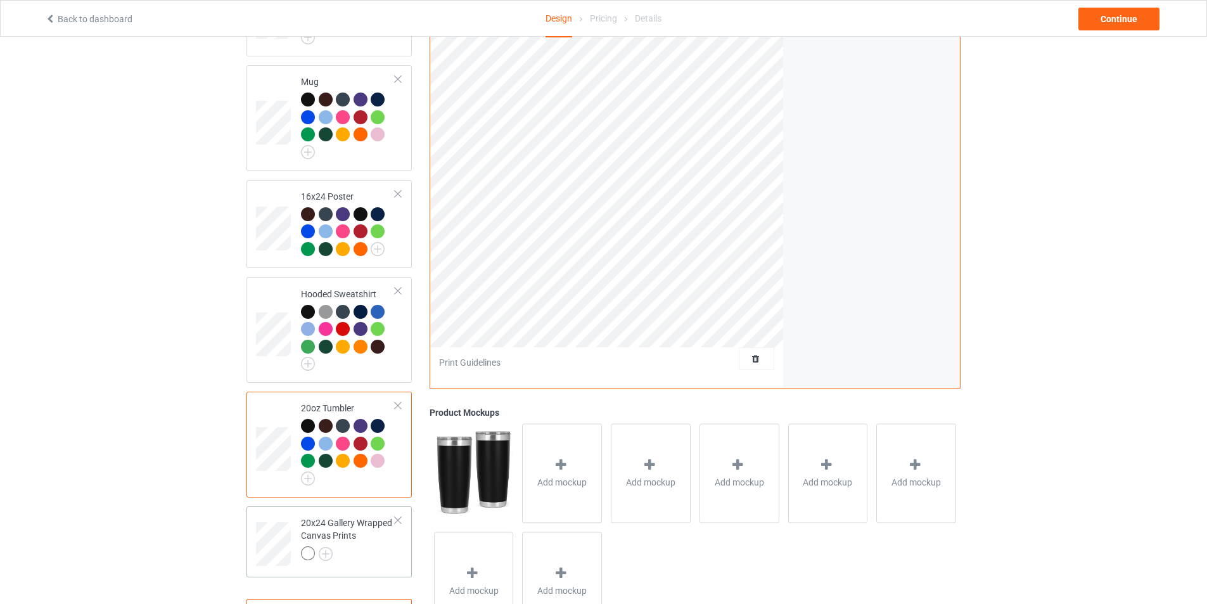
click at [340, 529] on div "20x24 Gallery Wrapped Canvas Prints" at bounding box center [348, 537] width 94 height 43
click at [357, 429] on div at bounding box center [360, 426] width 14 height 14
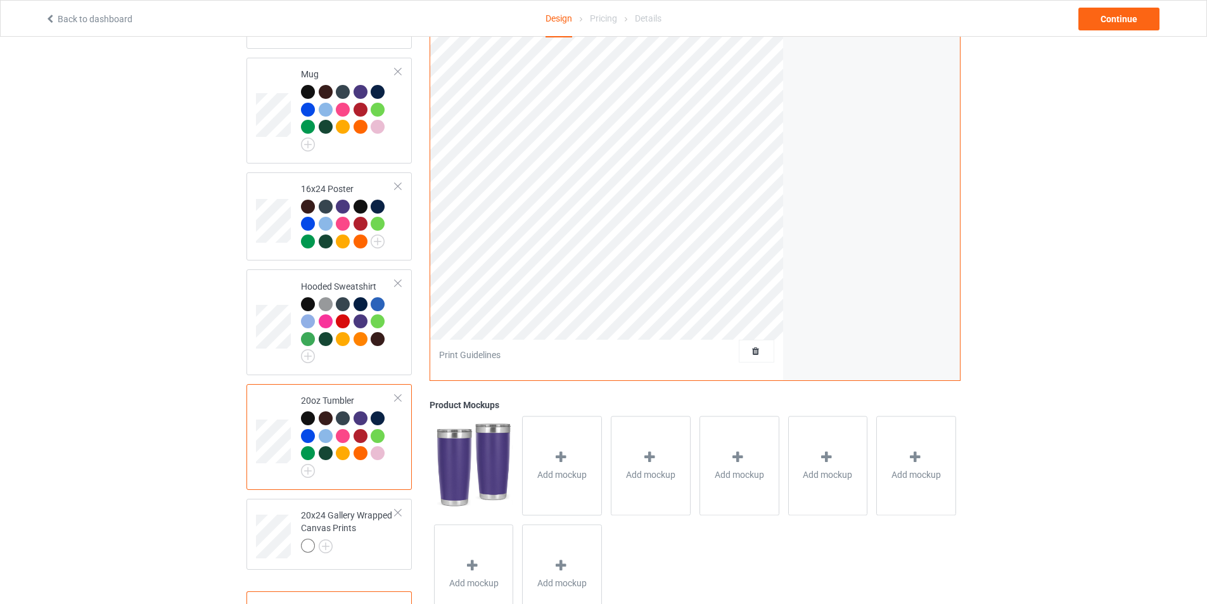
scroll to position [253, 0]
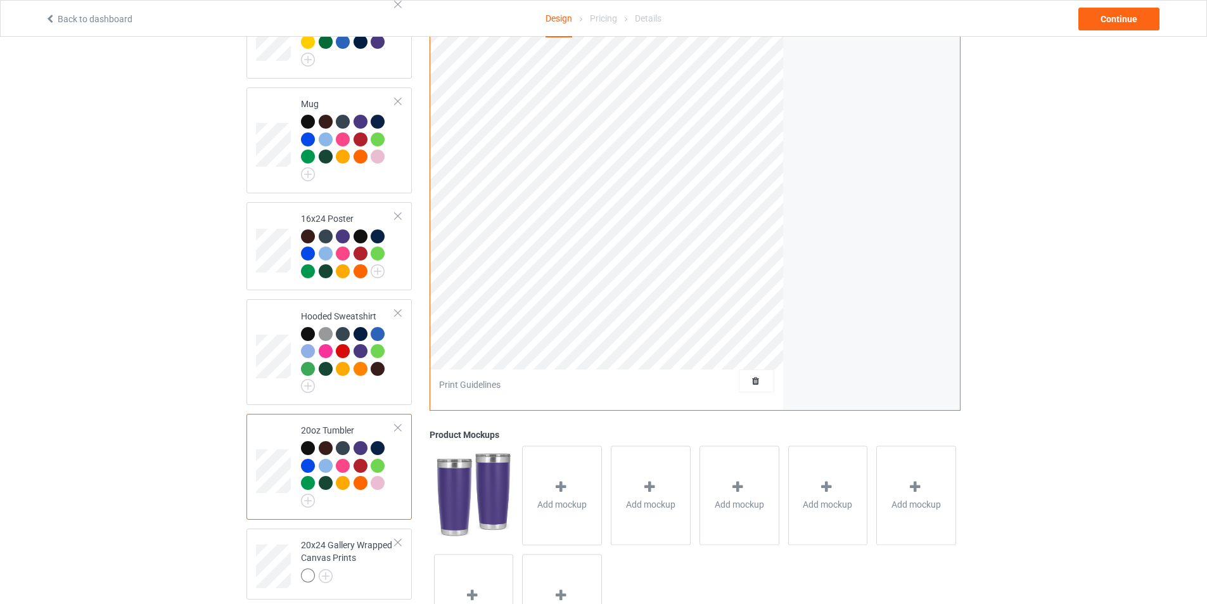
click at [310, 450] on div at bounding box center [308, 448] width 14 height 14
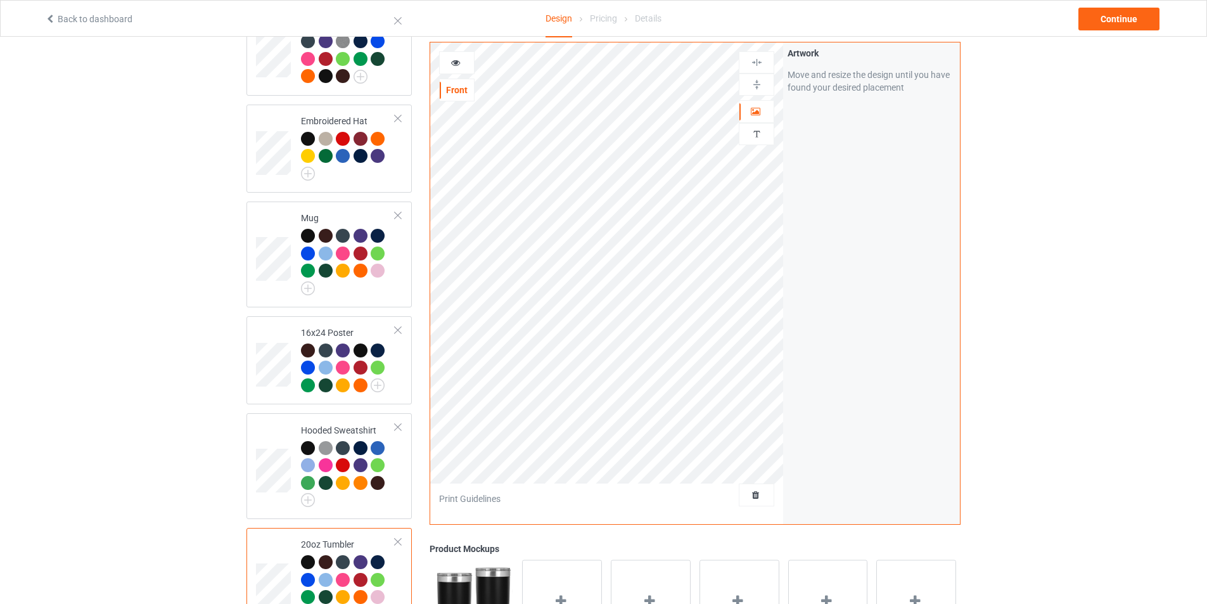
scroll to position [317, 0]
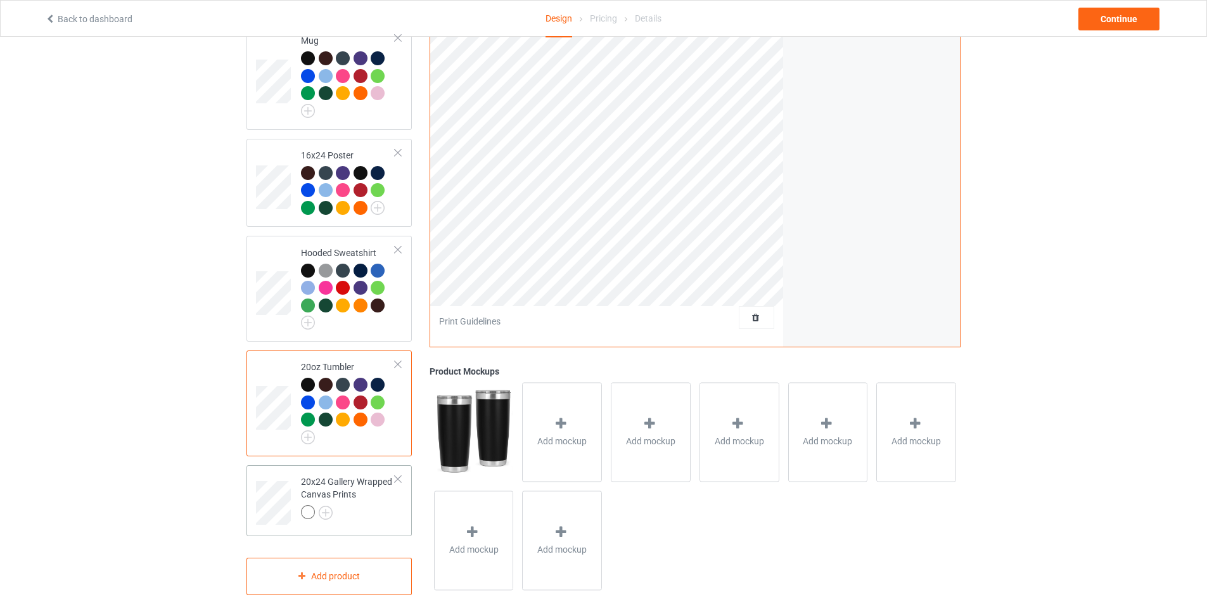
click at [341, 489] on div "20x24 Gallery Wrapped Canvas Prints" at bounding box center [348, 496] width 94 height 43
click at [324, 516] on img at bounding box center [326, 512] width 14 height 14
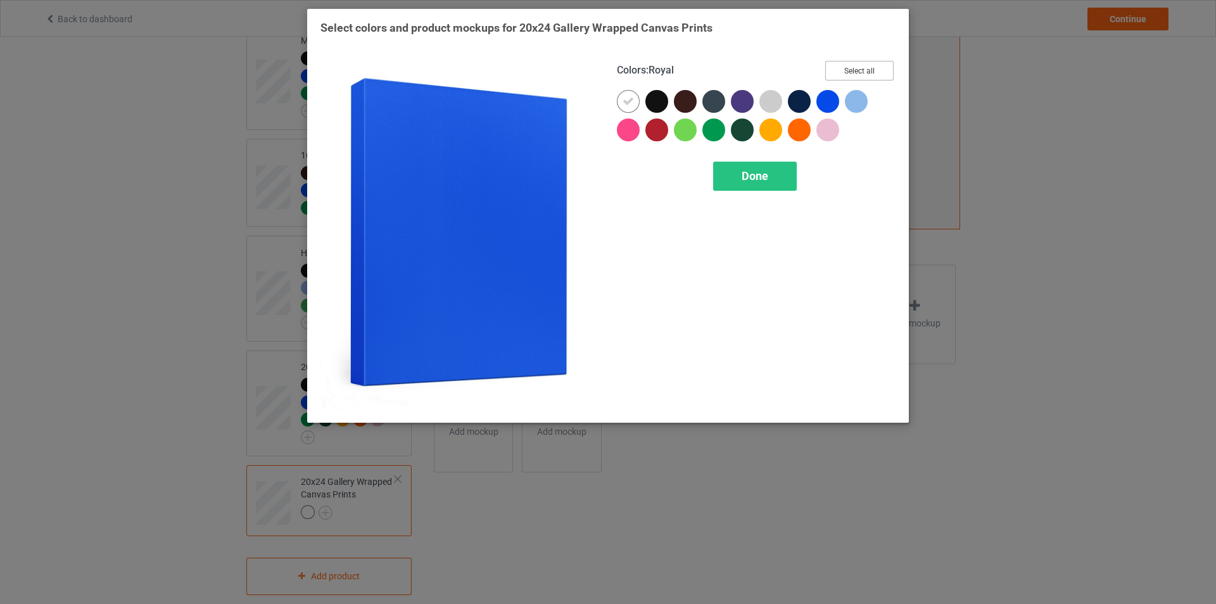
click at [849, 72] on button "Select all" at bounding box center [859, 71] width 68 height 20
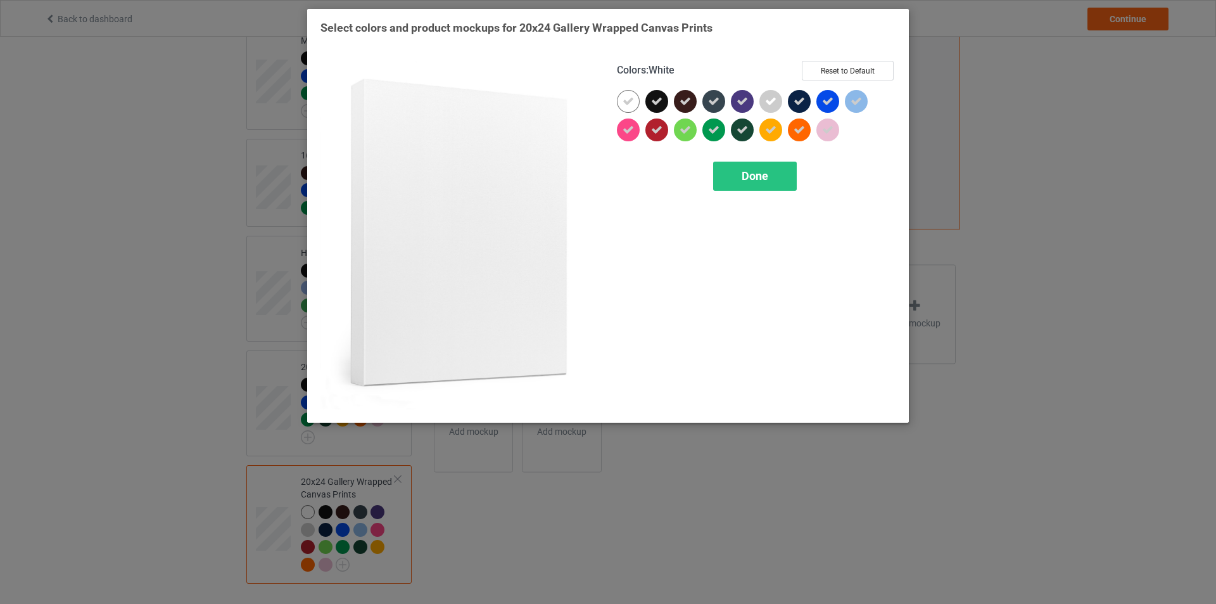
click at [621, 98] on div at bounding box center [628, 101] width 23 height 23
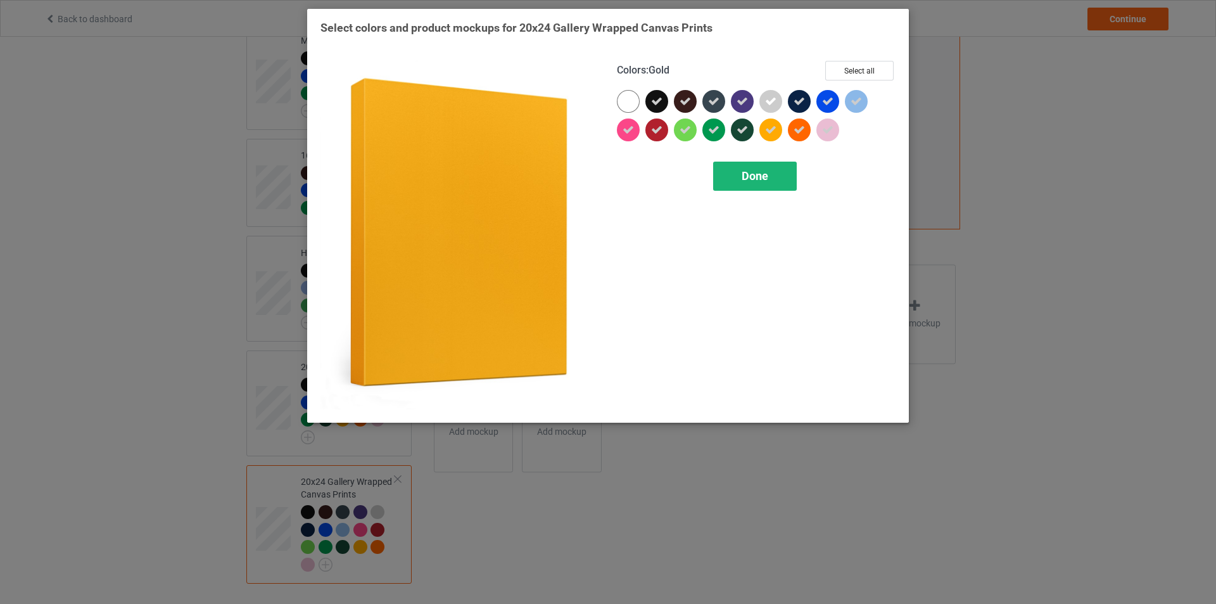
click at [751, 167] on div "Done" at bounding box center [755, 176] width 84 height 29
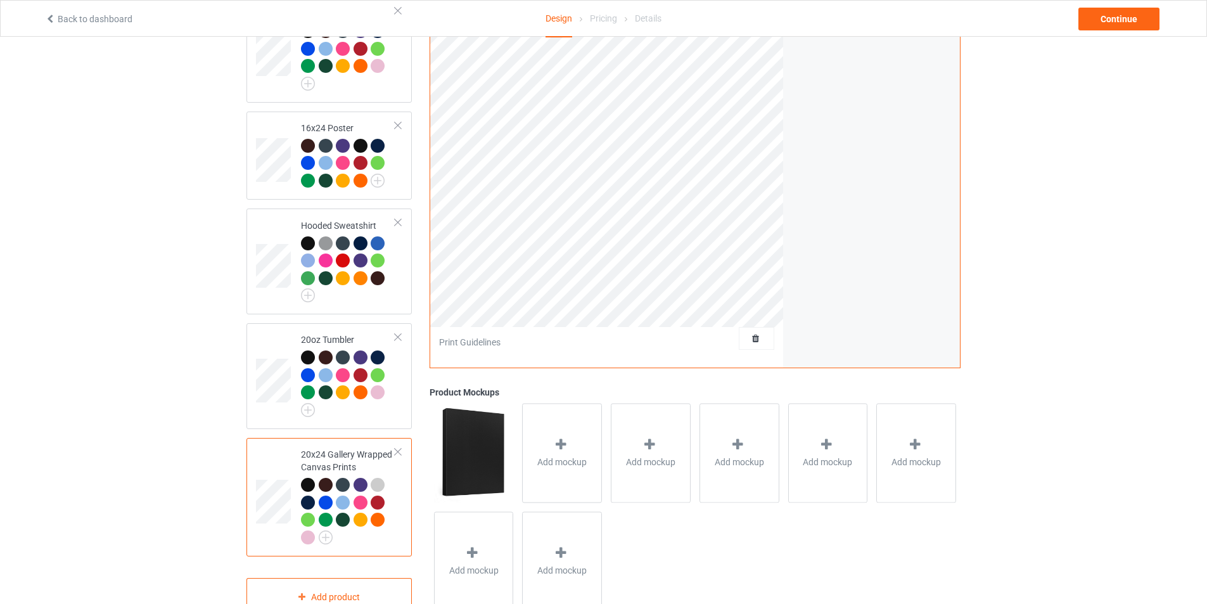
scroll to position [387, 0]
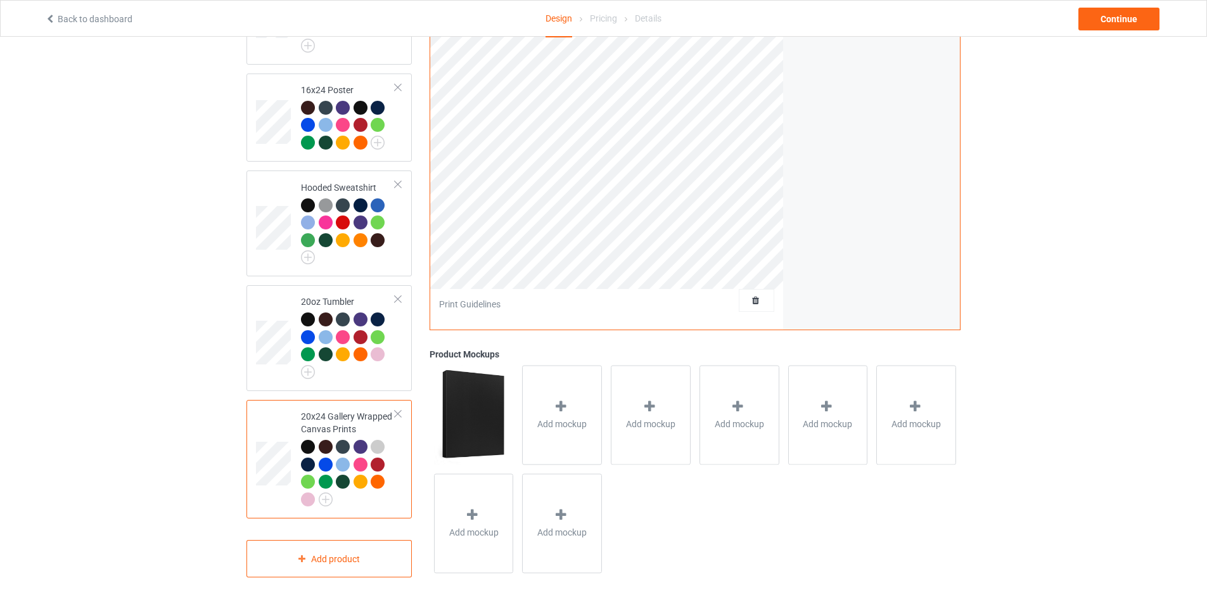
click at [373, 440] on div at bounding box center [380, 449] width 18 height 18
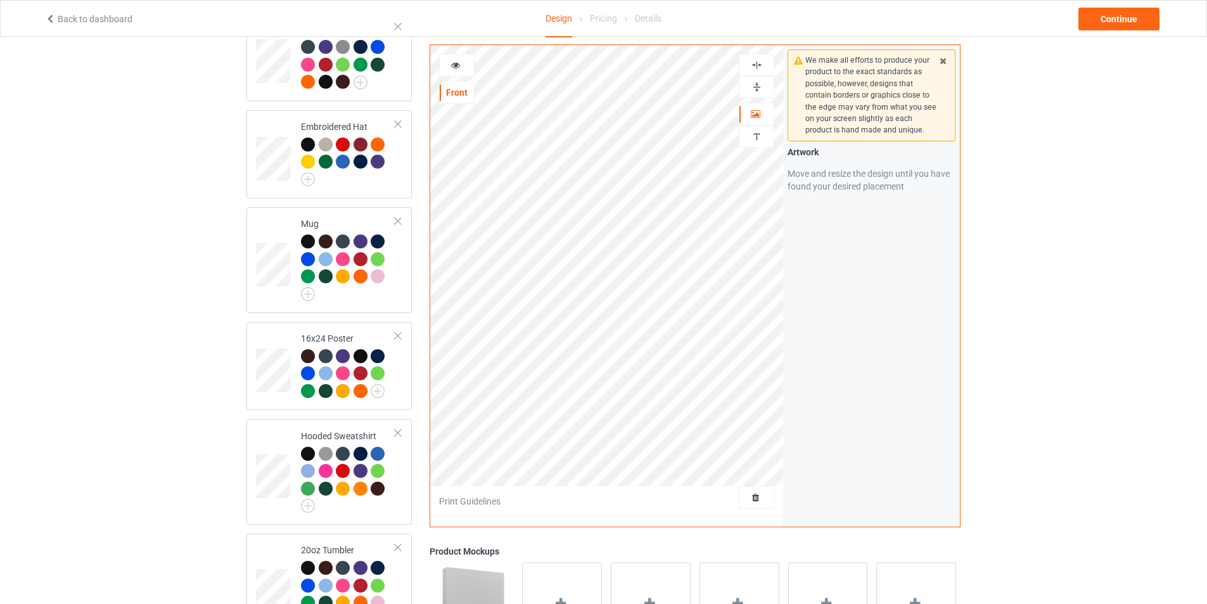
click at [456, 72] on div at bounding box center [456, 65] width 35 height 23
click at [458, 64] on icon at bounding box center [455, 63] width 11 height 9
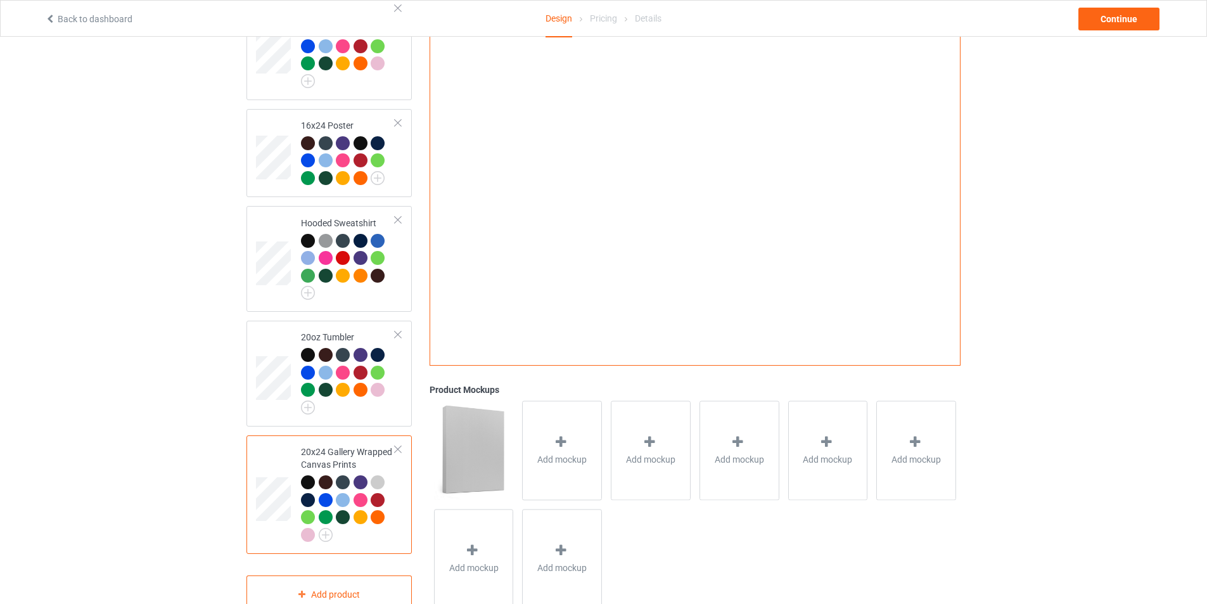
scroll to position [387, 0]
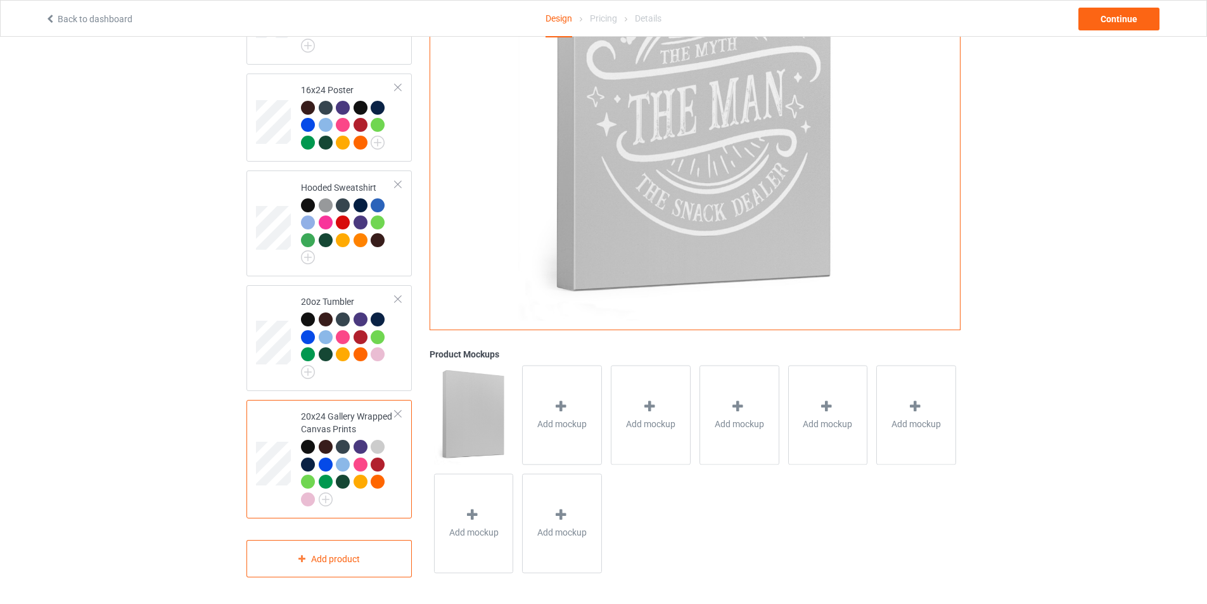
click at [311, 445] on div at bounding box center [308, 447] width 14 height 14
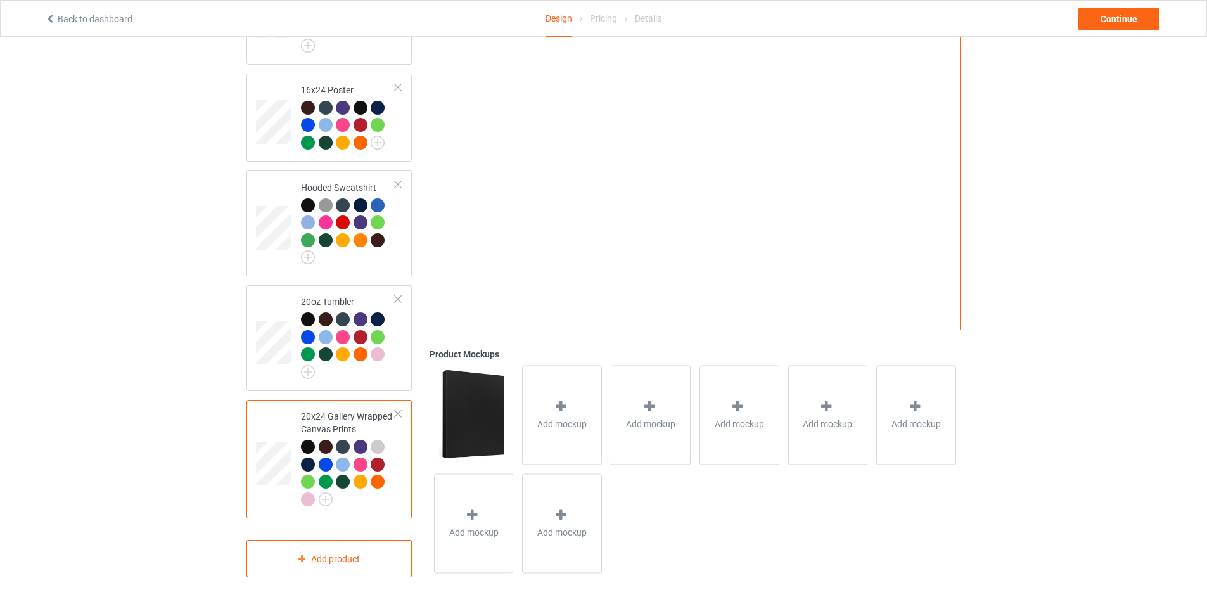
scroll to position [387, 0]
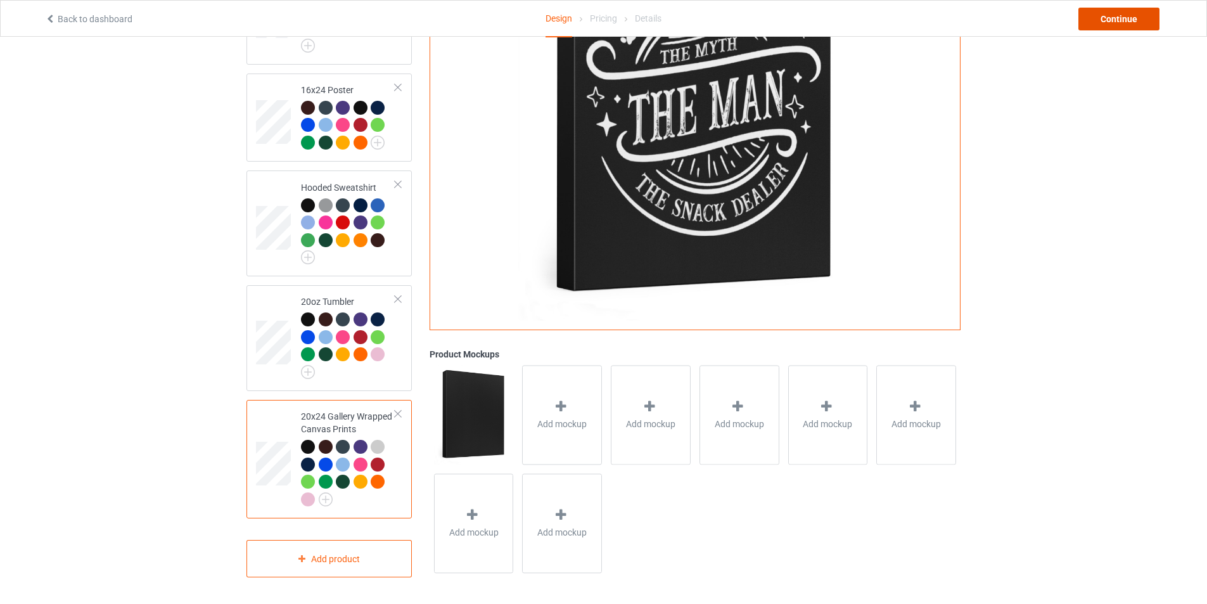
click at [1124, 25] on div "Continue" at bounding box center [1118, 19] width 81 height 23
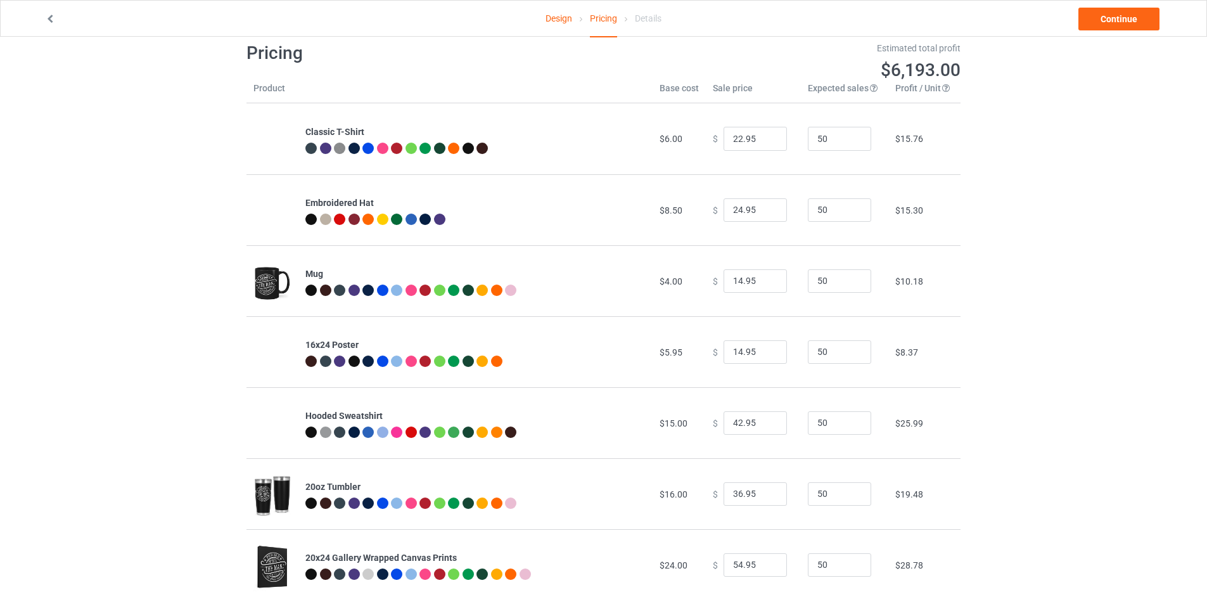
scroll to position [127, 0]
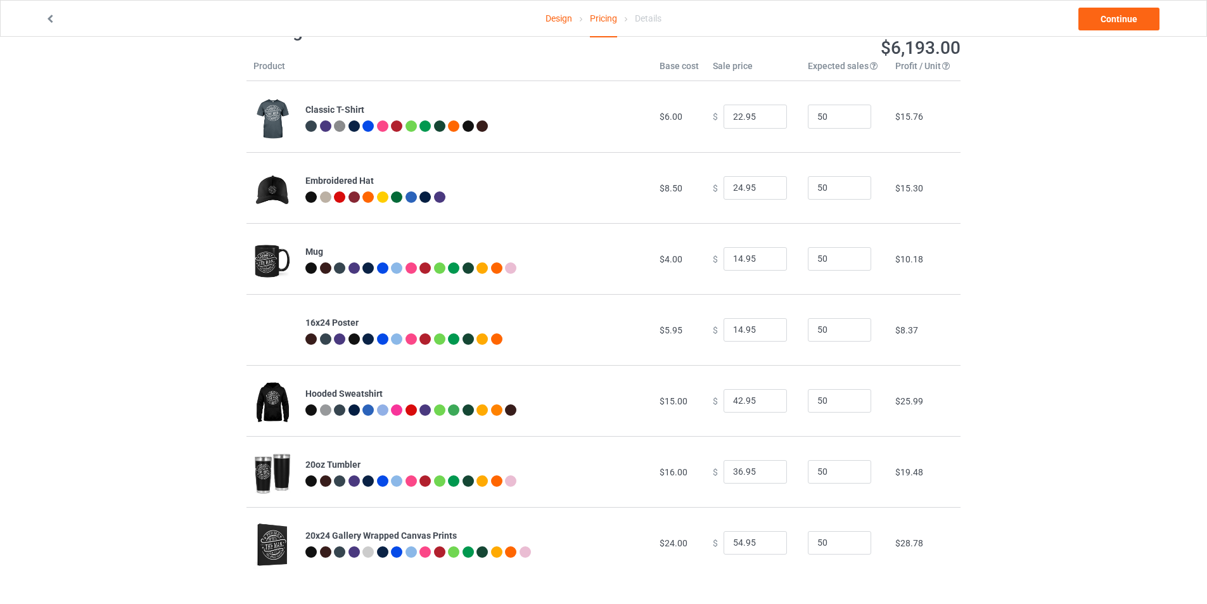
click at [352, 127] on div at bounding box center [353, 125] width 11 height 11
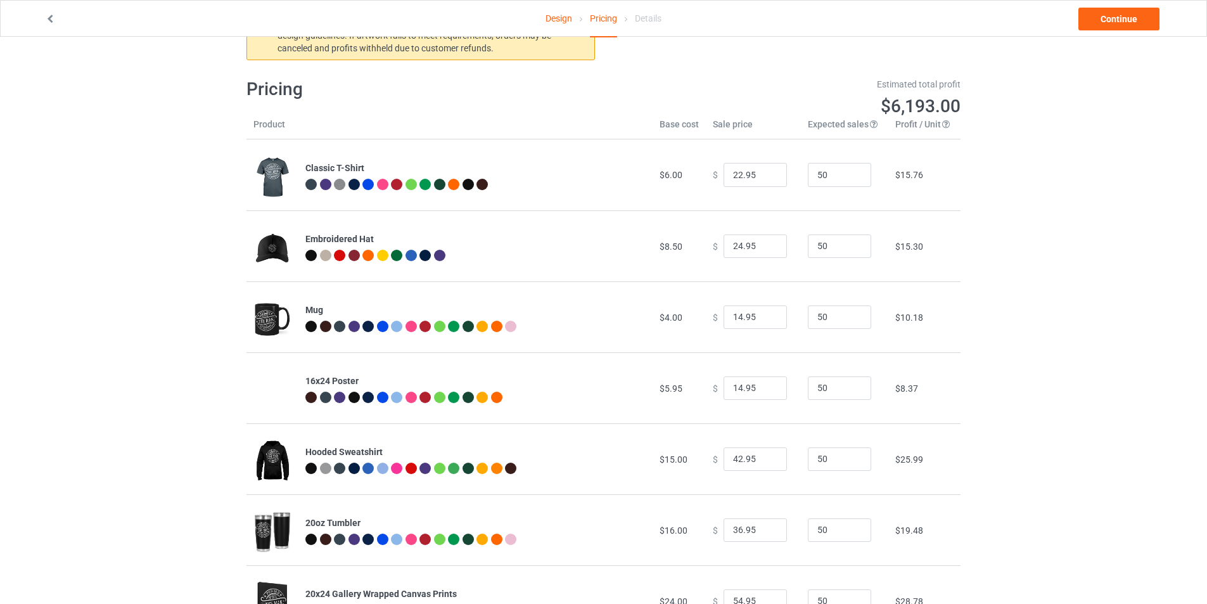
scroll to position [0, 0]
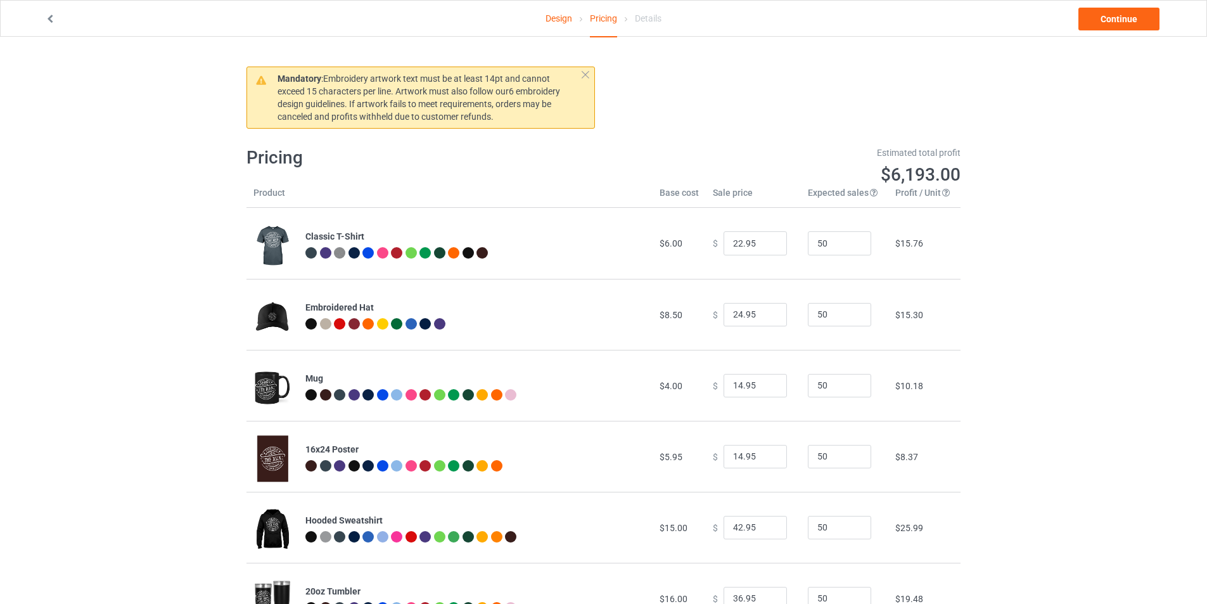
click at [325, 255] on div at bounding box center [325, 252] width 11 height 11
click at [308, 255] on div at bounding box center [310, 252] width 11 height 11
click at [559, 22] on link "Design" at bounding box center [558, 18] width 27 height 35
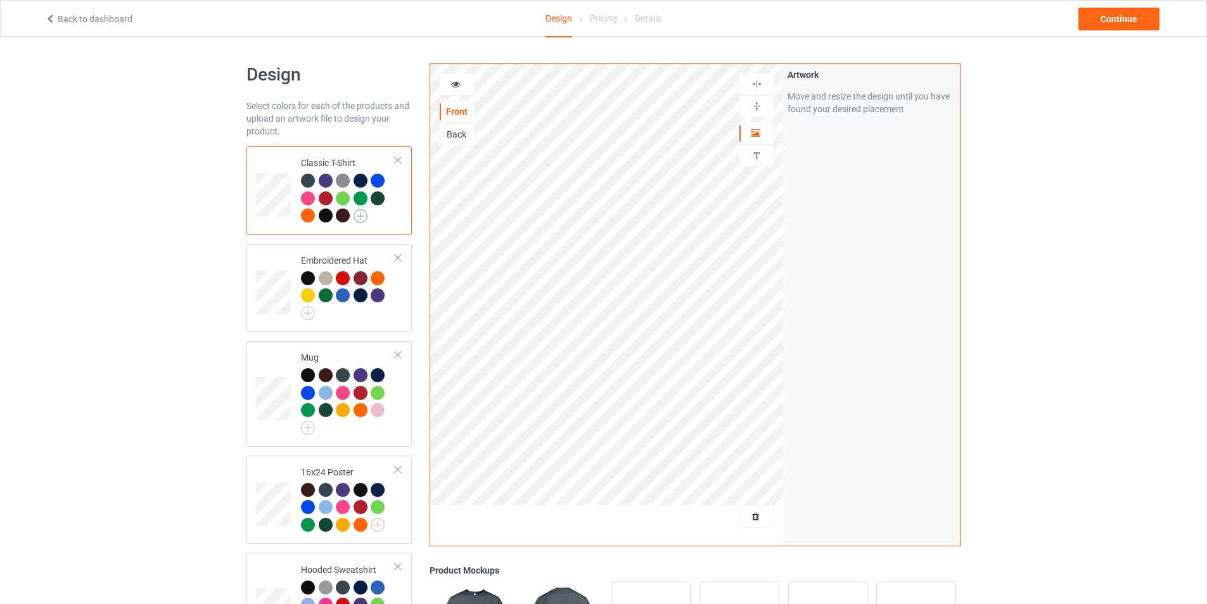
click at [362, 216] on img at bounding box center [360, 216] width 14 height 14
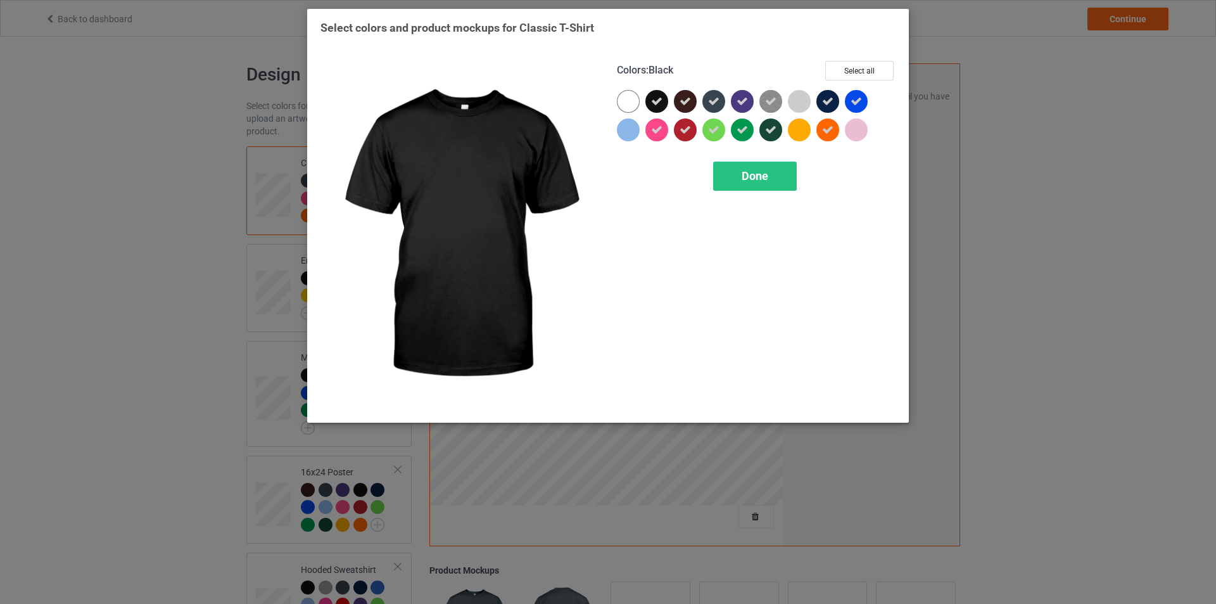
click at [659, 101] on icon at bounding box center [656, 101] width 11 height 11
click at [659, 101] on div at bounding box center [656, 101] width 23 height 23
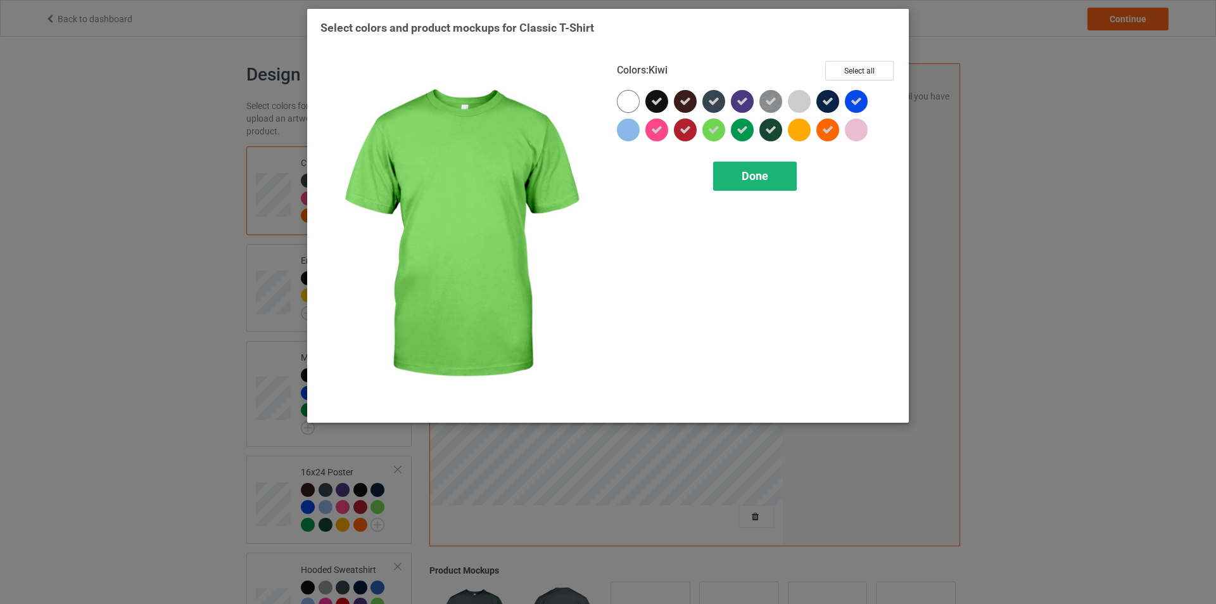
click at [761, 178] on span "Done" at bounding box center [755, 175] width 27 height 13
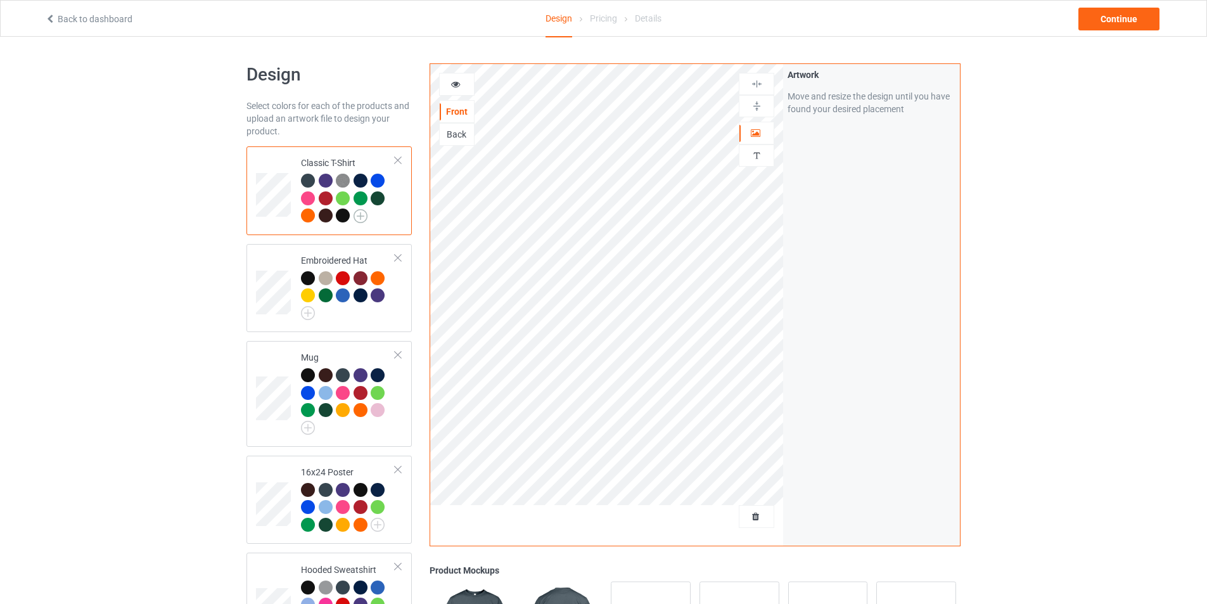
click at [353, 216] on img at bounding box center [360, 216] width 14 height 14
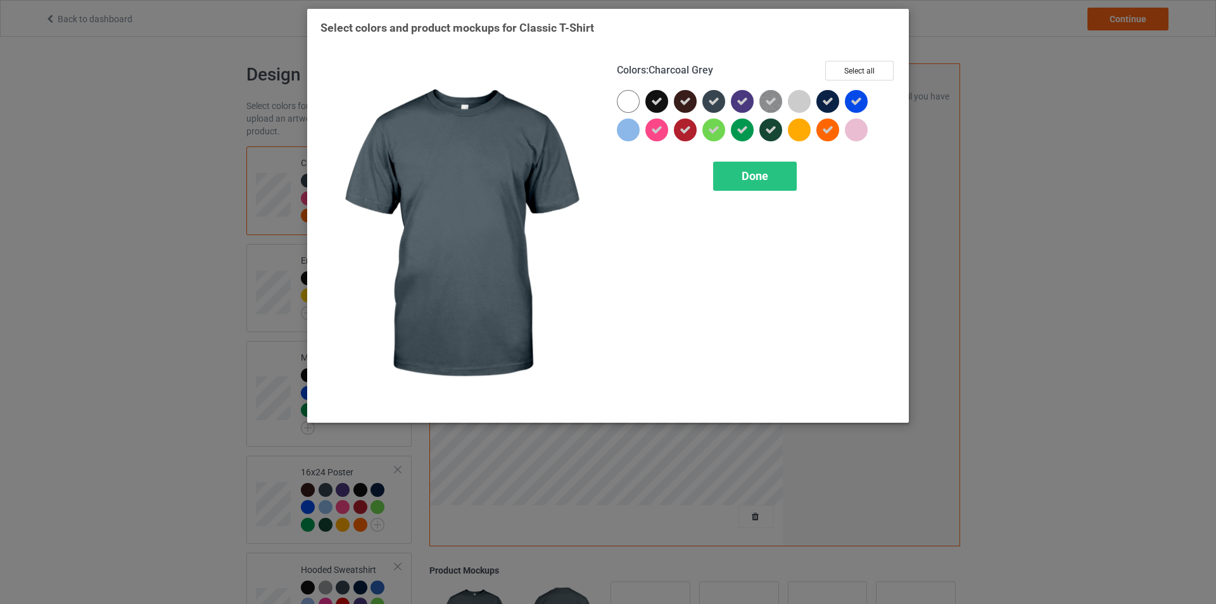
click at [713, 100] on icon at bounding box center [713, 101] width 11 height 11
click at [718, 102] on div at bounding box center [713, 101] width 23 height 23
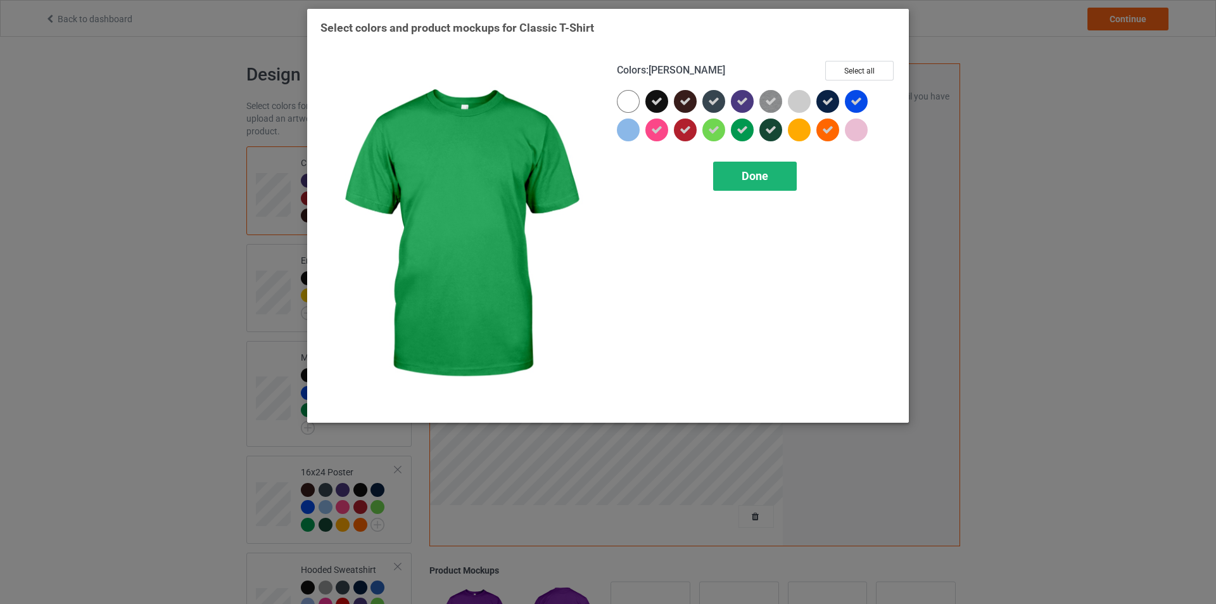
click at [750, 184] on div "Done" at bounding box center [755, 176] width 84 height 29
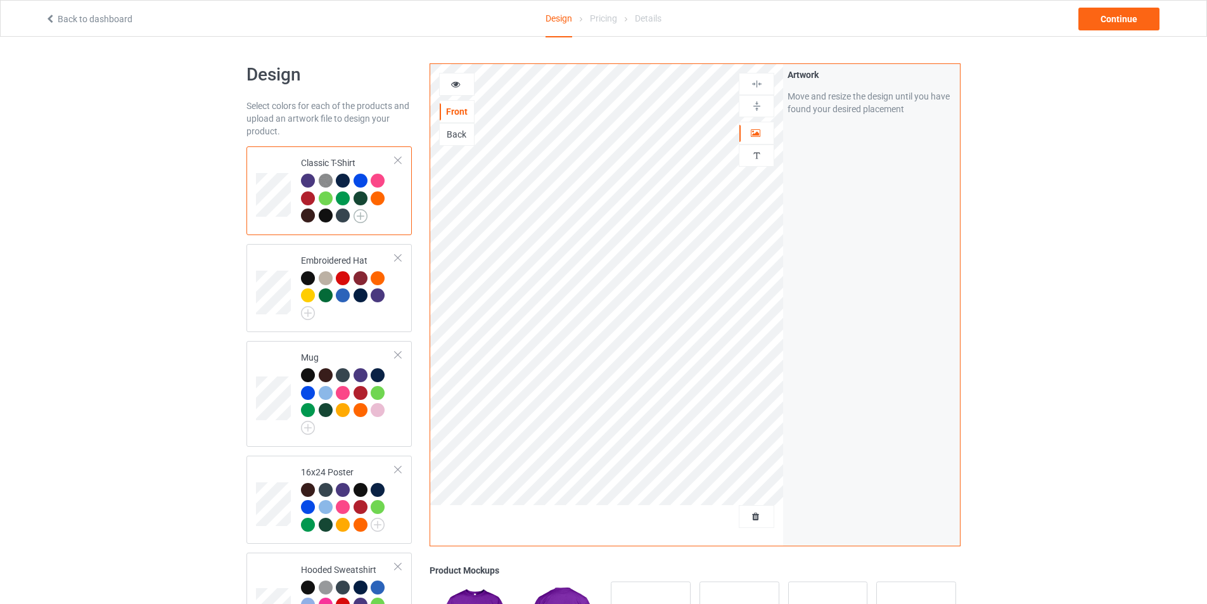
click at [358, 215] on img at bounding box center [360, 216] width 14 height 14
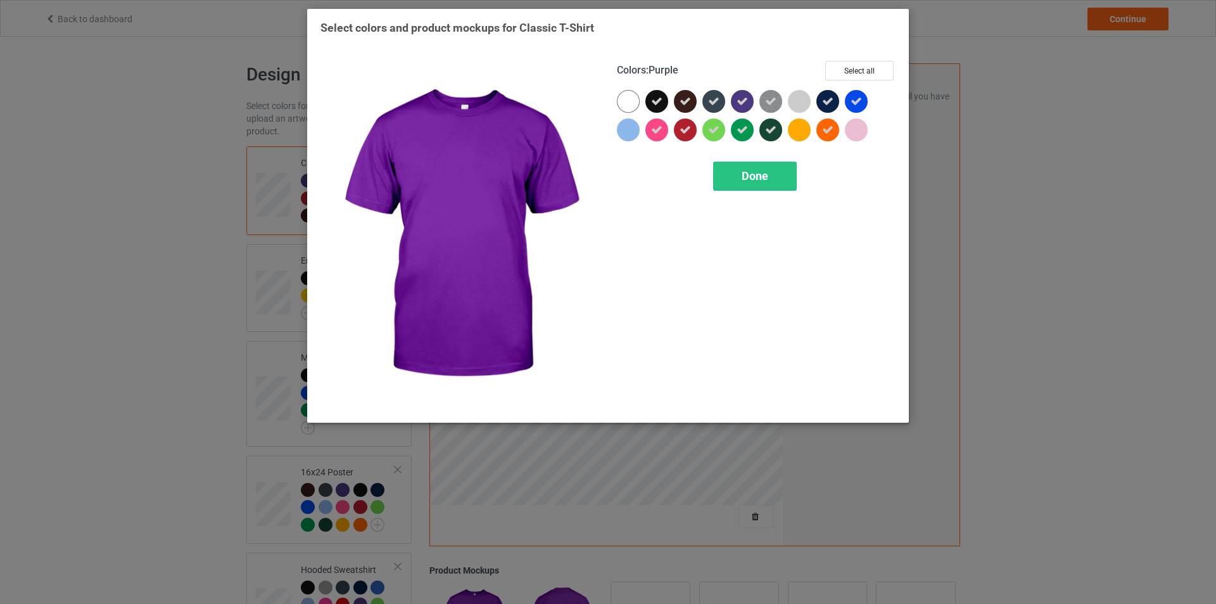
click at [742, 101] on icon at bounding box center [742, 101] width 11 height 11
click at [742, 101] on div at bounding box center [742, 101] width 23 height 23
click at [768, 105] on icon at bounding box center [770, 101] width 11 height 11
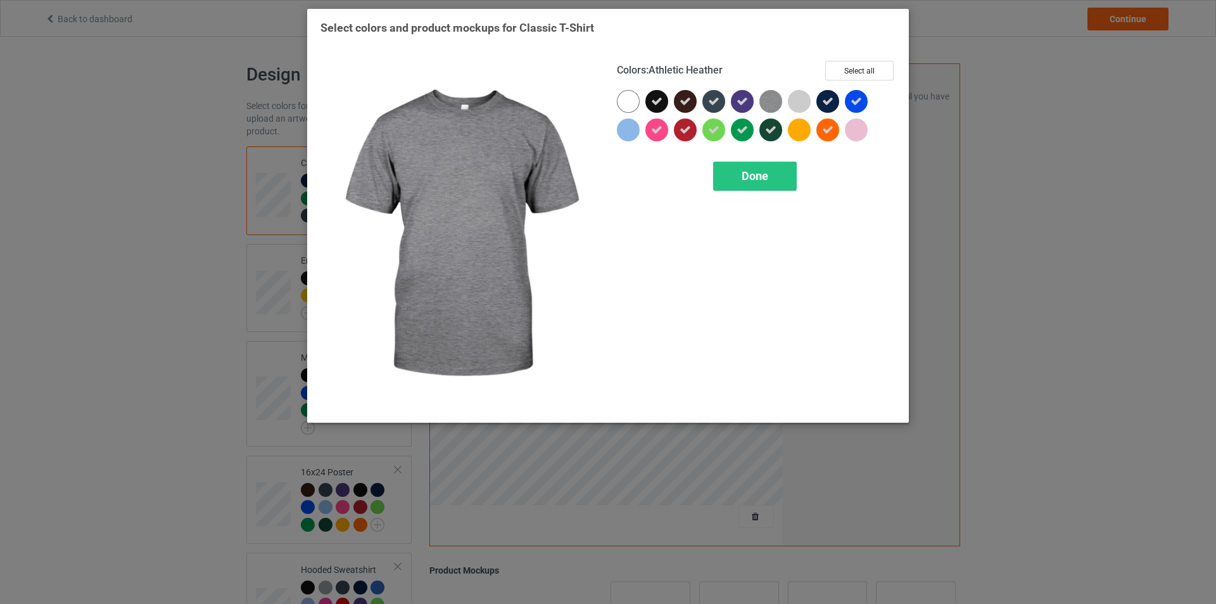
click at [768, 105] on img at bounding box center [770, 101] width 23 height 23
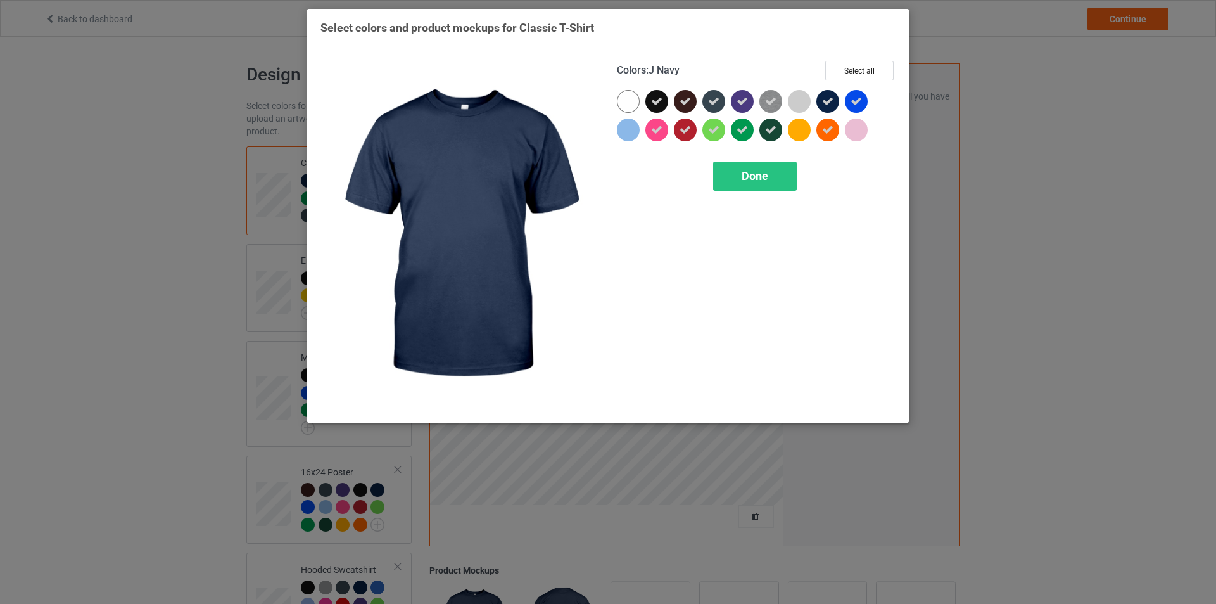
click at [828, 101] on icon at bounding box center [827, 101] width 11 height 11
click at [828, 101] on div at bounding box center [827, 101] width 23 height 23
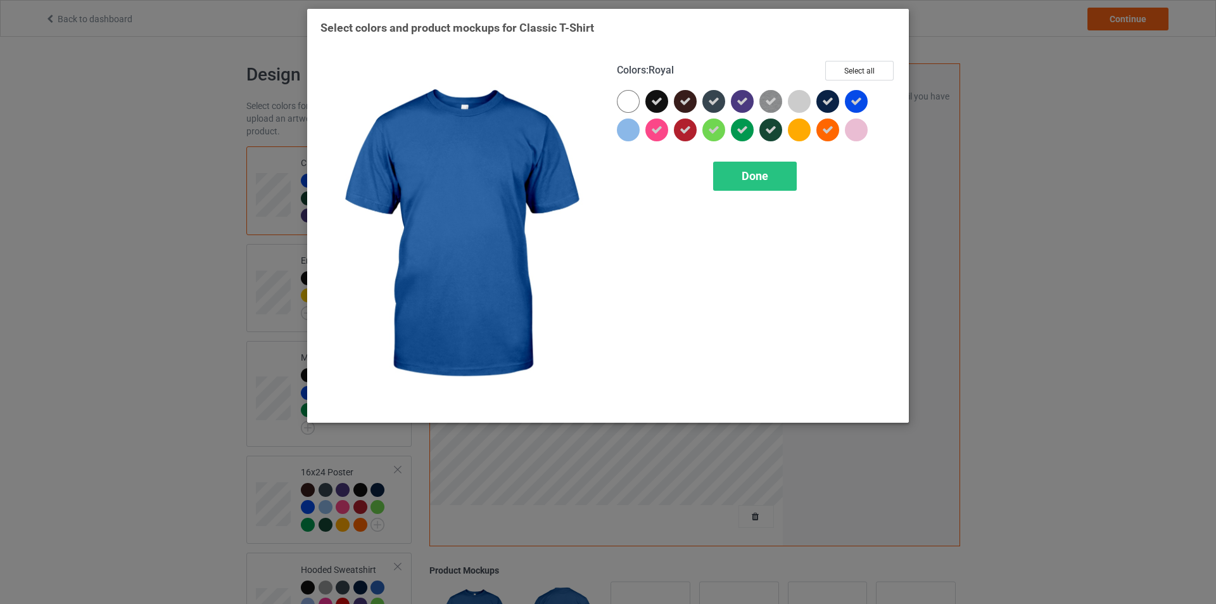
click at [855, 102] on icon at bounding box center [856, 101] width 11 height 11
click at [855, 102] on div at bounding box center [856, 101] width 23 height 23
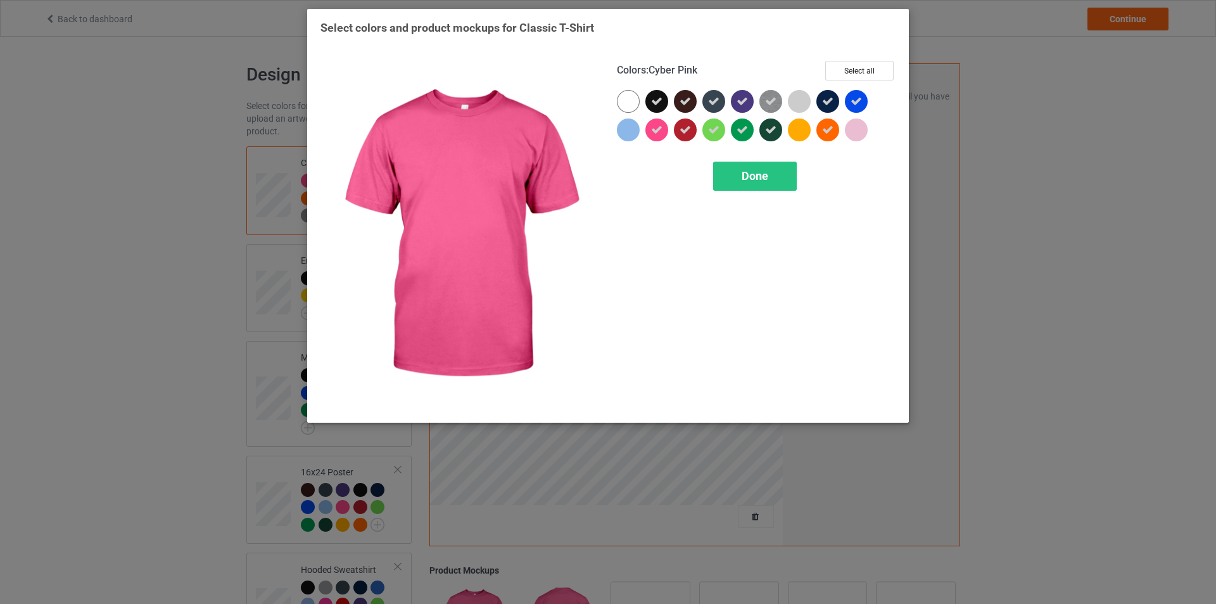
click at [658, 129] on icon at bounding box center [656, 129] width 11 height 11
click at [658, 129] on div at bounding box center [656, 129] width 23 height 23
click at [660, 134] on icon at bounding box center [656, 129] width 11 height 11
click at [660, 134] on div at bounding box center [656, 129] width 23 height 23
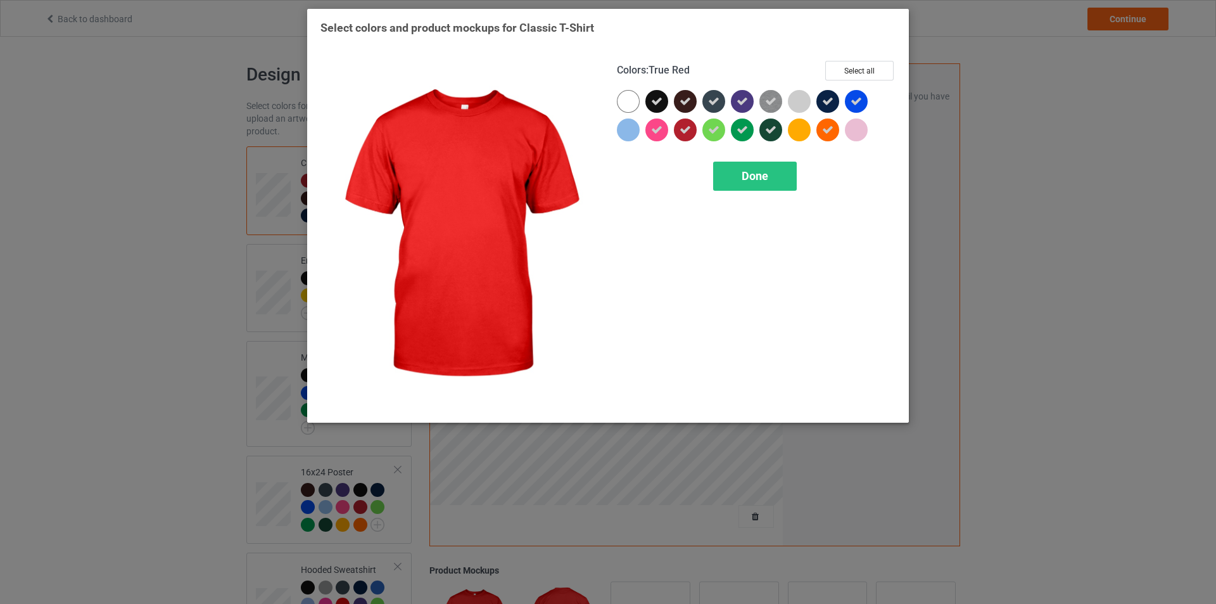
click at [691, 134] on div at bounding box center [685, 129] width 23 height 23
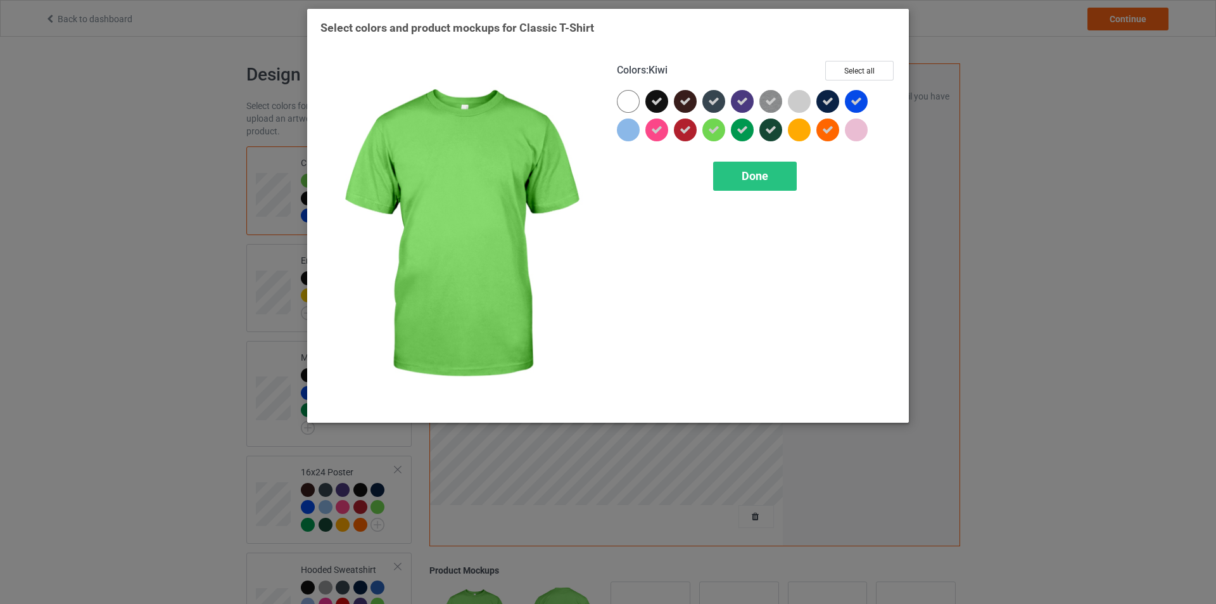
click at [714, 130] on icon at bounding box center [713, 129] width 11 height 11
click at [714, 130] on div at bounding box center [713, 129] width 23 height 23
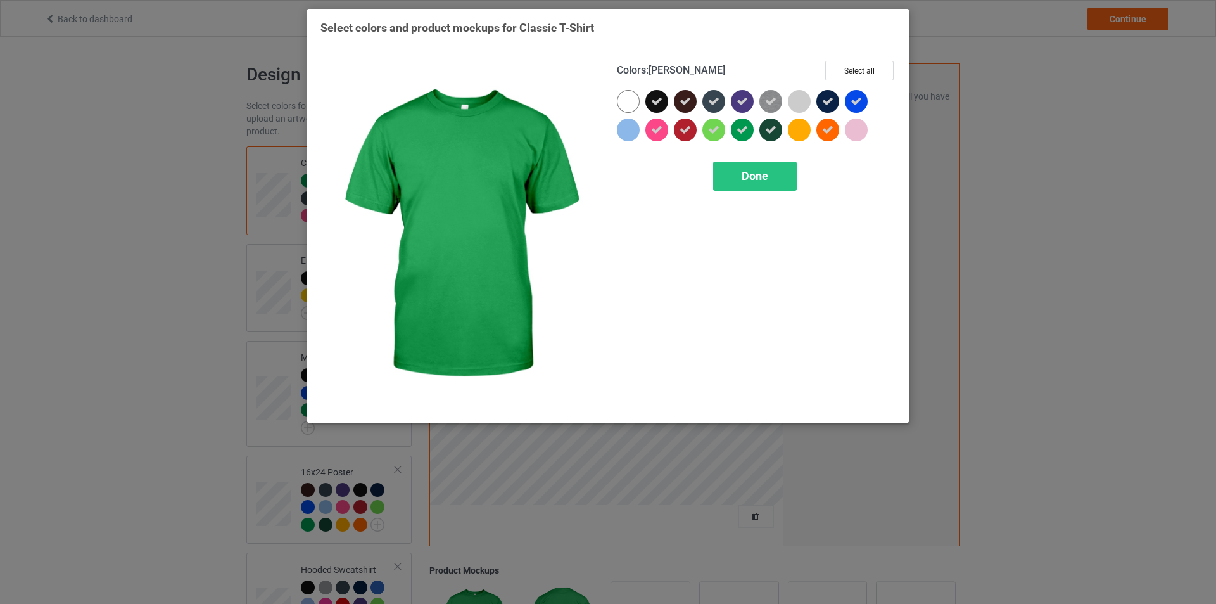
click at [744, 129] on icon at bounding box center [742, 129] width 11 height 11
click at [744, 129] on div at bounding box center [742, 129] width 23 height 23
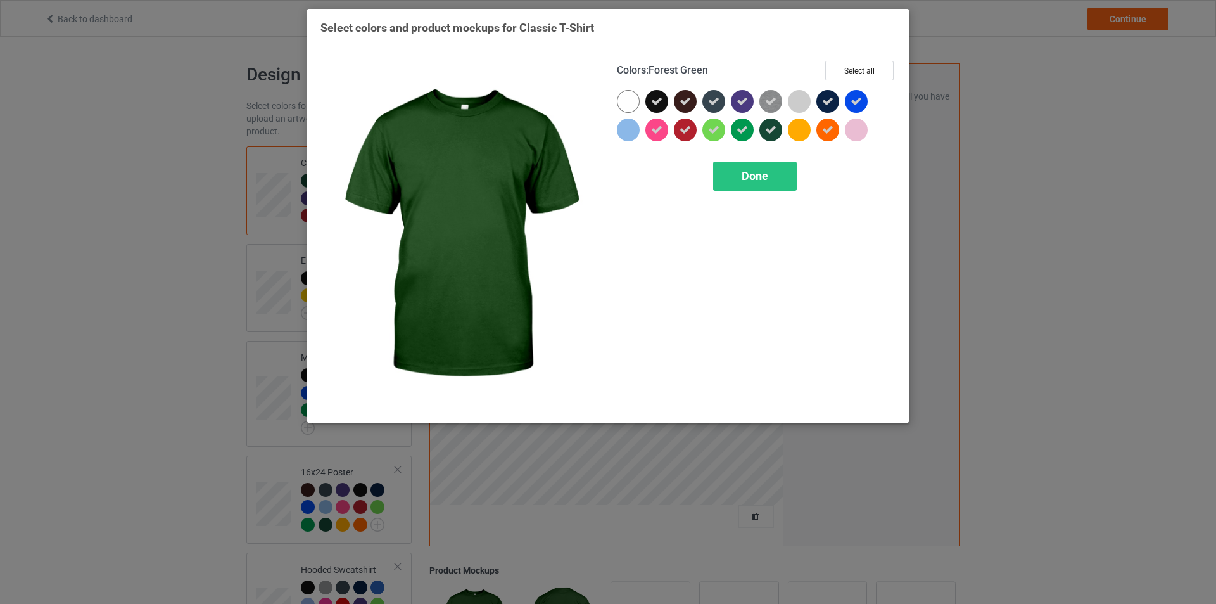
click at [761, 129] on div at bounding box center [770, 129] width 23 height 23
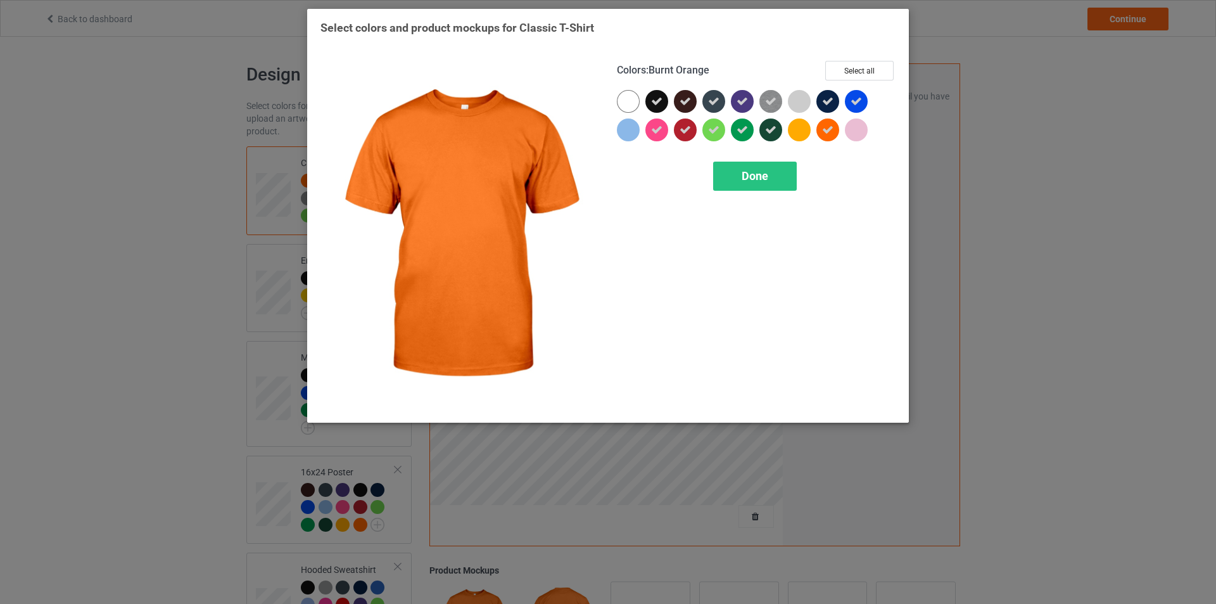
click at [824, 131] on icon at bounding box center [827, 129] width 11 height 11
click at [824, 131] on div at bounding box center [827, 129] width 23 height 23
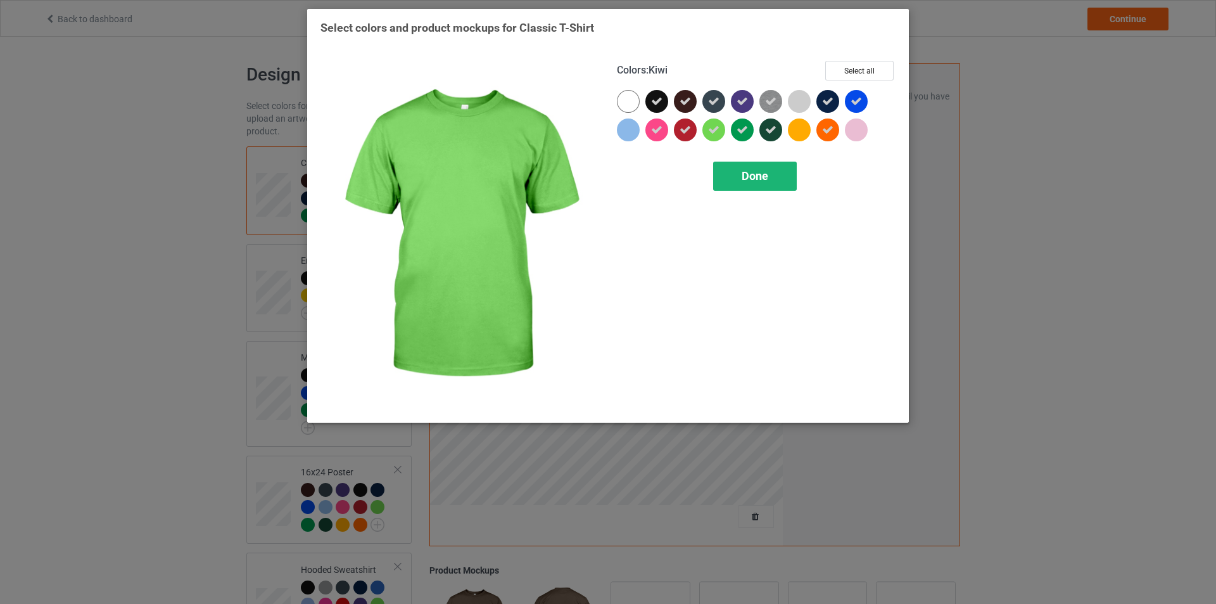
click at [754, 176] on span "Done" at bounding box center [755, 175] width 27 height 13
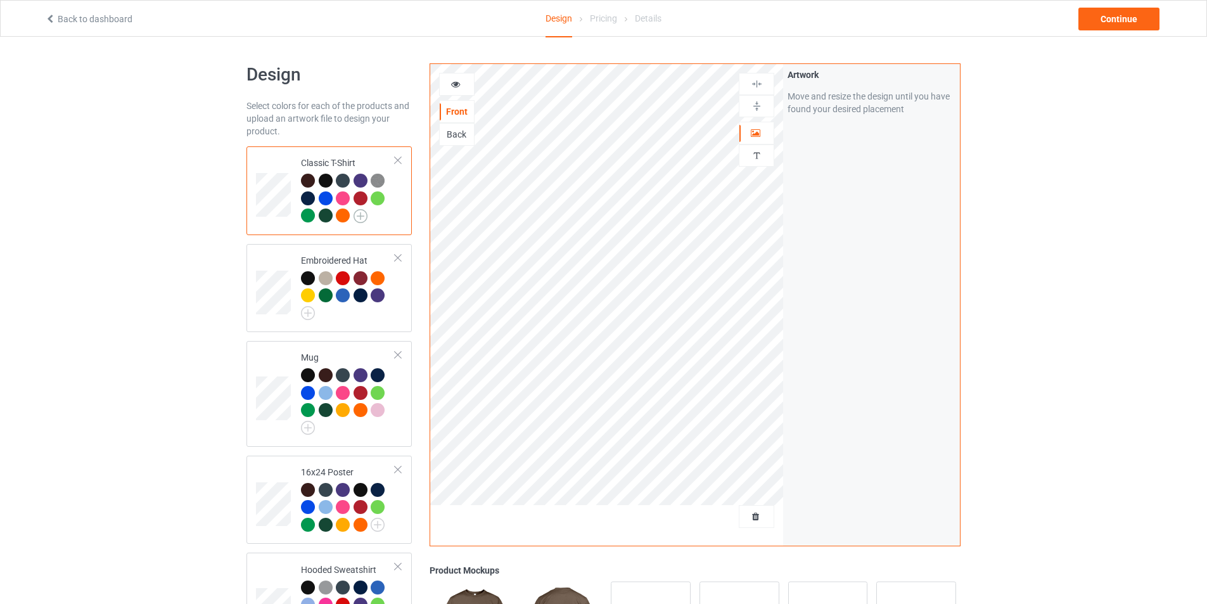
click at [356, 215] on img at bounding box center [360, 216] width 14 height 14
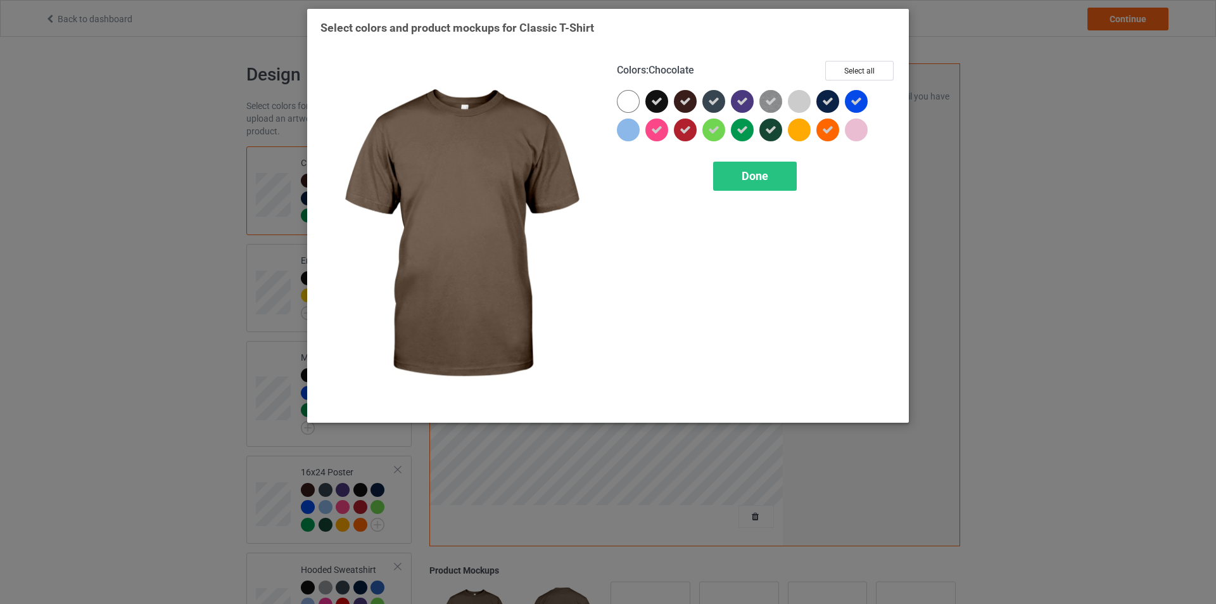
click at [685, 103] on icon at bounding box center [685, 101] width 11 height 11
click at [685, 103] on div at bounding box center [685, 101] width 23 height 23
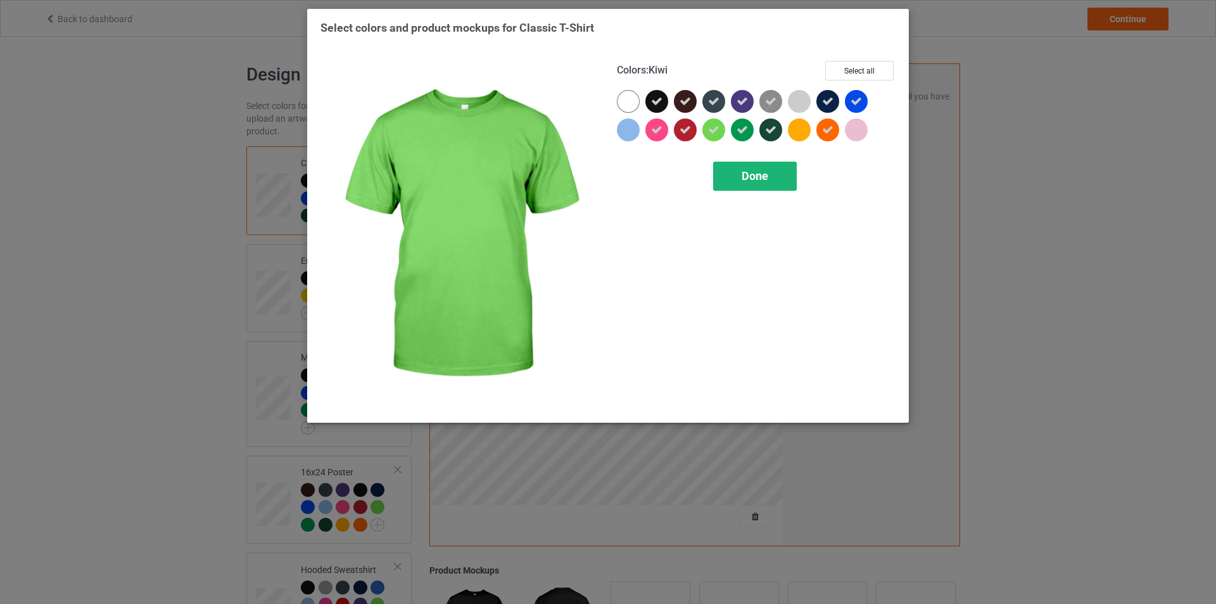
click at [751, 181] on span "Done" at bounding box center [755, 175] width 27 height 13
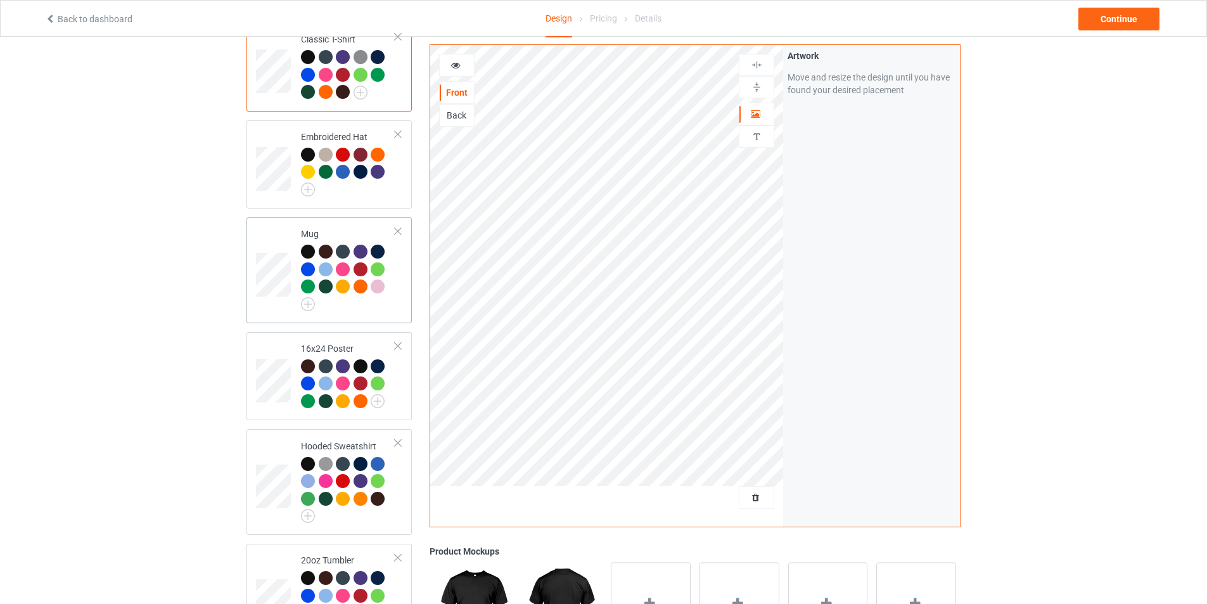
scroll to position [127, 0]
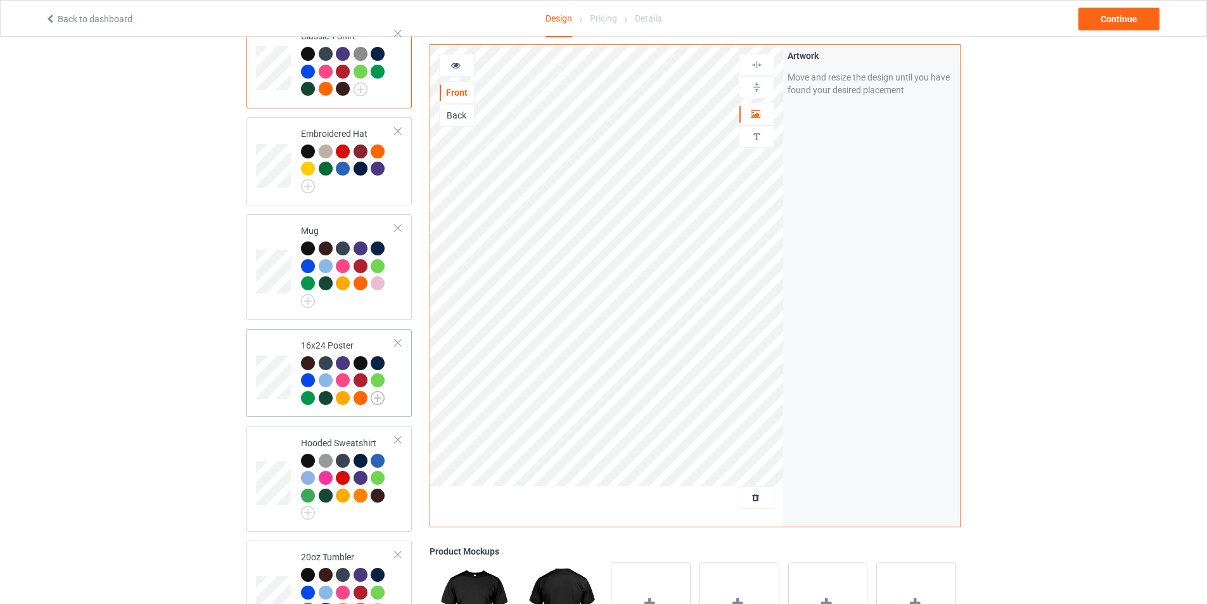
click at [374, 401] on img at bounding box center [378, 398] width 14 height 14
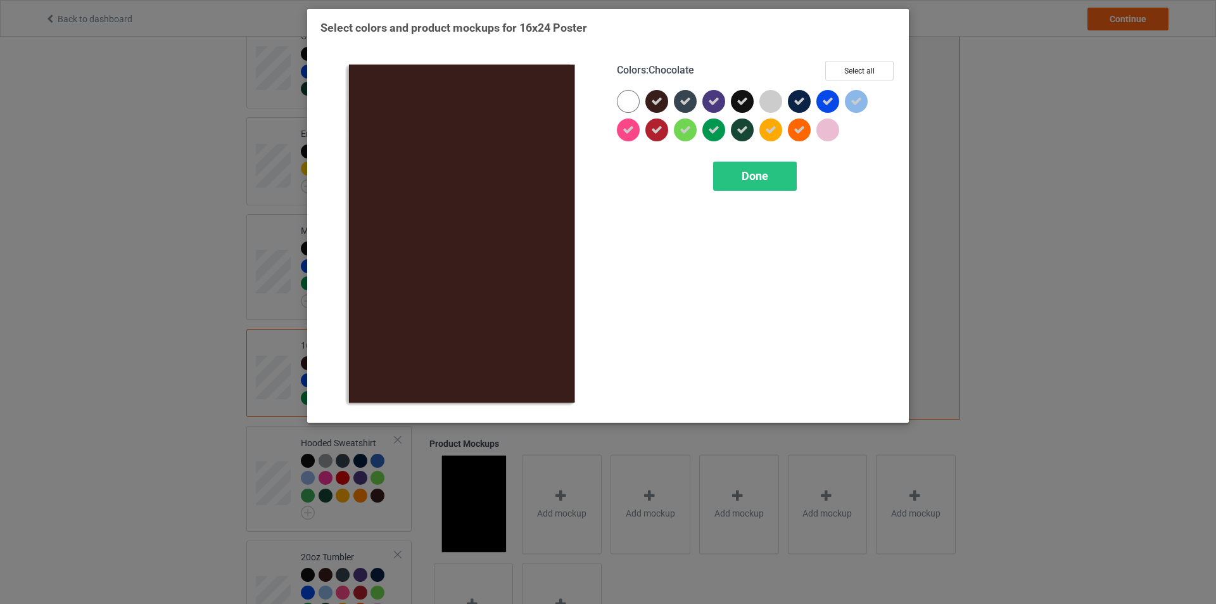
click at [662, 105] on div at bounding box center [656, 101] width 23 height 23
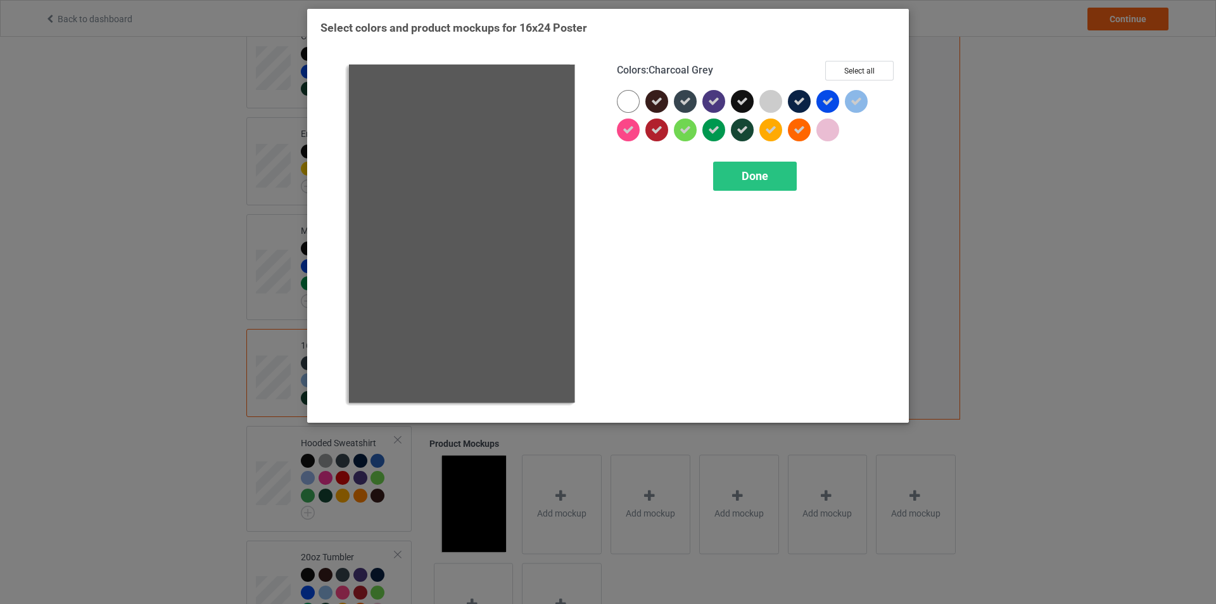
click at [685, 101] on icon at bounding box center [685, 101] width 11 height 11
click at [685, 101] on div at bounding box center [685, 101] width 23 height 23
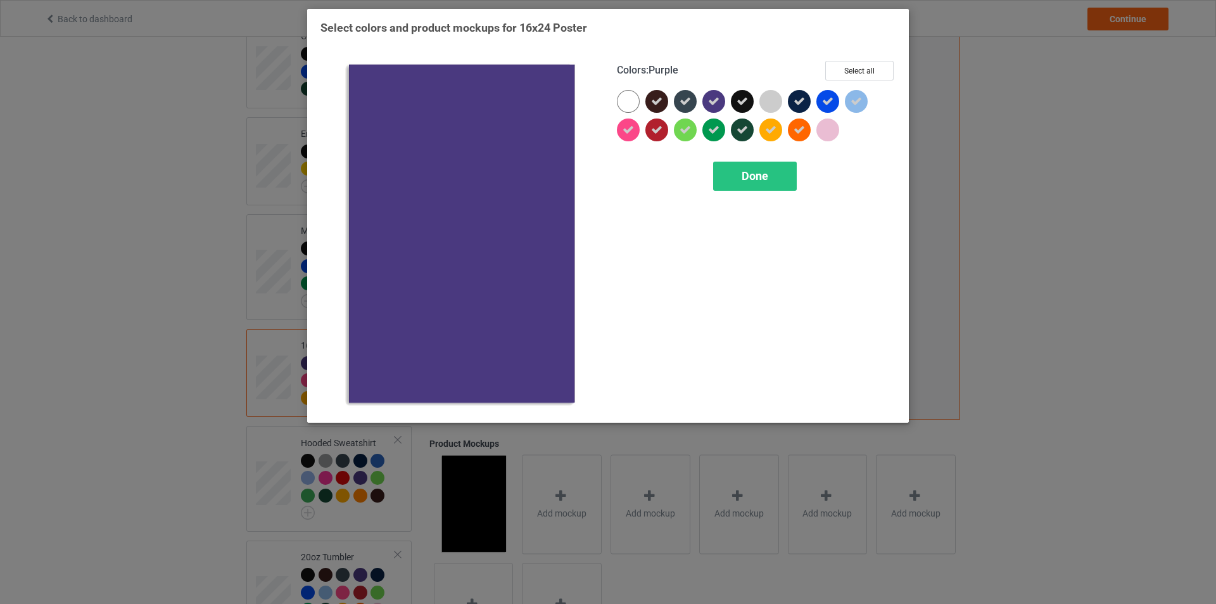
click at [710, 103] on icon at bounding box center [713, 101] width 11 height 11
click at [710, 103] on div at bounding box center [713, 101] width 23 height 23
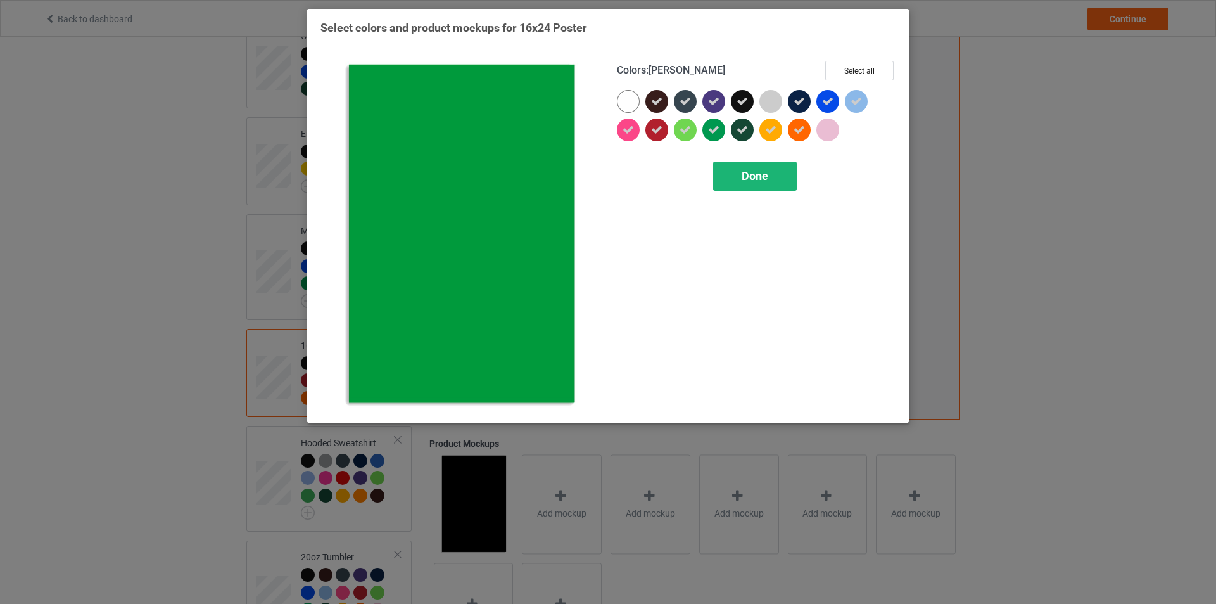
click at [763, 176] on span "Done" at bounding box center [755, 175] width 27 height 13
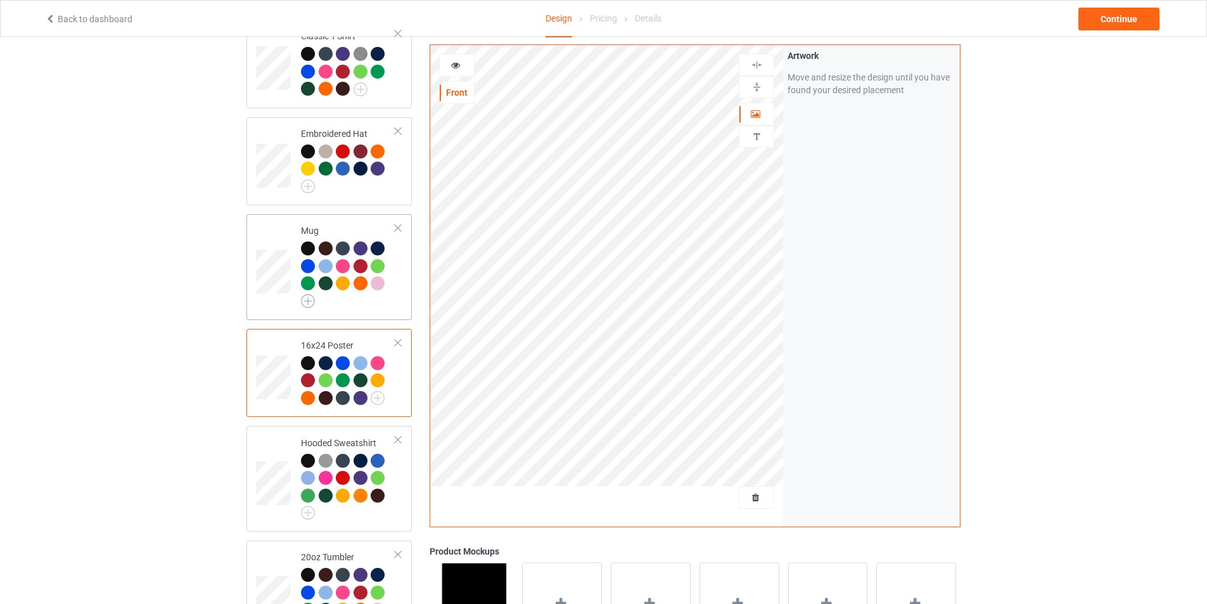
click at [305, 300] on img at bounding box center [308, 301] width 14 height 14
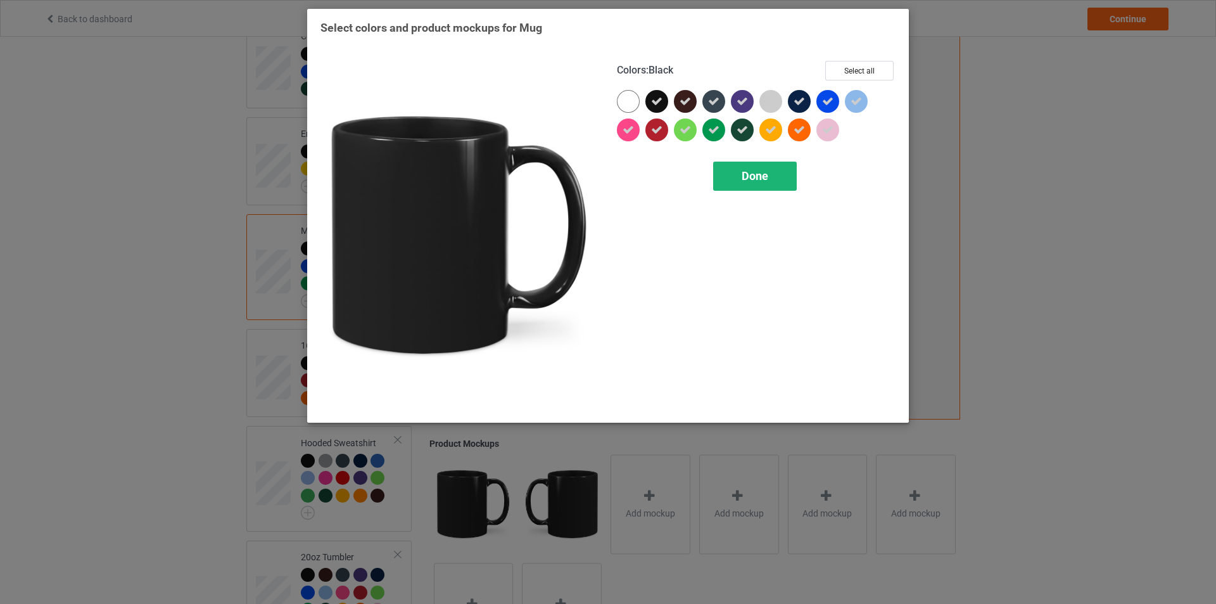
click at [737, 174] on div "Done" at bounding box center [755, 176] width 84 height 29
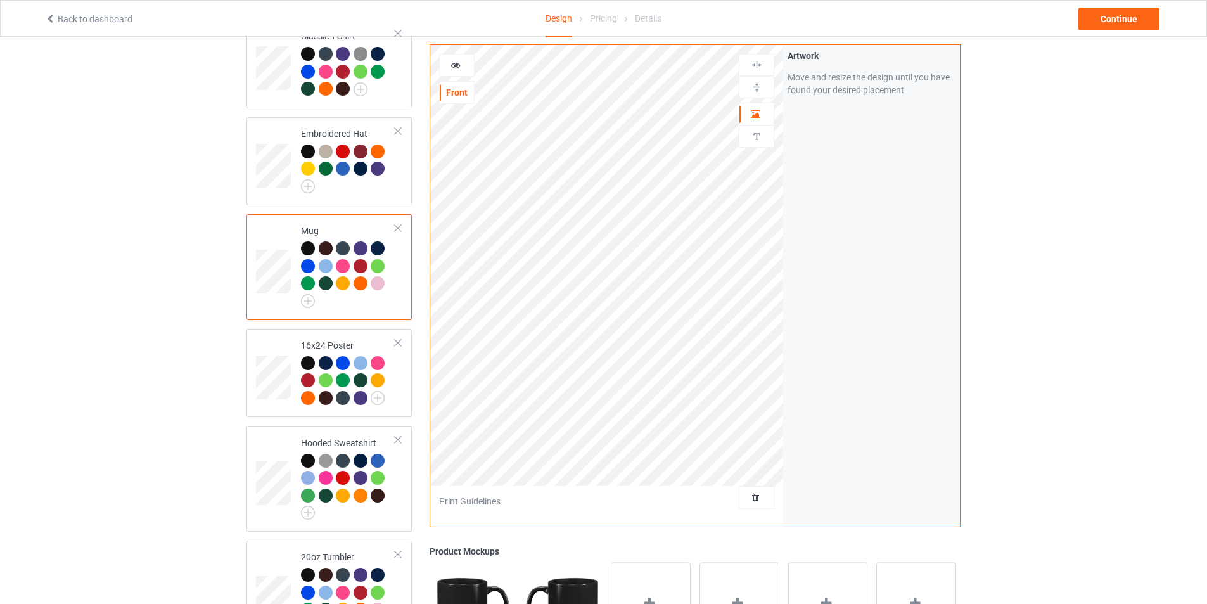
click at [459, 66] on icon at bounding box center [455, 63] width 11 height 9
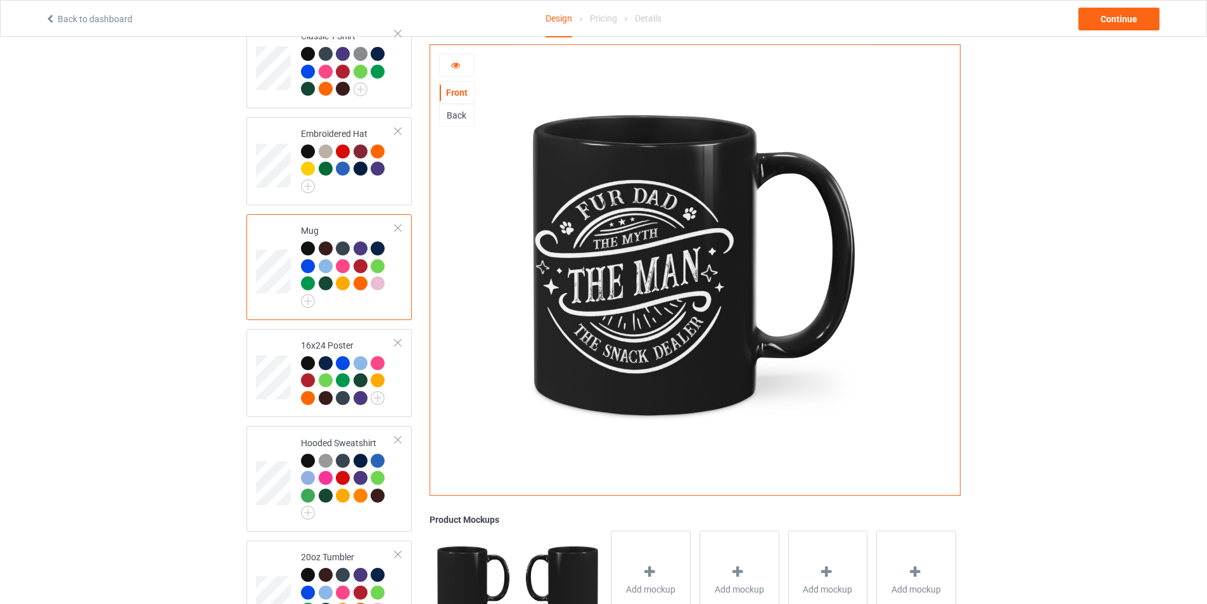
click at [452, 63] on icon at bounding box center [455, 63] width 11 height 9
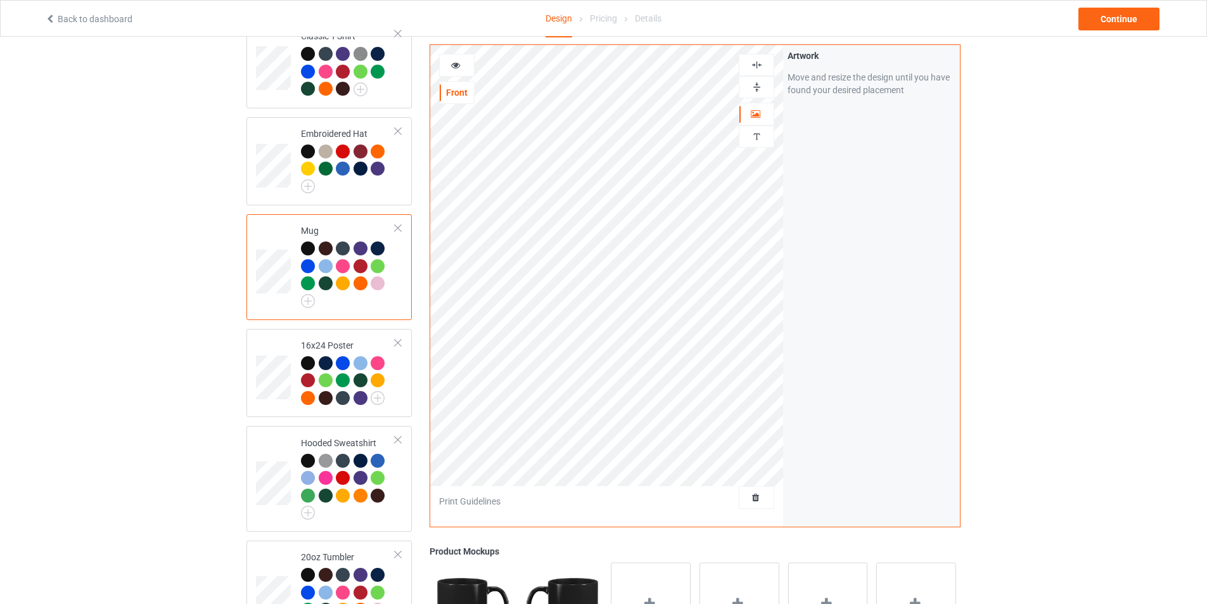
click at [460, 73] on div at bounding box center [456, 65] width 35 height 23
click at [459, 68] on icon at bounding box center [455, 63] width 11 height 9
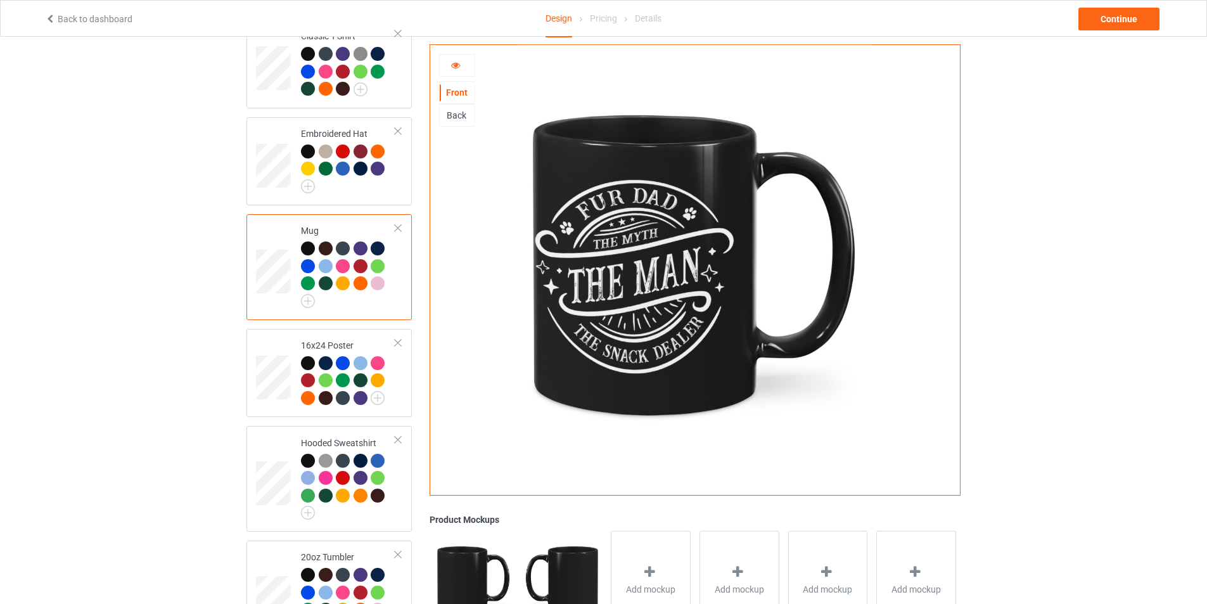
click at [459, 68] on icon at bounding box center [455, 63] width 11 height 9
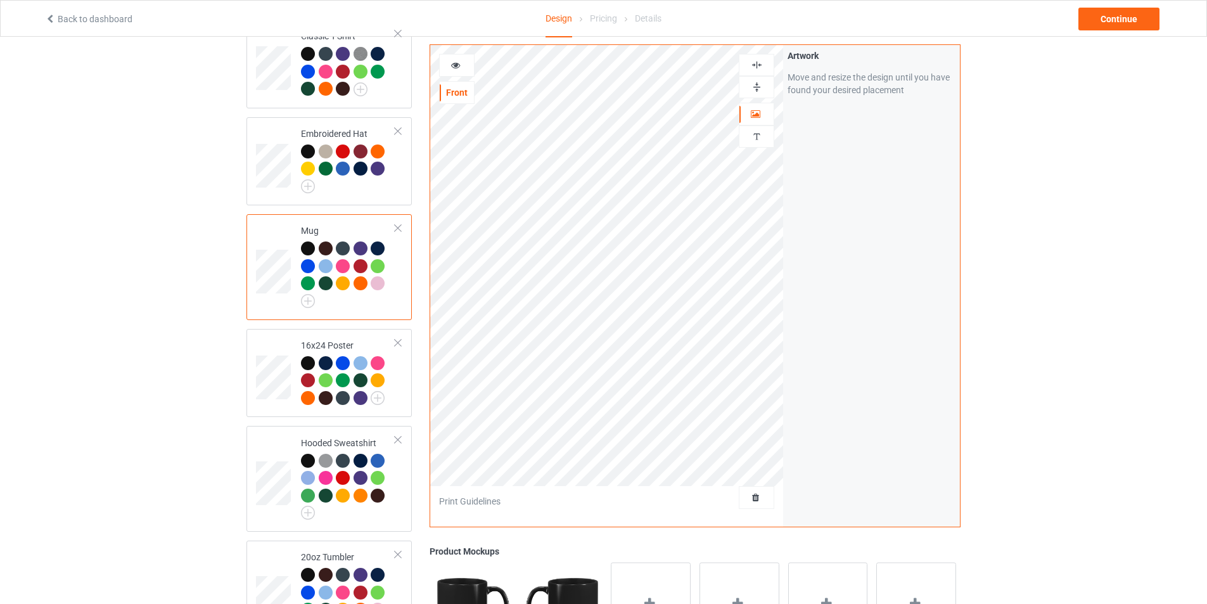
click at [454, 63] on icon at bounding box center [455, 63] width 11 height 9
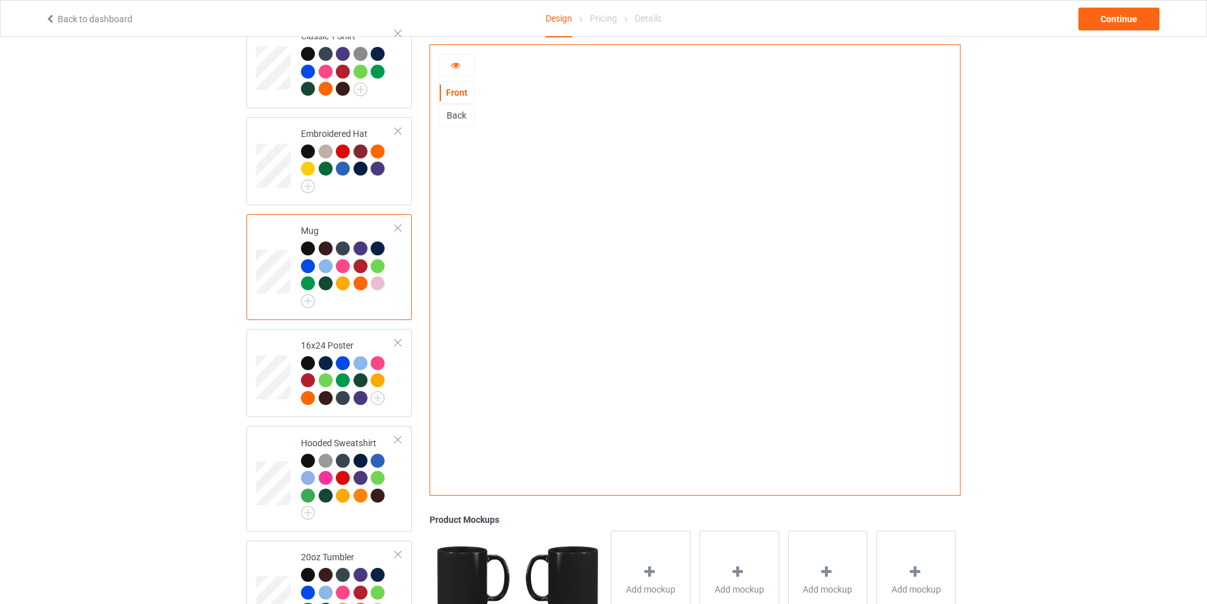
click at [456, 63] on icon at bounding box center [455, 63] width 11 height 9
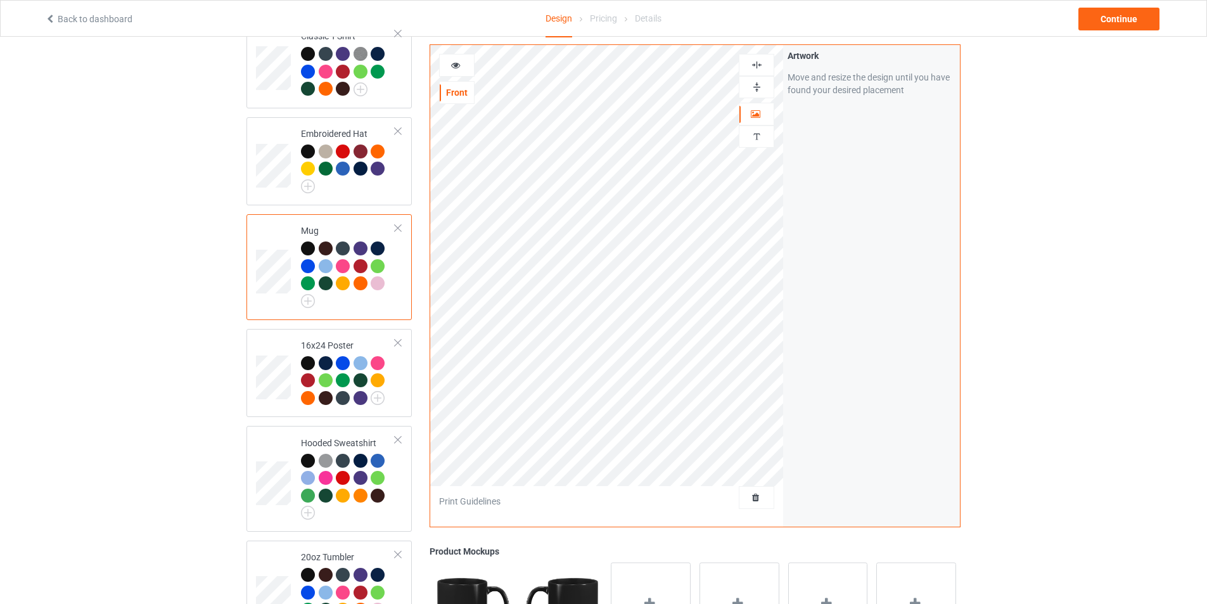
click at [464, 68] on div at bounding box center [457, 65] width 34 height 13
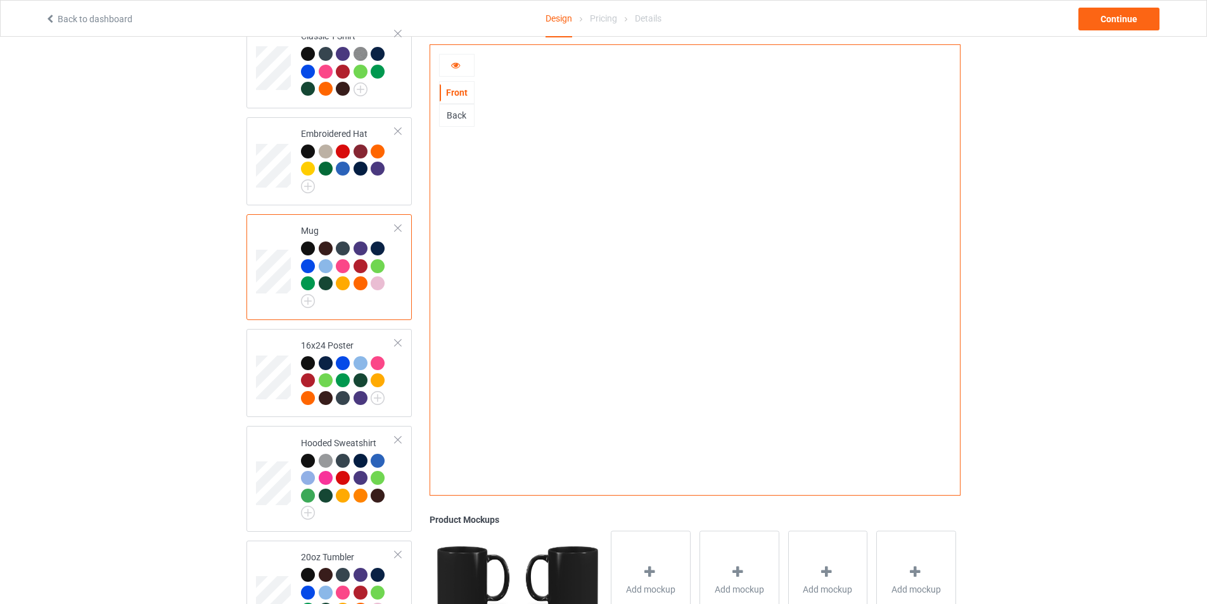
click at [464, 68] on div at bounding box center [457, 65] width 34 height 13
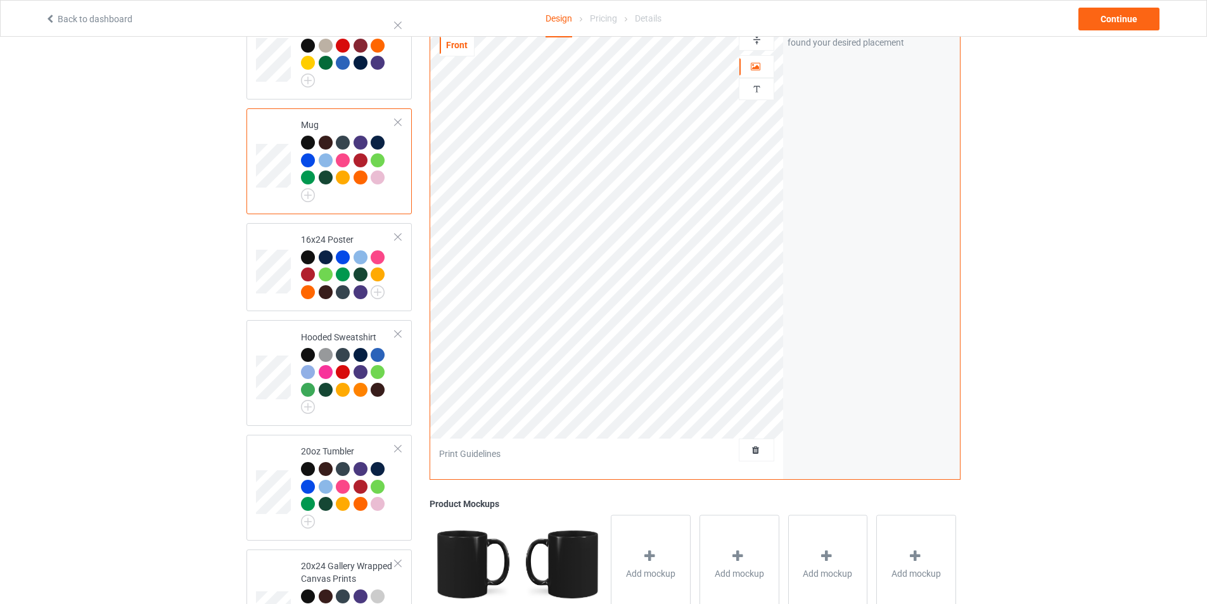
scroll to position [127, 0]
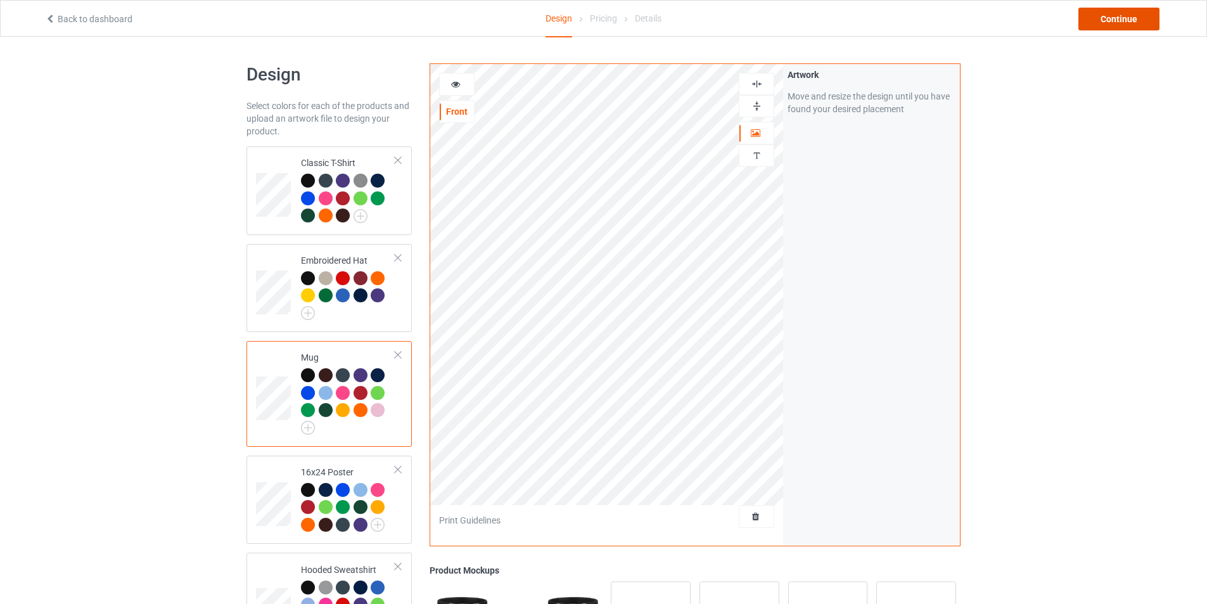
click at [1108, 23] on div "Continue" at bounding box center [1118, 19] width 81 height 23
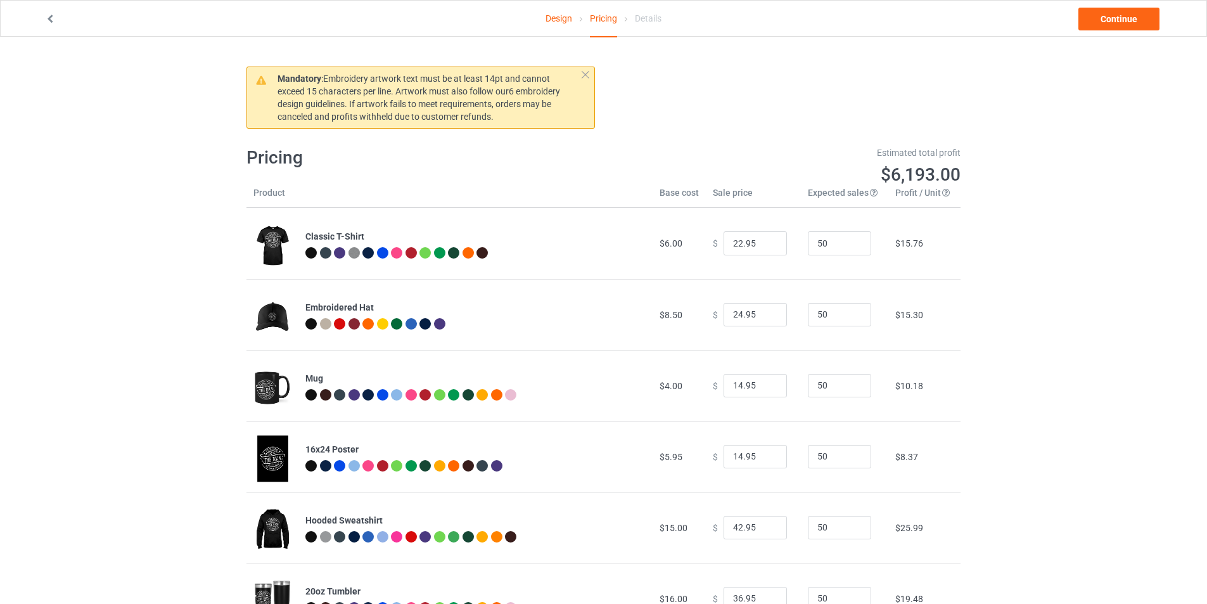
click at [485, 105] on span "Embroidery artwork text must be at least 14pt and cannot exceed 15 characters p…" at bounding box center [418, 97] width 282 height 48
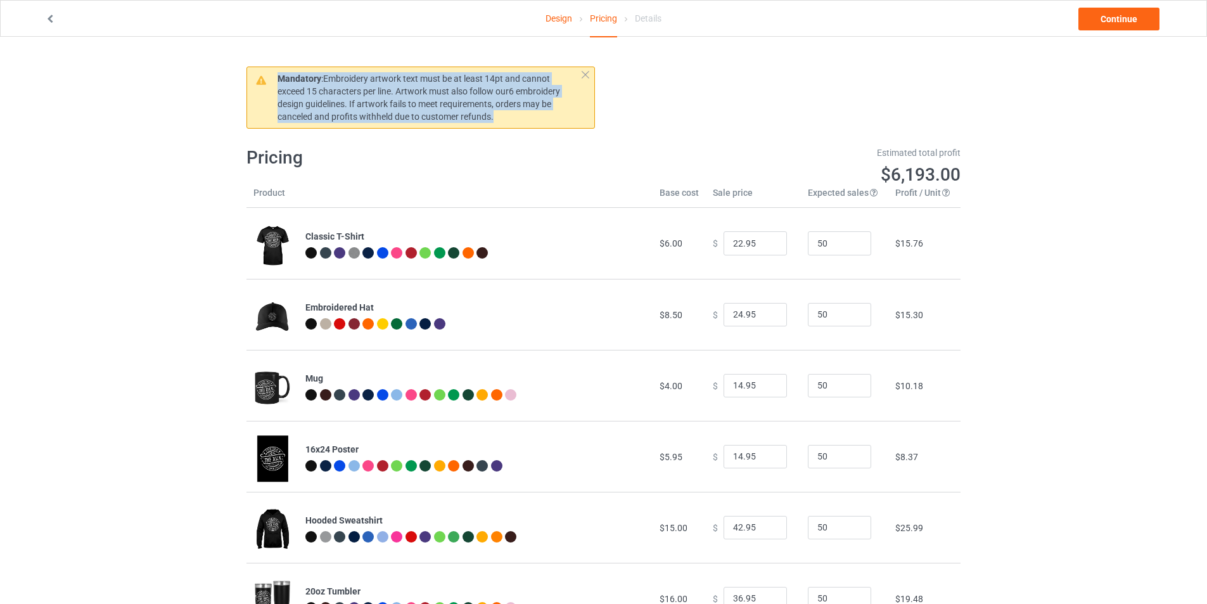
click at [485, 105] on span "Embroidery artwork text must be at least 14pt and cannot exceed 15 characters p…" at bounding box center [418, 97] width 282 height 48
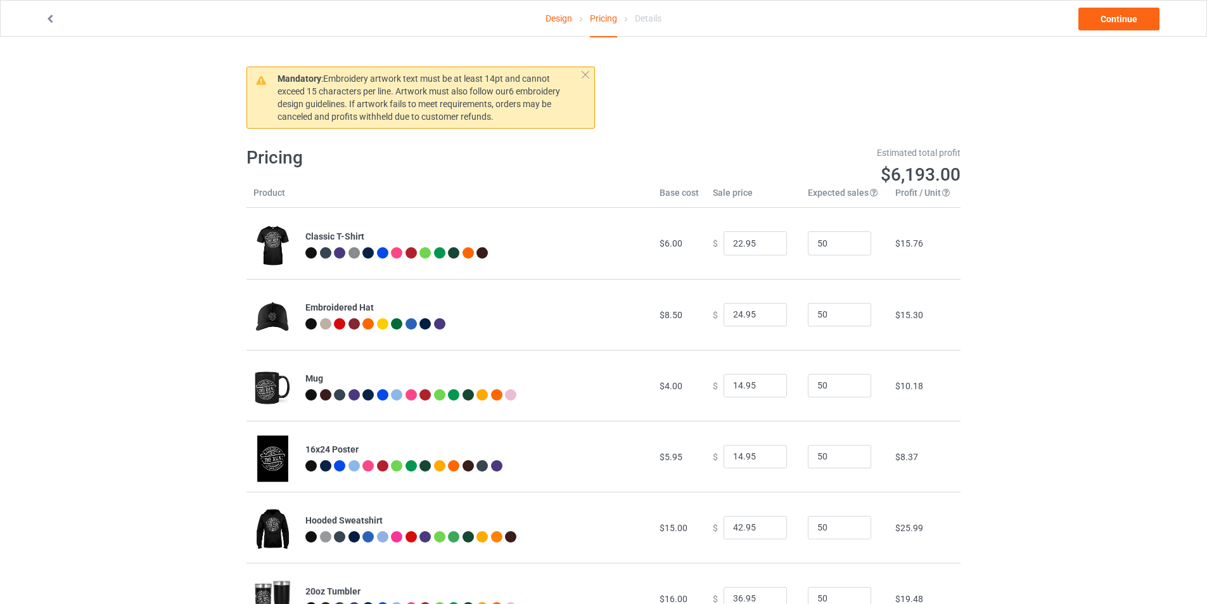
click at [652, 112] on div "Mandatory : Embroidery artwork text must be at least 14pt and cannot exceed 15 …" at bounding box center [604, 95] width 732 height 83
click at [585, 74] on button at bounding box center [585, 74] width 13 height 13
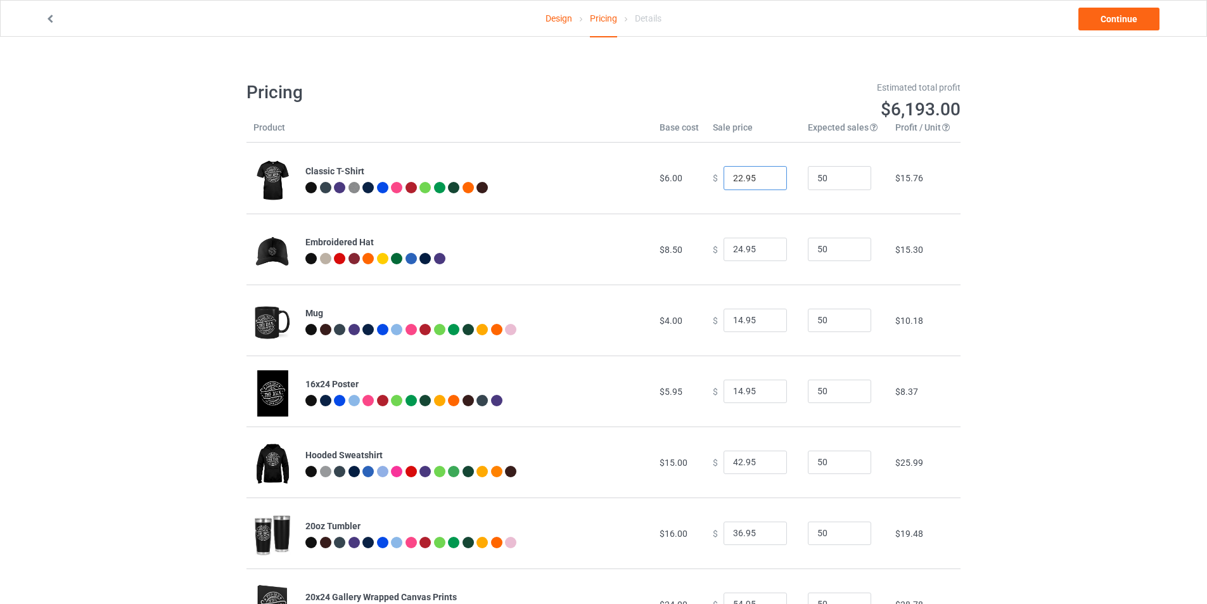
click at [733, 174] on input "22.95" at bounding box center [754, 178] width 63 height 24
drag, startPoint x: 751, startPoint y: 178, endPoint x: 743, endPoint y: 179, distance: 7.7
click at [743, 179] on input "24.95" at bounding box center [754, 178] width 63 height 24
type input "24.99"
click at [1017, 217] on div "Design Pricing Details Continue Mandatory : Embroidery artwork text must be at …" at bounding box center [603, 351] width 1207 height 629
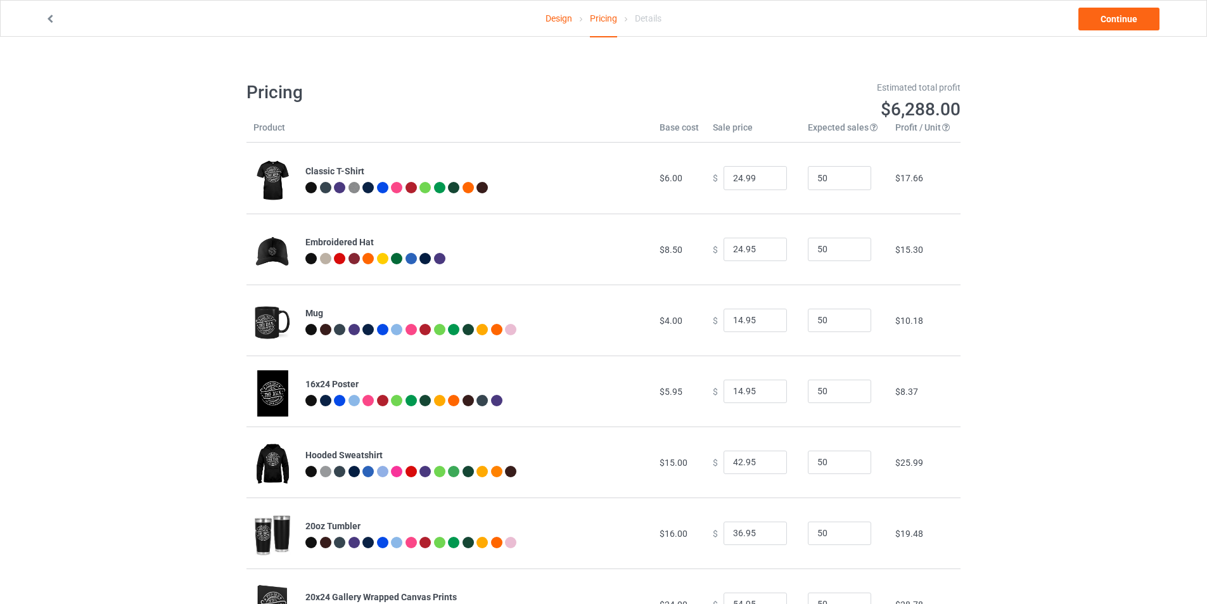
click at [1017, 217] on div "Design Pricing Details Continue Mandatory : Embroidery artwork text must be at …" at bounding box center [603, 351] width 1207 height 629
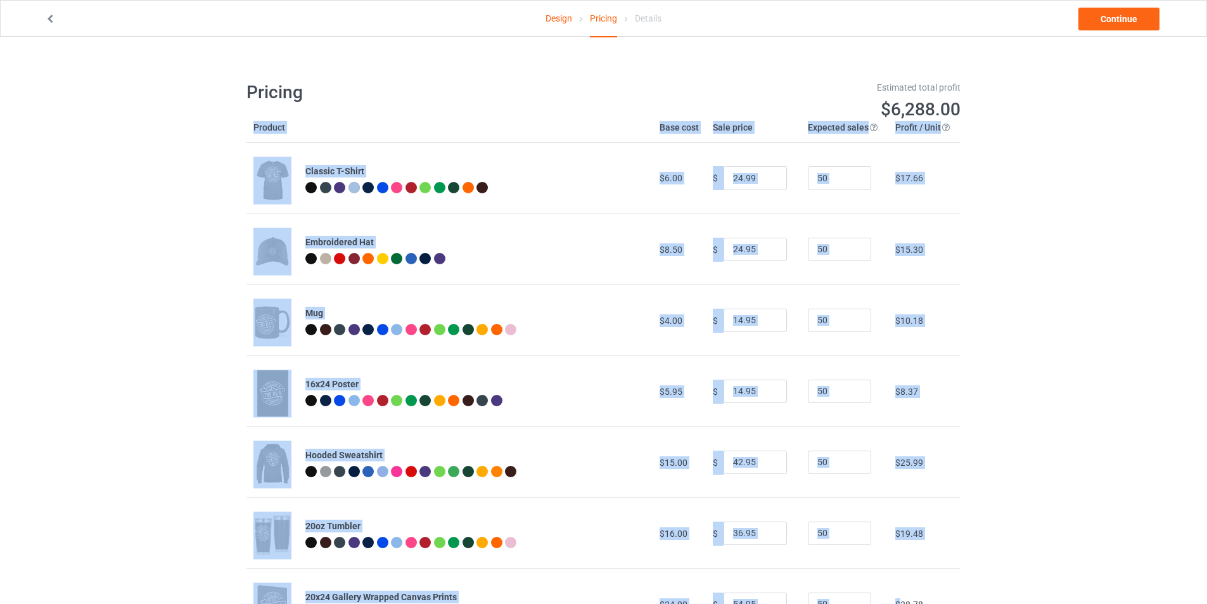
click at [1017, 217] on div "Design Pricing Details Continue Mandatory : Embroidery artwork text must be at …" at bounding box center [603, 351] width 1207 height 629
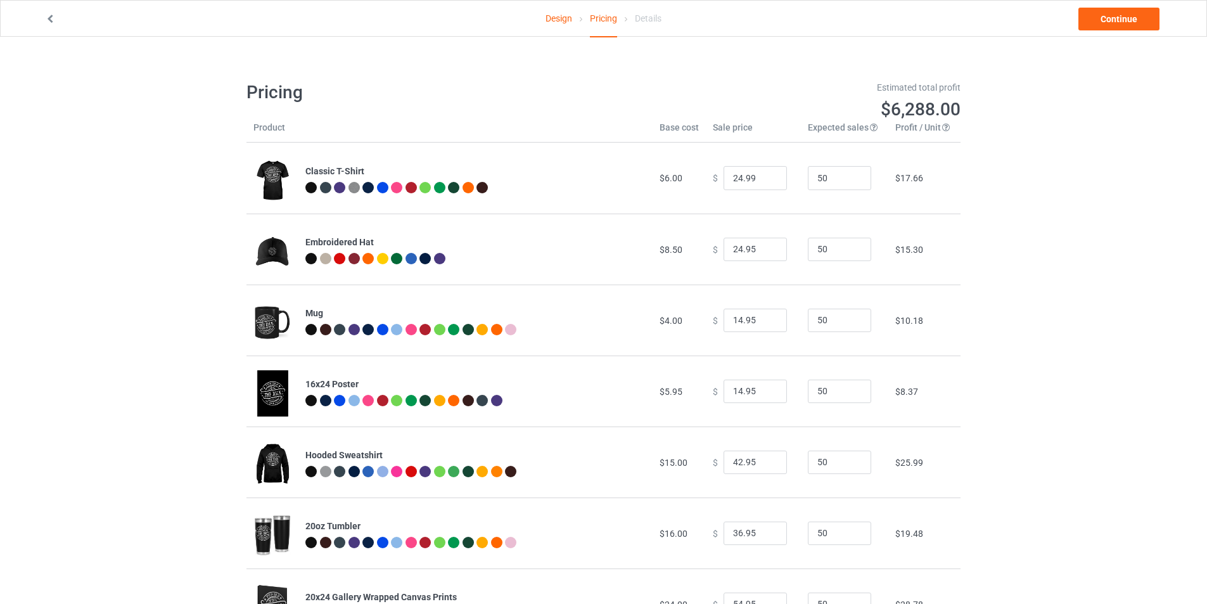
click at [912, 179] on span "$17.66" at bounding box center [909, 178] width 28 height 10
click at [965, 184] on div "Design Pricing Details Continue Mandatory : Embroidery artwork text must be at …" at bounding box center [603, 351] width 1207 height 629
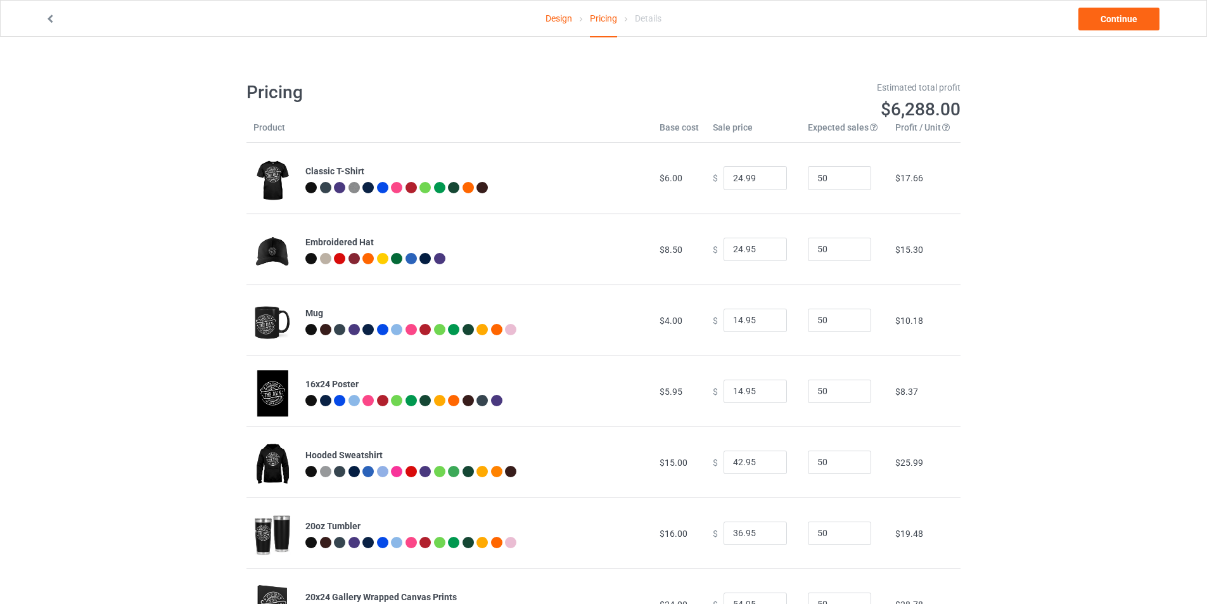
click at [841, 127] on div "Estimated total profit $6,288.00" at bounding box center [787, 101] width 366 height 58
click at [829, 127] on div "Estimated total profit $6,288.00" at bounding box center [787, 101] width 366 height 58
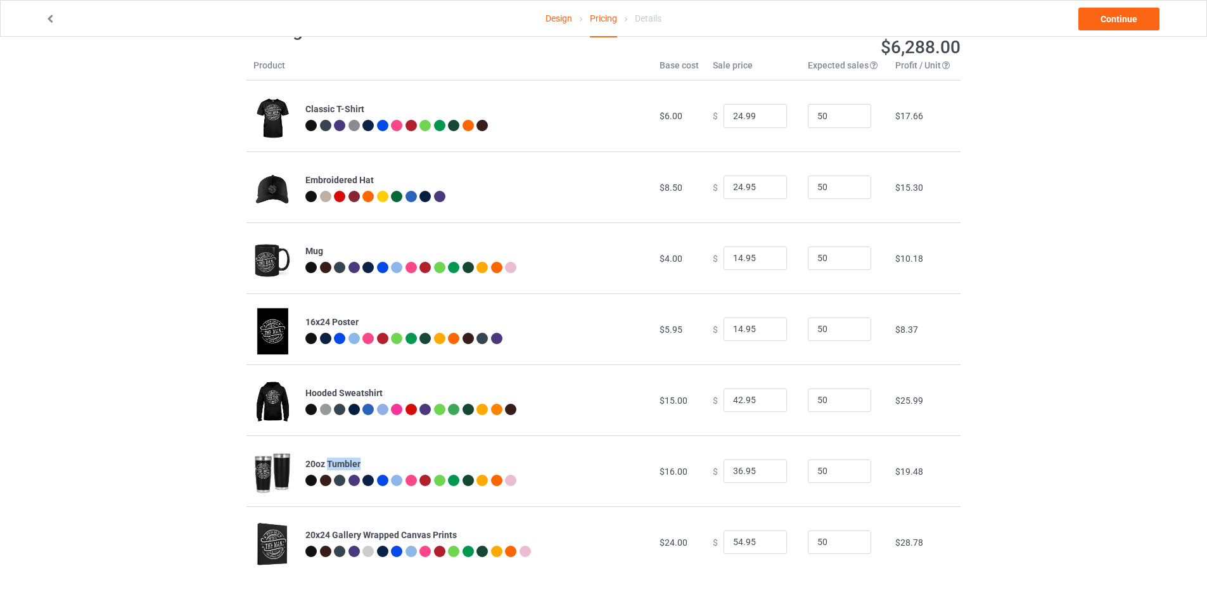
drag, startPoint x: 364, startPoint y: 460, endPoint x: 327, endPoint y: 462, distance: 36.8
click at [327, 462] on div "20oz Tumbler" at bounding box center [475, 463] width 340 height 13
copy b "Tumbler"
drag, startPoint x: 399, startPoint y: 533, endPoint x: 461, endPoint y: 533, distance: 62.1
click at [461, 533] on div "20x24 Gallery Wrapped Canvas Prints" at bounding box center [475, 534] width 340 height 13
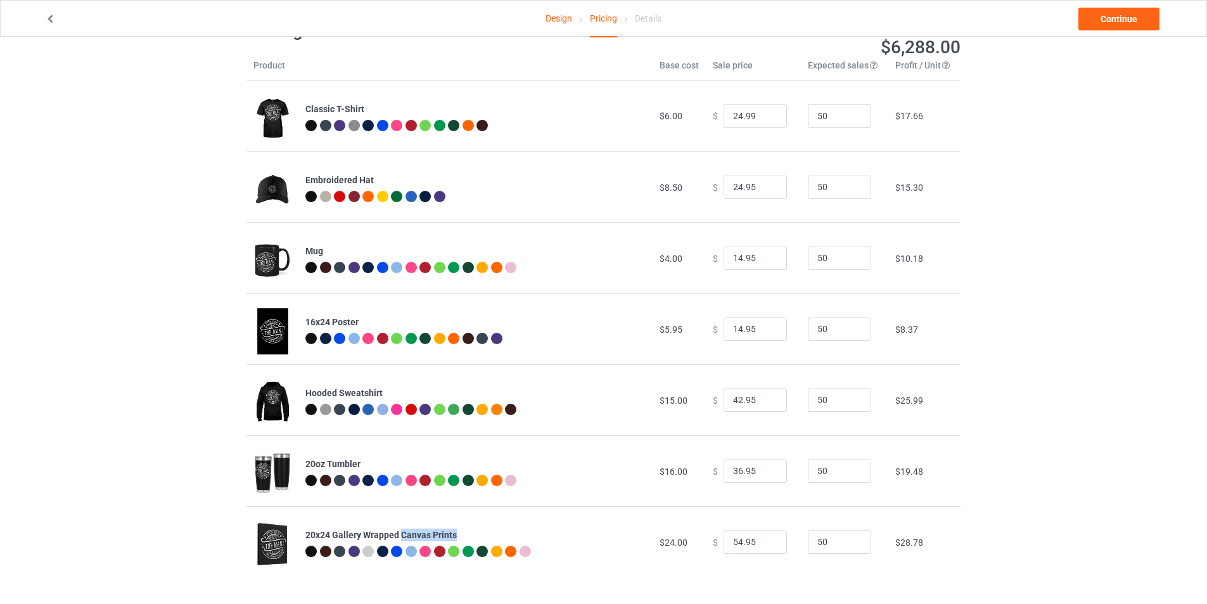
copy b "Canvas Prints"
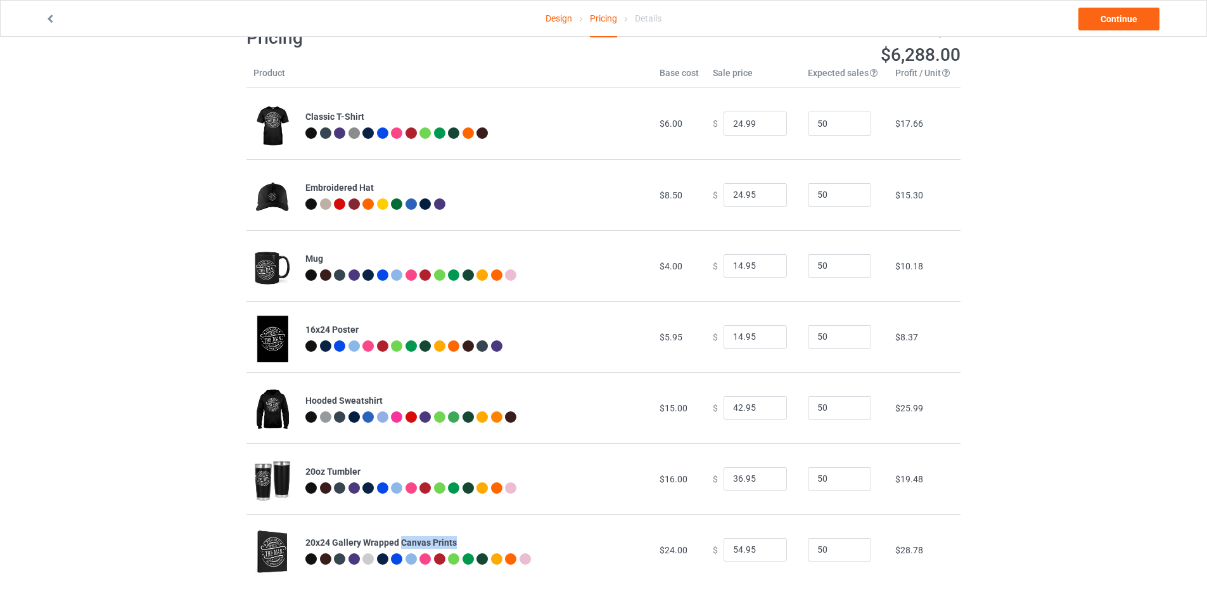
scroll to position [0, 0]
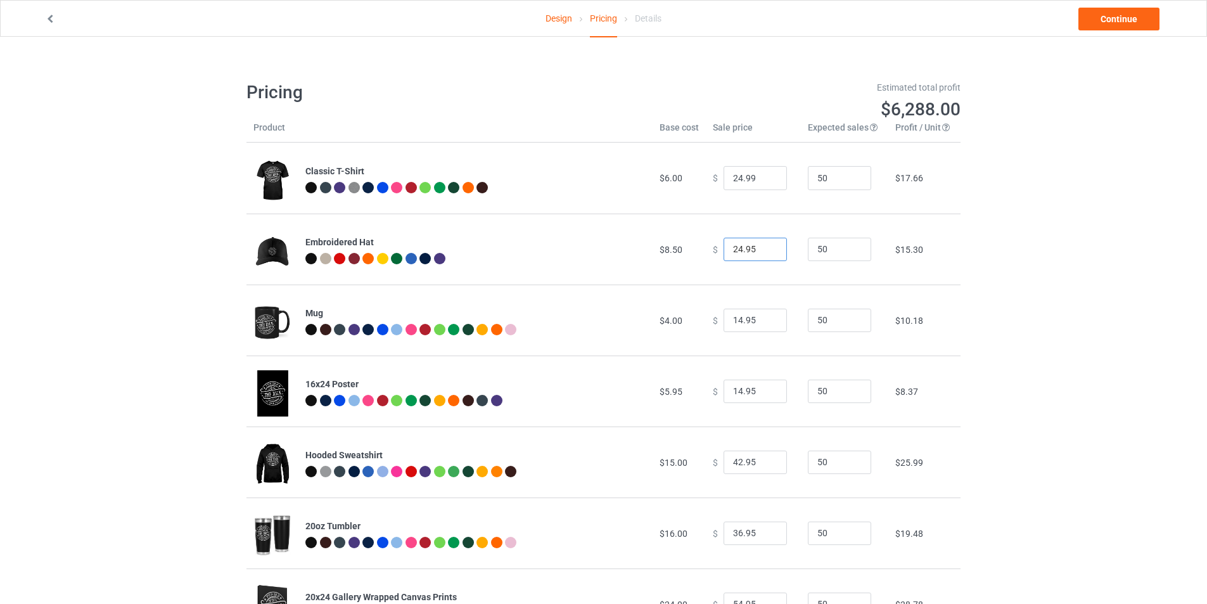
drag, startPoint x: 734, startPoint y: 247, endPoint x: 727, endPoint y: 247, distance: 7.0
click at [727, 247] on input "24.95" at bounding box center [754, 250] width 63 height 24
click at [744, 248] on input "19.95" at bounding box center [754, 250] width 63 height 24
type input "19.99"
click at [1007, 236] on div "Design Pricing Details Continue Mandatory : Embroidery artwork text must be at …" at bounding box center [603, 351] width 1207 height 629
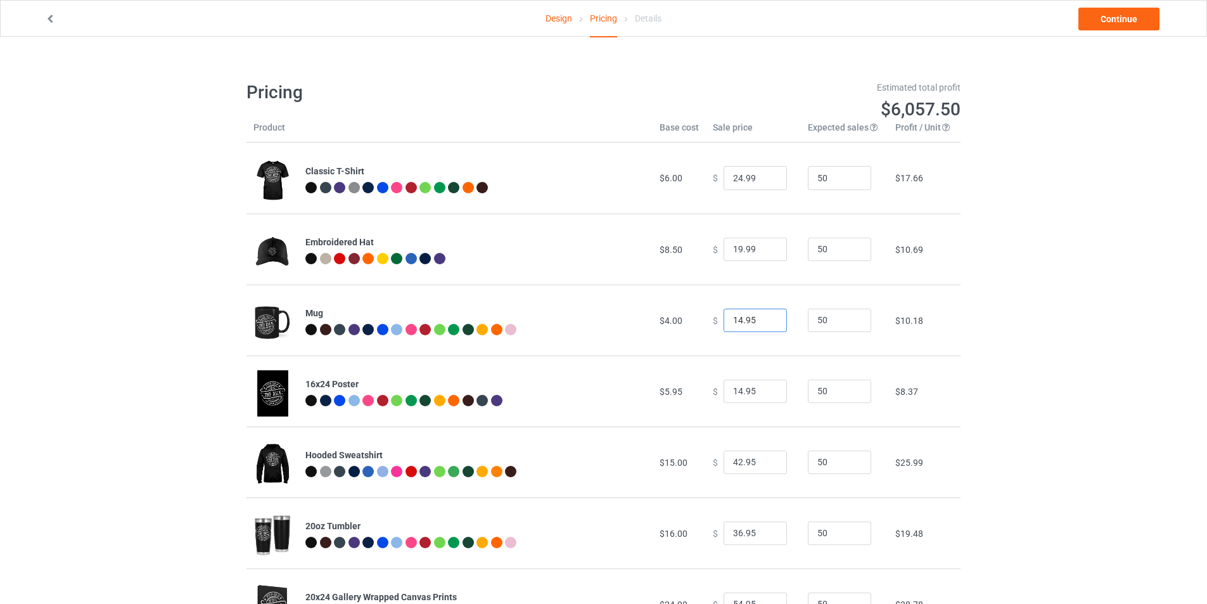
click at [732, 322] on input "14.95" at bounding box center [754, 320] width 63 height 24
click at [745, 320] on input "15.95" at bounding box center [754, 320] width 63 height 24
type input "15.99"
click at [1023, 303] on div "Design Pricing Details Continue Mandatory : Embroidery artwork text must be at …" at bounding box center [603, 351] width 1207 height 629
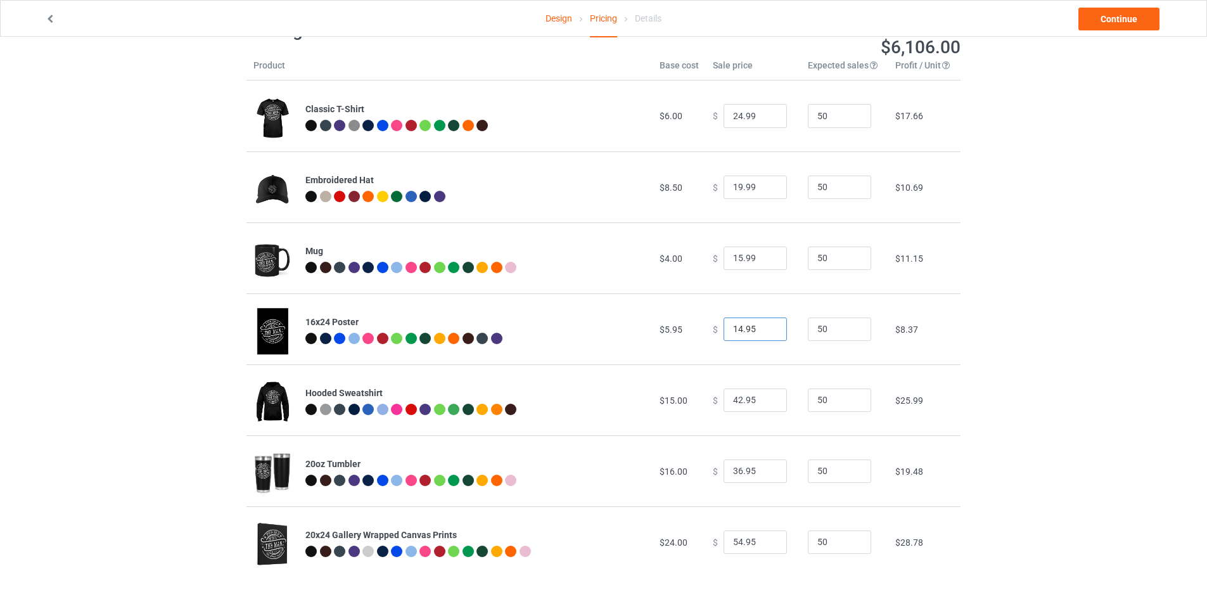
drag, startPoint x: 736, startPoint y: 326, endPoint x: 727, endPoint y: 327, distance: 9.0
click at [727, 327] on input "14.95" at bounding box center [754, 329] width 63 height 24
click at [743, 327] on input "20.95" at bounding box center [754, 329] width 63 height 24
drag, startPoint x: 745, startPoint y: 331, endPoint x: 736, endPoint y: 331, distance: 8.9
click at [736, 331] on input "21.00" at bounding box center [754, 329] width 63 height 24
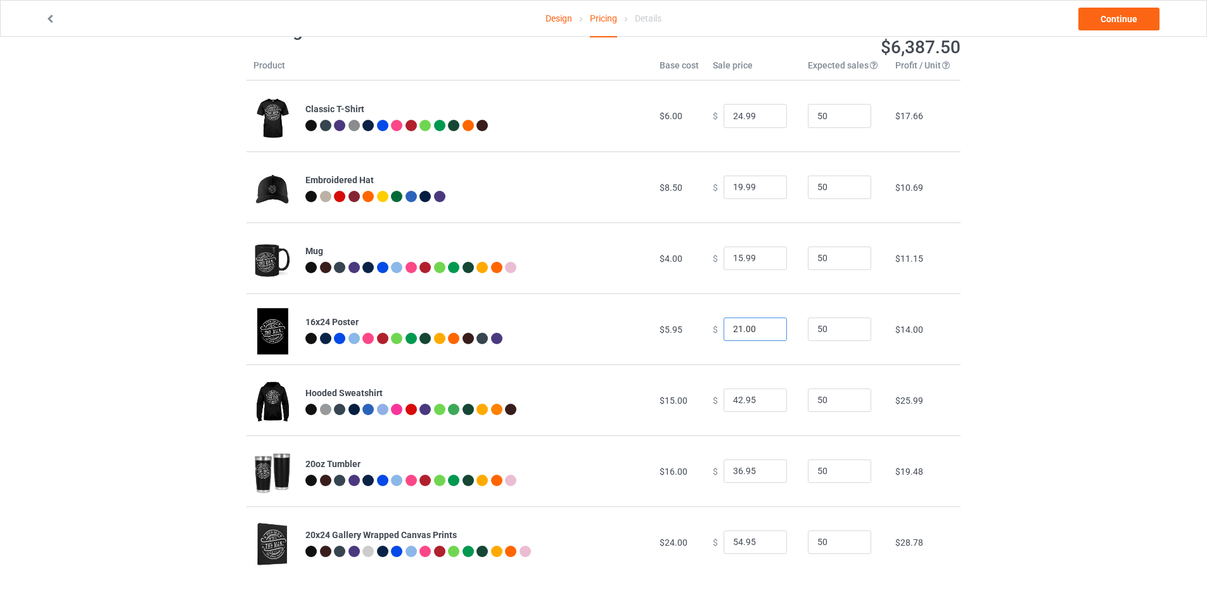
click at [735, 329] on input "21.00" at bounding box center [754, 329] width 63 height 24
drag, startPoint x: 749, startPoint y: 327, endPoint x: 738, endPoint y: 330, distance: 10.6
click at [738, 330] on input "20.00" at bounding box center [754, 329] width 63 height 24
type input "20.99"
click at [1039, 272] on div "Design Pricing Details Continue Mandatory : Embroidery artwork text must be at …" at bounding box center [603, 289] width 1207 height 629
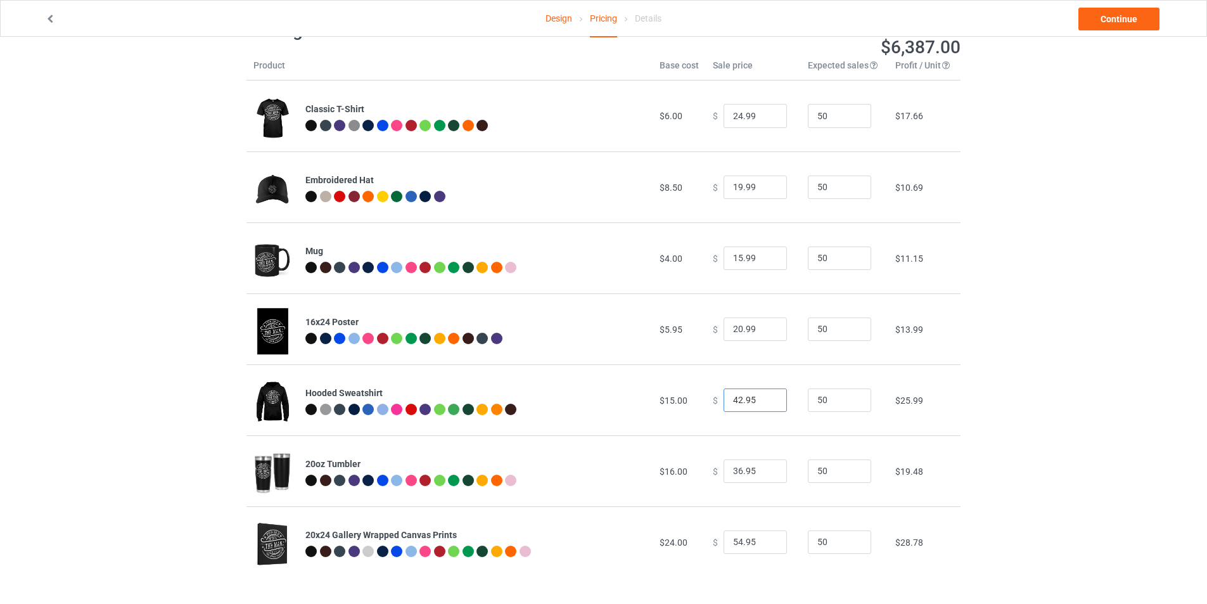
drag, startPoint x: 734, startPoint y: 400, endPoint x: 726, endPoint y: 400, distance: 7.6
click at [726, 400] on input "42.95" at bounding box center [754, 400] width 63 height 24
click at [743, 400] on input "29.95" at bounding box center [754, 400] width 63 height 24
click at [1024, 381] on div "Design Pricing Details Continue Mandatory : Embroidery artwork text must be at …" at bounding box center [603, 289] width 1207 height 629
click at [728, 399] on input "29.99" at bounding box center [754, 400] width 63 height 24
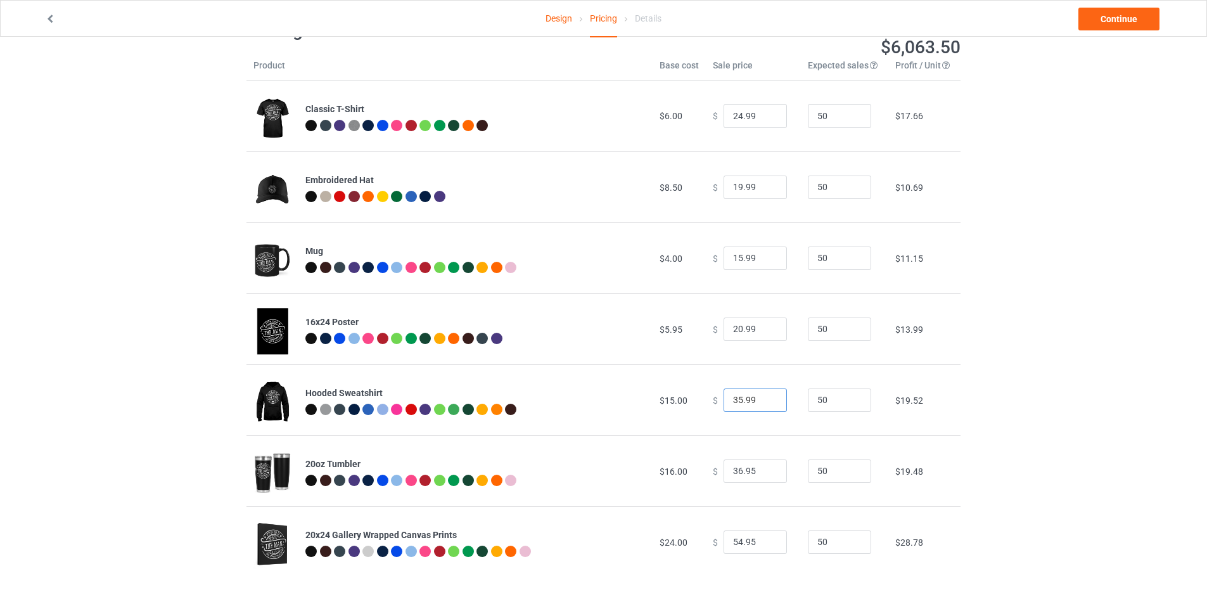
click at [735, 397] on input "35.99" at bounding box center [754, 400] width 63 height 24
type input "33.99"
click at [986, 361] on div "Design Pricing Details Continue Mandatory : Embroidery artwork text must be at …" at bounding box center [603, 289] width 1207 height 629
drag, startPoint x: 735, startPoint y: 470, endPoint x: 726, endPoint y: 470, distance: 8.2
click at [726, 470] on input "36.95" at bounding box center [754, 471] width 63 height 24
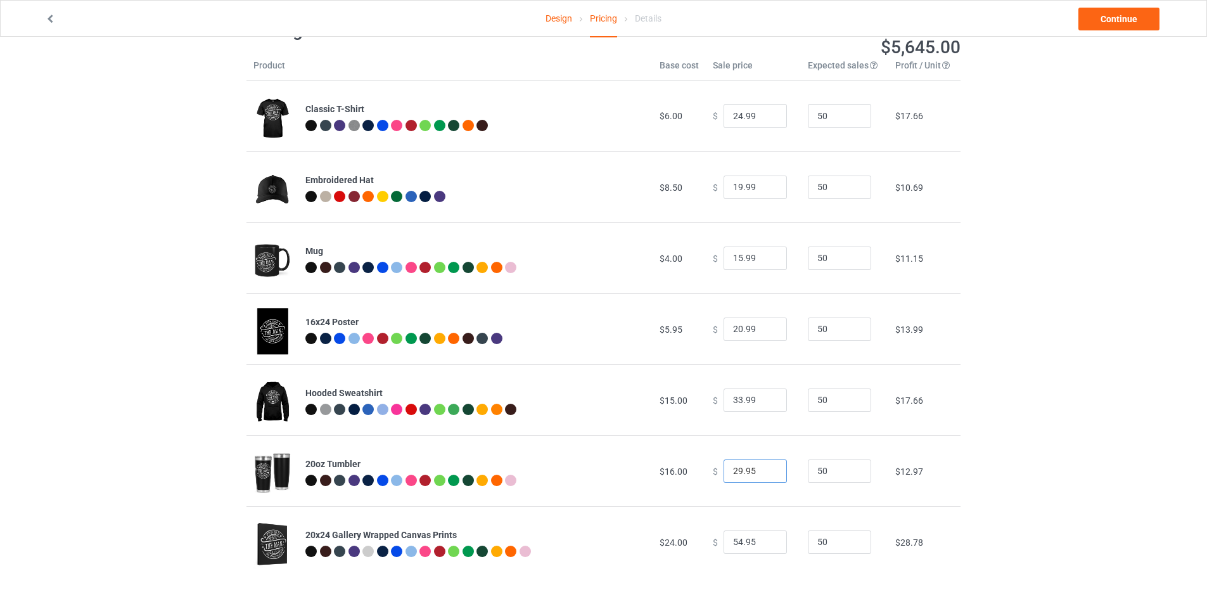
click at [742, 470] on input "29.95" at bounding box center [754, 471] width 63 height 24
type input "29.99"
click at [1058, 417] on div "Design Pricing Details Continue Mandatory : Embroidery artwork text must be at …" at bounding box center [603, 289] width 1207 height 629
drag, startPoint x: 733, startPoint y: 541, endPoint x: 725, endPoint y: 541, distance: 8.2
click at [725, 541] on input "54.95" at bounding box center [754, 542] width 63 height 24
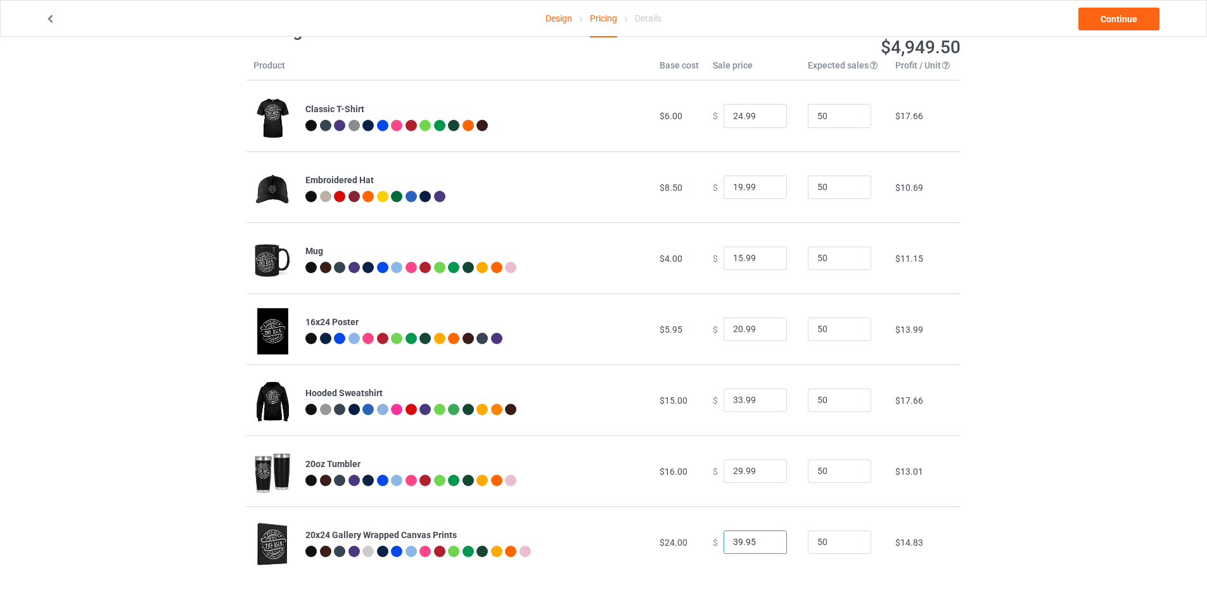
click at [741, 542] on input "39.95" at bounding box center [754, 542] width 63 height 24
type input "39.99"
click at [1002, 496] on div "Design Pricing Details Continue Mandatory : Embroidery artwork text must be at …" at bounding box center [603, 289] width 1207 height 629
click at [1109, 16] on link "Continue" at bounding box center [1118, 19] width 81 height 23
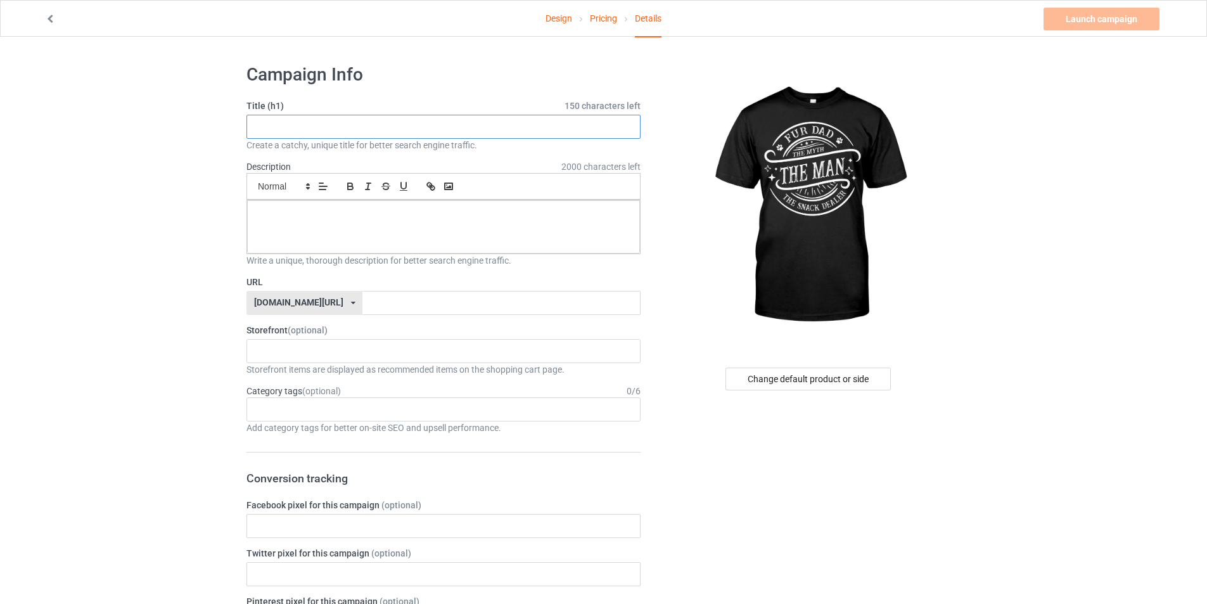
click at [335, 135] on input "text" at bounding box center [443, 127] width 394 height 24
paste input "Canvas Prints"
type input "Canvas Prints"
click at [384, 131] on input "text" at bounding box center [443, 127] width 394 height 24
paste input "Dad Father Dog Owner Dog Treats Snack Provider"
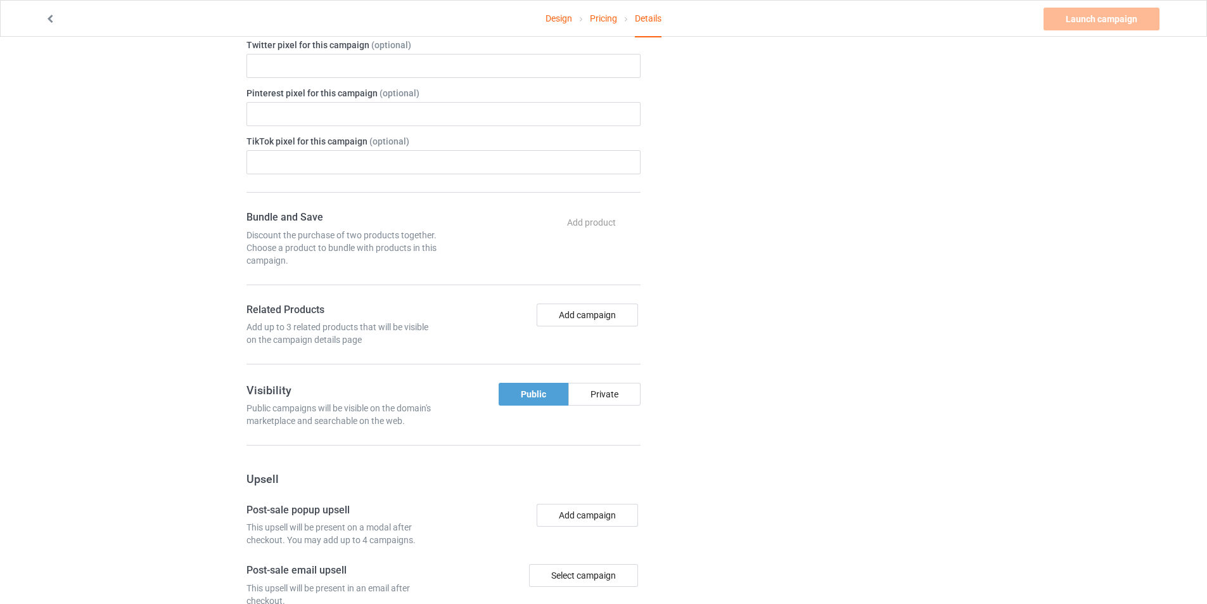
scroll to position [507, 0]
click at [314, 324] on div "Add up to 3 related products that will be visible on the campaign details page" at bounding box center [342, 334] width 193 height 25
click at [370, 355] on div "Bundle and Save Discount the purchase of two products together. Choose a produc…" at bounding box center [443, 289] width 394 height 154
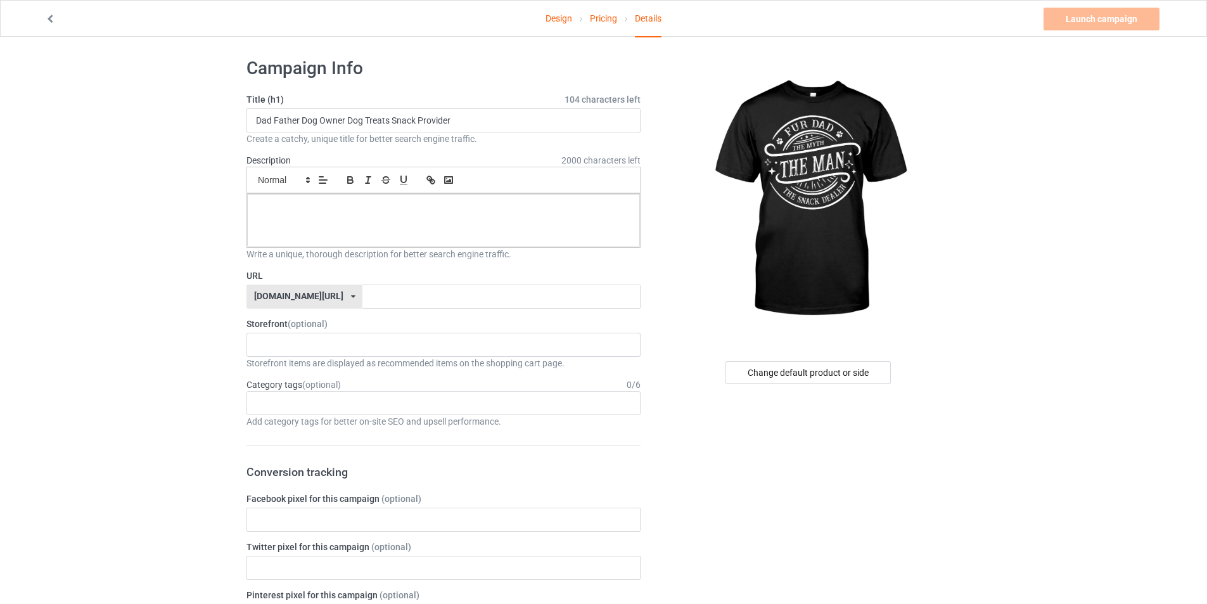
scroll to position [0, 0]
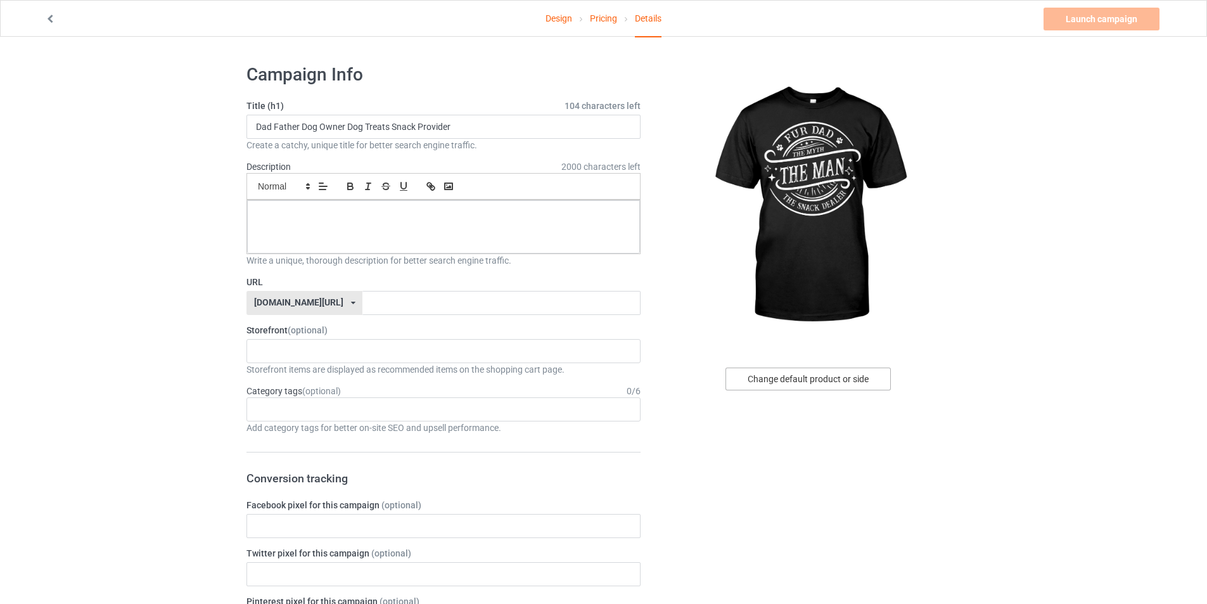
click at [809, 381] on div "Change default product or side" at bounding box center [807, 378] width 165 height 23
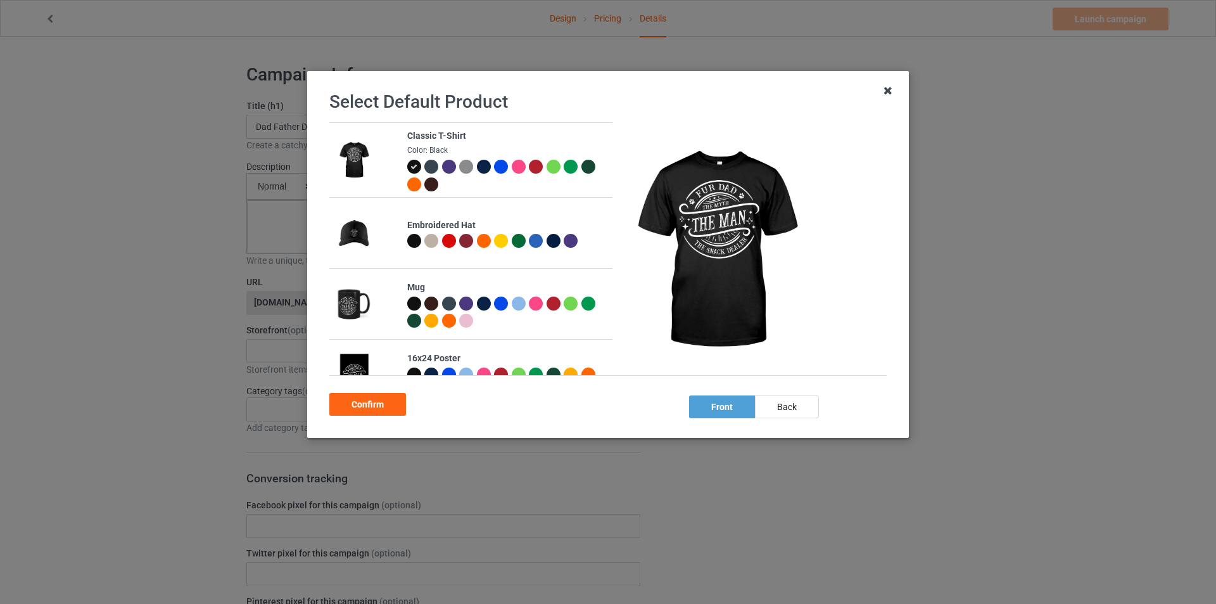
click at [888, 91] on icon at bounding box center [888, 90] width 20 height 20
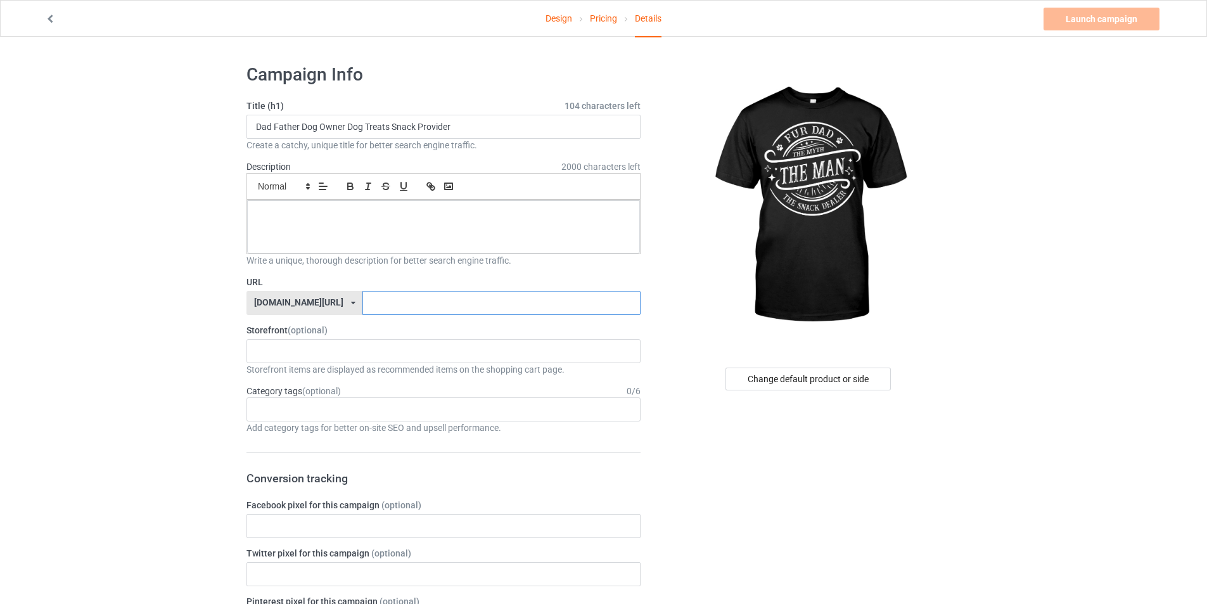
click at [382, 307] on input "text" at bounding box center [500, 303] width 277 height 24
click at [412, 226] on div at bounding box center [443, 226] width 393 height 53
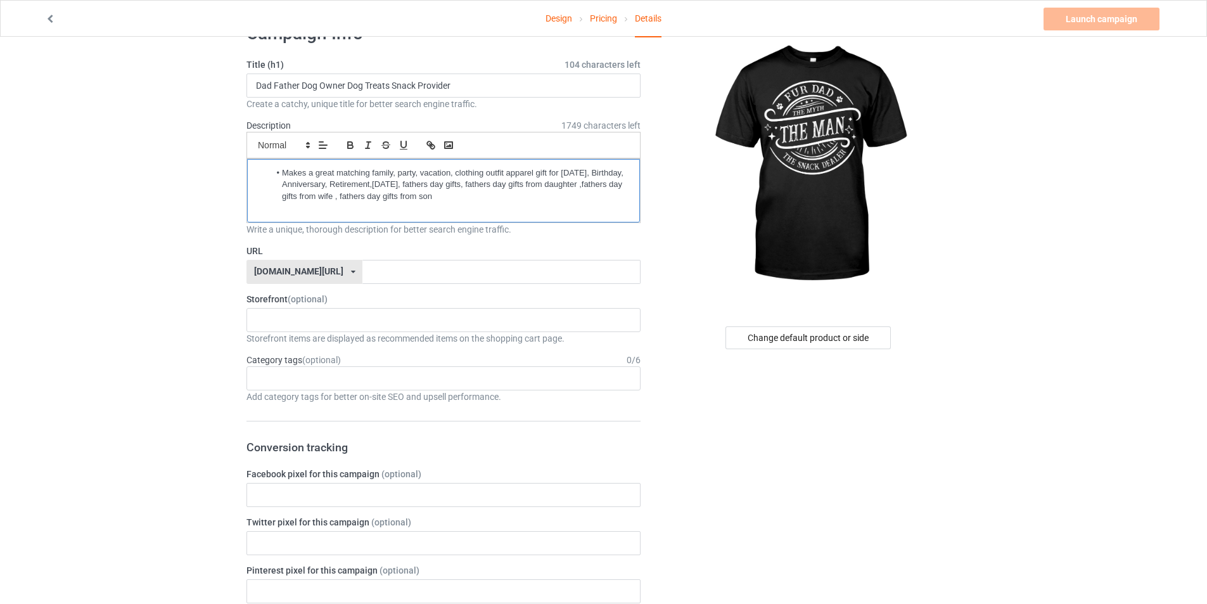
scroll to position [63, 0]
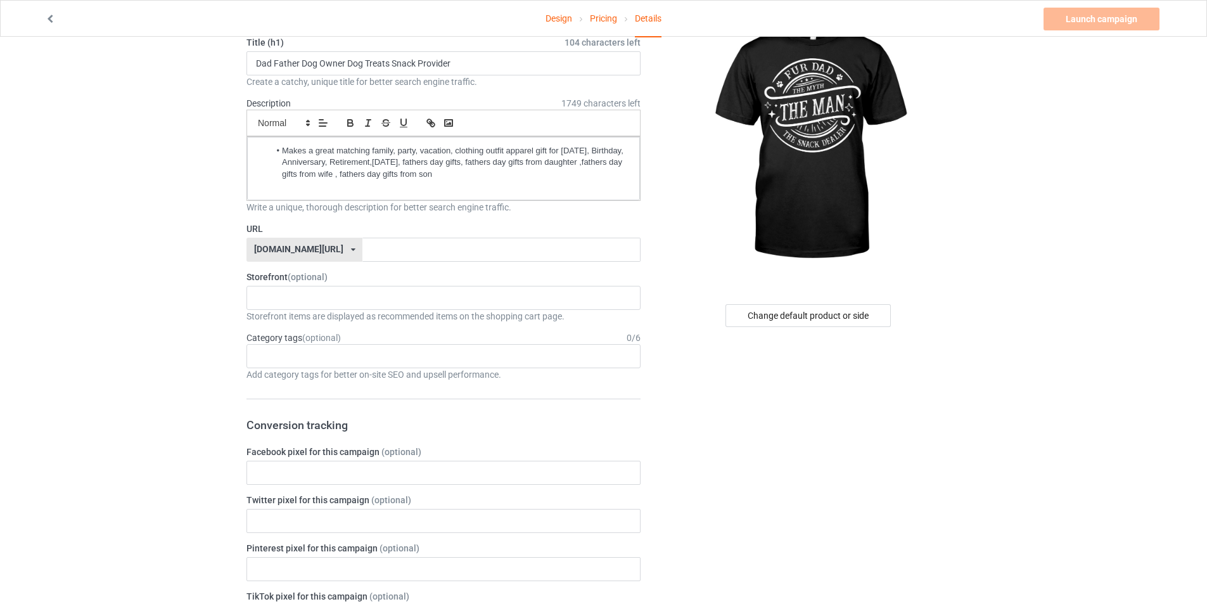
click at [362, 243] on input "text" at bounding box center [500, 250] width 277 height 24
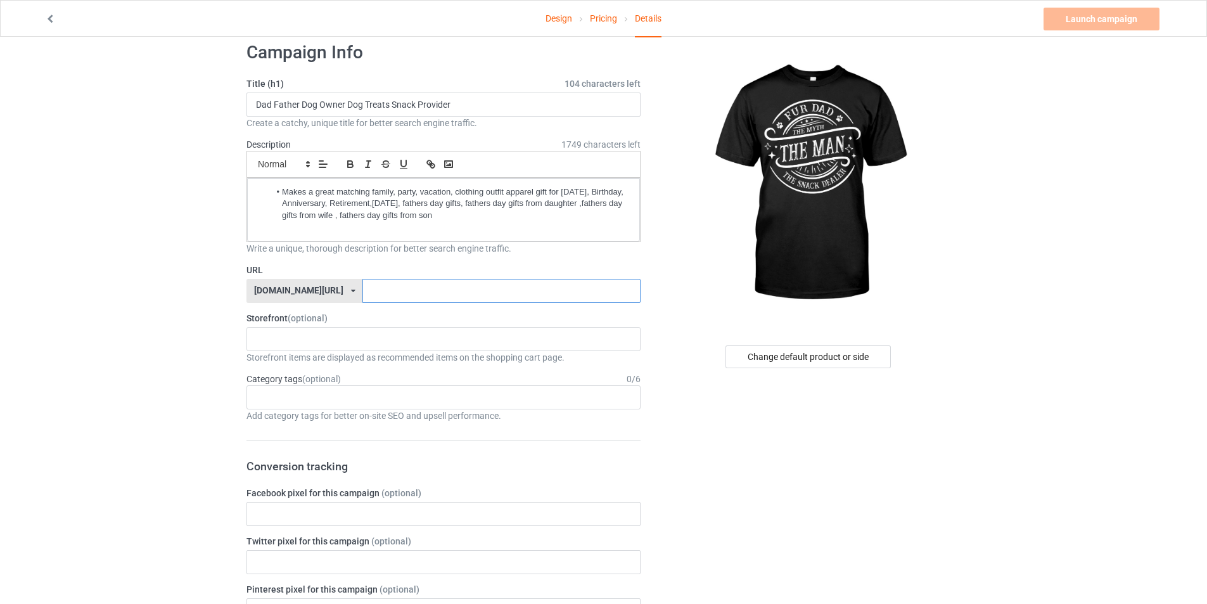
scroll to position [0, 0]
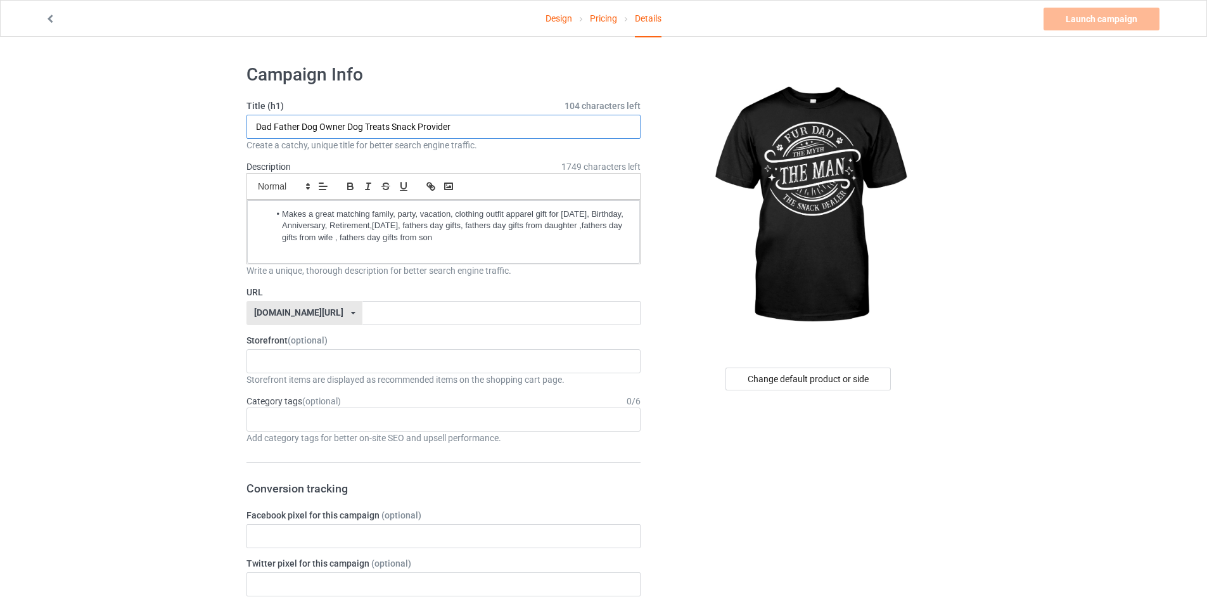
click at [255, 127] on input "Dad Father Dog Owner Dog Treats Snack Provider" at bounding box center [443, 127] width 394 height 24
type input "Fur Dad Father Dog Owner Dog Treats Snack Provider"
drag, startPoint x: 488, startPoint y: 128, endPoint x: 155, endPoint y: 123, distance: 332.6
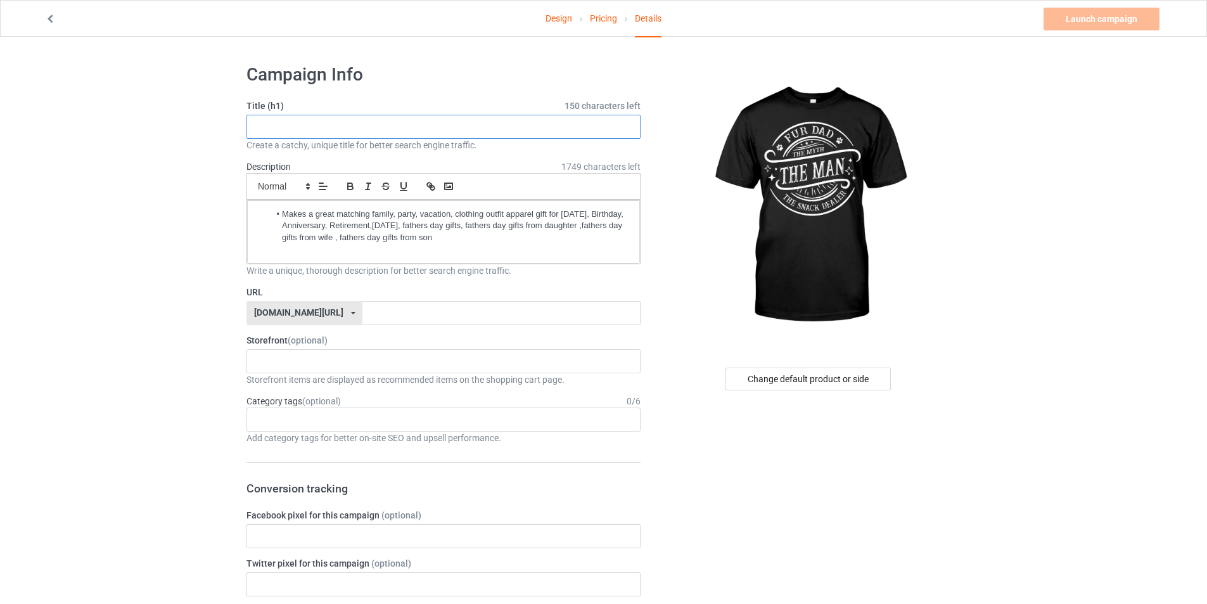
paste input "Fur Dad Father Dog Owner Dog Treats Snack Provider"
type input "Fur Dad Father Dog Owner Dog Treats Snack Provider"
drag, startPoint x: 287, startPoint y: 125, endPoint x: 250, endPoint y: 125, distance: 36.7
click at [250, 125] on input "Fur Dad Father Dog Owner Dog Treats Snack Provider" at bounding box center [443, 127] width 394 height 24
click at [374, 312] on input "text" at bounding box center [500, 313] width 277 height 24
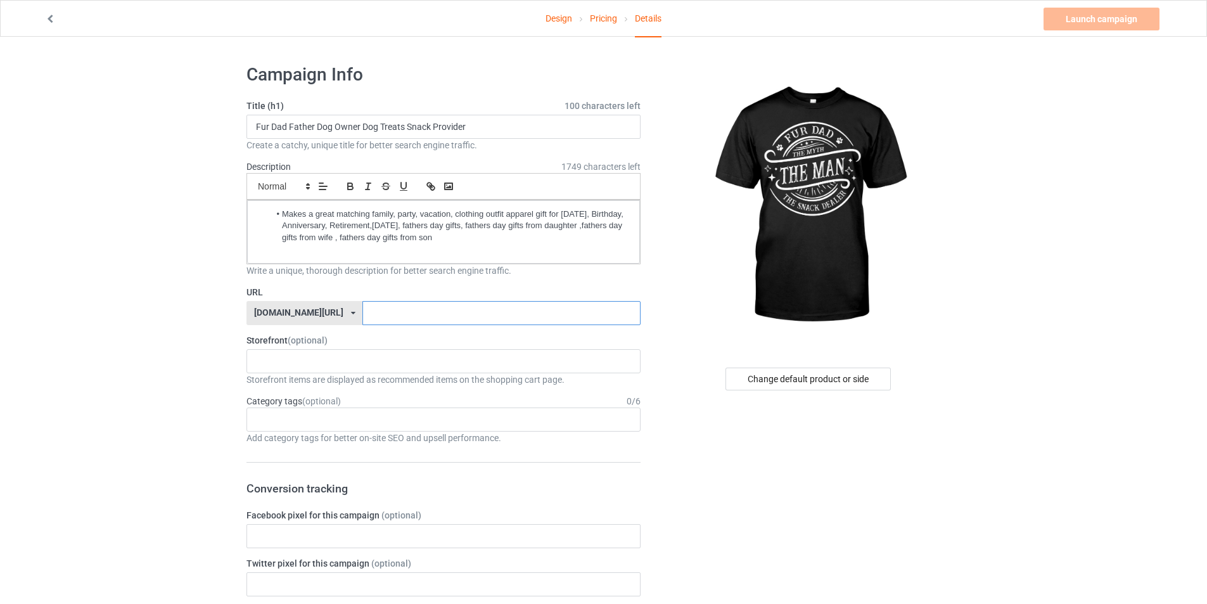
paste input "Fur Dad"
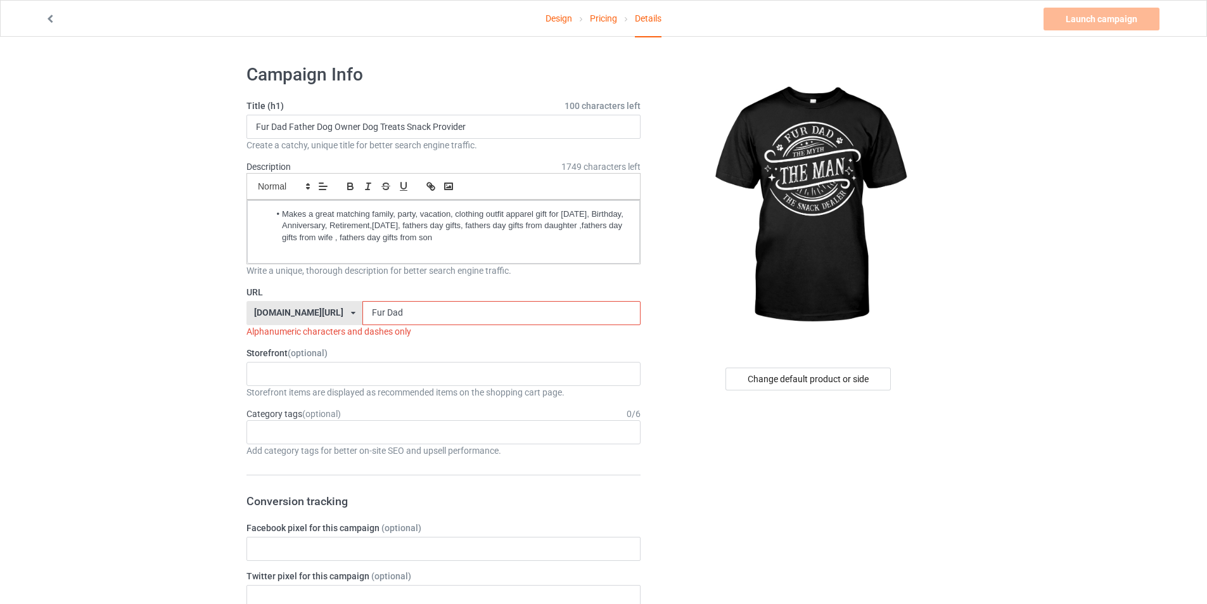
click at [364, 314] on input "Fur Dad" at bounding box center [500, 313] width 277 height 24
type input "FurDad"
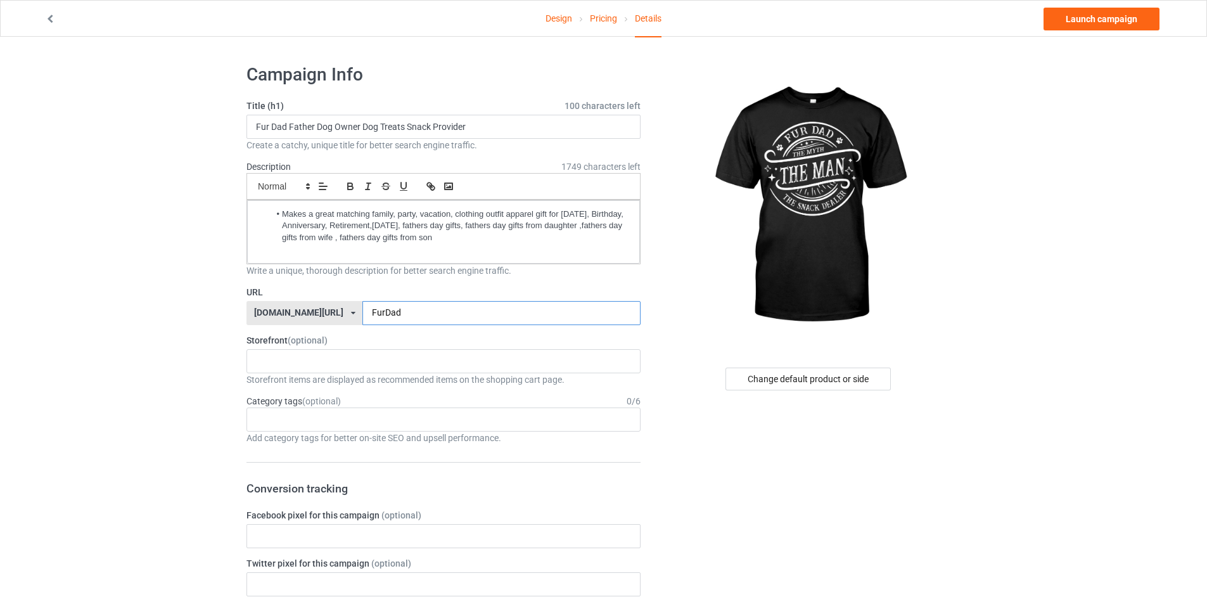
drag, startPoint x: 383, startPoint y: 314, endPoint x: 261, endPoint y: 312, distance: 122.3
click at [282, 314] on div "[DOMAIN_NAME][URL] [DOMAIN_NAME][URL] [DOMAIN_NAME][URL] 68c7cfb19ae914002f37fa…" at bounding box center [443, 313] width 394 height 24
click at [395, 314] on input "text" at bounding box center [500, 313] width 277 height 24
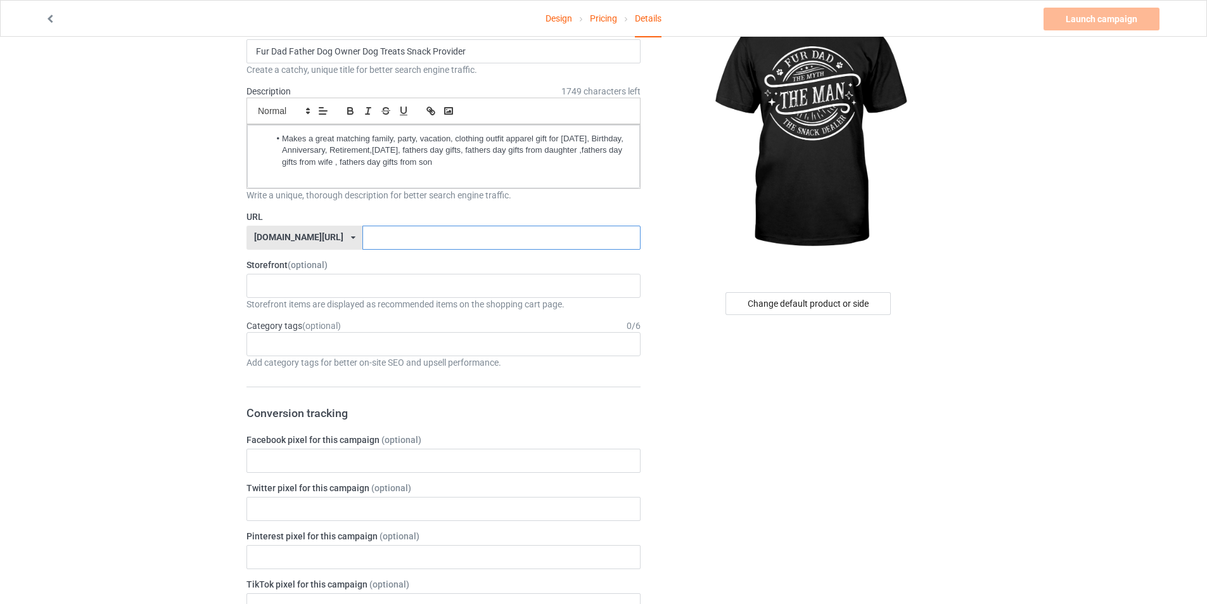
scroll to position [63, 0]
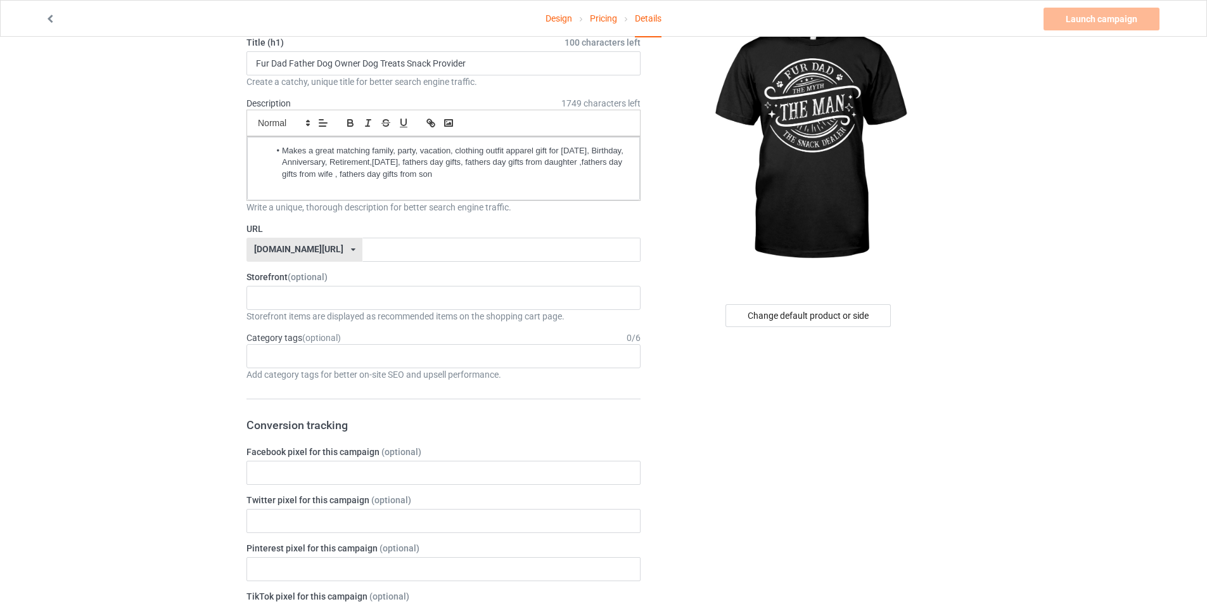
click at [302, 317] on div "Storefront items are displayed as recommended items on the shopping cart page." at bounding box center [443, 316] width 394 height 13
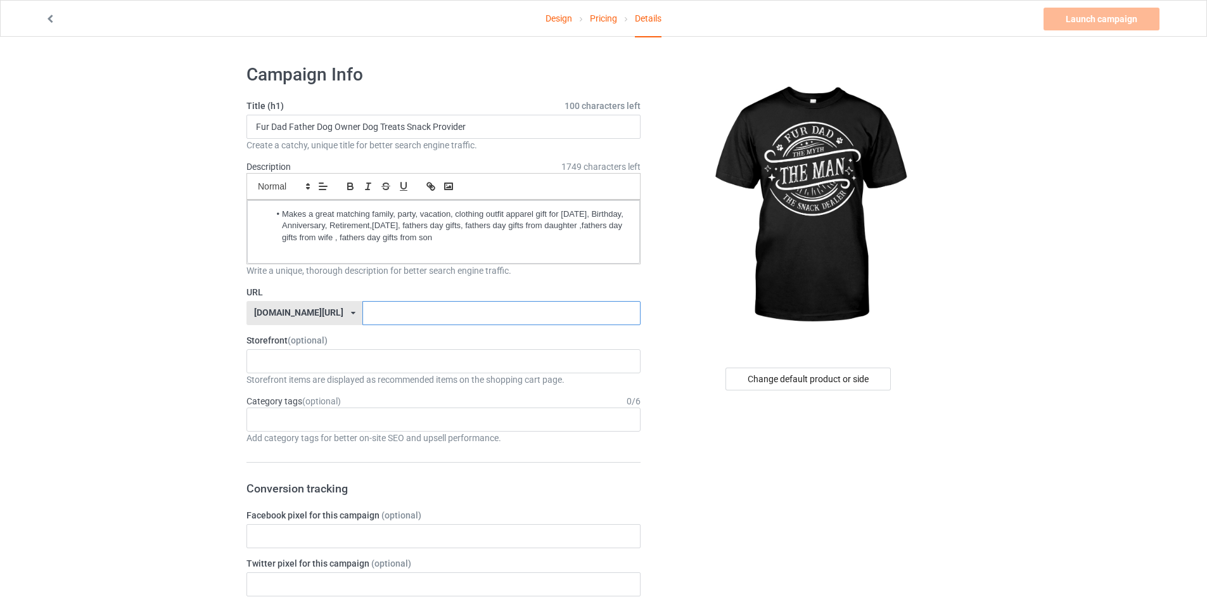
click at [362, 312] on input "text" at bounding box center [500, 313] width 277 height 24
type input "furdad"
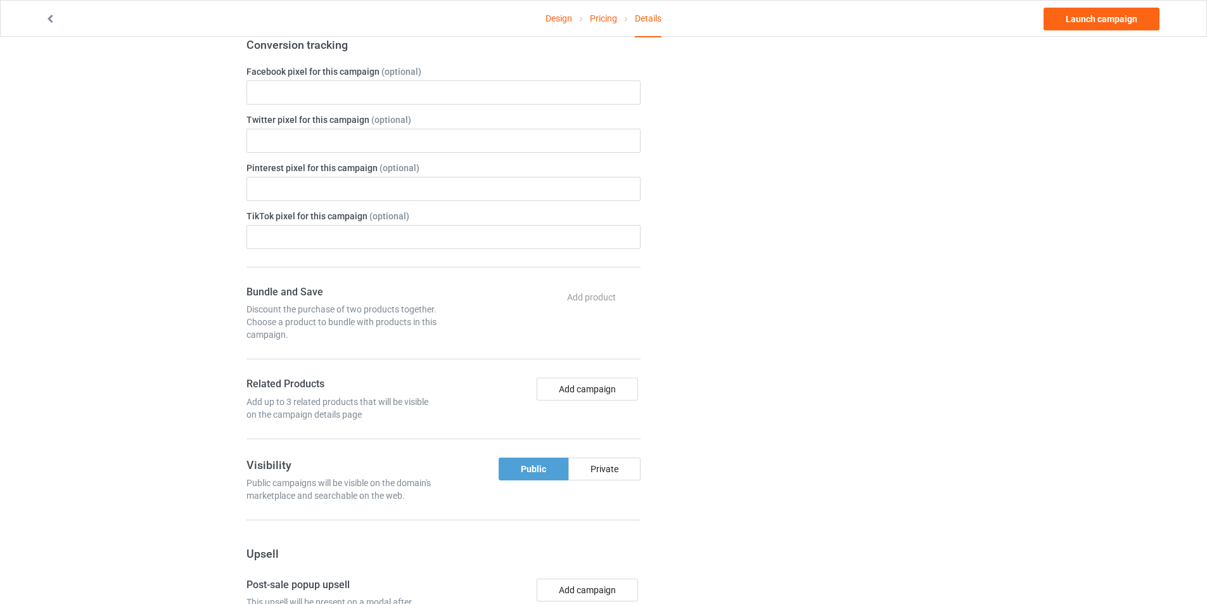
scroll to position [507, 0]
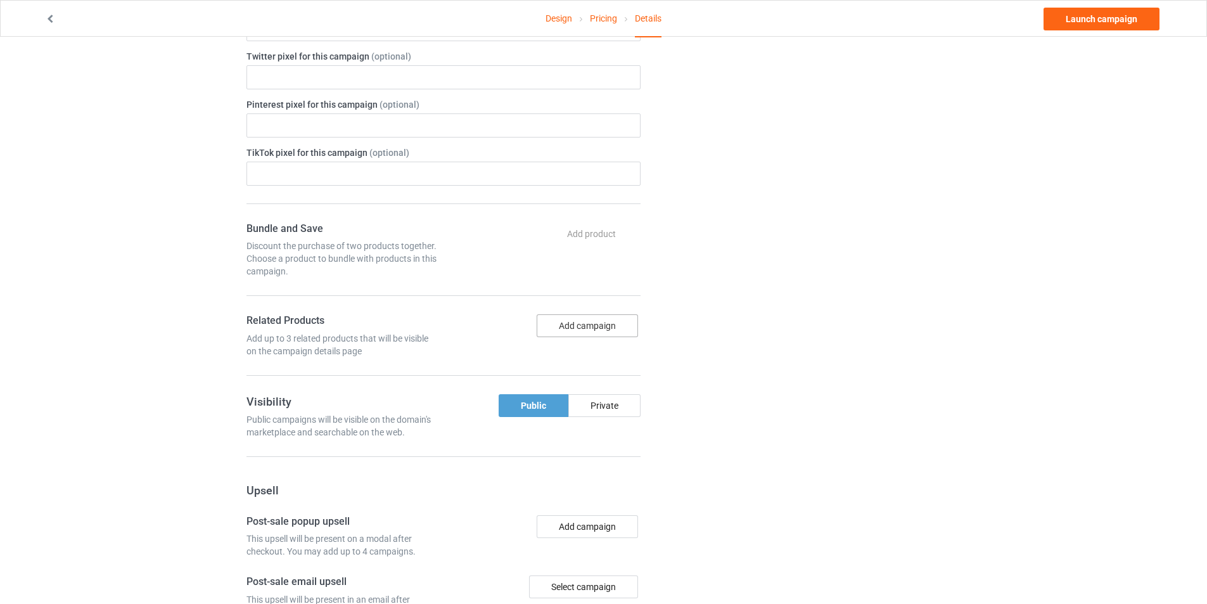
click at [583, 331] on button "Add campaign" at bounding box center [586, 325] width 101 height 23
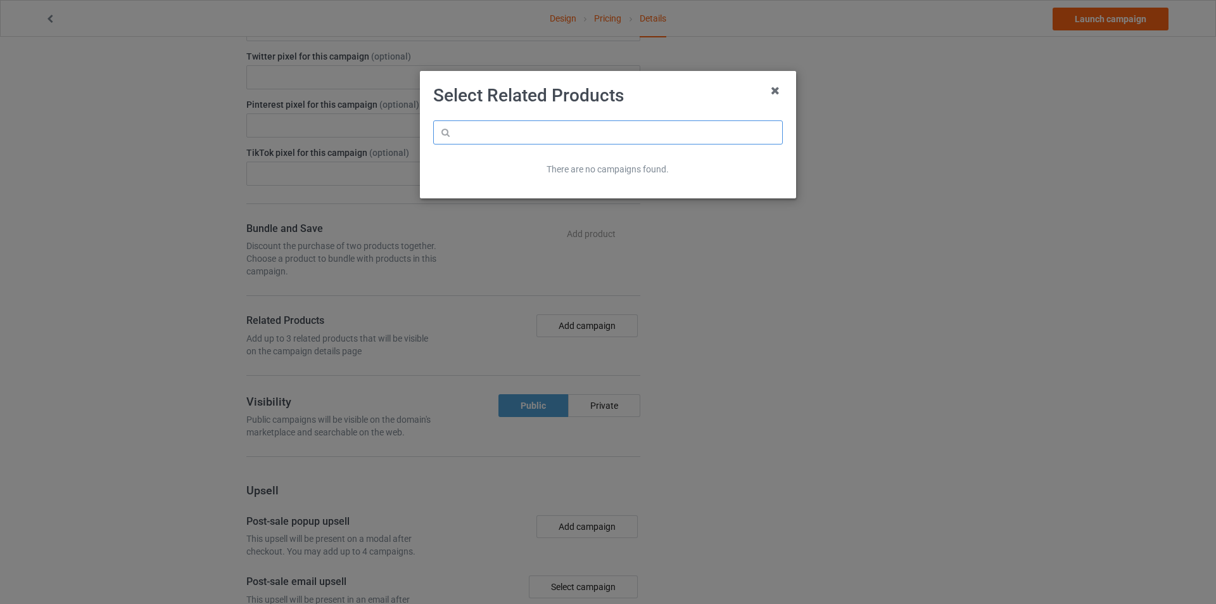
click at [498, 130] on input "text" at bounding box center [608, 132] width 350 height 24
type input "mug"
click at [771, 91] on icon at bounding box center [775, 90] width 20 height 20
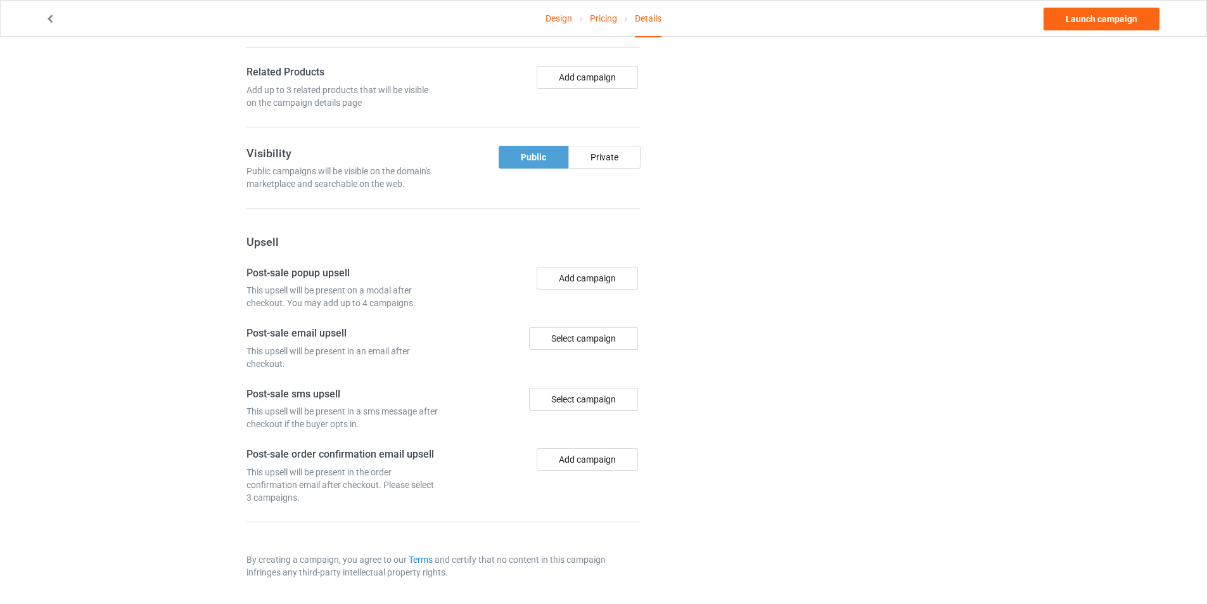
scroll to position [756, 0]
click at [580, 278] on button "Add campaign" at bounding box center [586, 276] width 101 height 23
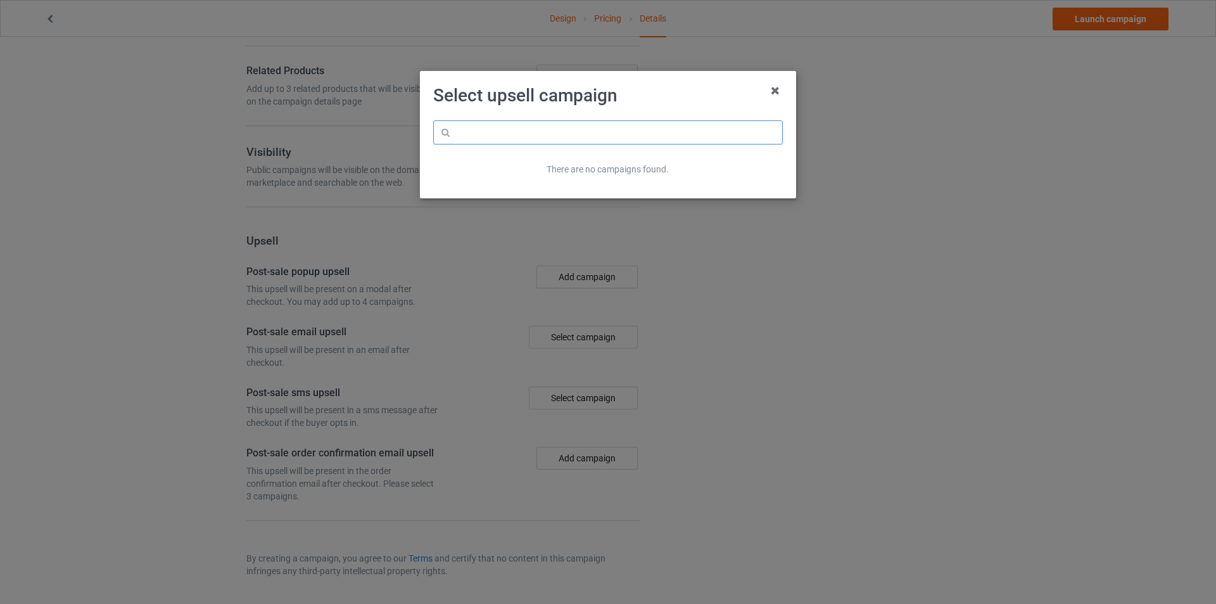
click at [582, 137] on input "text" at bounding box center [608, 132] width 350 height 24
click at [779, 90] on icon at bounding box center [775, 90] width 20 height 20
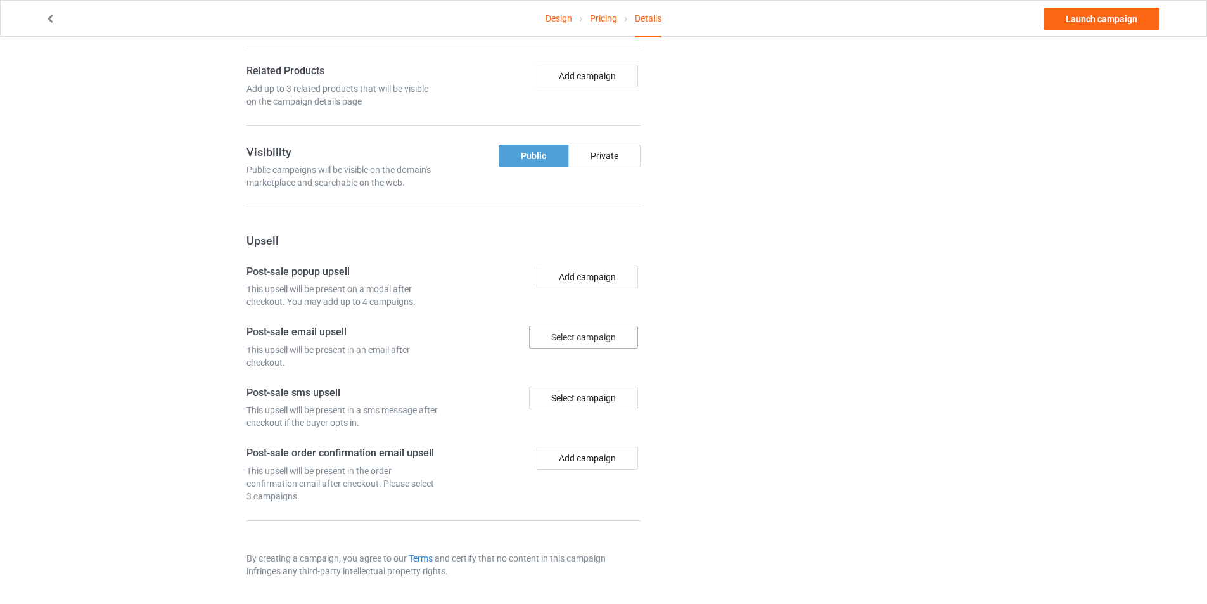
click at [585, 333] on div "Select campaign" at bounding box center [583, 337] width 109 height 23
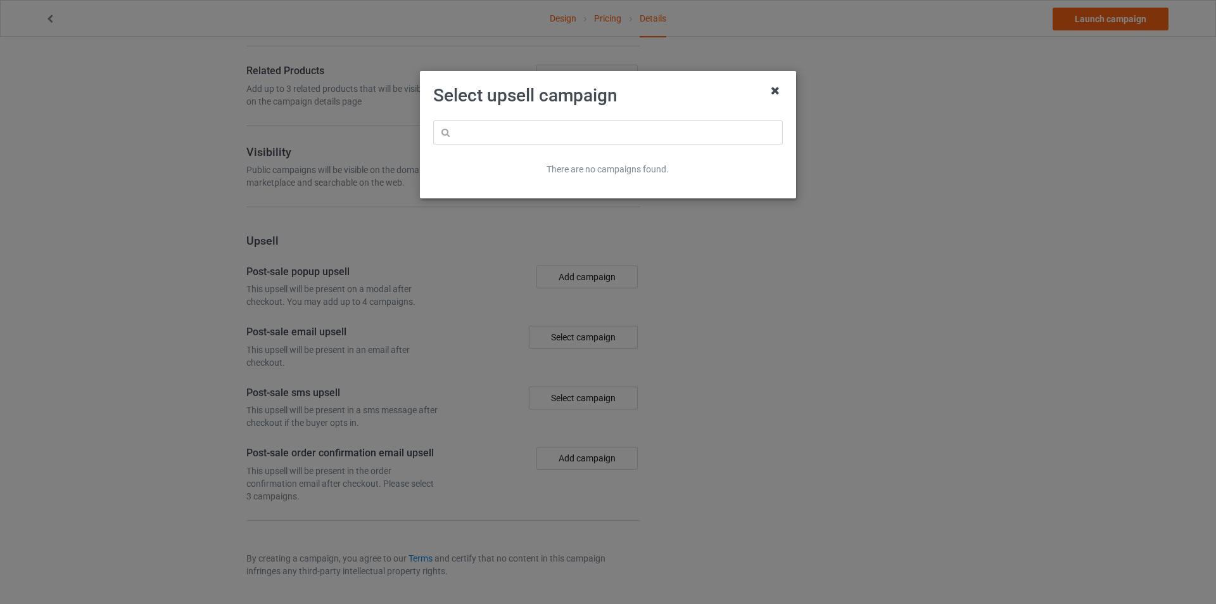
click at [769, 90] on icon at bounding box center [775, 90] width 20 height 20
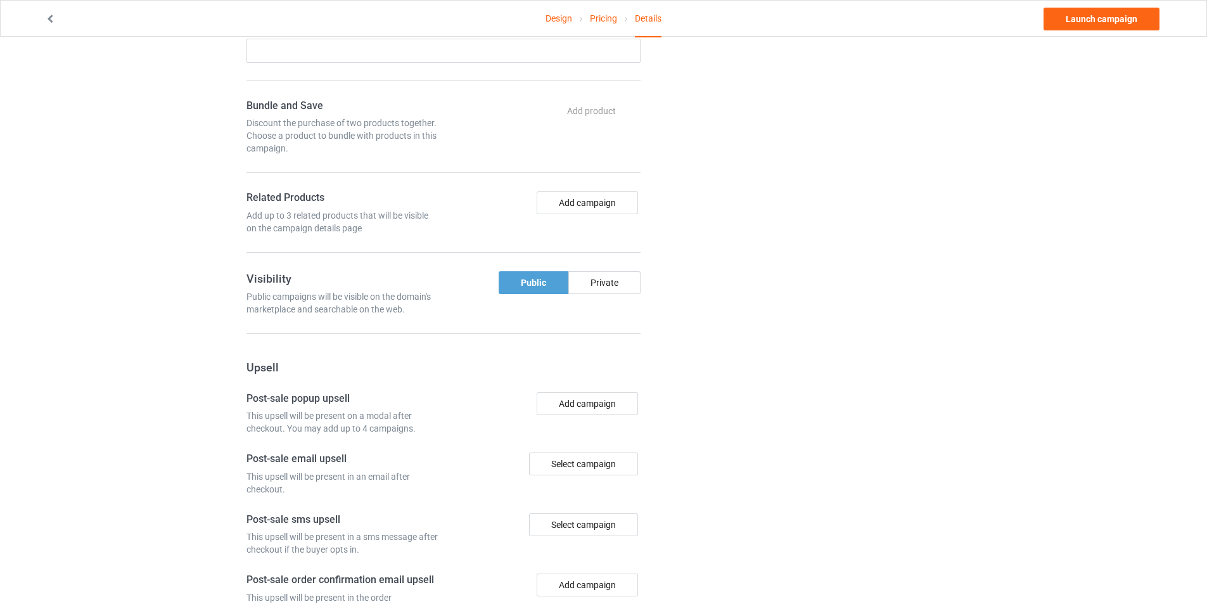
scroll to position [756, 0]
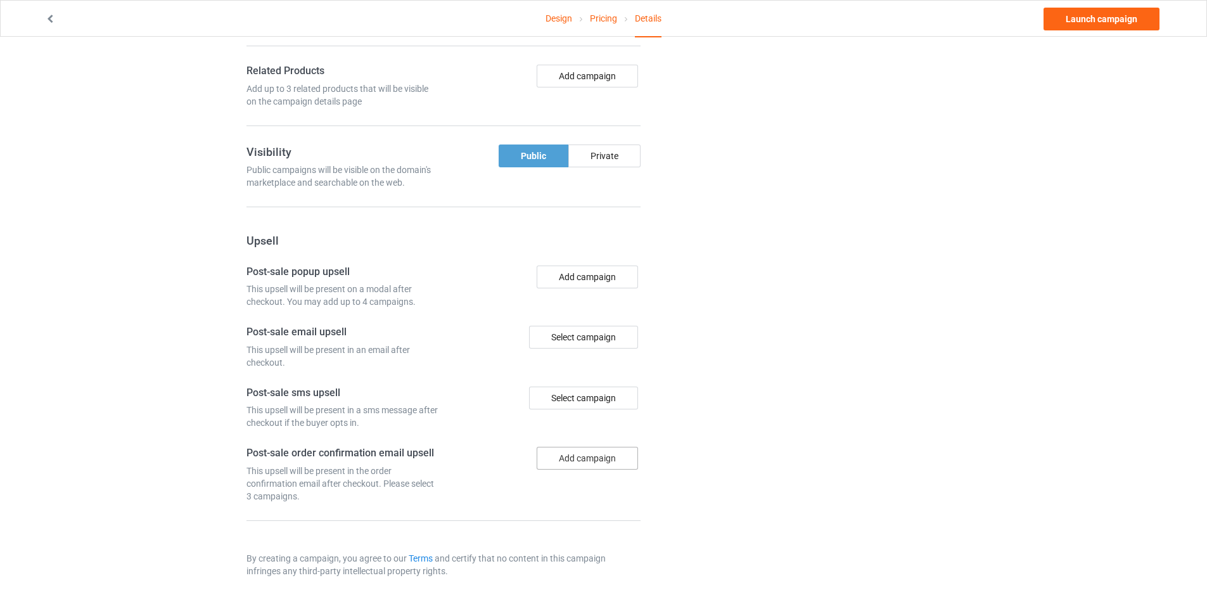
click at [580, 460] on button "Add campaign" at bounding box center [586, 458] width 101 height 23
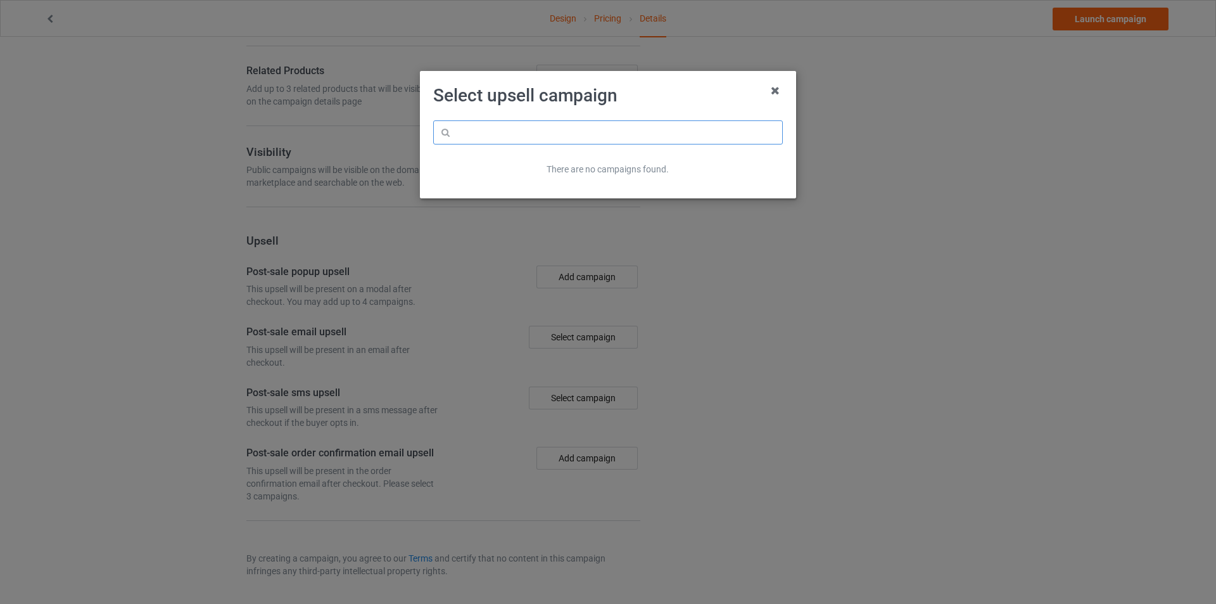
click at [559, 130] on input "text" at bounding box center [608, 132] width 350 height 24
type input "m"
click at [772, 89] on icon at bounding box center [775, 90] width 20 height 20
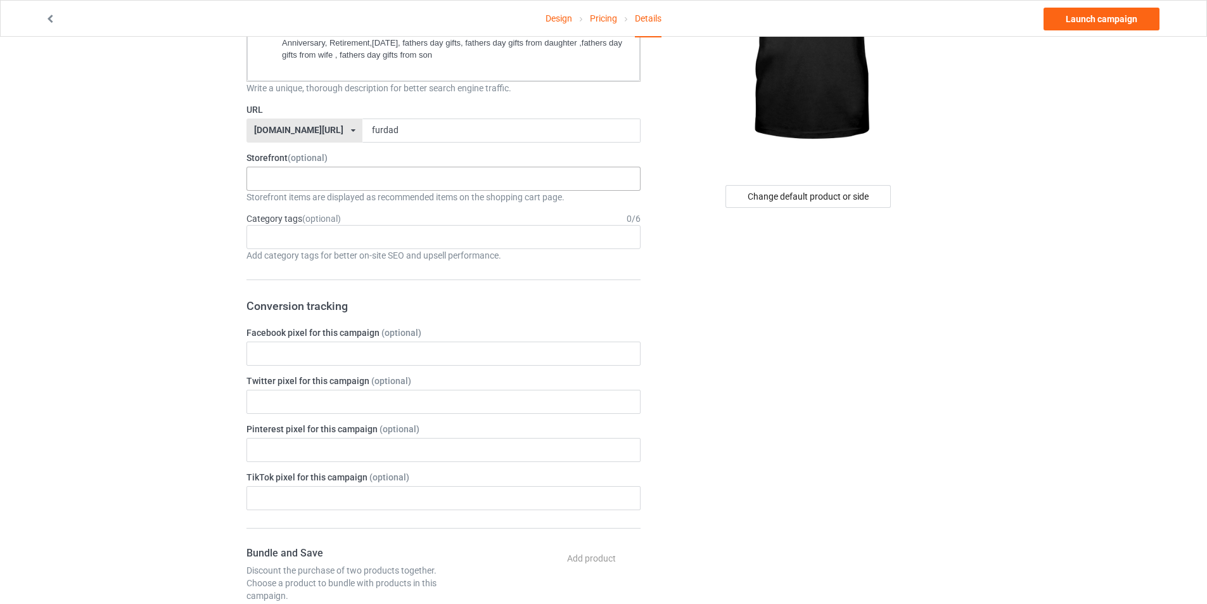
scroll to position [190, 0]
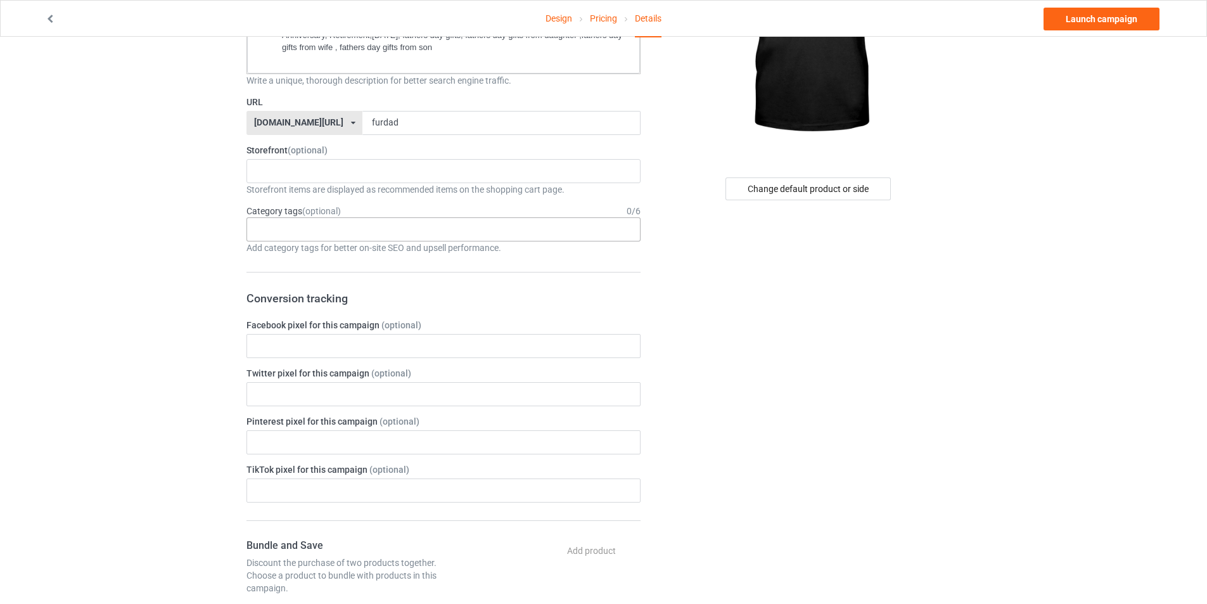
click at [480, 238] on div "Age > [DEMOGRAPHIC_DATA] > 1 Age > [DEMOGRAPHIC_DATA] Months > 1 Month Age > [D…" at bounding box center [443, 229] width 394 height 24
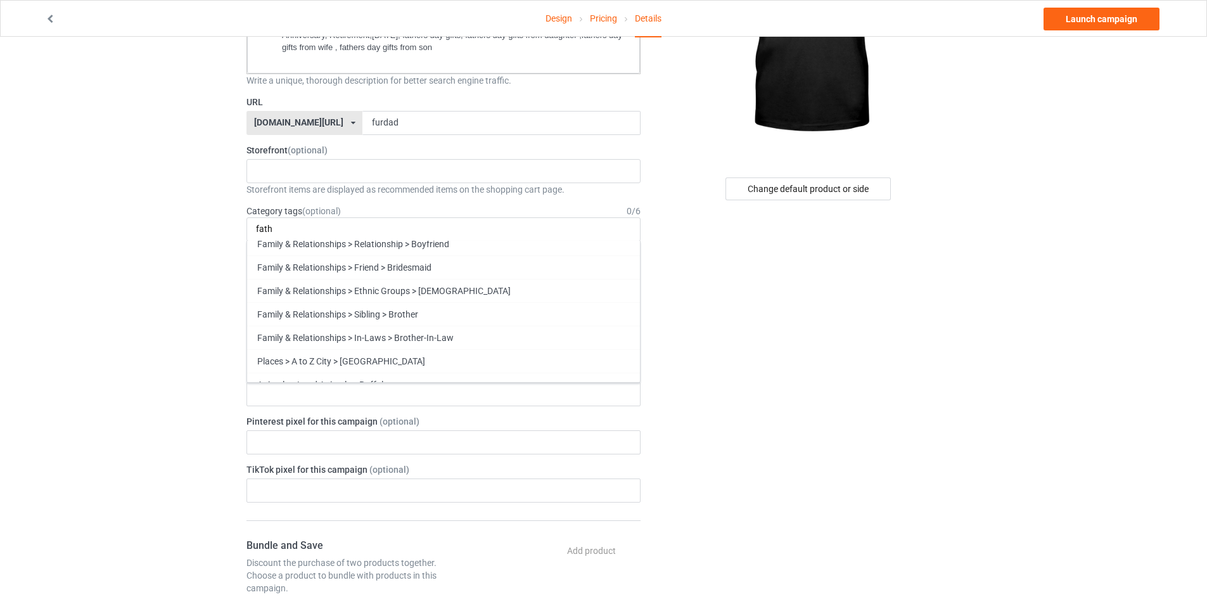
scroll to position [0, 0]
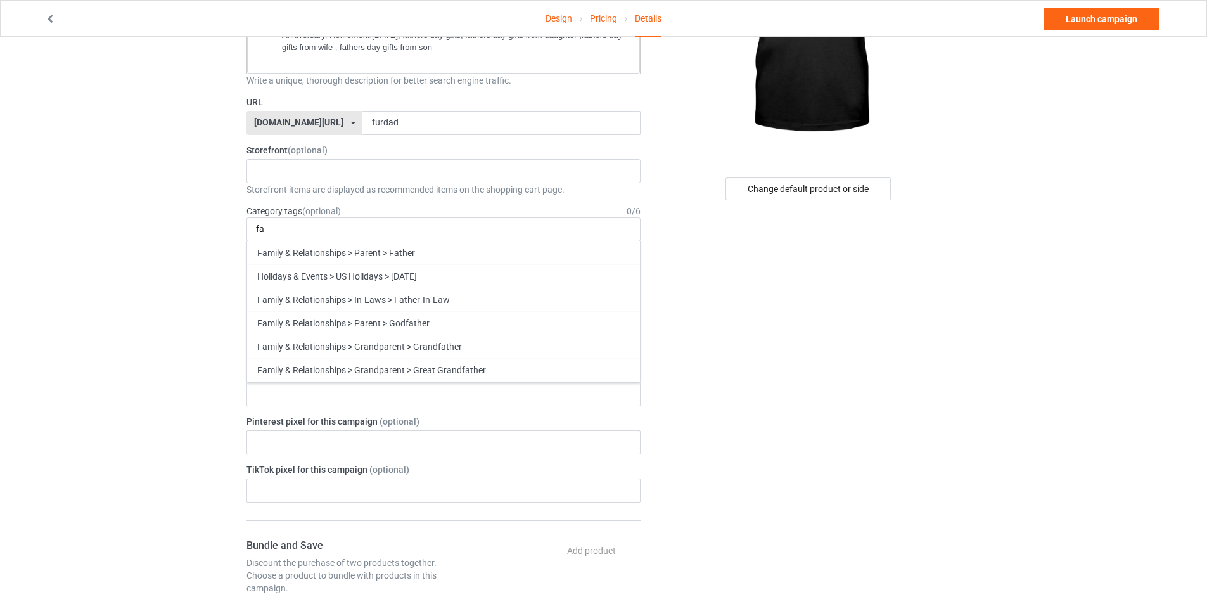
type input "f"
type input "d"
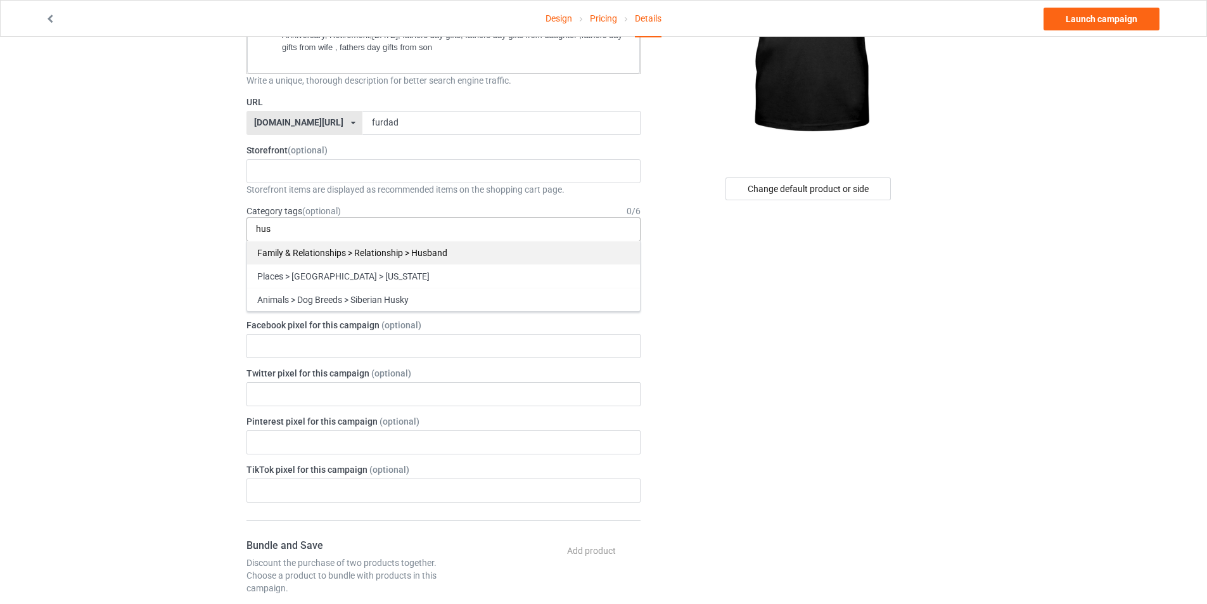
type input "hus"
click at [538, 257] on div "Family & Relationships > Relationship > Husband" at bounding box center [443, 252] width 393 height 23
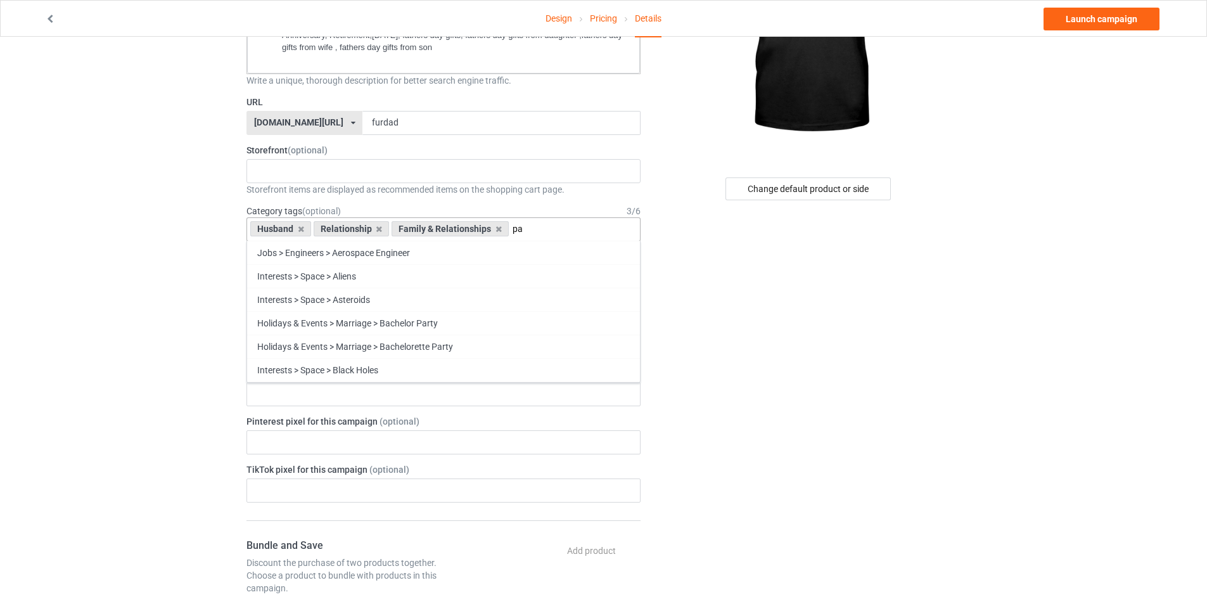
type input "p"
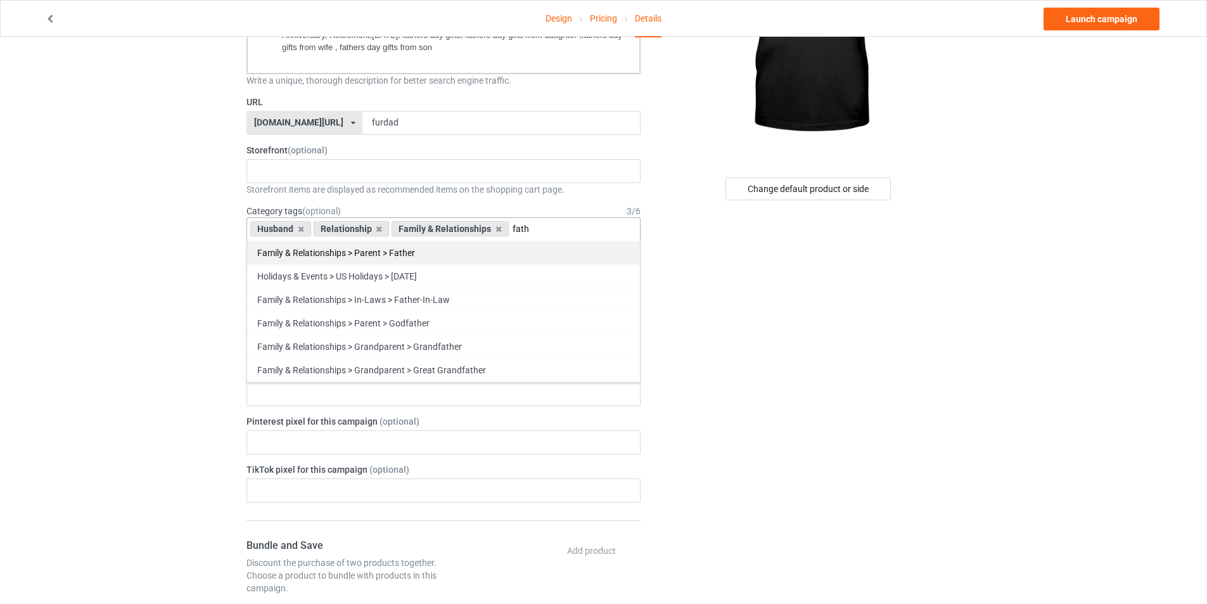
type input "fath"
click at [436, 251] on div "Family & Relationships > Parent > Father" at bounding box center [443, 252] width 393 height 23
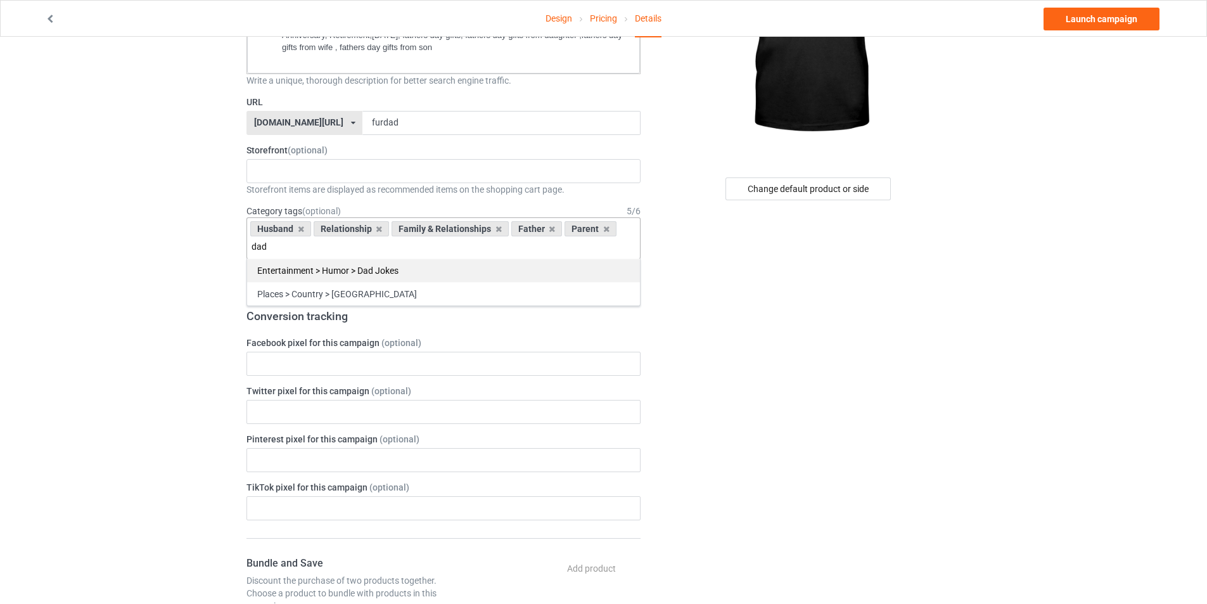
type input "dad"
click at [326, 270] on div "Entertainment > Humor > Dad Jokes" at bounding box center [443, 269] width 393 height 23
type input "dad"
click at [377, 229] on icon at bounding box center [379, 229] width 6 height 8
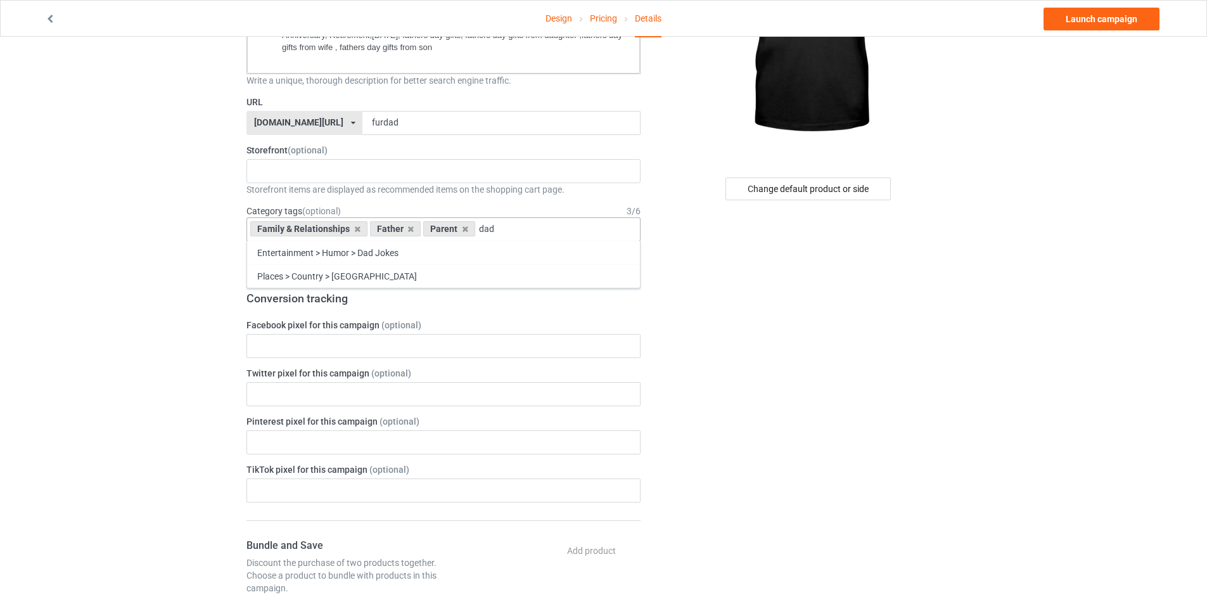
drag, startPoint x: 502, startPoint y: 228, endPoint x: 481, endPoint y: 229, distance: 20.9
click at [481, 229] on div "Family & Relationships Father Parent dad Entertainment > Humor > Dad Jokes Plac…" at bounding box center [443, 229] width 394 height 24
click at [462, 231] on icon at bounding box center [465, 229] width 6 height 8
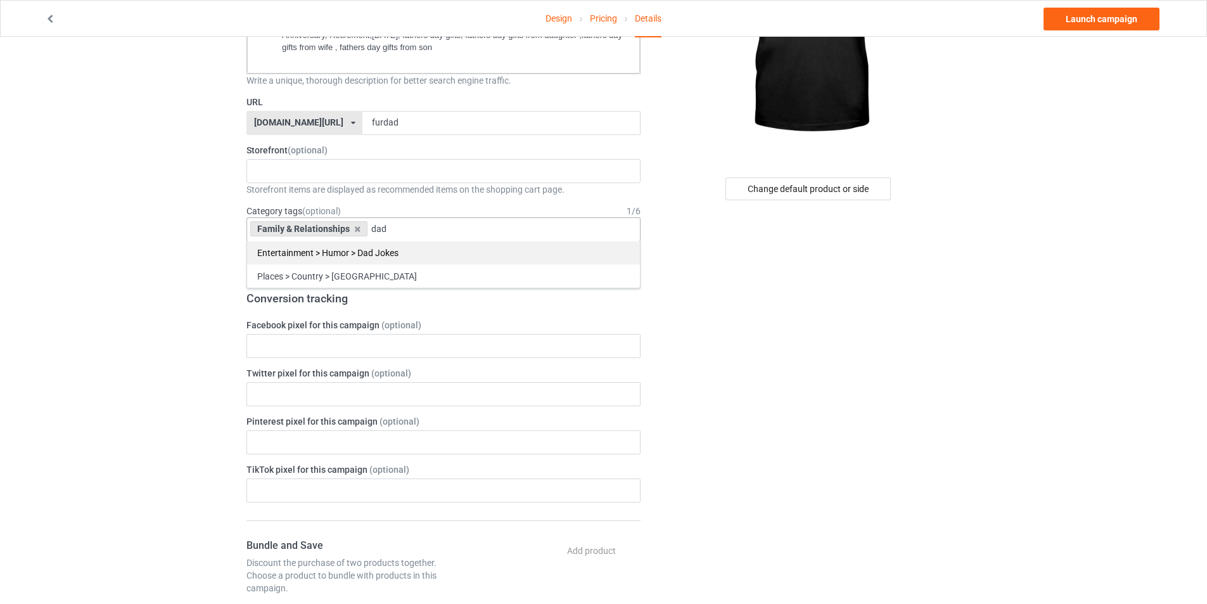
click at [456, 255] on div "Entertainment > Humor > Dad Jokes" at bounding box center [443, 252] width 393 height 23
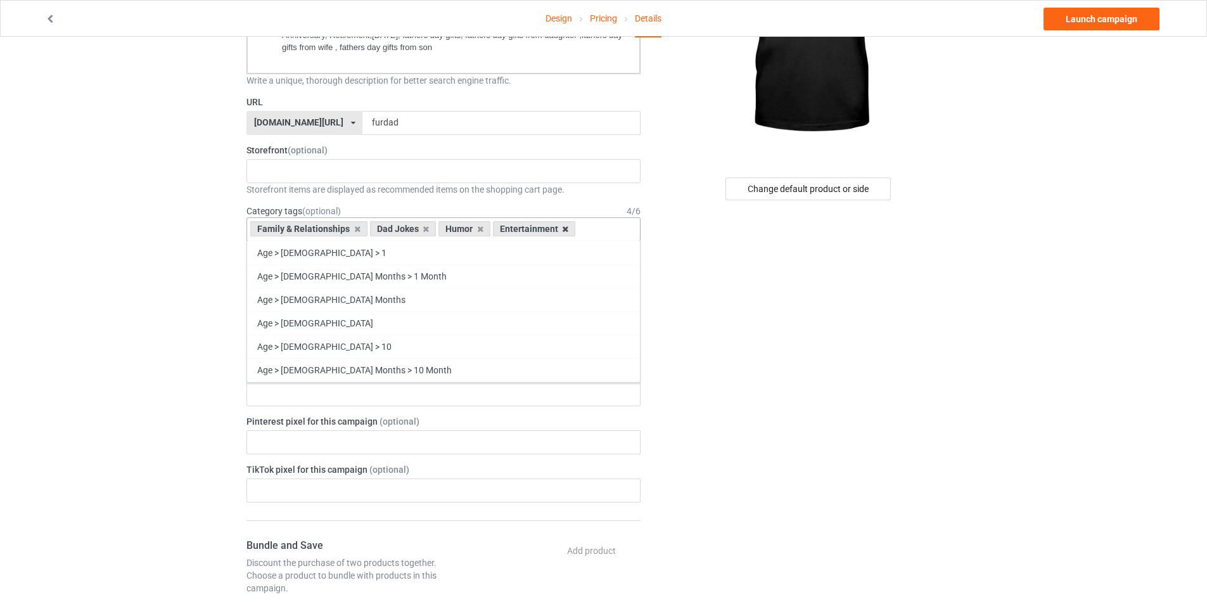
click at [563, 229] on icon at bounding box center [565, 229] width 6 height 8
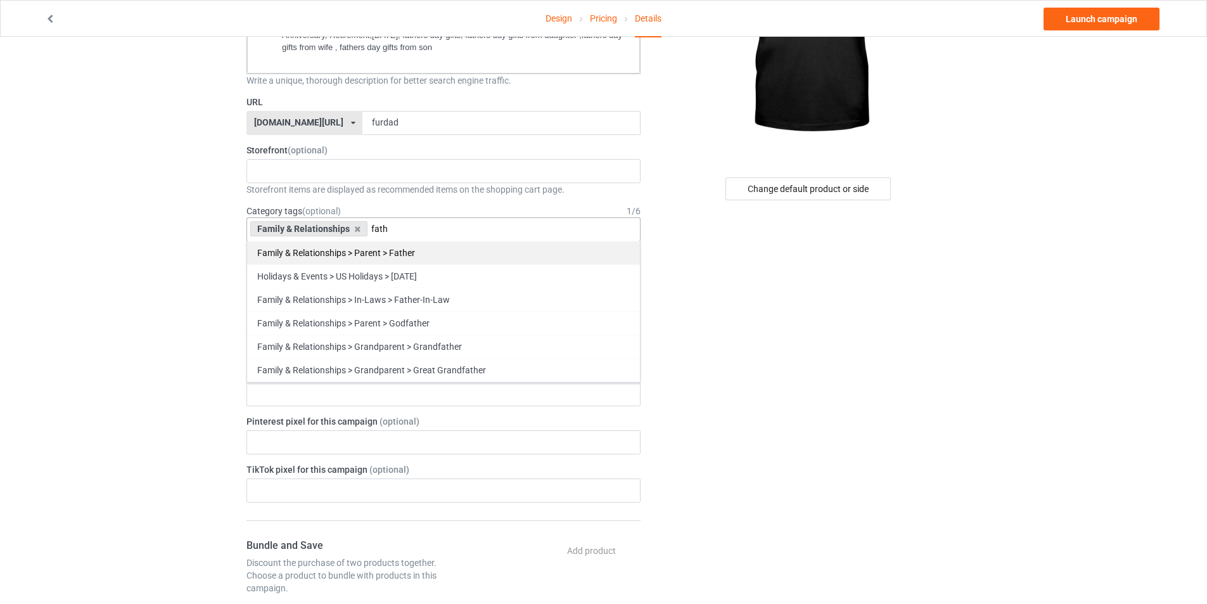
type input "fath"
click at [363, 252] on div "Family & Relationships > Parent > Father" at bounding box center [443, 252] width 393 height 23
type input "father"
click at [465, 255] on div "Holidays & Events > US Holidays > [DATE]" at bounding box center [443, 252] width 393 height 23
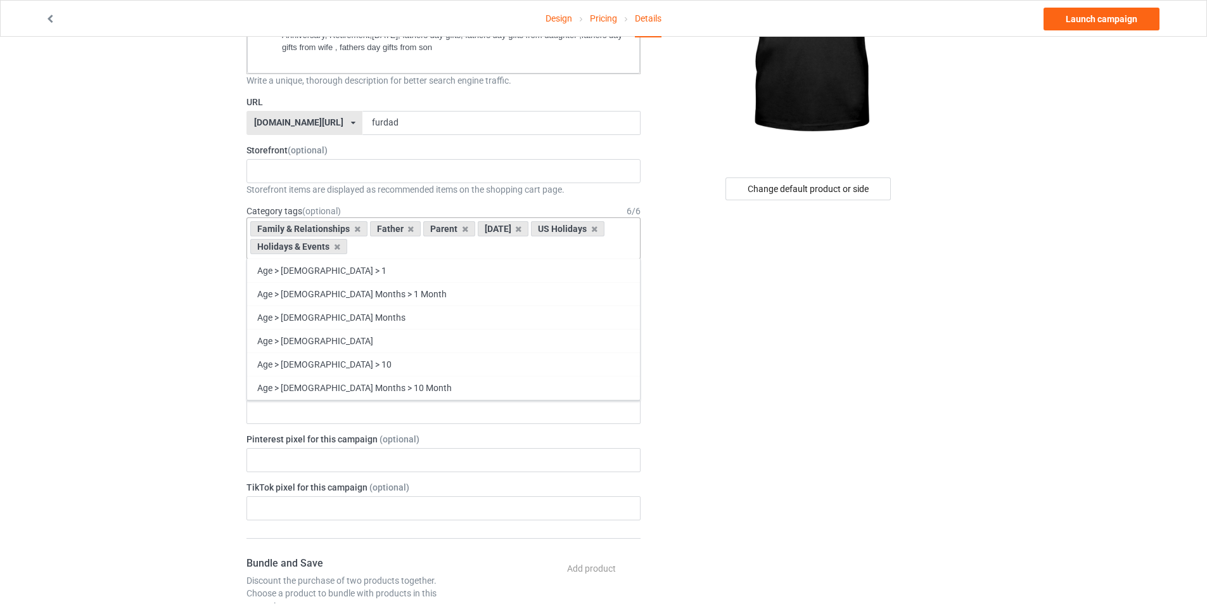
click at [153, 286] on div "Design Pricing Details Launch campaign Campaign Info Title (h1) 100 characters …" at bounding box center [603, 517] width 1207 height 1341
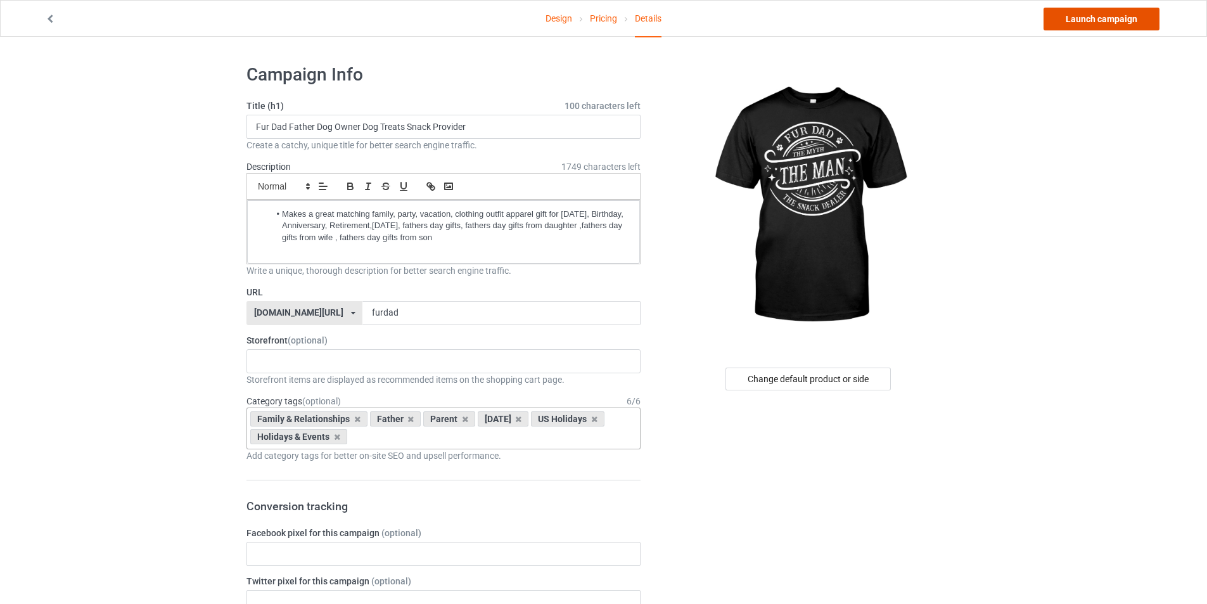
click at [1074, 22] on link "Launch campaign" at bounding box center [1101, 19] width 116 height 23
